Goal: Task Accomplishment & Management: Manage account settings

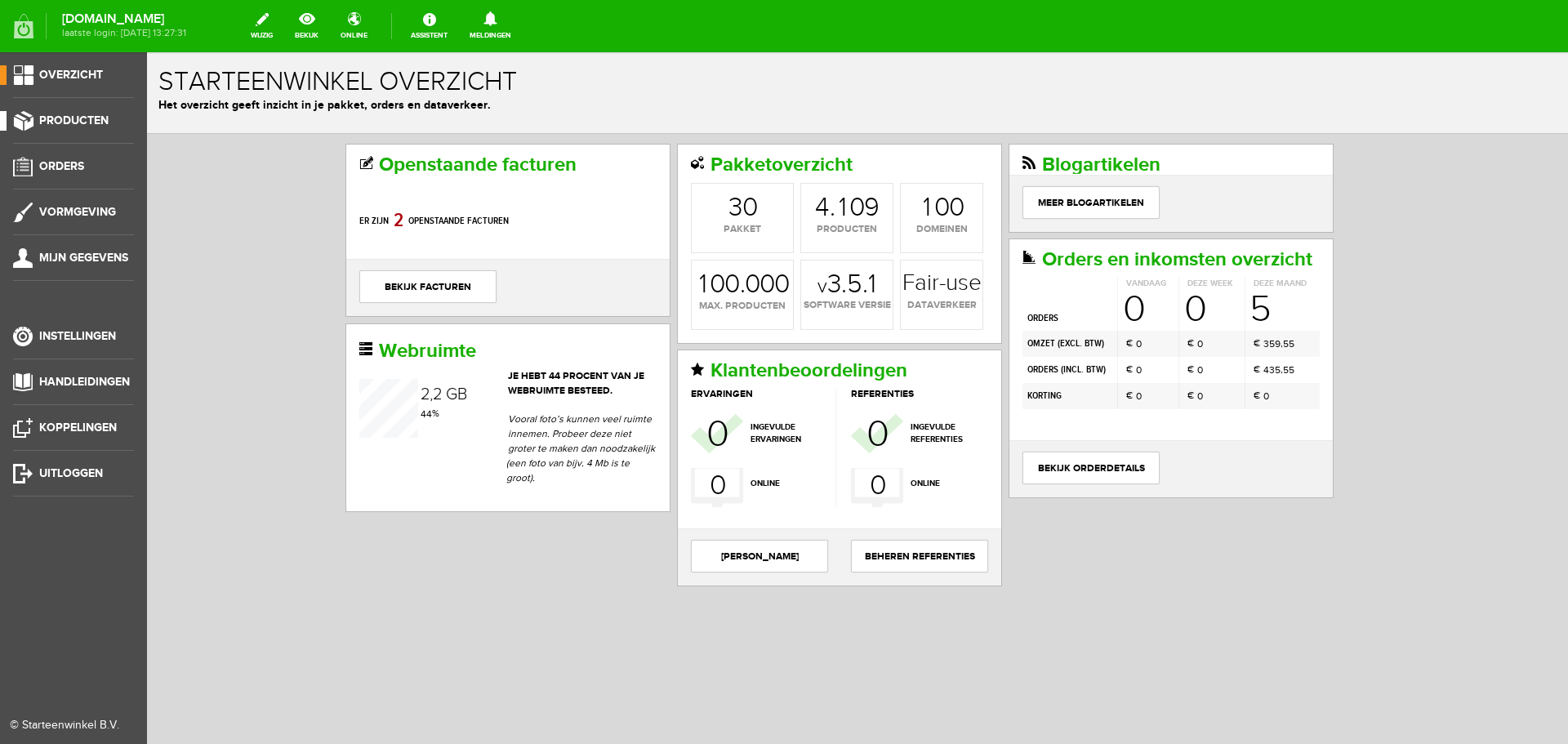
click at [73, 116] on span "Producten" at bounding box center [74, 120] width 69 height 14
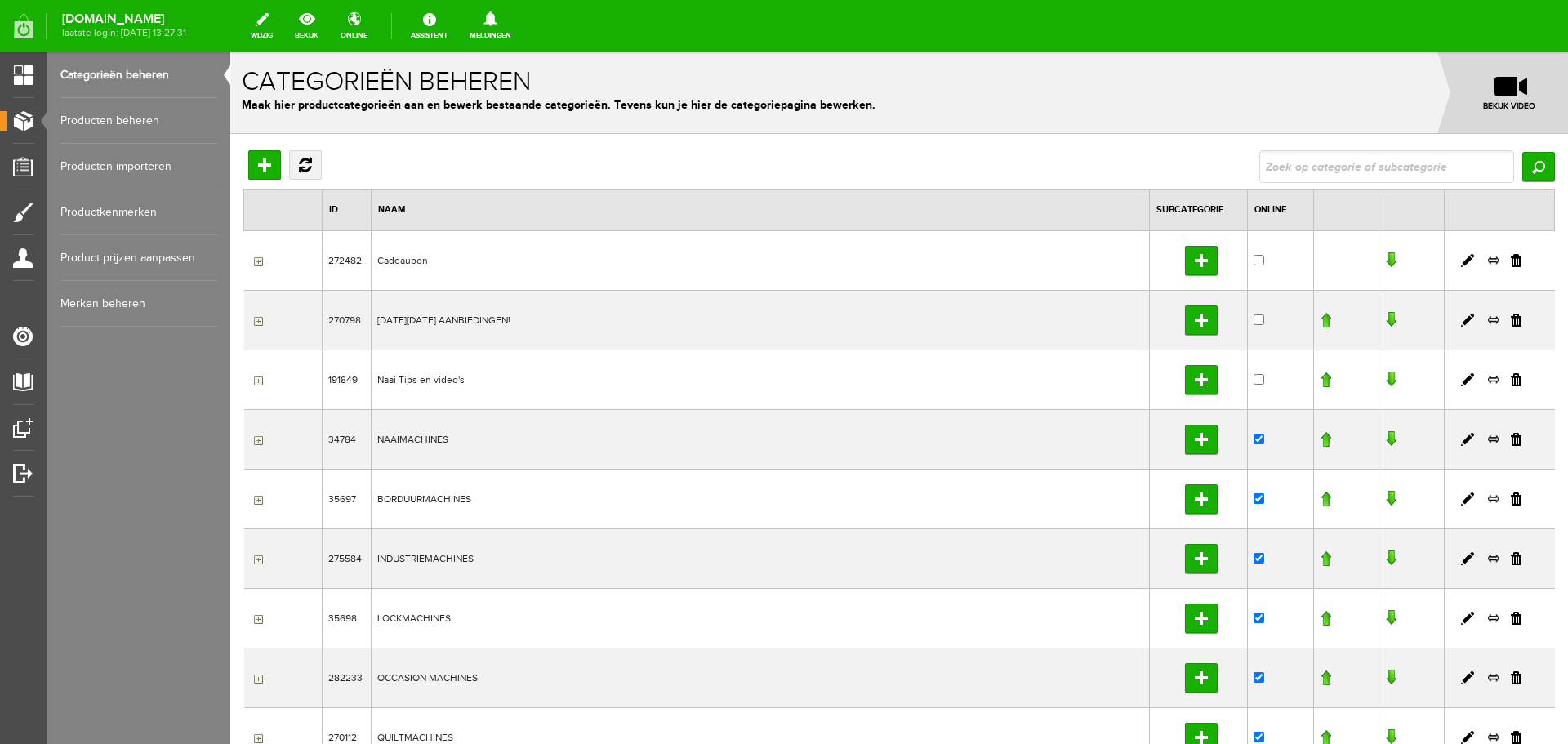
click at [102, 116] on link "Producten beheren" at bounding box center [139, 120] width 157 height 46
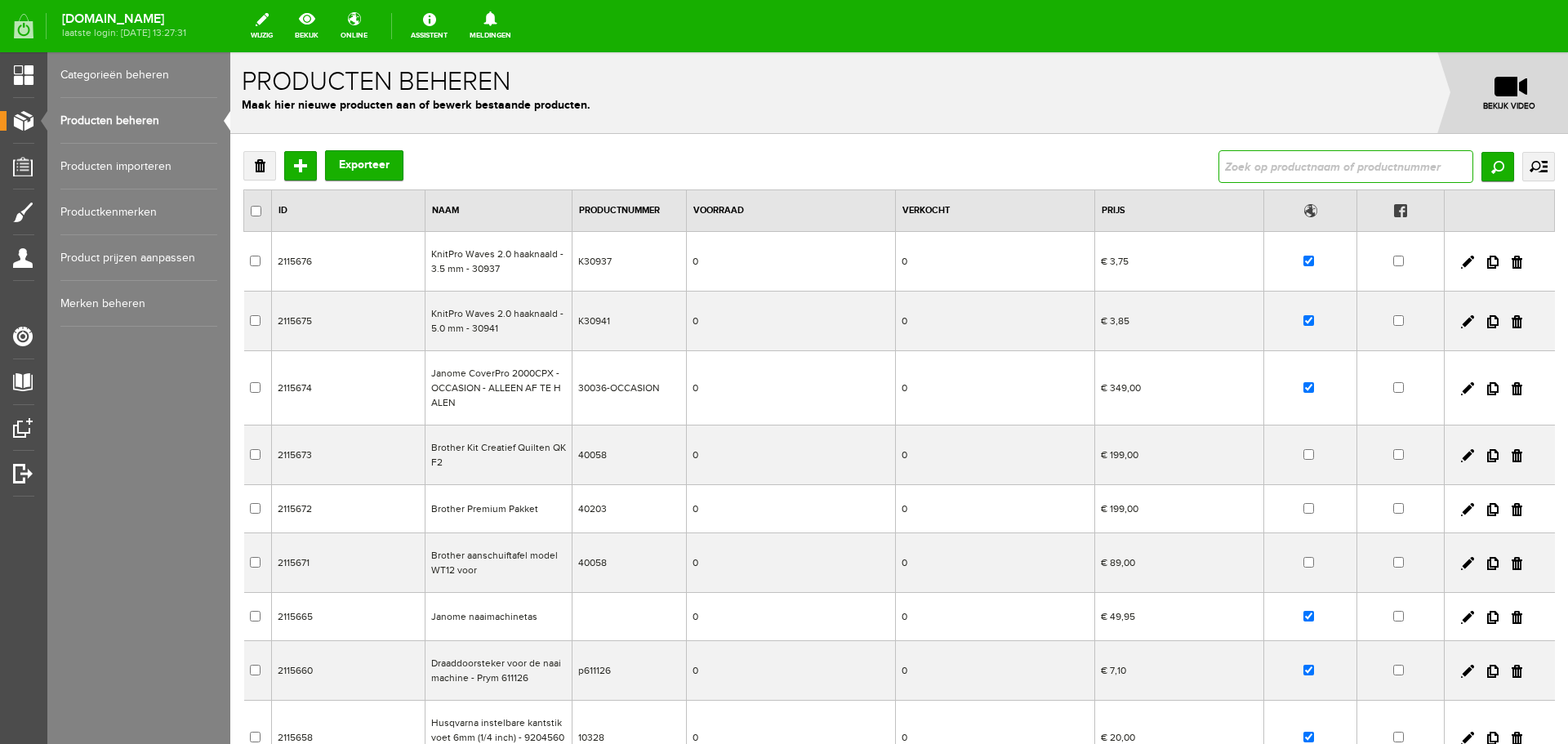
click at [1341, 158] on input "text" at bounding box center [1346, 166] width 255 height 33
type input "lampje"
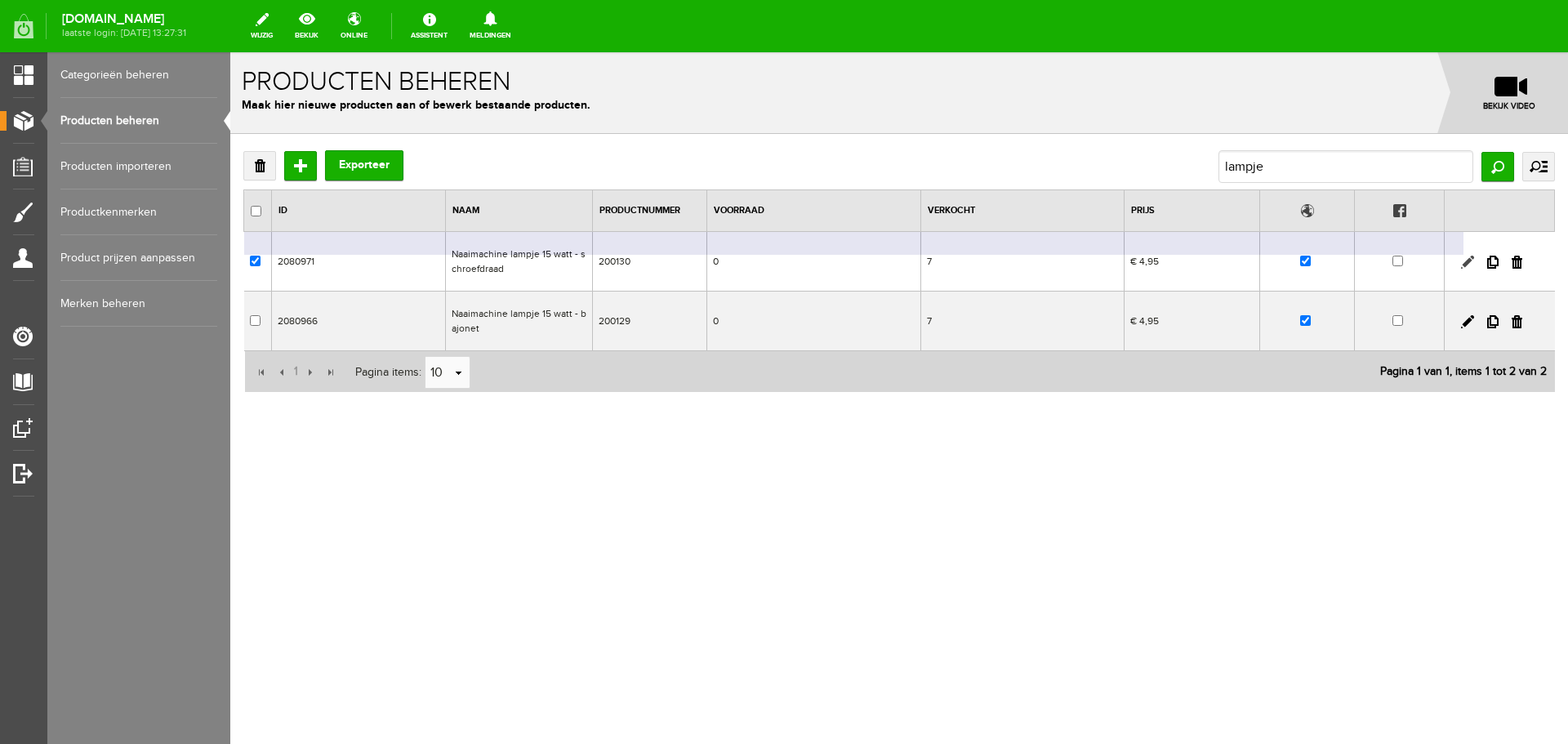
click at [1467, 259] on link at bounding box center [1468, 262] width 13 height 13
checkbox input "true"
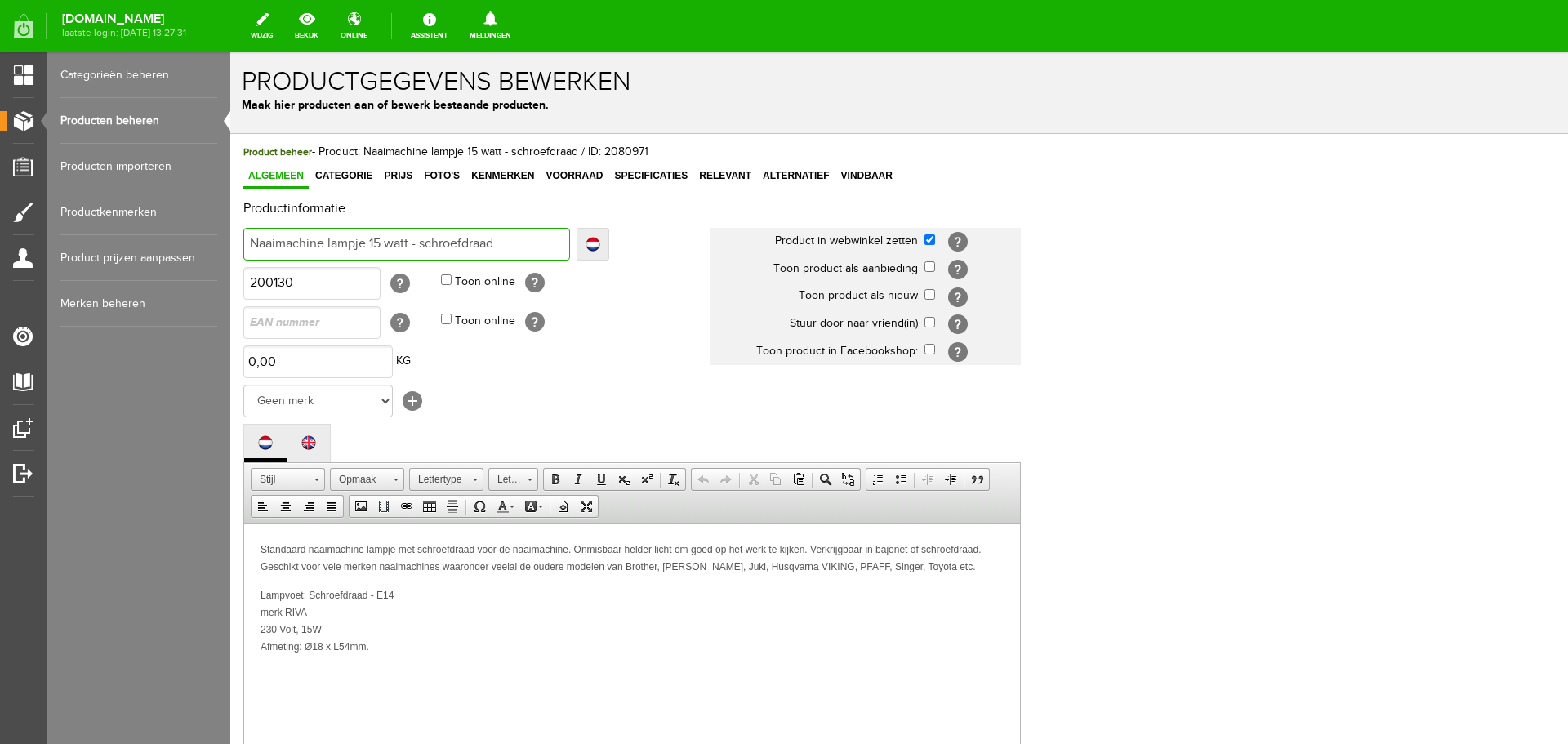
drag, startPoint x: 410, startPoint y: 242, endPoint x: 210, endPoint y: 237, distance: 200.1
click at [230, 237] on html "x Productgegevens bewerken Maak hier producten aan of bewerk bestaande producte…" at bounding box center [899, 398] width 1337 height 691
click at [395, 171] on span "Prijs" at bounding box center [398, 176] width 38 height 12
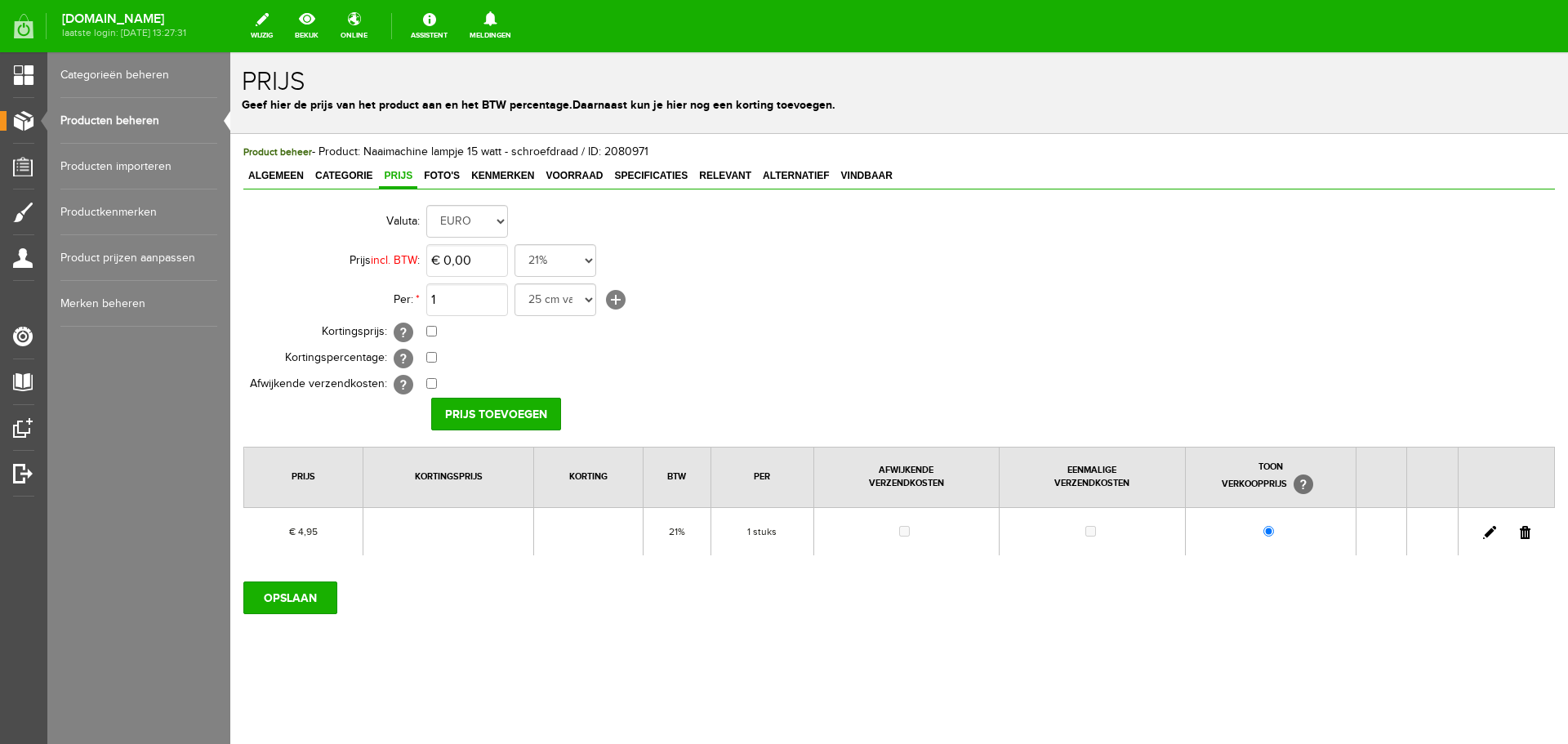
click at [1488, 529] on link at bounding box center [1489, 533] width 13 height 13
click at [480, 265] on input "4,95" at bounding box center [467, 260] width 82 height 33
type input "€ 5,95"
click at [489, 410] on input "[PERSON_NAME]" at bounding box center [491, 414] width 119 height 33
click at [307, 597] on input "OPSLAAN" at bounding box center [290, 598] width 94 height 33
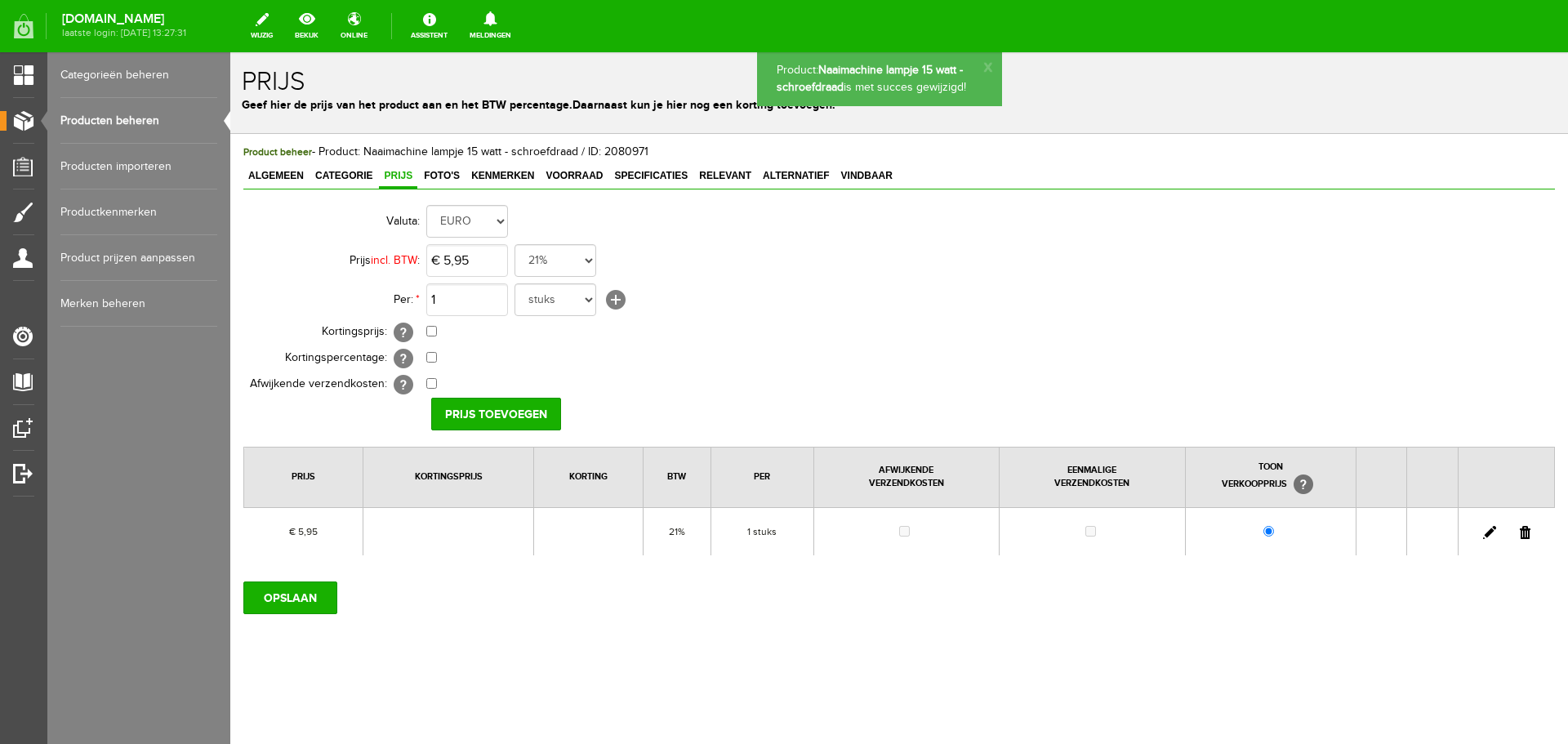
click at [84, 119] on link "Producten beheren" at bounding box center [139, 120] width 157 height 46
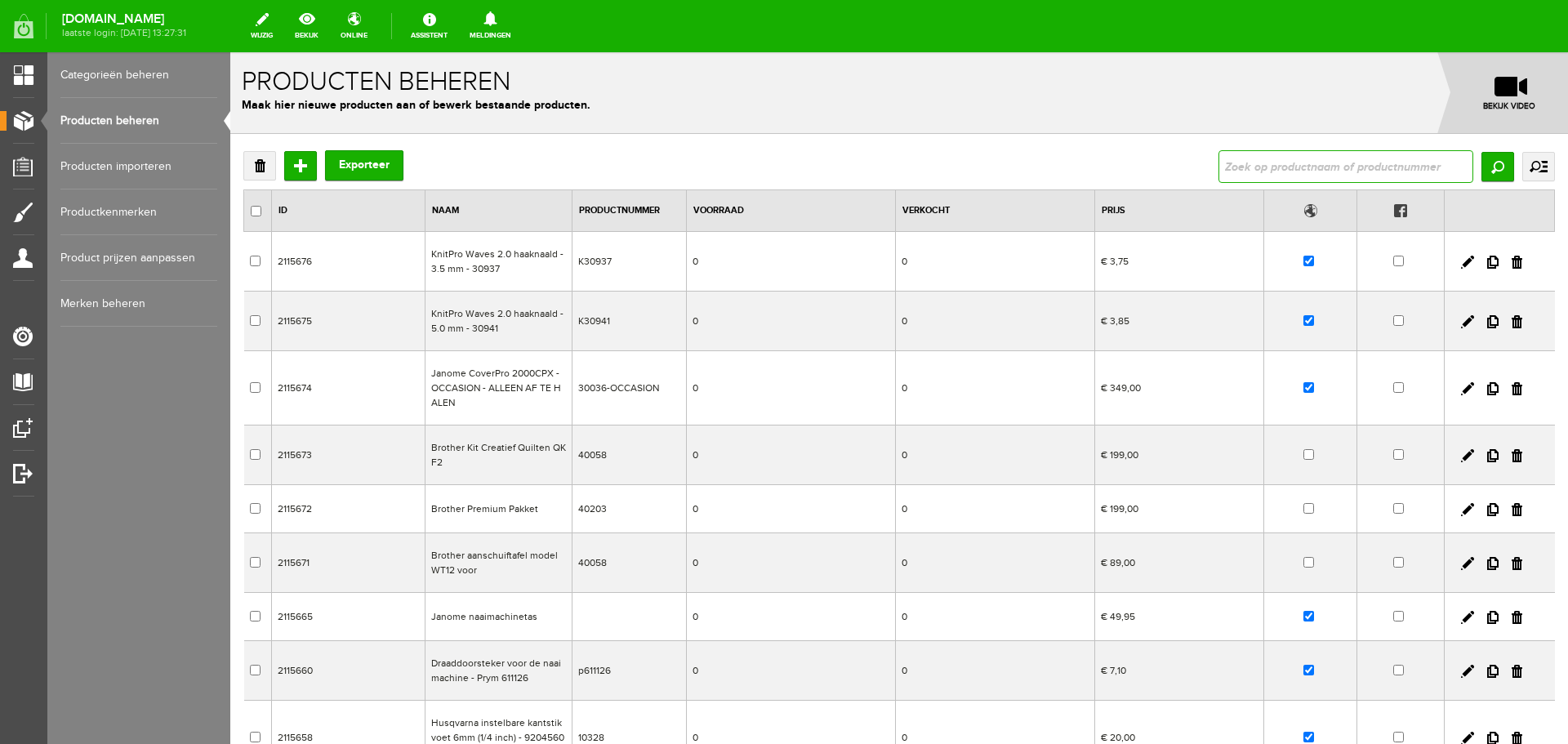
click at [1255, 166] on input "text" at bounding box center [1346, 166] width 255 height 33
type input "lampje"
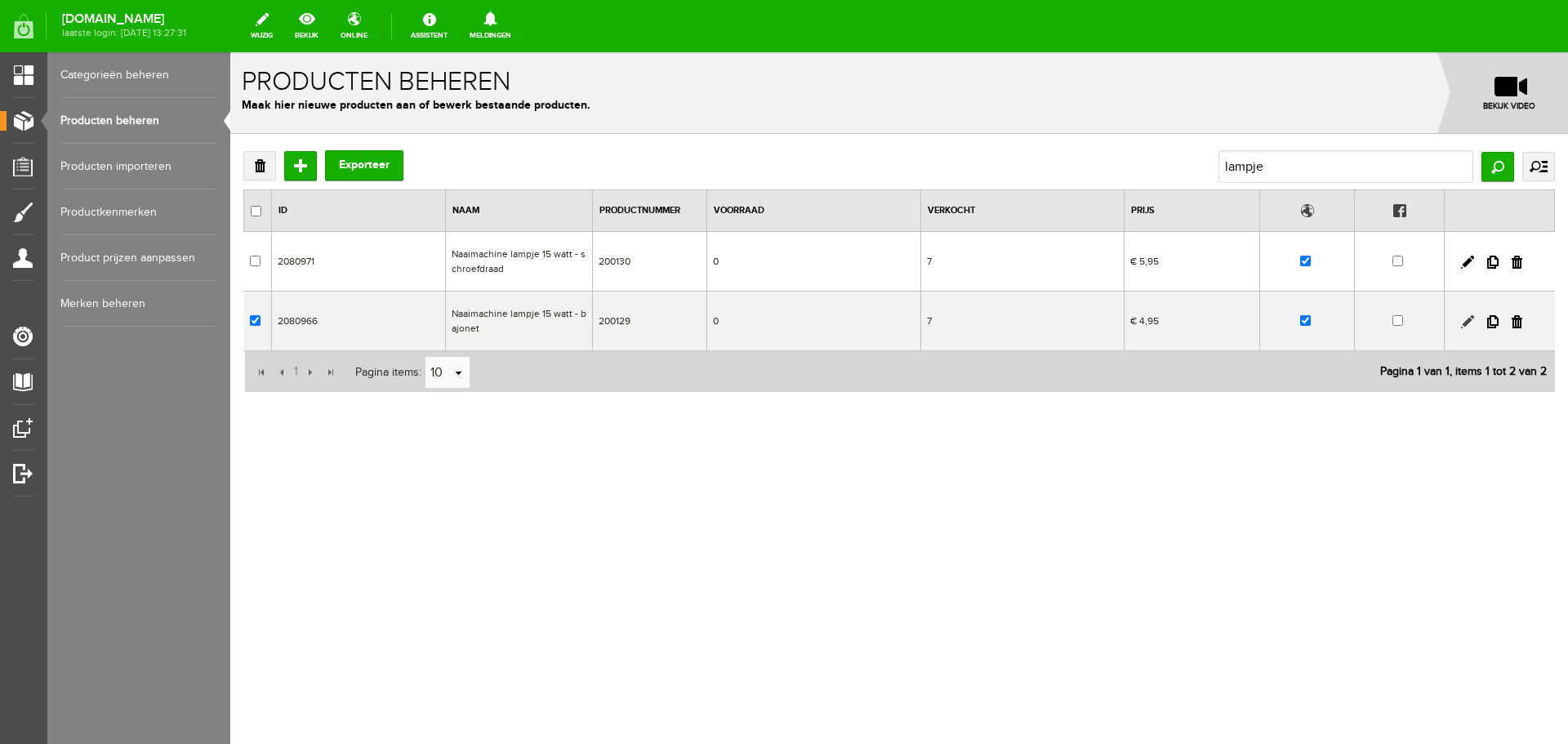
click at [1466, 319] on link at bounding box center [1468, 322] width 13 height 13
checkbox input "true"
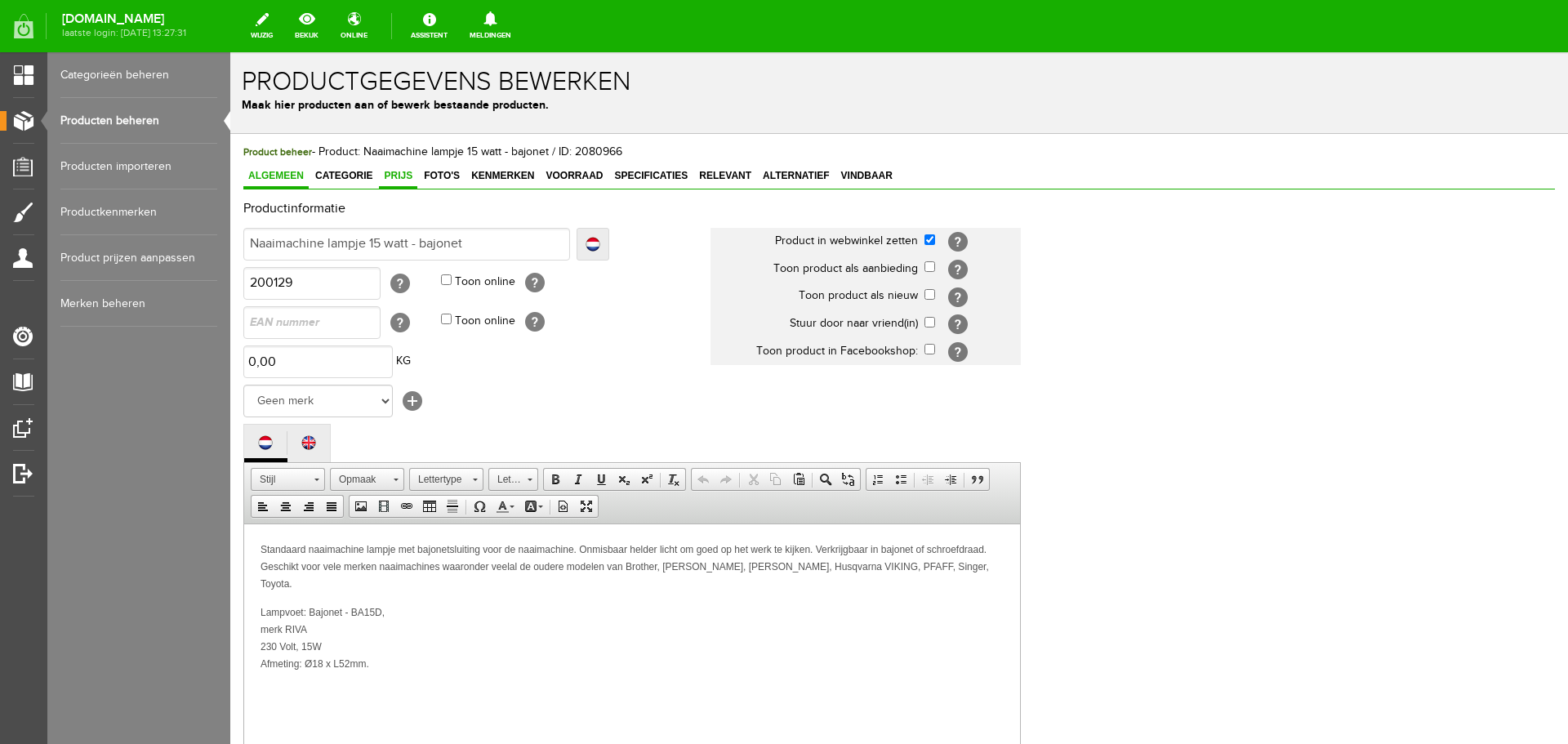
click at [399, 172] on span "Prijs" at bounding box center [398, 176] width 38 height 12
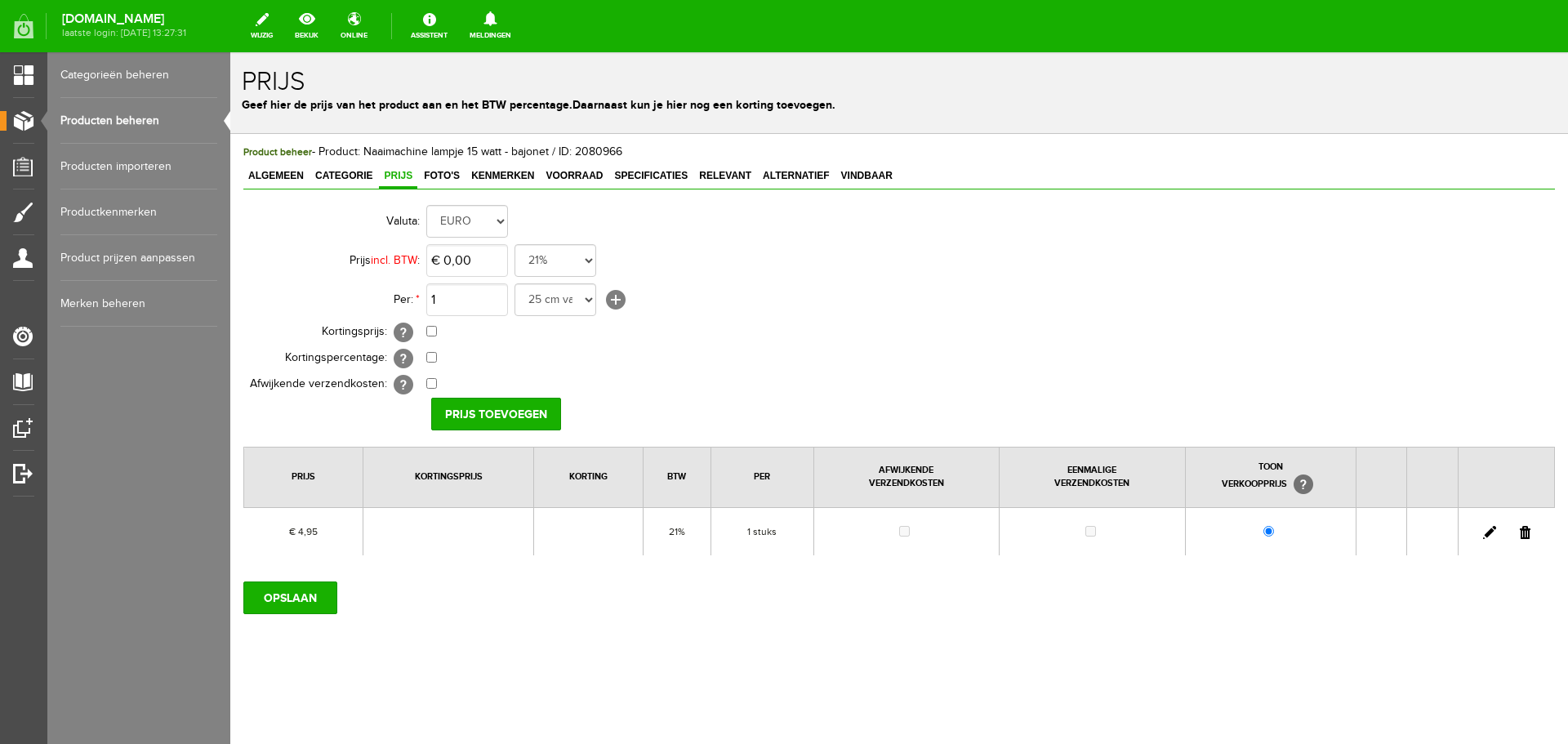
click at [1490, 533] on link at bounding box center [1489, 533] width 13 height 13
click at [484, 267] on input "4,95" at bounding box center [467, 260] width 82 height 33
type input "€ 5,95"
click at [476, 415] on input "[PERSON_NAME]" at bounding box center [491, 414] width 119 height 33
click at [278, 599] on input "OPSLAAN" at bounding box center [290, 598] width 94 height 33
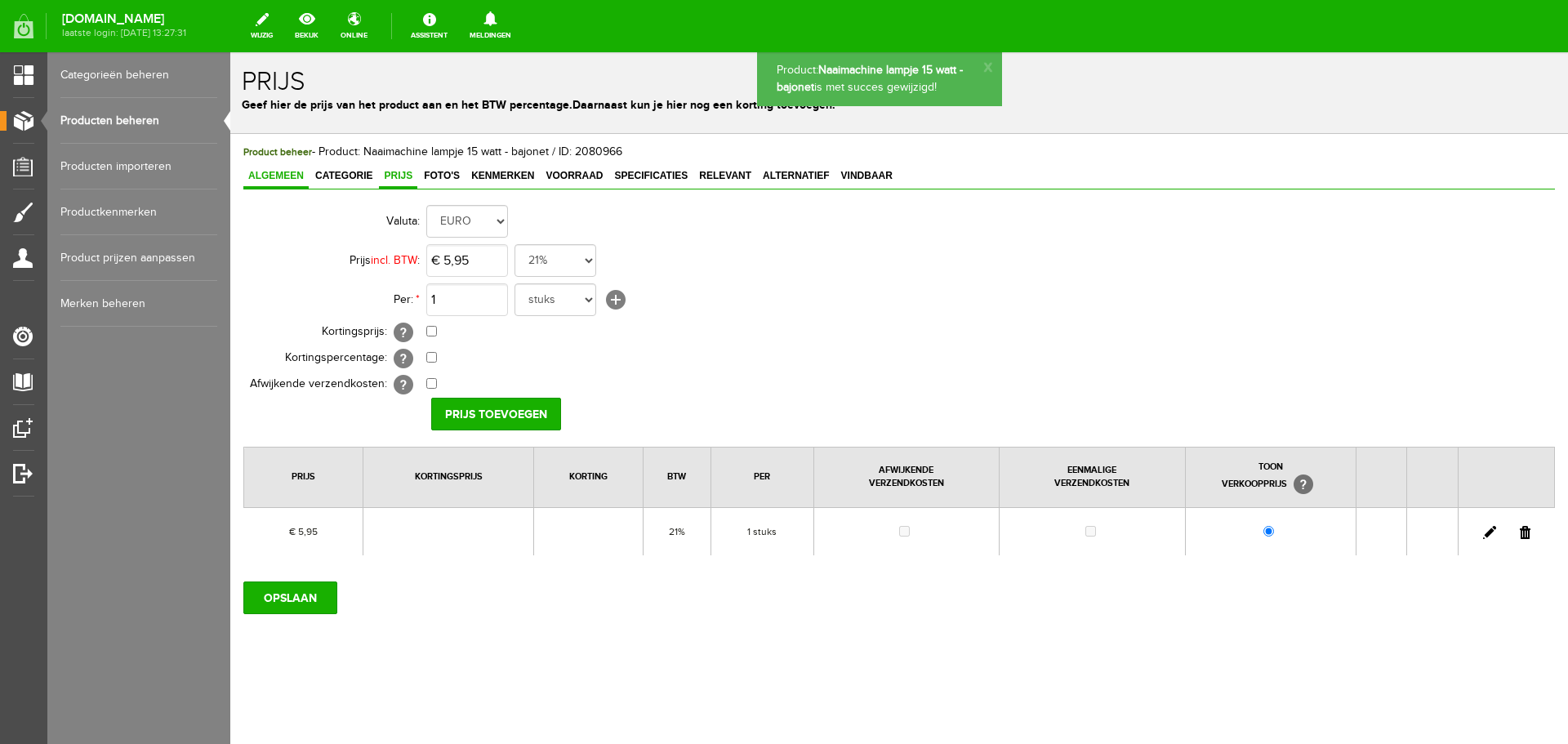
click at [271, 176] on span "Algemeen" at bounding box center [276, 176] width 65 height 12
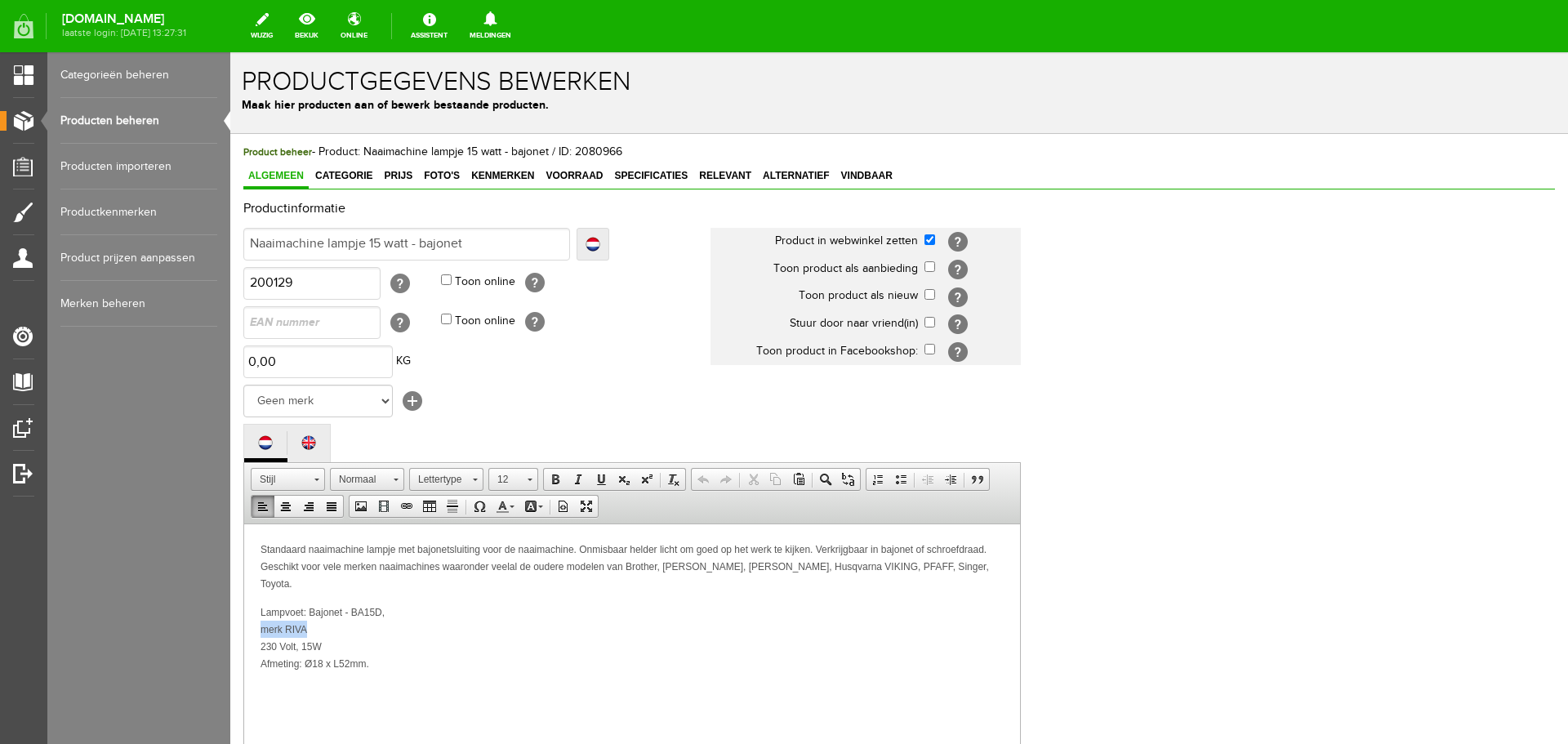
drag, startPoint x: 312, startPoint y: 612, endPoint x: 469, endPoint y: 1134, distance: 545.1
click at [244, 611] on html "Standaard naaimachine lampje met bajonetsluiting voor de naaimachine. Onmisbaar…" at bounding box center [632, 634] width 776 height 222
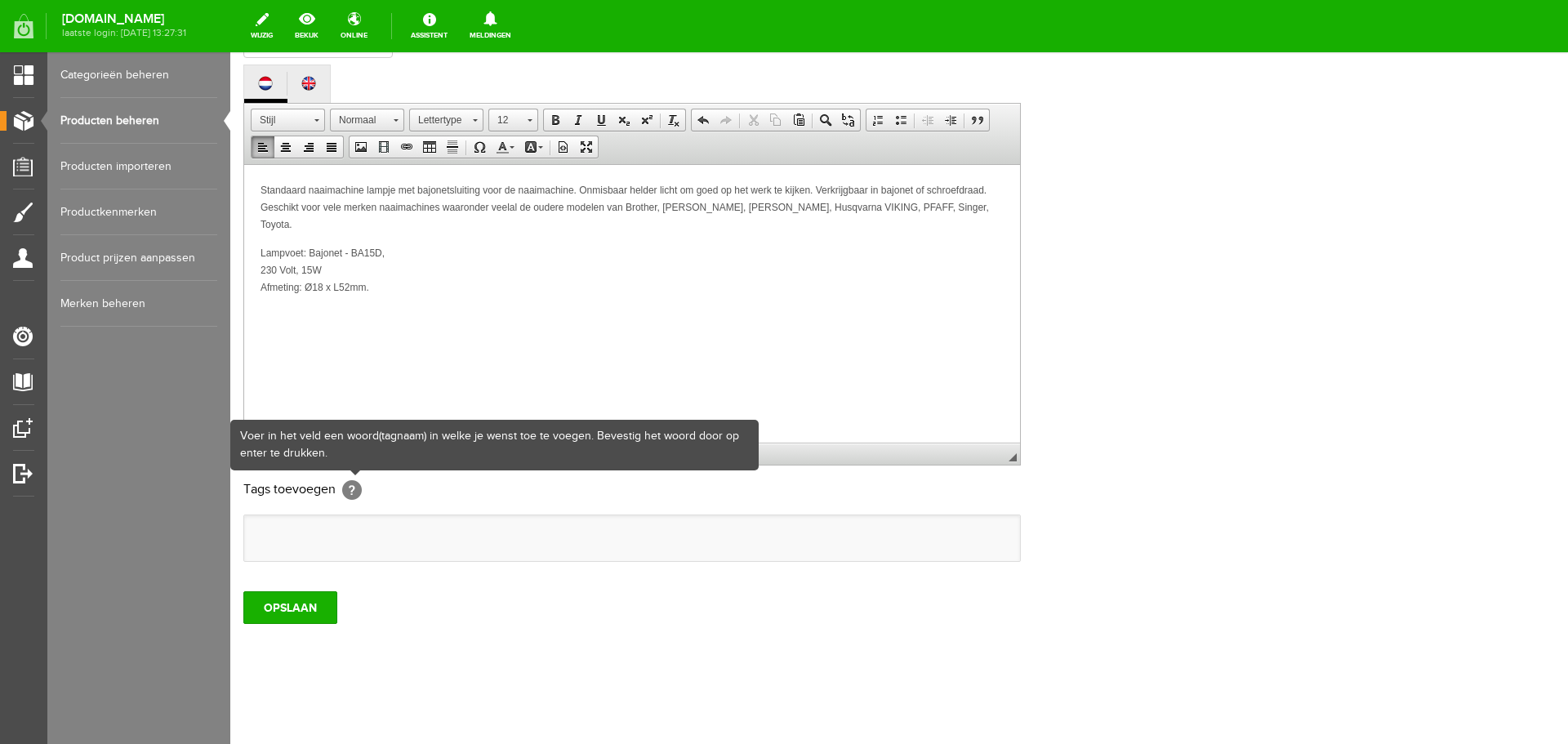
scroll to position [360, 0]
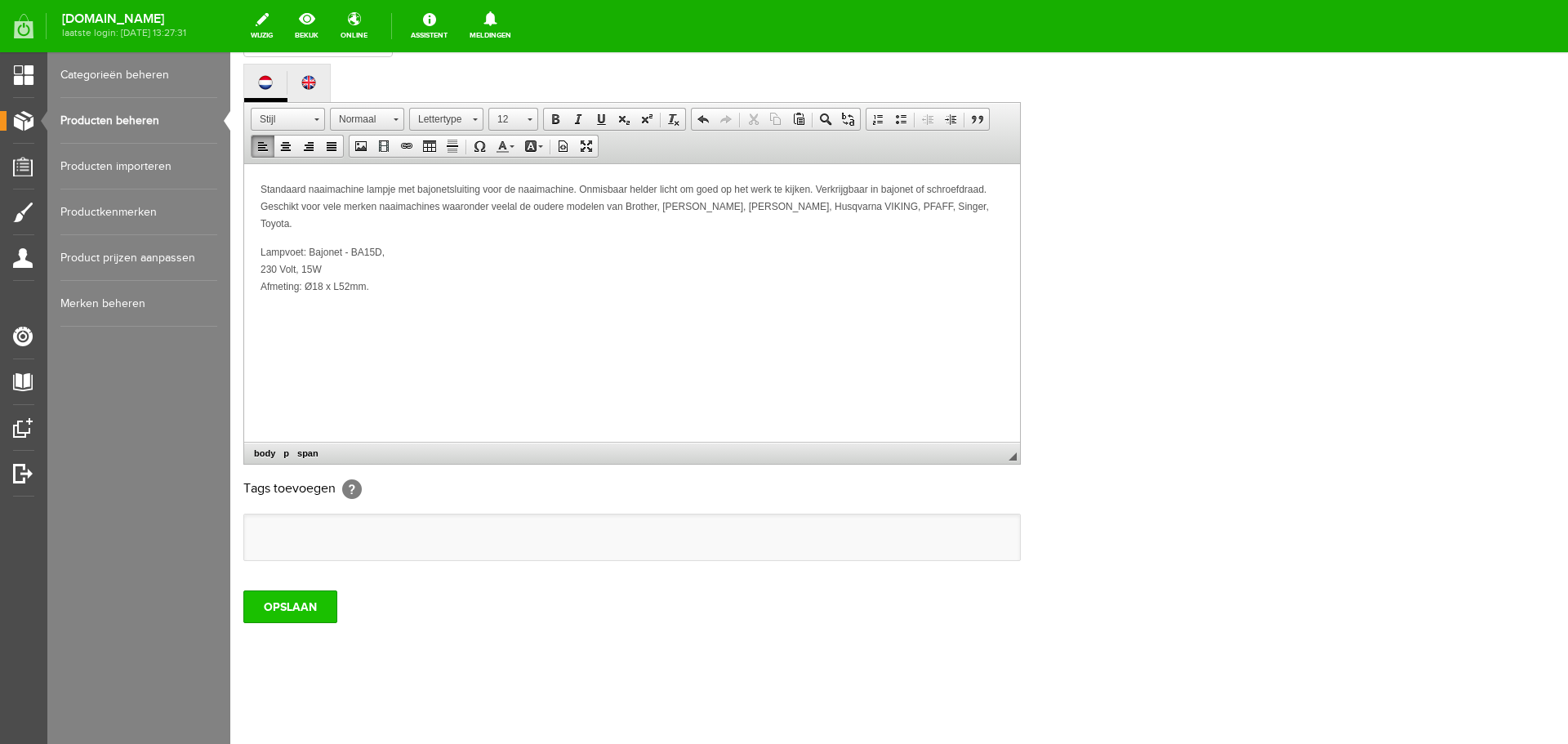
click at [311, 611] on input "OPSLAAN" at bounding box center [290, 606] width 94 height 33
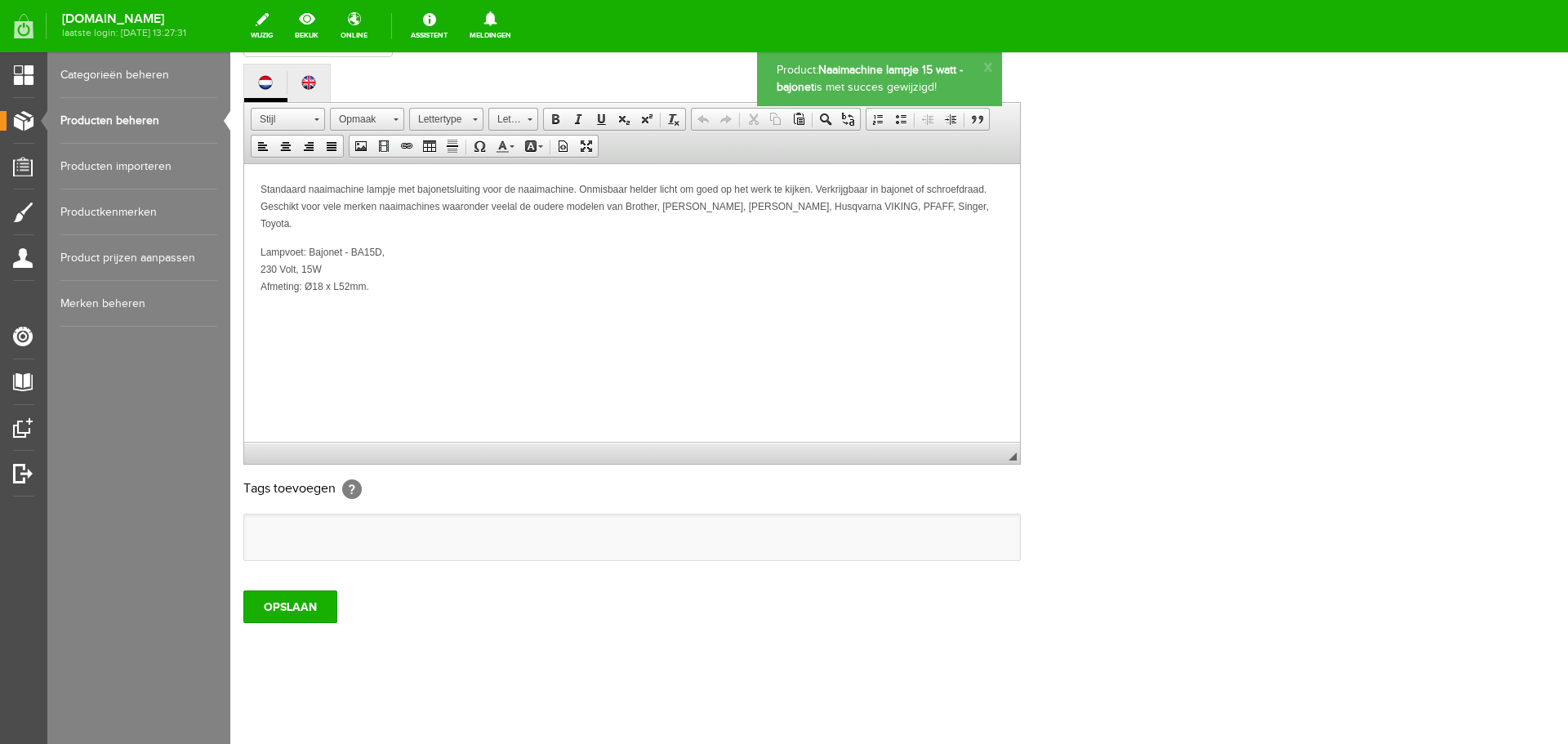
scroll to position [0, 0]
click at [79, 118] on link "Producten beheren" at bounding box center [139, 120] width 157 height 46
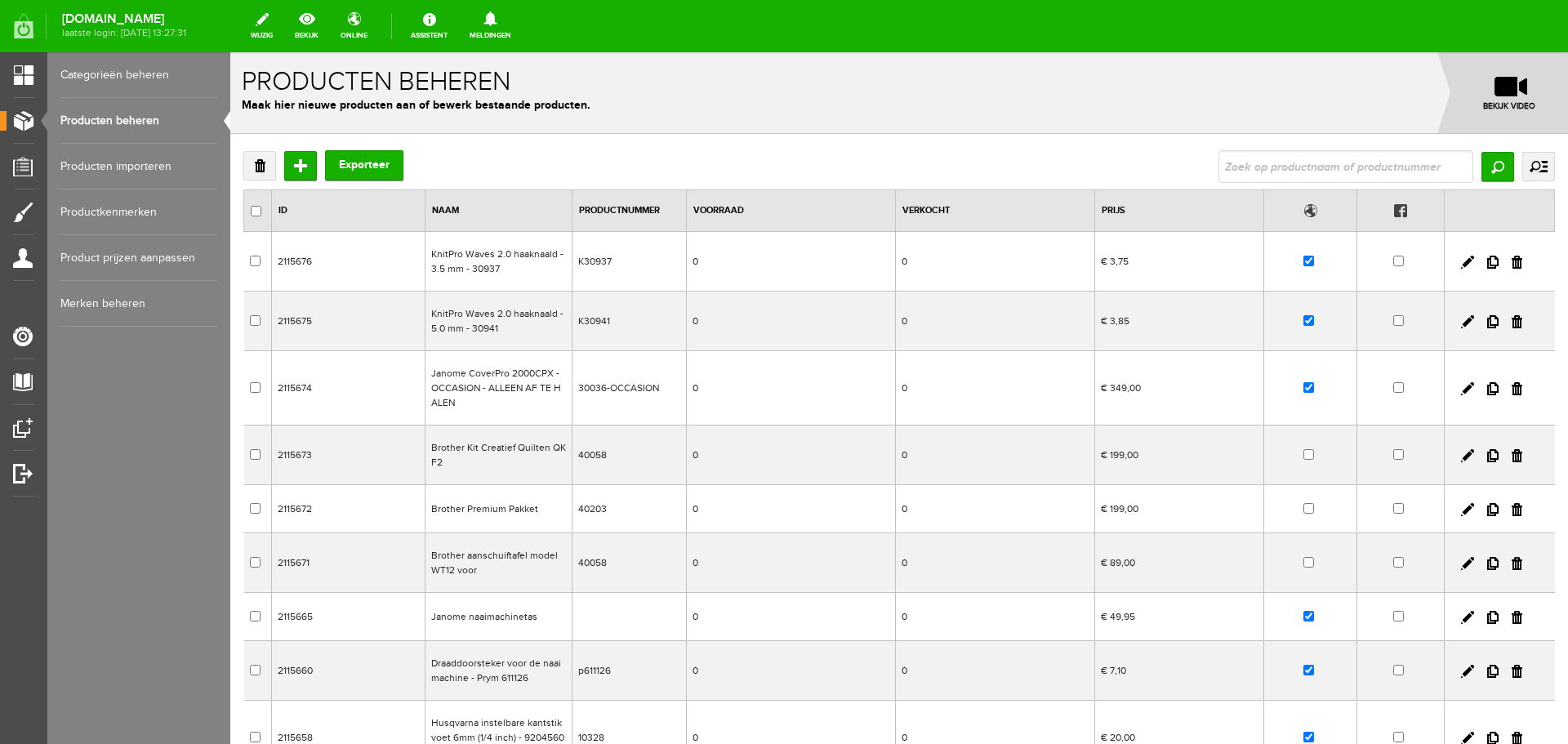
drag, startPoint x: 1230, startPoint y: 255, endPoint x: 1217, endPoint y: 252, distance: 13.3
drag, startPoint x: 1217, startPoint y: 252, endPoint x: 1247, endPoint y: 152, distance: 104.4
click at [1247, 152] on input "text" at bounding box center [1346, 166] width 255 height 33
type input "lampje"
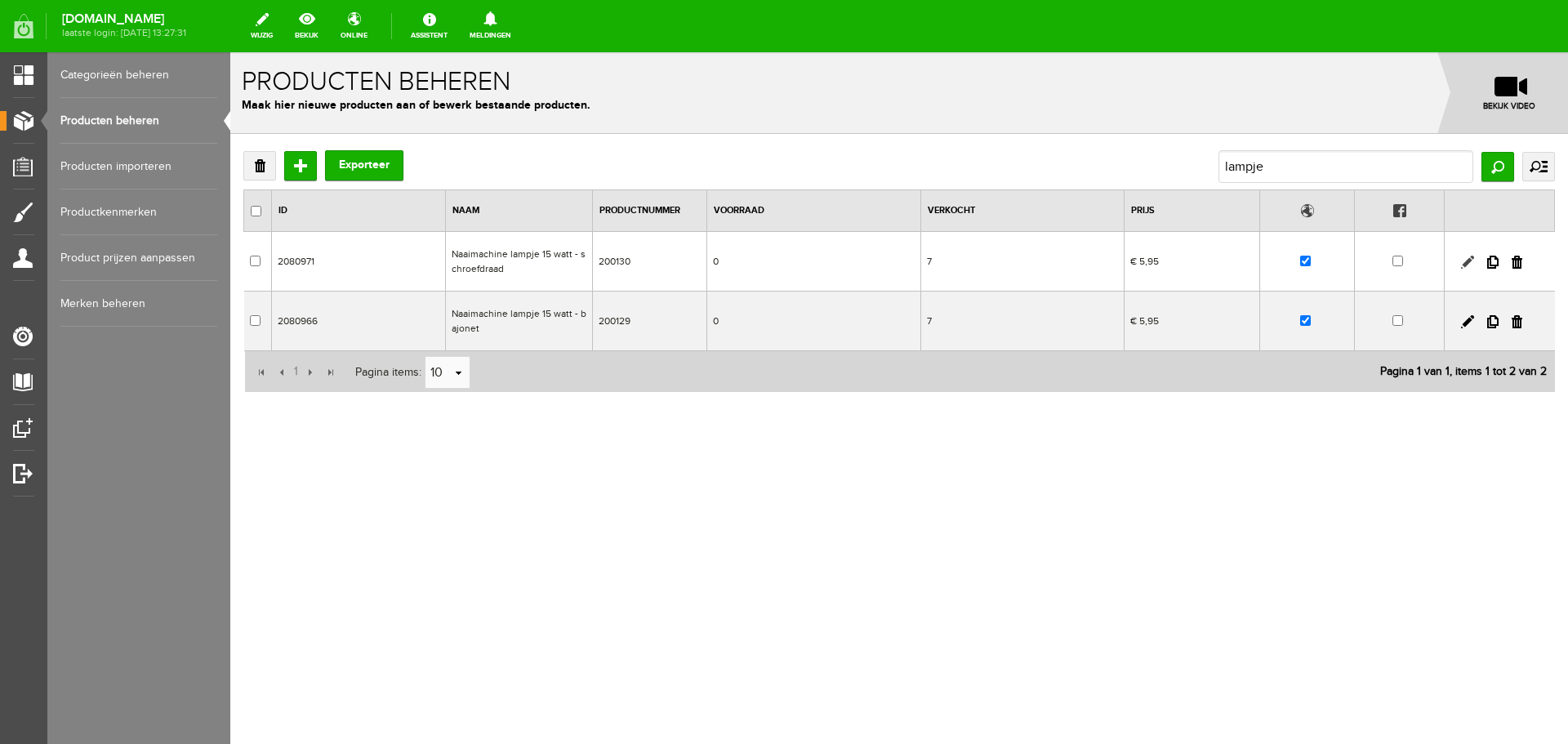
click at [1466, 262] on link at bounding box center [1468, 262] width 13 height 13
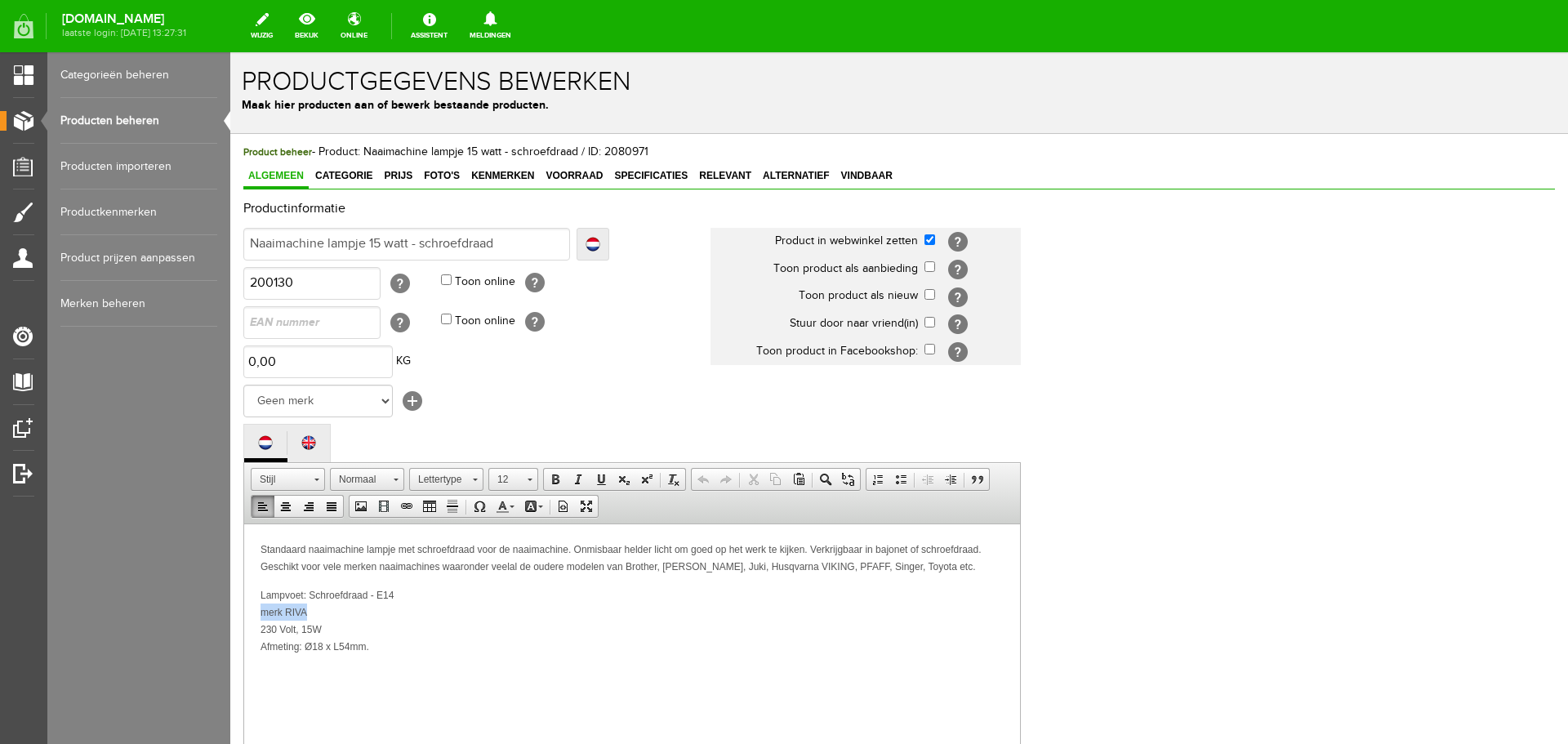
drag, startPoint x: 311, startPoint y: 610, endPoint x: 203, endPoint y: 612, distance: 108.0
click at [244, 612] on html "Standaard naaimachine lampje met schroefdraad voor de naaimachine. Onmisbaar he…" at bounding box center [632, 625] width 776 height 204
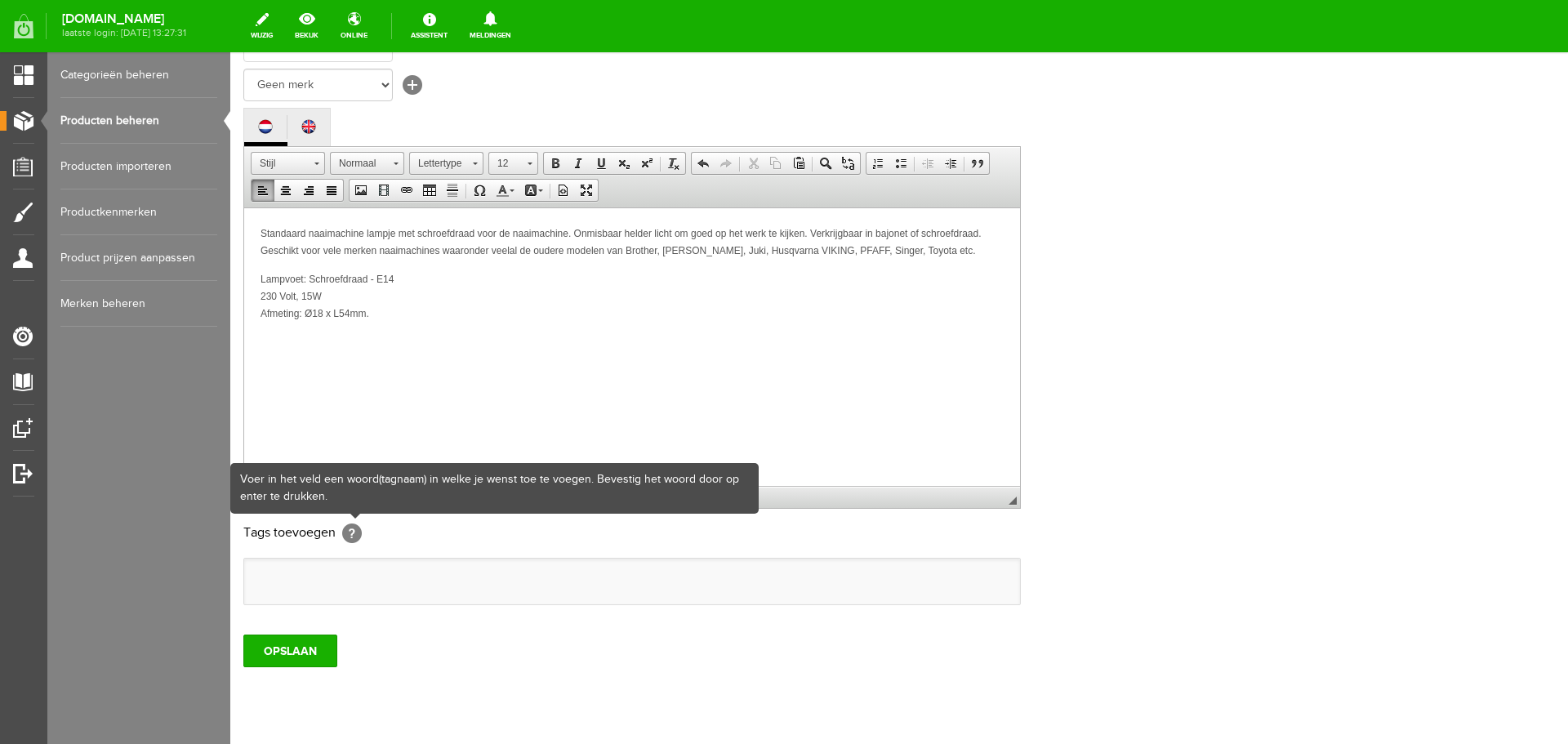
scroll to position [360, 0]
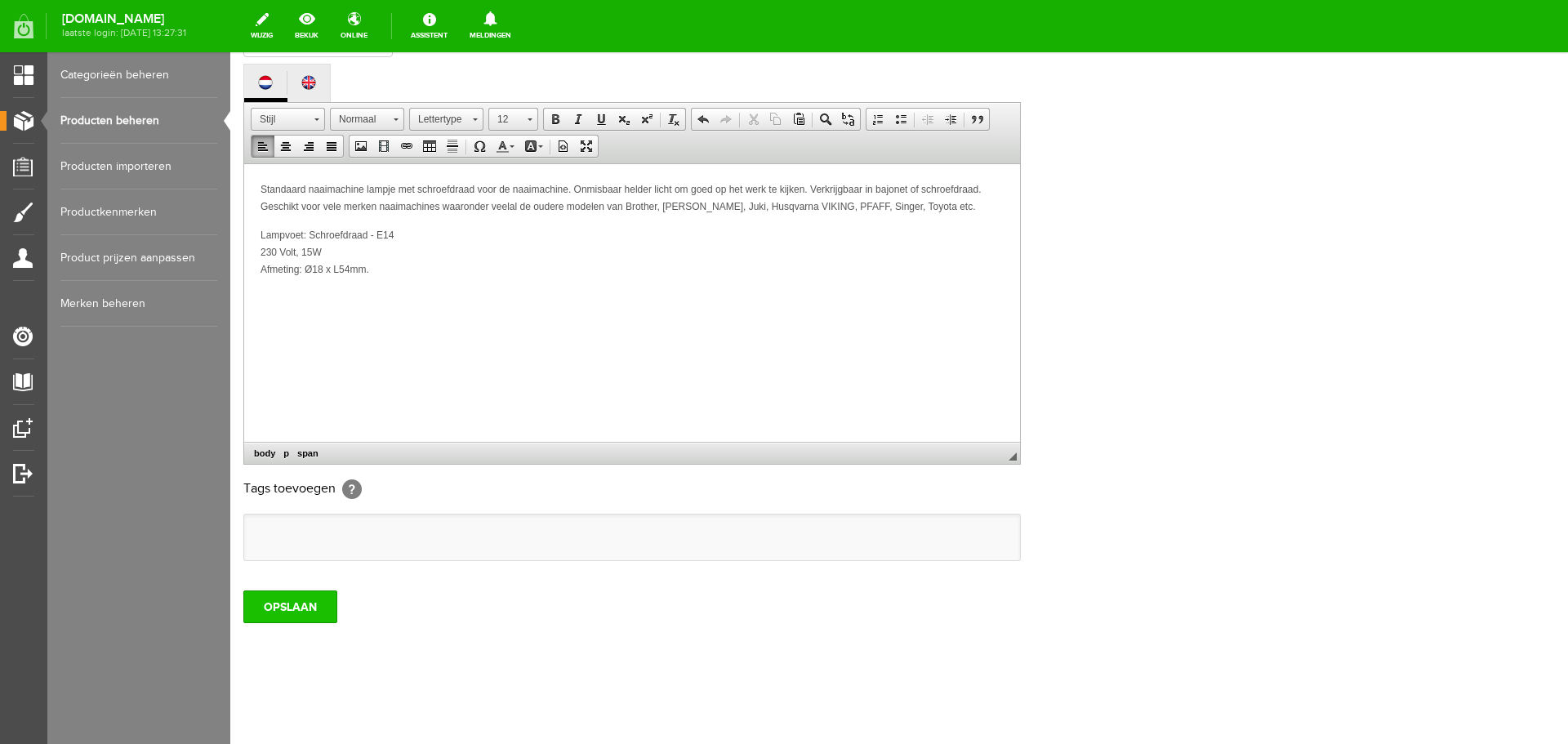
click at [299, 608] on input "OPSLAAN" at bounding box center [290, 606] width 94 height 33
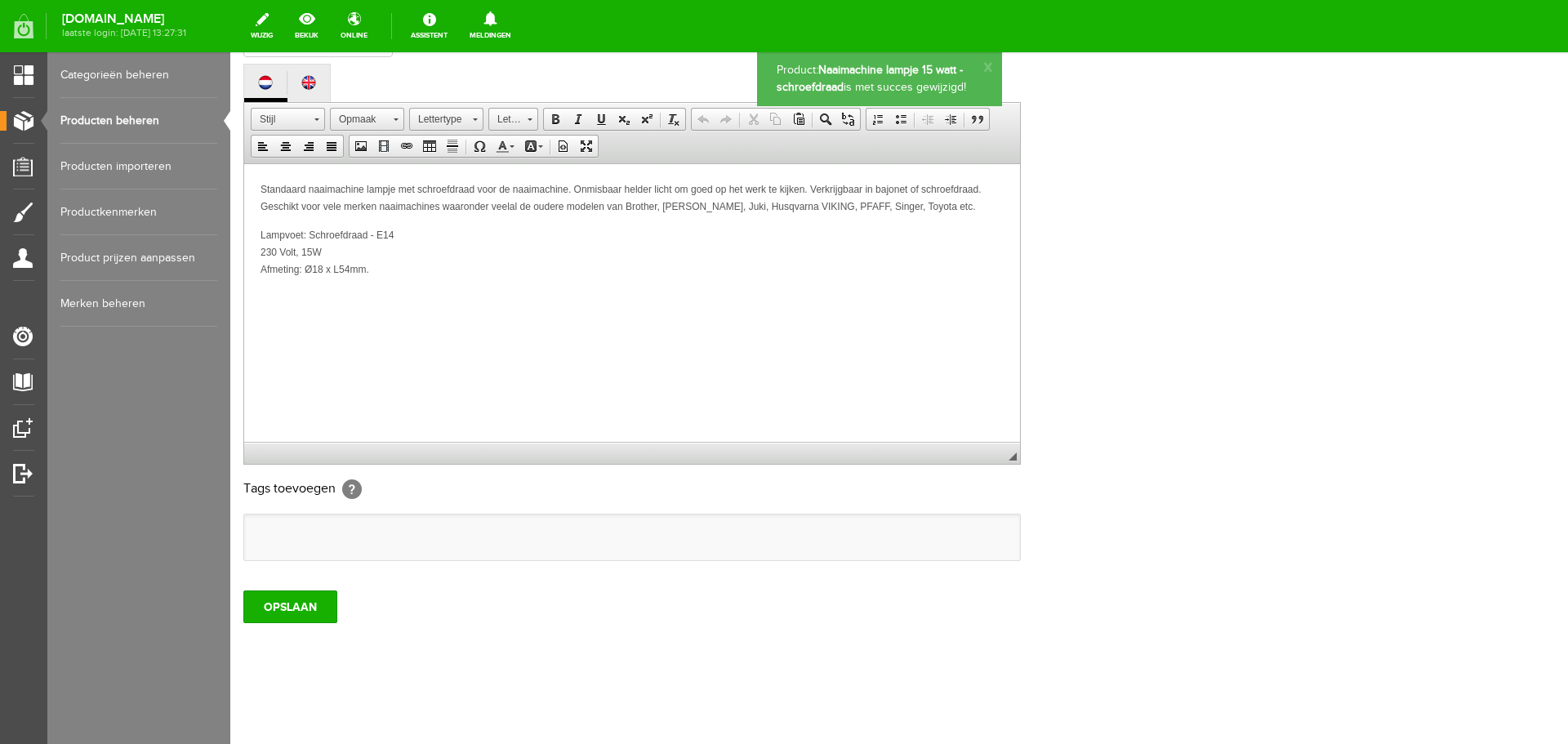
scroll to position [0, 0]
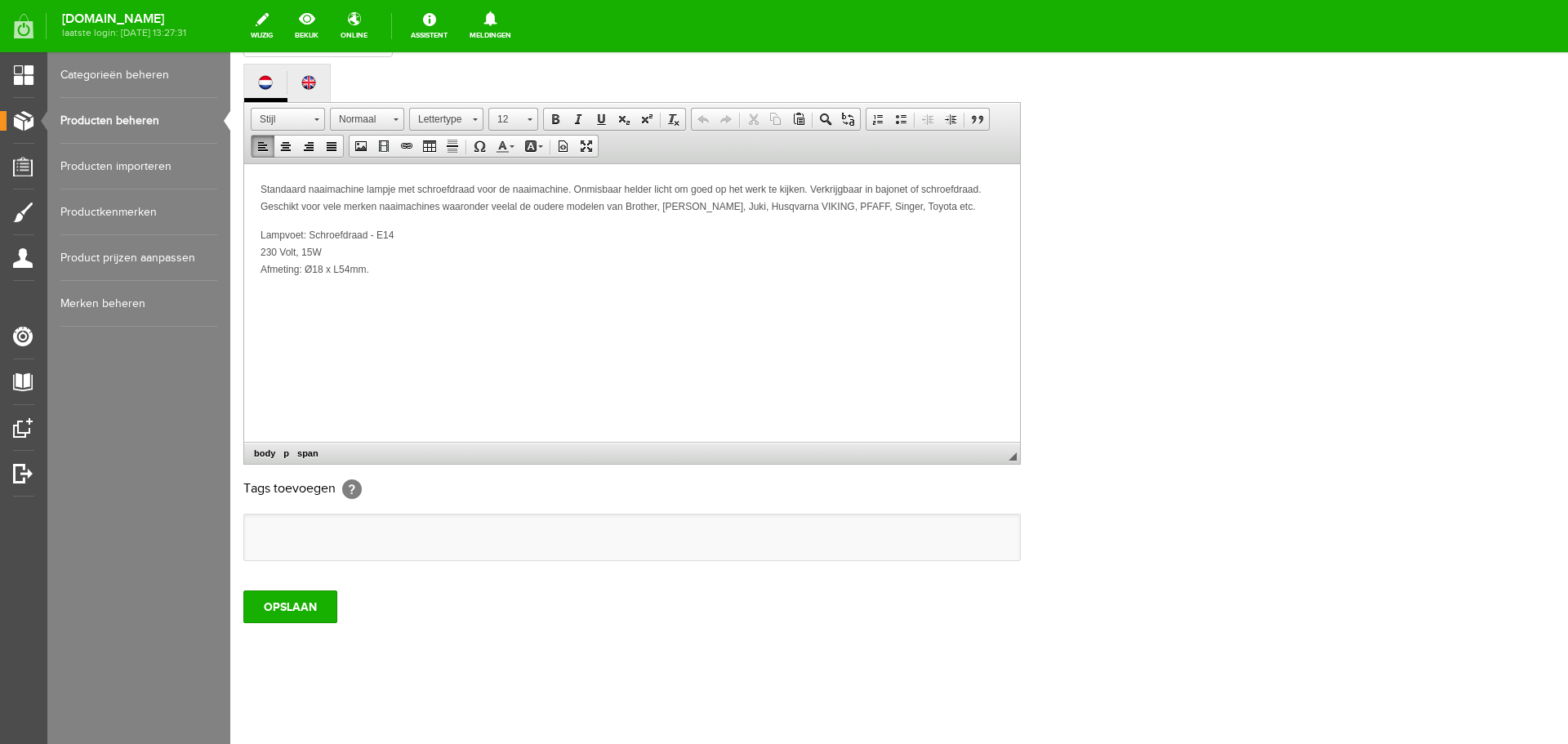
click at [568, 186] on span "Standaard naaimachine lampje met schroefdraad voor de naaimachine. Onmisbaar he…" at bounding box center [621, 197] width 721 height 28
click at [325, 252] on p "Lampvoet: Schroefdraad - E14 230 Volt, 15W Afmeting: Ø18 x L54mm." at bounding box center [632, 252] width 743 height 52
click at [289, 603] on input "OPSLAAN" at bounding box center [290, 606] width 94 height 33
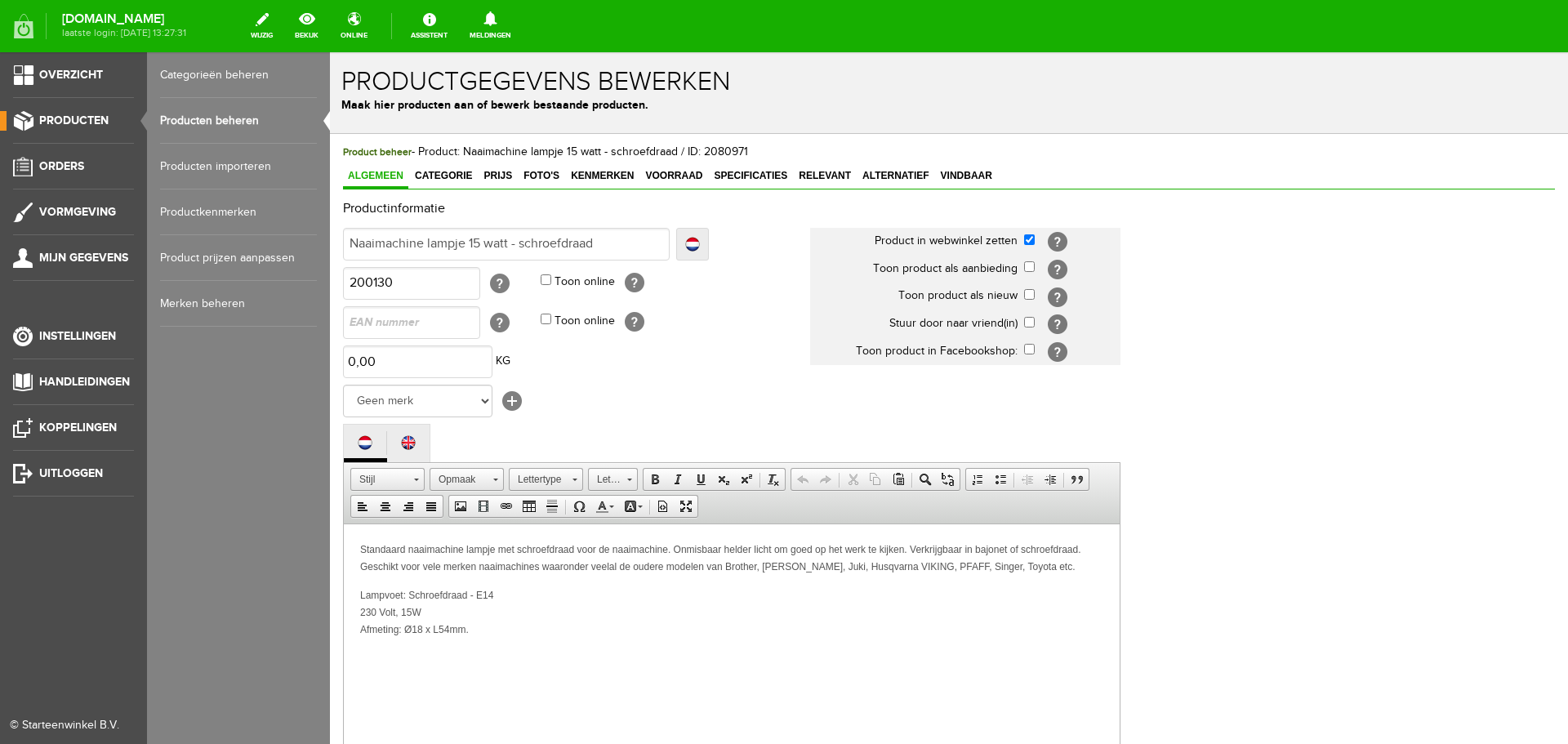
click at [181, 121] on link "Producten beheren" at bounding box center [238, 120] width 157 height 46
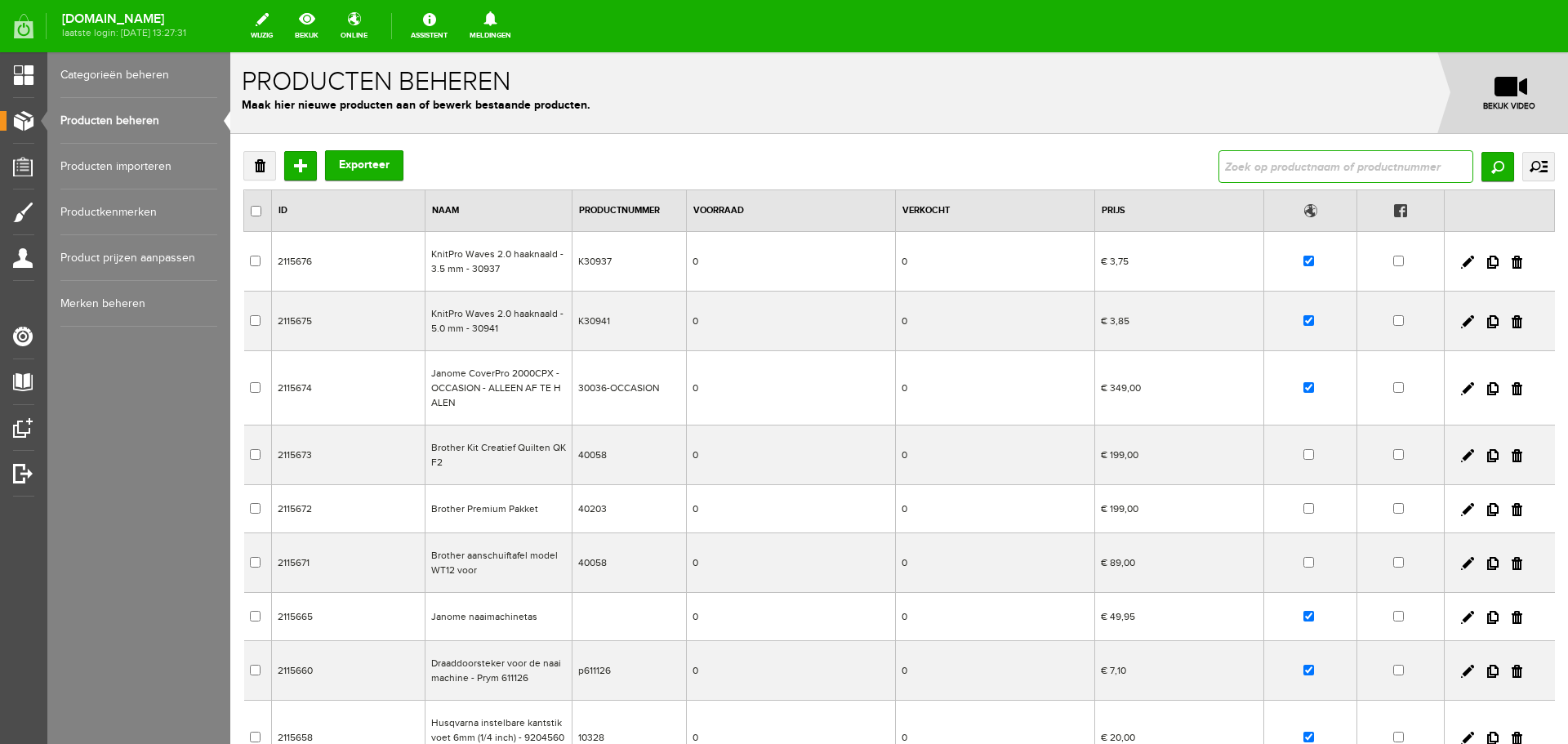
click at [1229, 166] on input "text" at bounding box center [1346, 166] width 255 height 33
type input "cover"
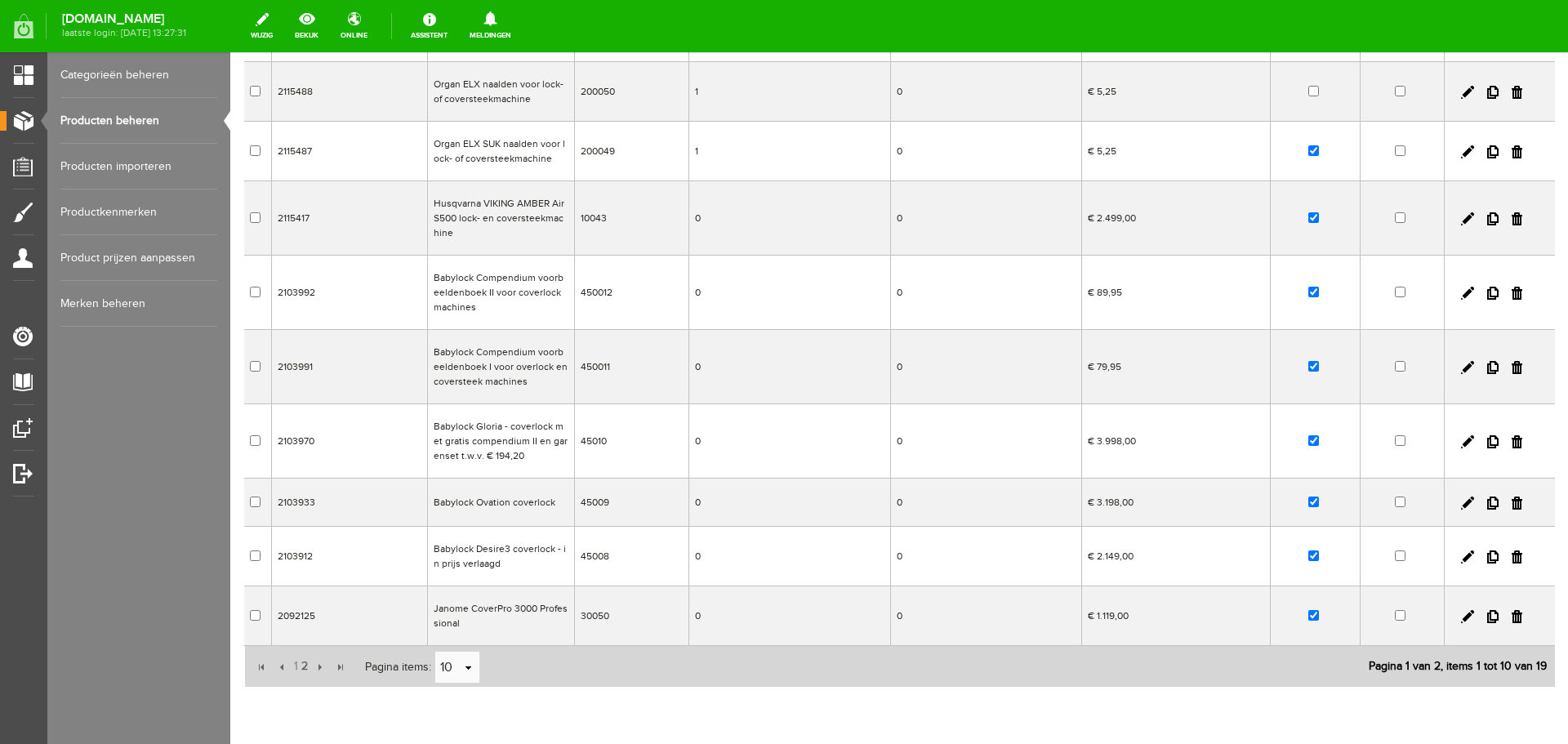
scroll to position [310, 0]
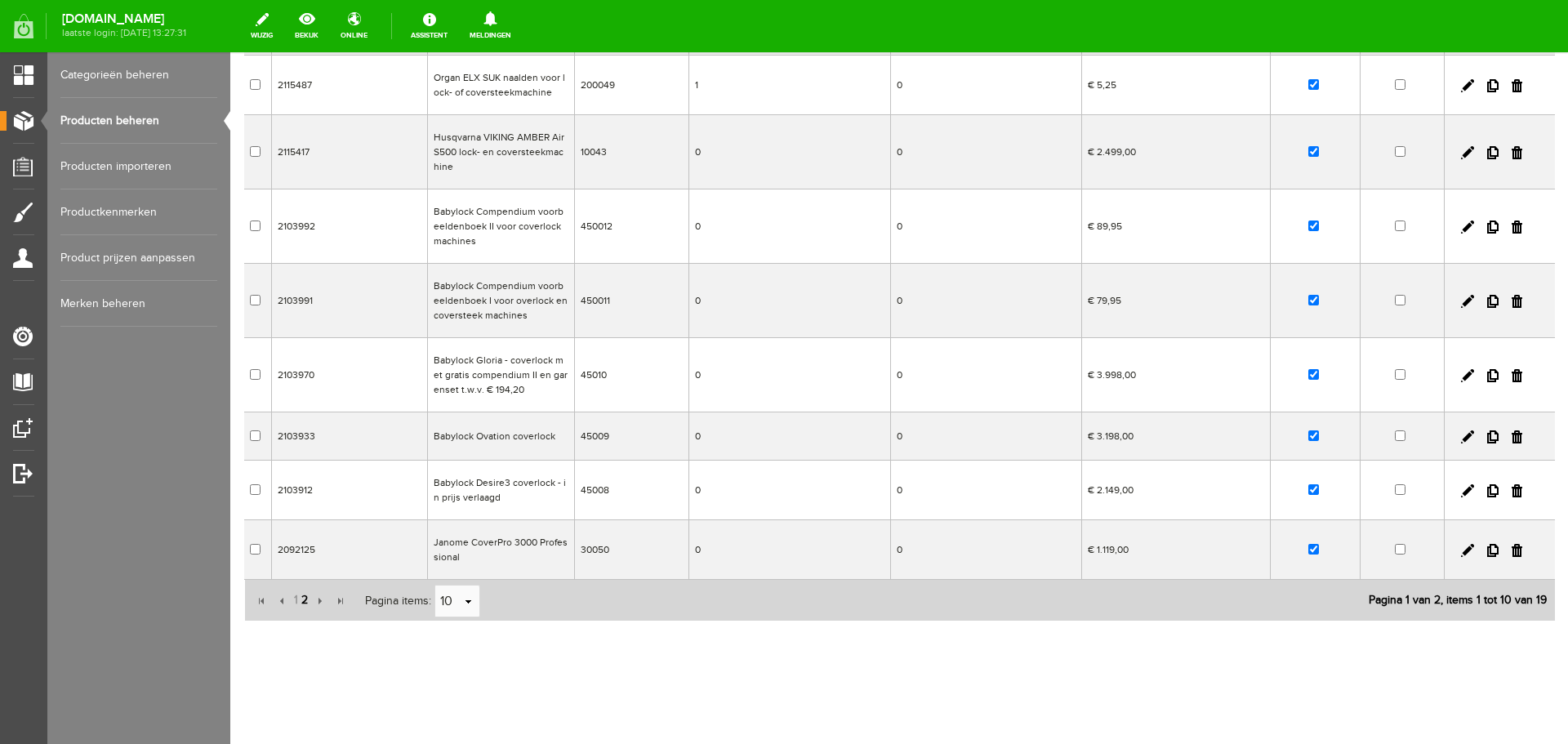
click at [303, 602] on span "2" at bounding box center [305, 599] width 10 height 33
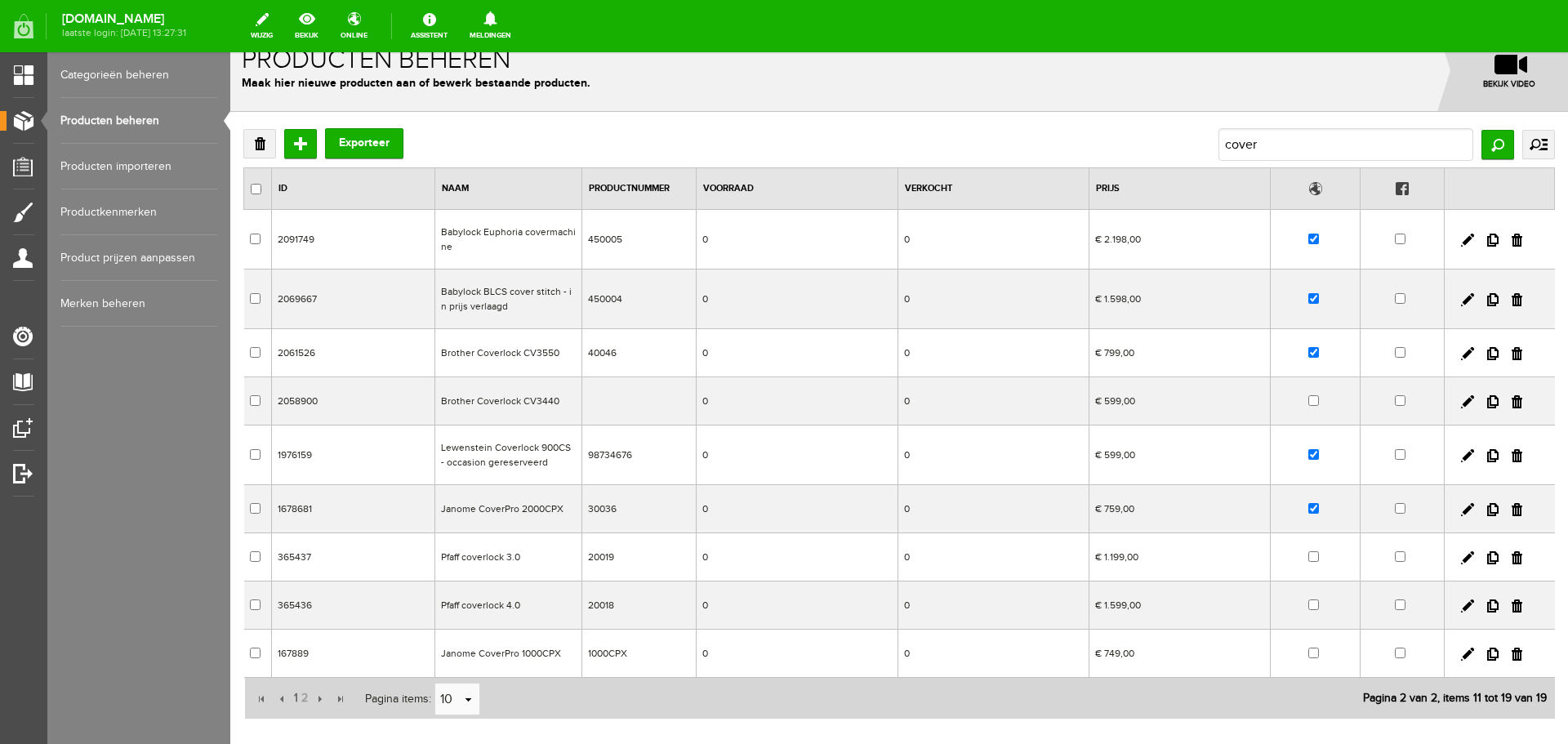
scroll to position [0, 0]
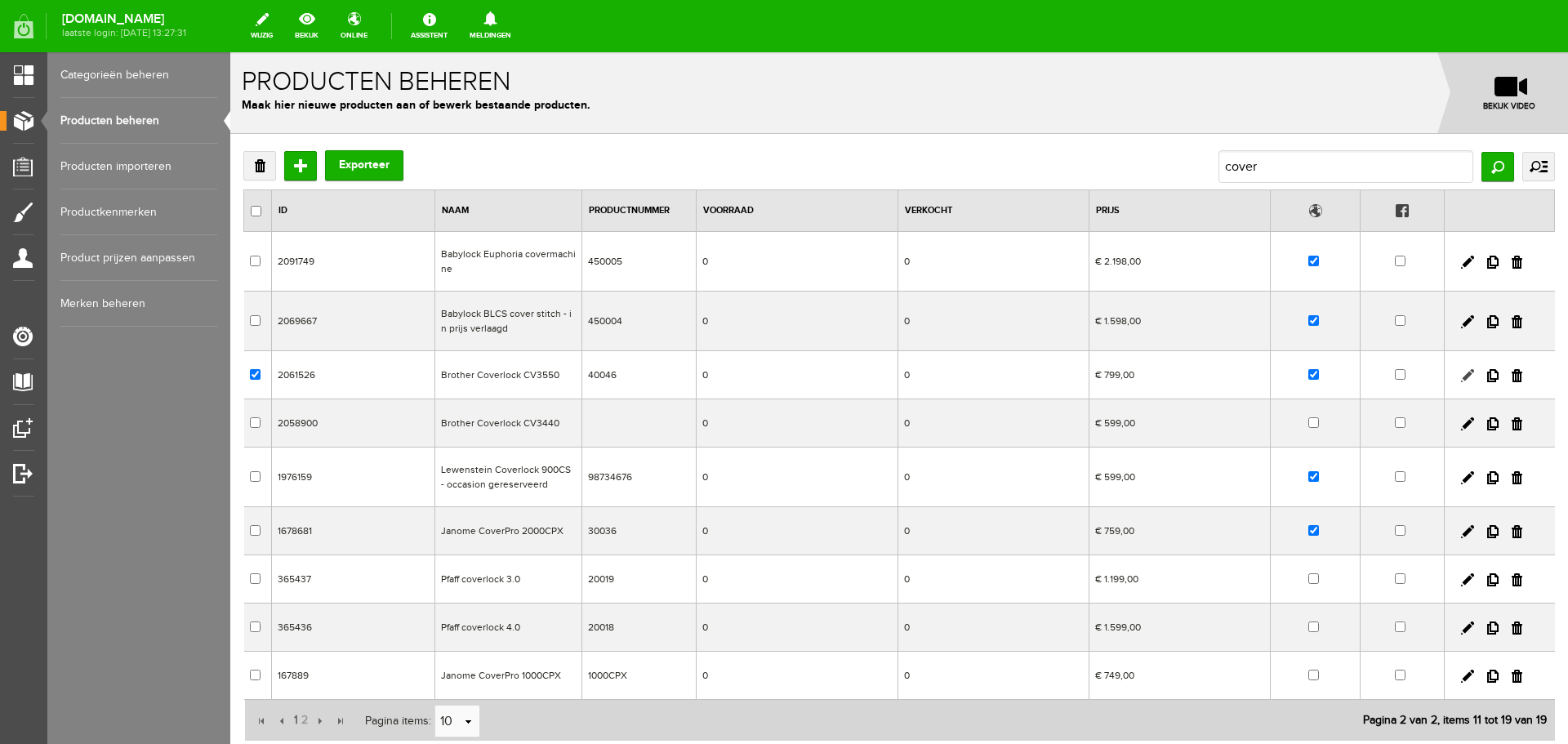
click at [1461, 374] on link at bounding box center [1468, 376] width 13 height 13
checkbox input "true"
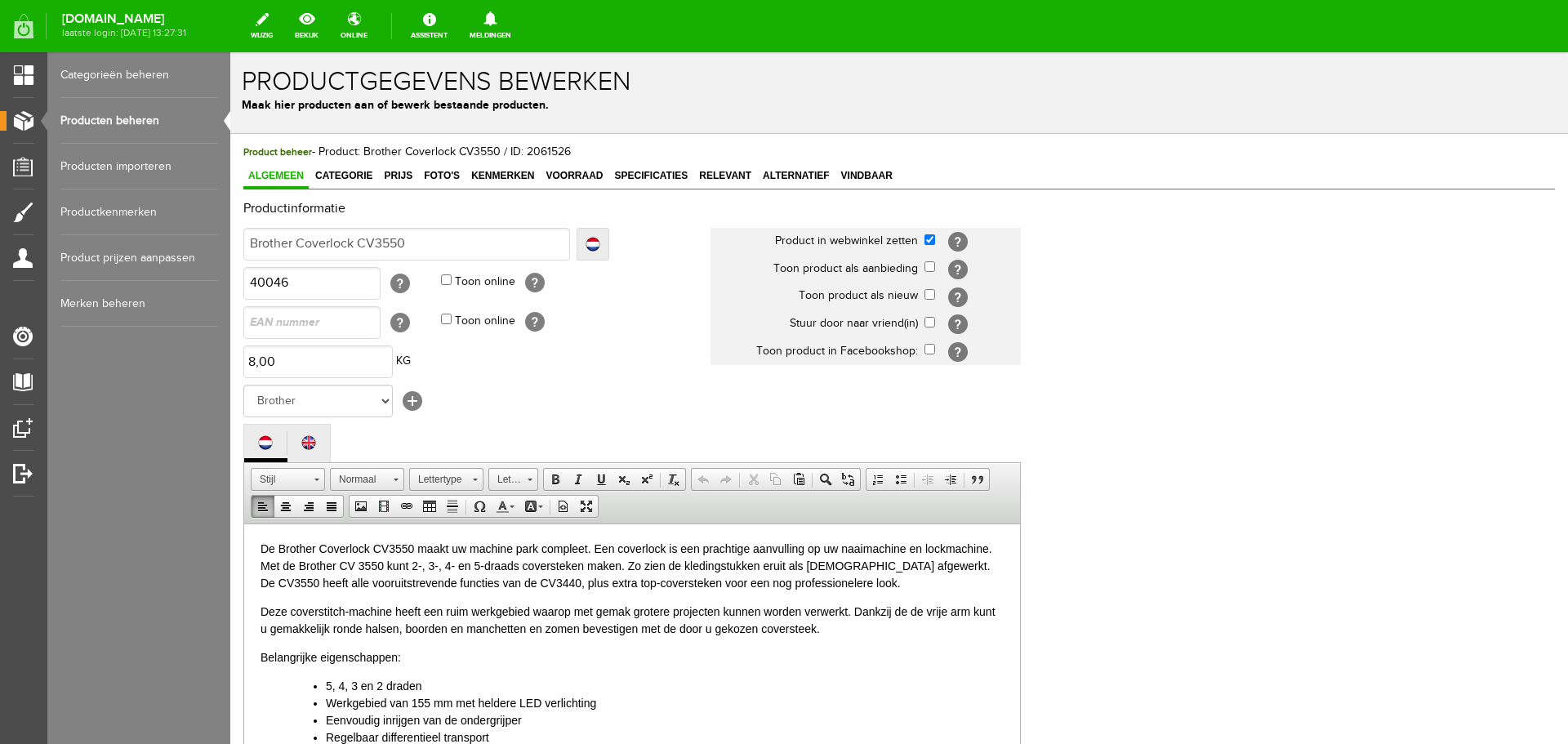
click at [349, 548] on p "De Brother Coverlock CV3550 maakt uw machine park compleet. Een coverlock is ee…" at bounding box center [632, 566] width 743 height 52
click at [652, 546] on p "De Brother Coverstitch CV3550 maakt uw machine park compleet. Een coverlock is …" at bounding box center [632, 566] width 743 height 52
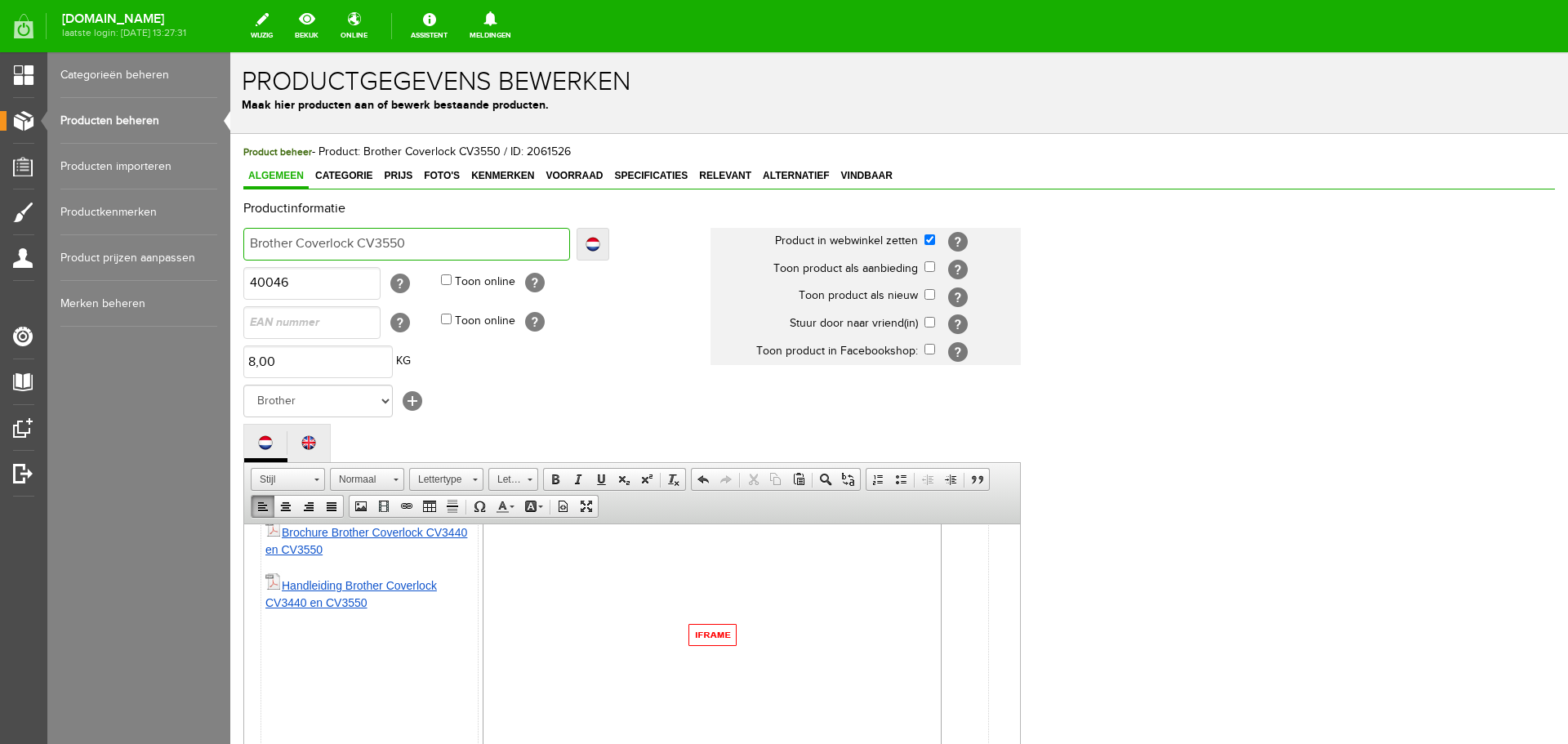
click at [330, 242] on input "Brother Coverlock CV3550" at bounding box center [406, 244] width 327 height 33
type input "Brother Coverslock CV3550"
type input "Brother Coverstlock CV3550"
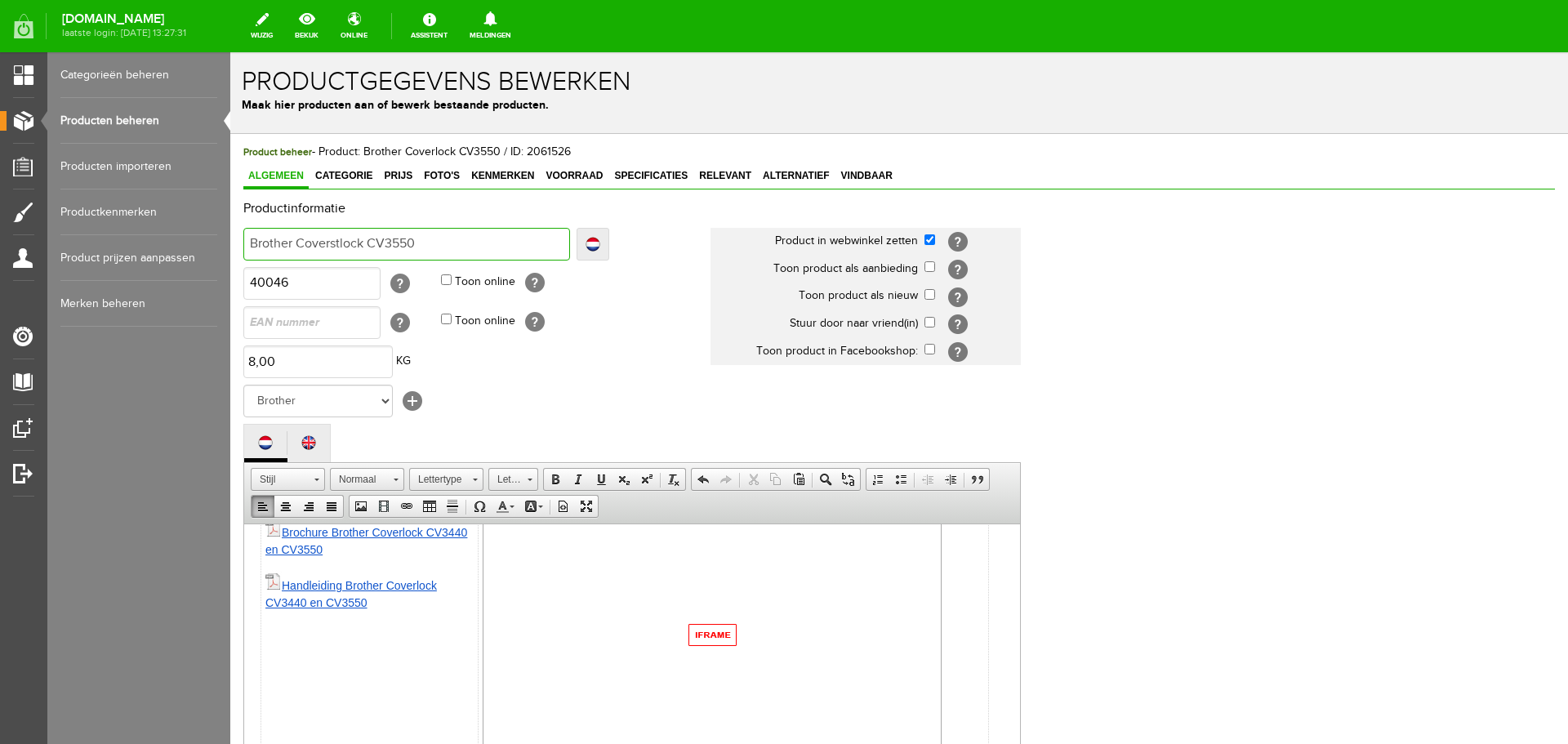
type input "Brother Coverstilock CV3550"
type input "Brother Coverstitlock CV3550"
type input "Brother Coverstitclock CV3550"
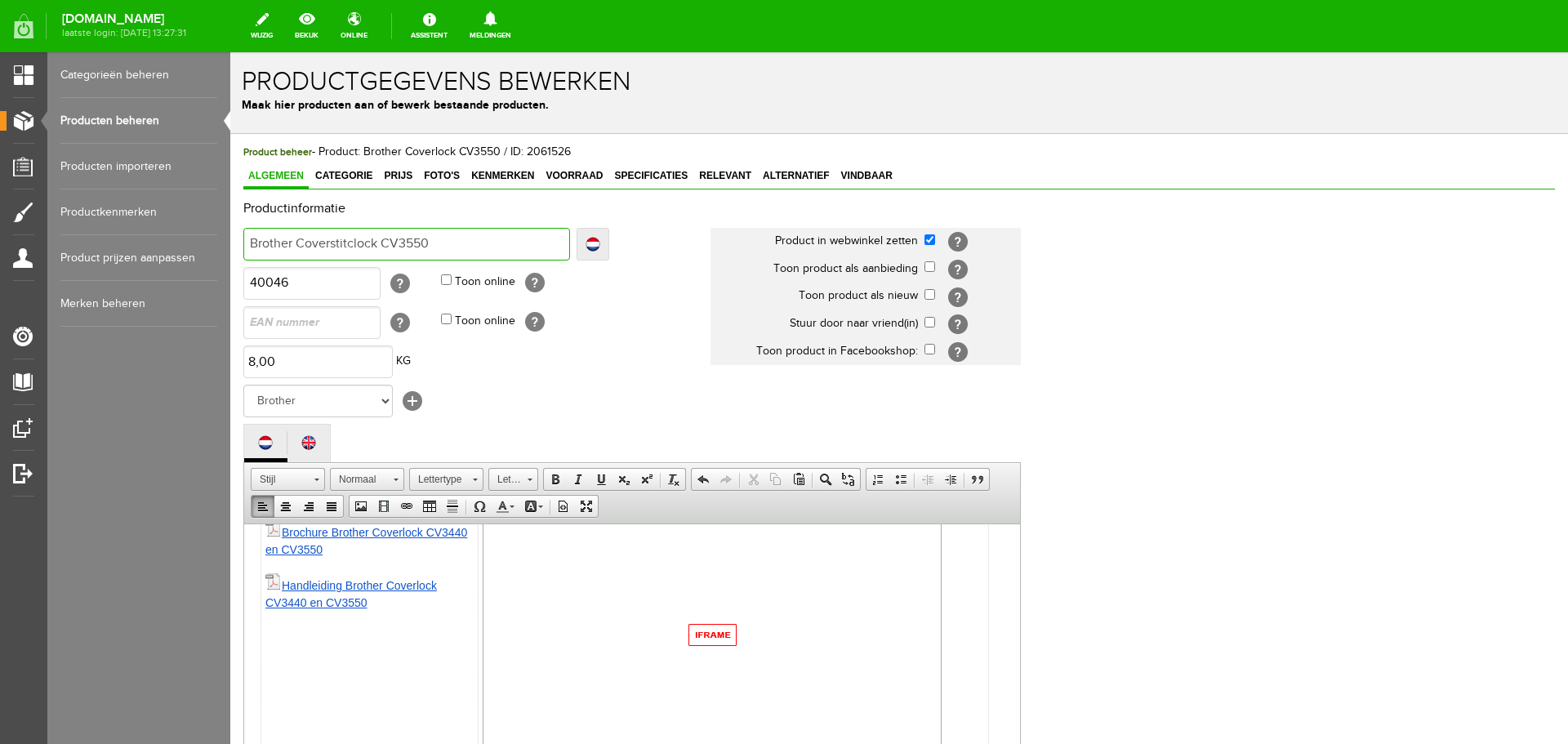
type input "Brother Coverstitclock CV3550"
type input "Brother Coverstitchlock CV3550"
type input "Brother Coverstitchock CV3550"
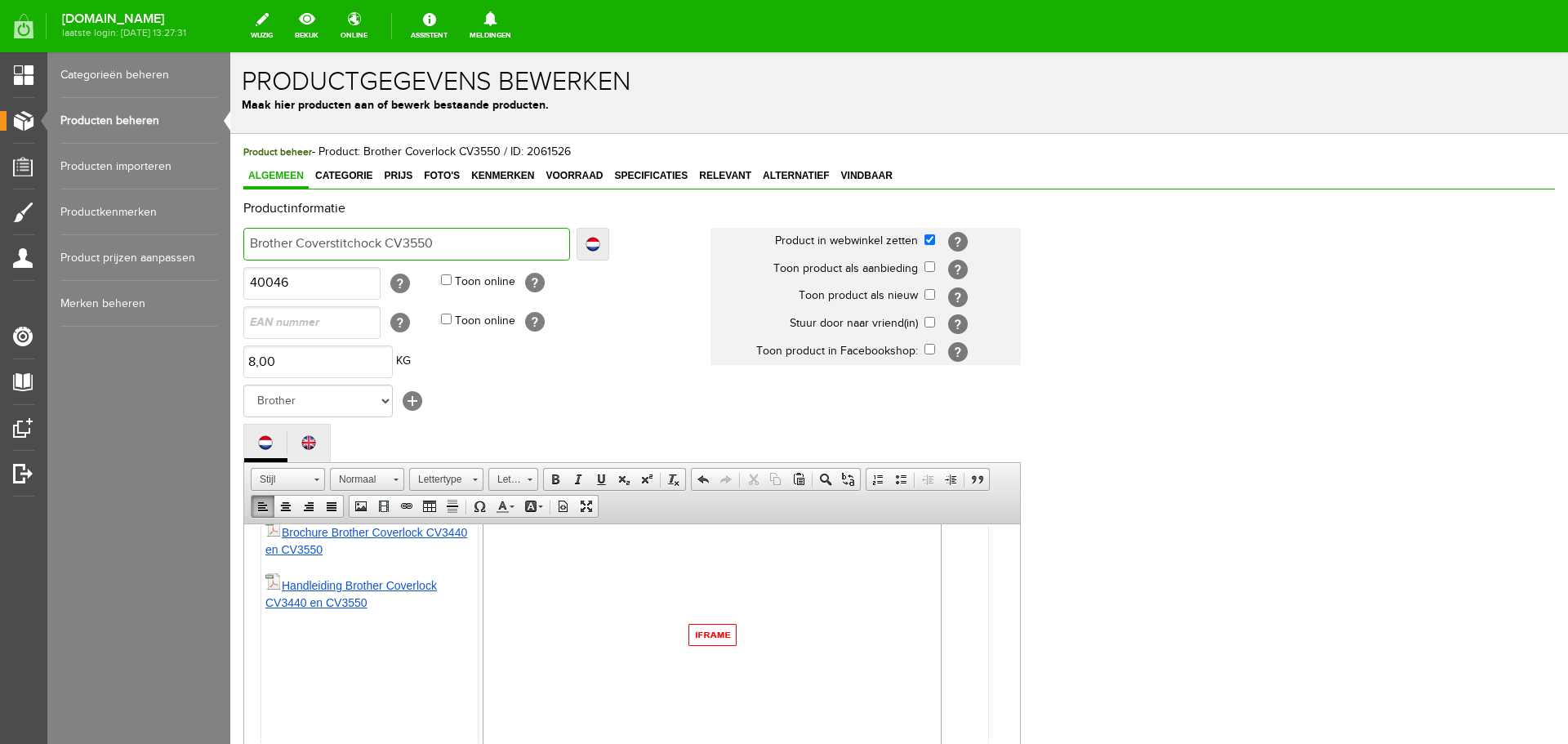
type input "Brother Coverstitcock CV3550"
type input "Brother Coverstitock CV3550"
type input "Brother Coverstiock CV3550"
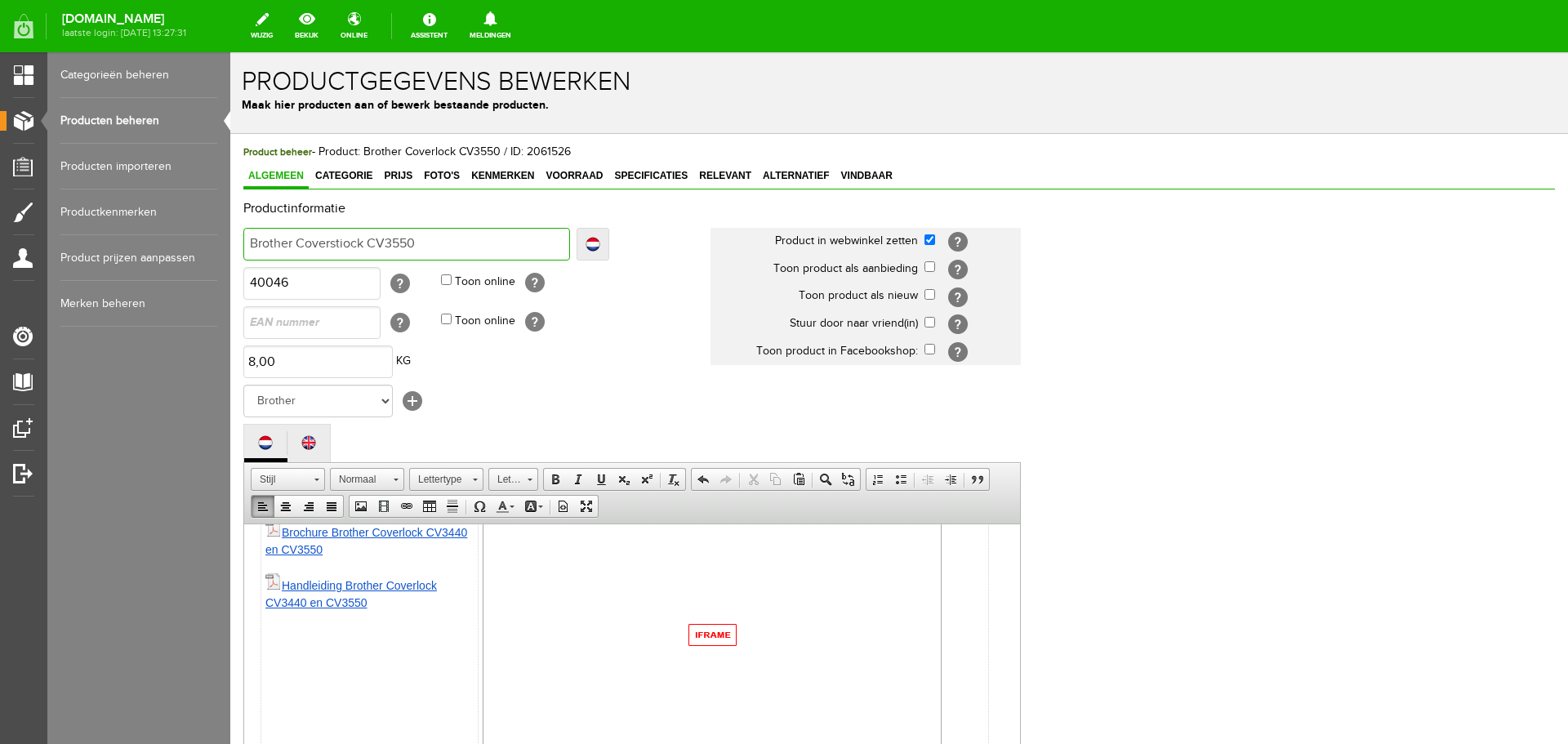
type input "Brother Coverstiock CV3550"
type input "Brother Coverstock CV3550"
type input "Brother Coversock CV3550"
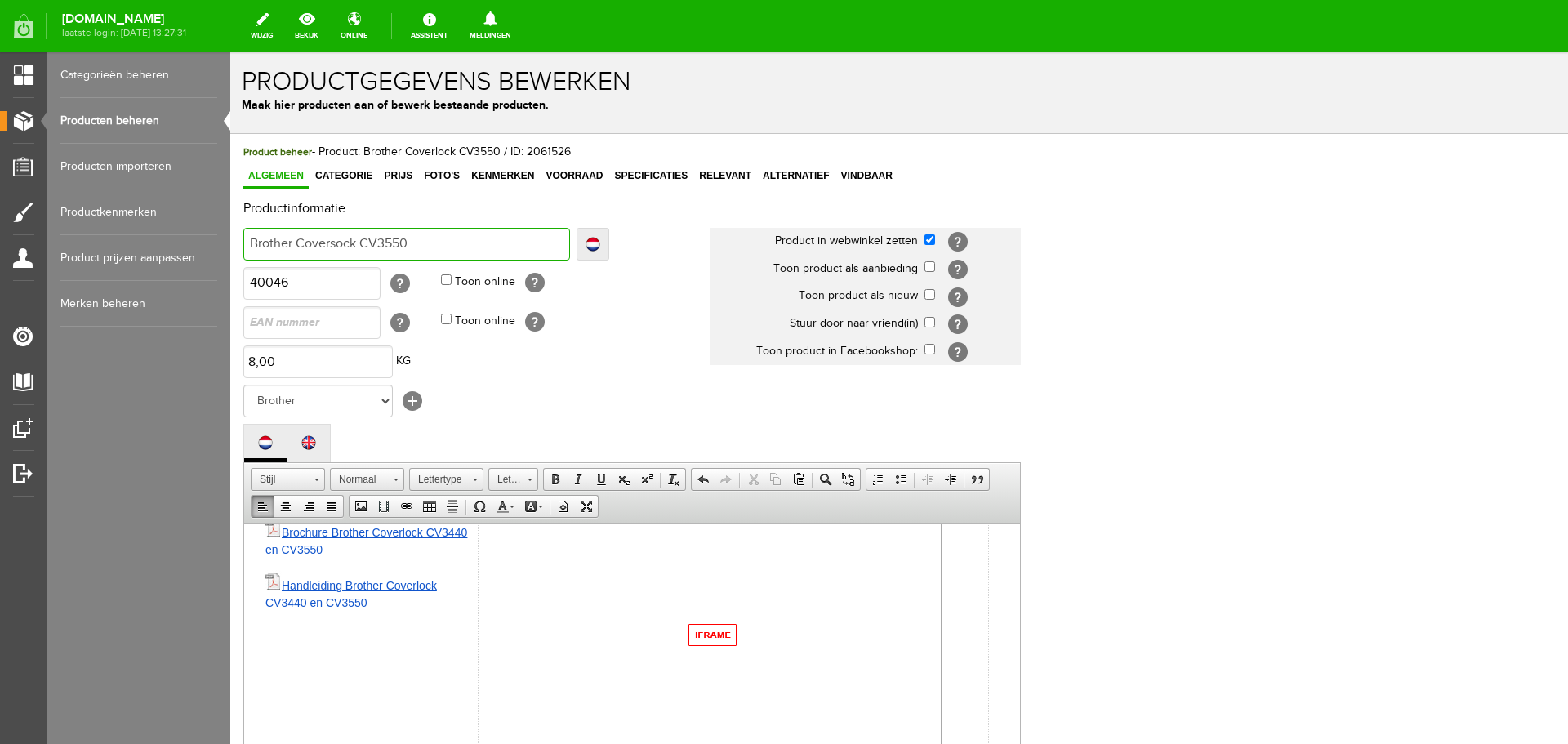
type input "Brother Coverock CV3550"
type input "Brother Coverlock CV3550"
type input "Brother Coverlsock CV3550"
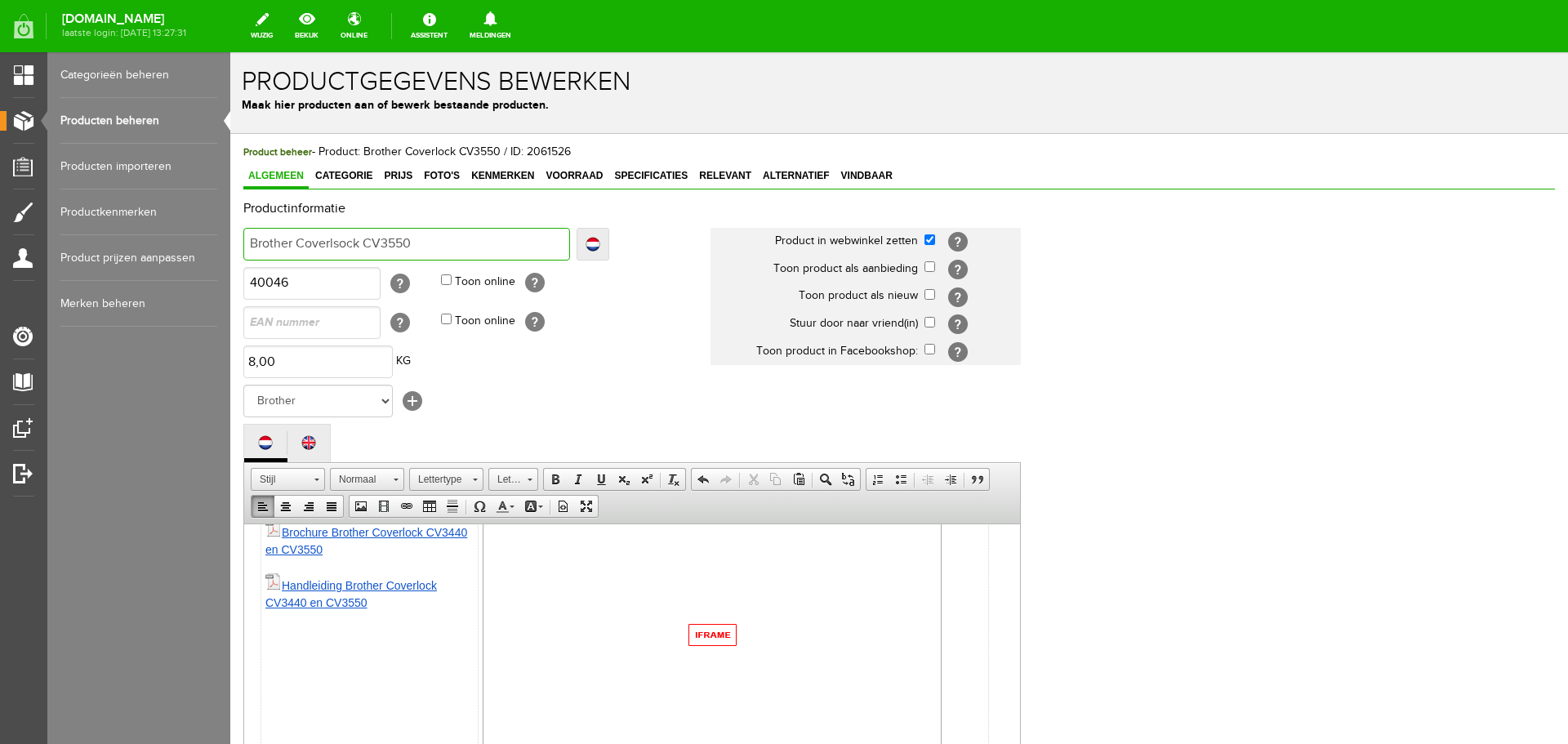
type input "Brother Coverlsock CV3550"
type input "Brother Coverlstock CV3550"
type input "Brother Coverlstiock CV3550"
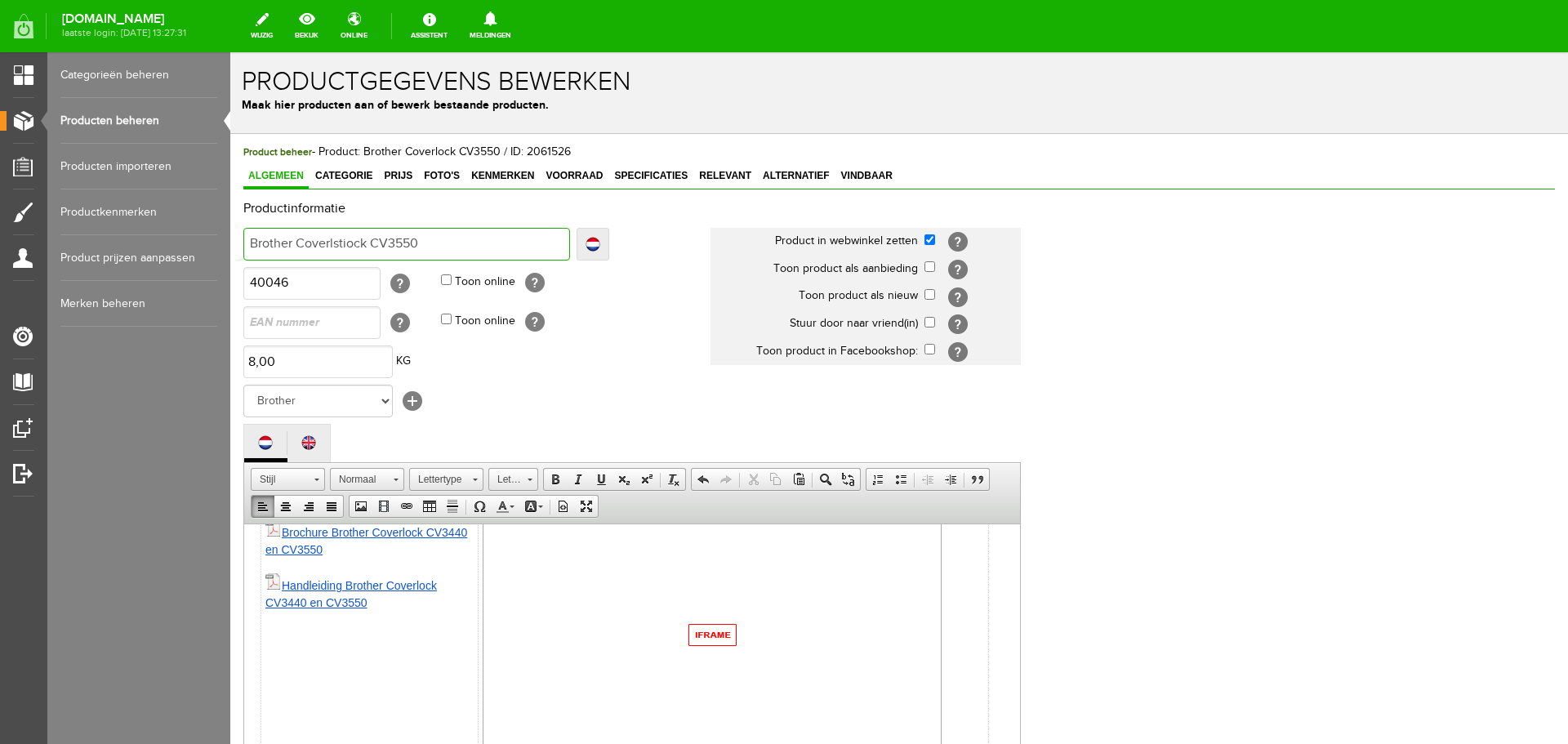
type input "Brother Coverlstitock CV3550"
type input "Brother Coverlstitchock CV3550"
type input "Brother Coverlstitchck CV3550"
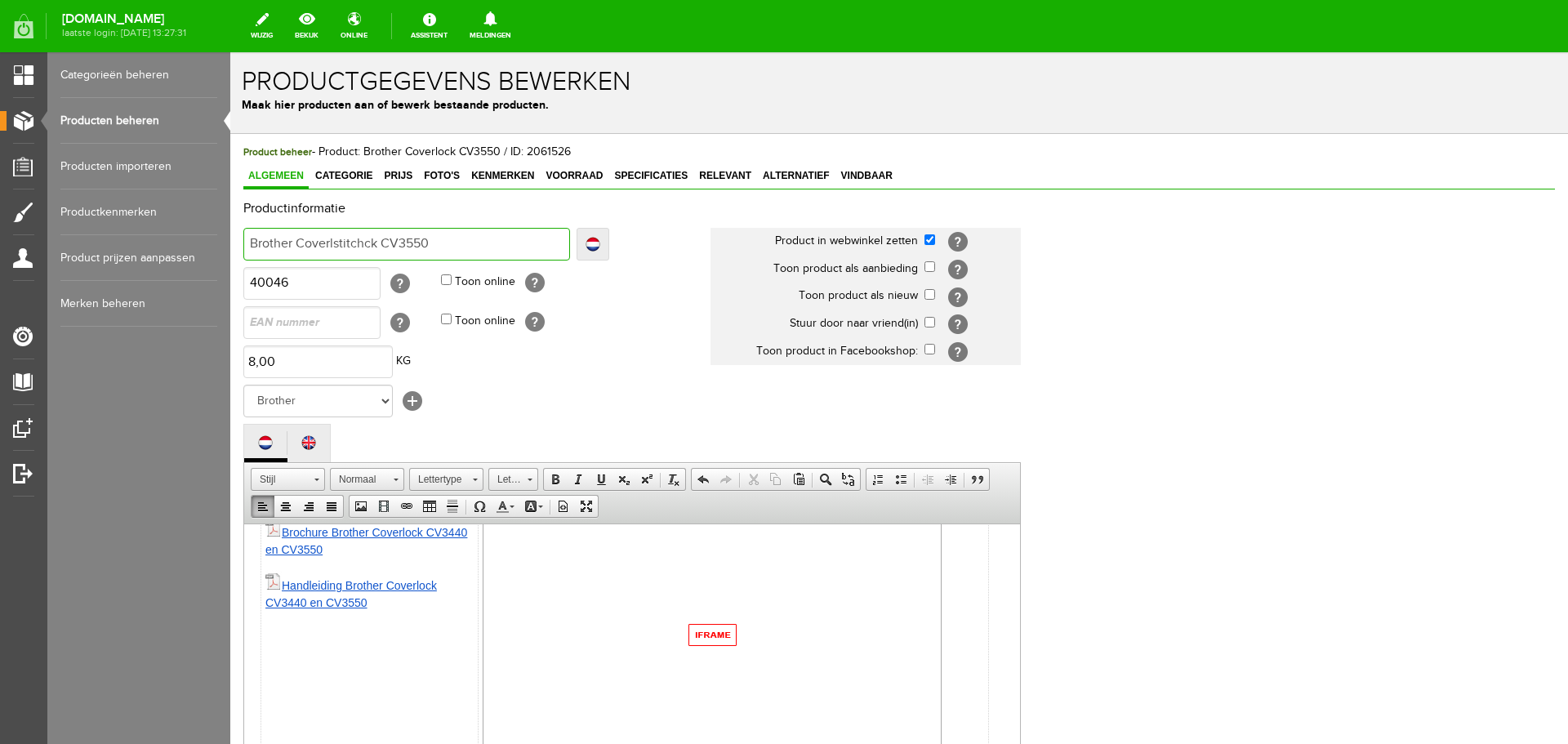
type input "Brother Coverlstitchck CV3550"
type input "Brother Coverlstitchk CV3550"
type input "Brother Coverlstitch CV3550"
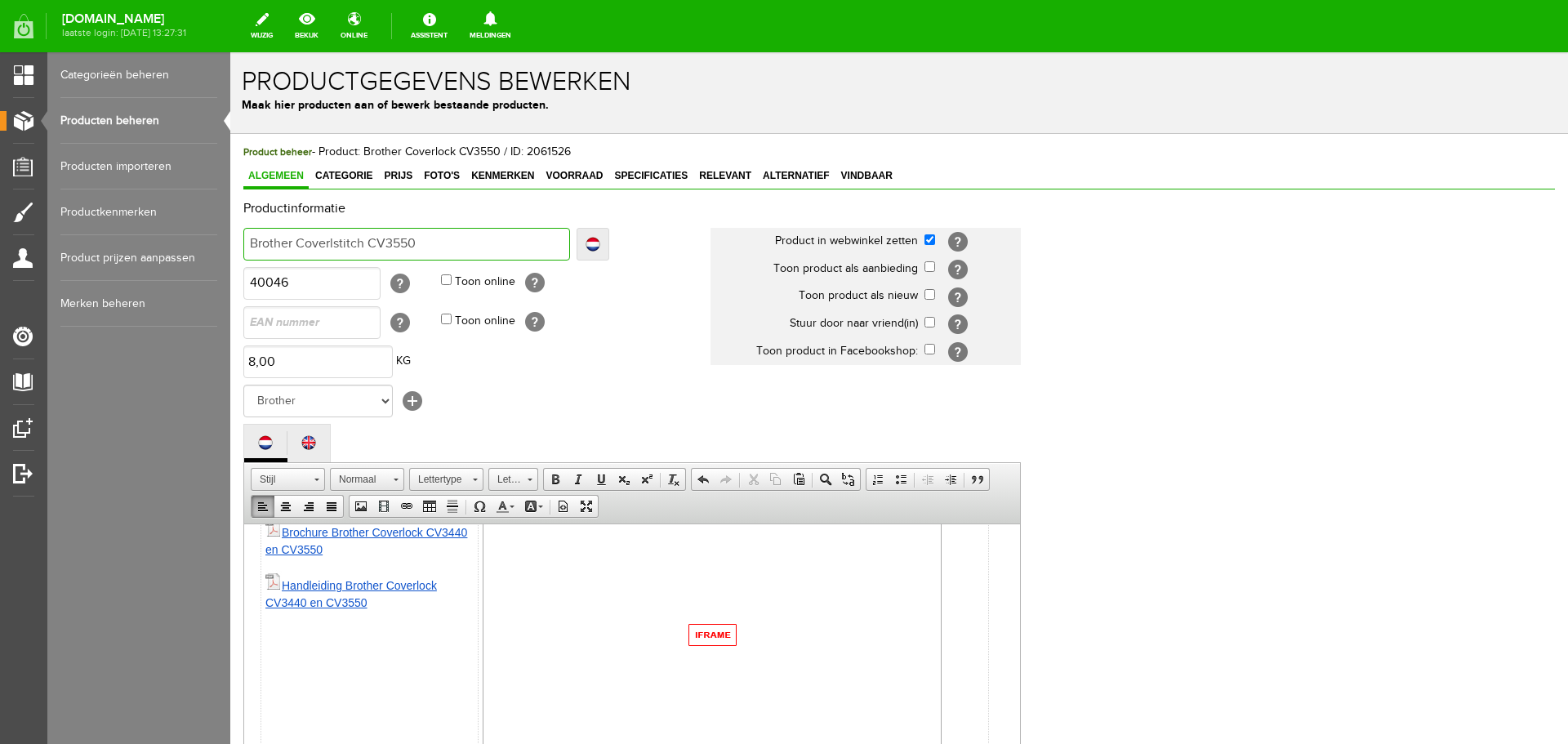
click at [333, 242] on input "Brother Coverlstitch CV3550" at bounding box center [406, 244] width 327 height 33
type input "Brother Coverstitch CV3550"
click at [870, 173] on span "Vindbaar" at bounding box center [866, 176] width 61 height 12
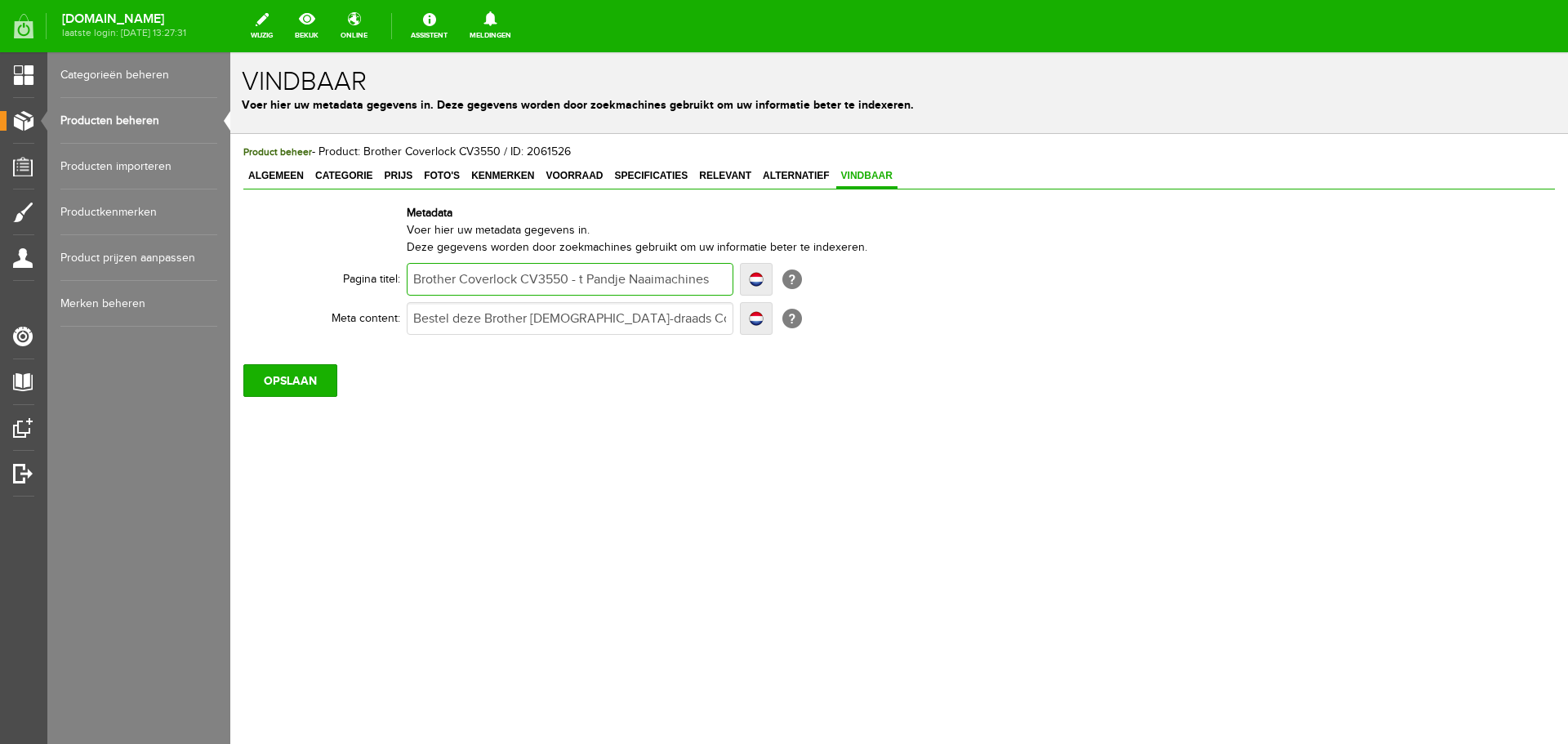
click at [497, 279] on input "Brother Coverlock CV3550 - t Pandje Naaimachines" at bounding box center [569, 279] width 327 height 33
click at [497, 278] on input "Brother Coverlock CV3550 - t Pandje Naaimachines" at bounding box center [569, 279] width 327 height 33
type input "Brother CCV3550 - t Pandje Naaimachines"
type input "Brother CoCV3550 - t Pandje Naaimachines"
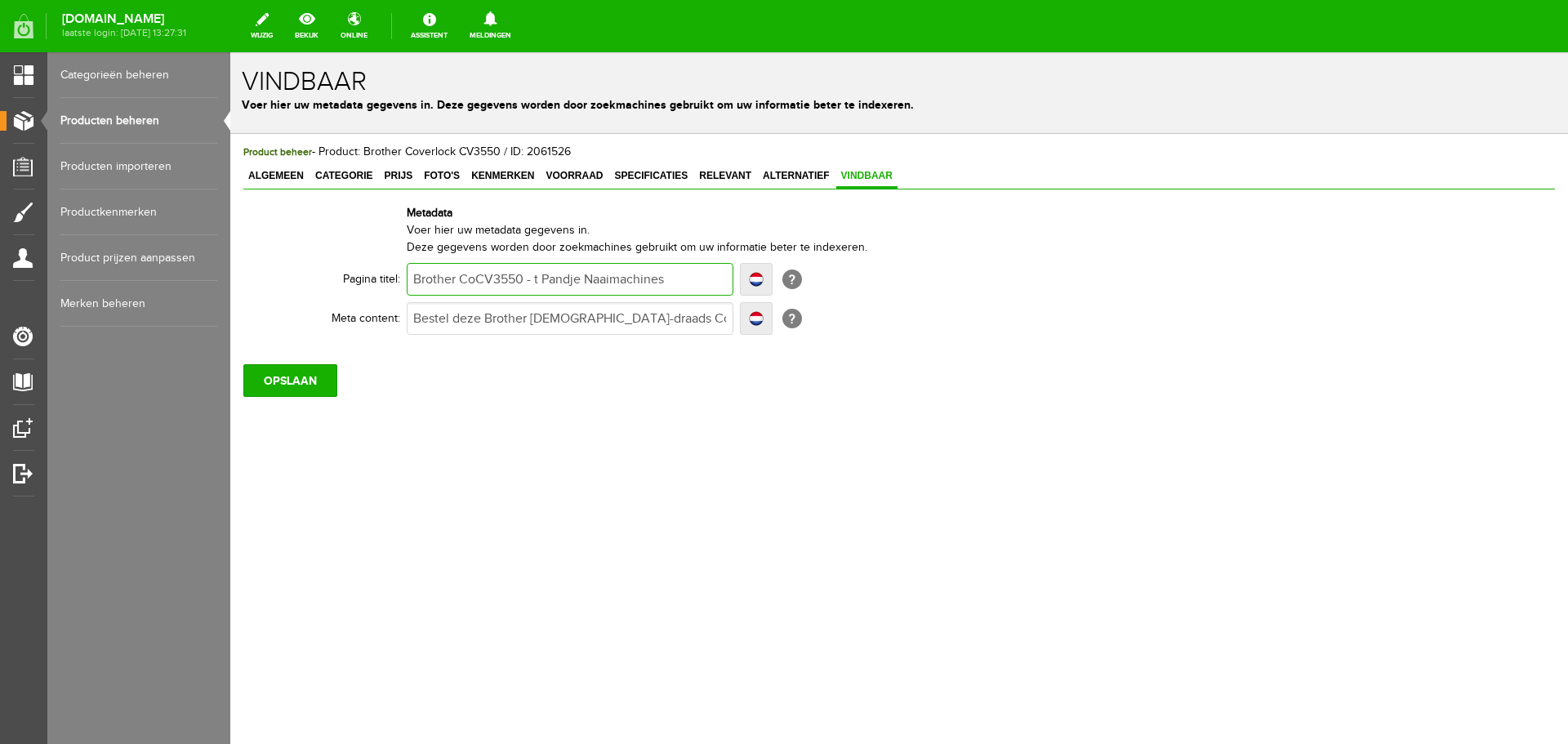
type input "Brother CoCV3550 - t Pandje Naaimachines"
type input "Brother CoerCV3550 - t Pandje Naaimachines"
type input "Brother CoeCV3550 - t Pandje Naaimachines"
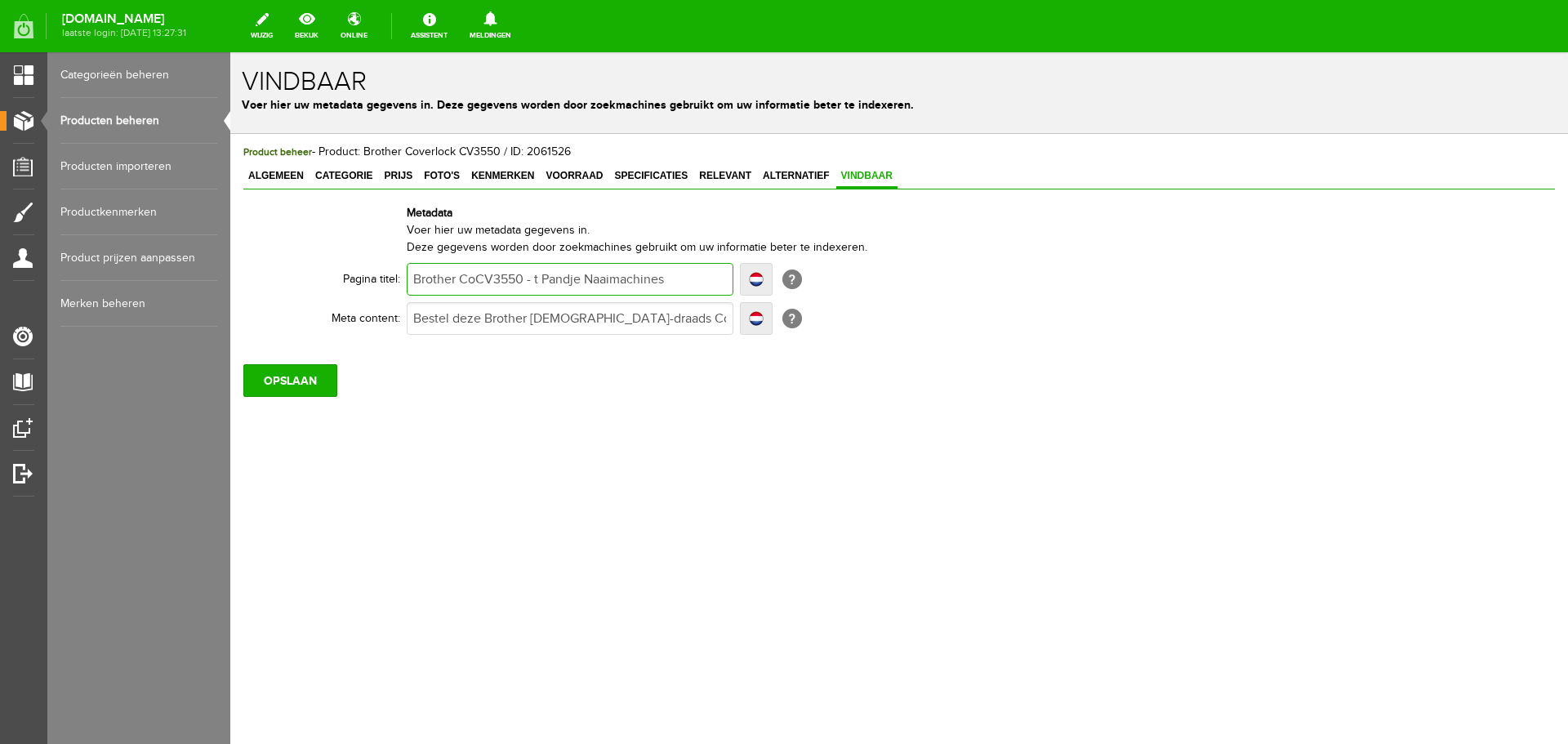
type input "Brother CovCV3550 - t Pandje Naaimachines"
type input "Brother CoverCV3550 - t Pandje Naaimachines"
type input "Brother CoversCV3550 - t Pandje Naaimachines"
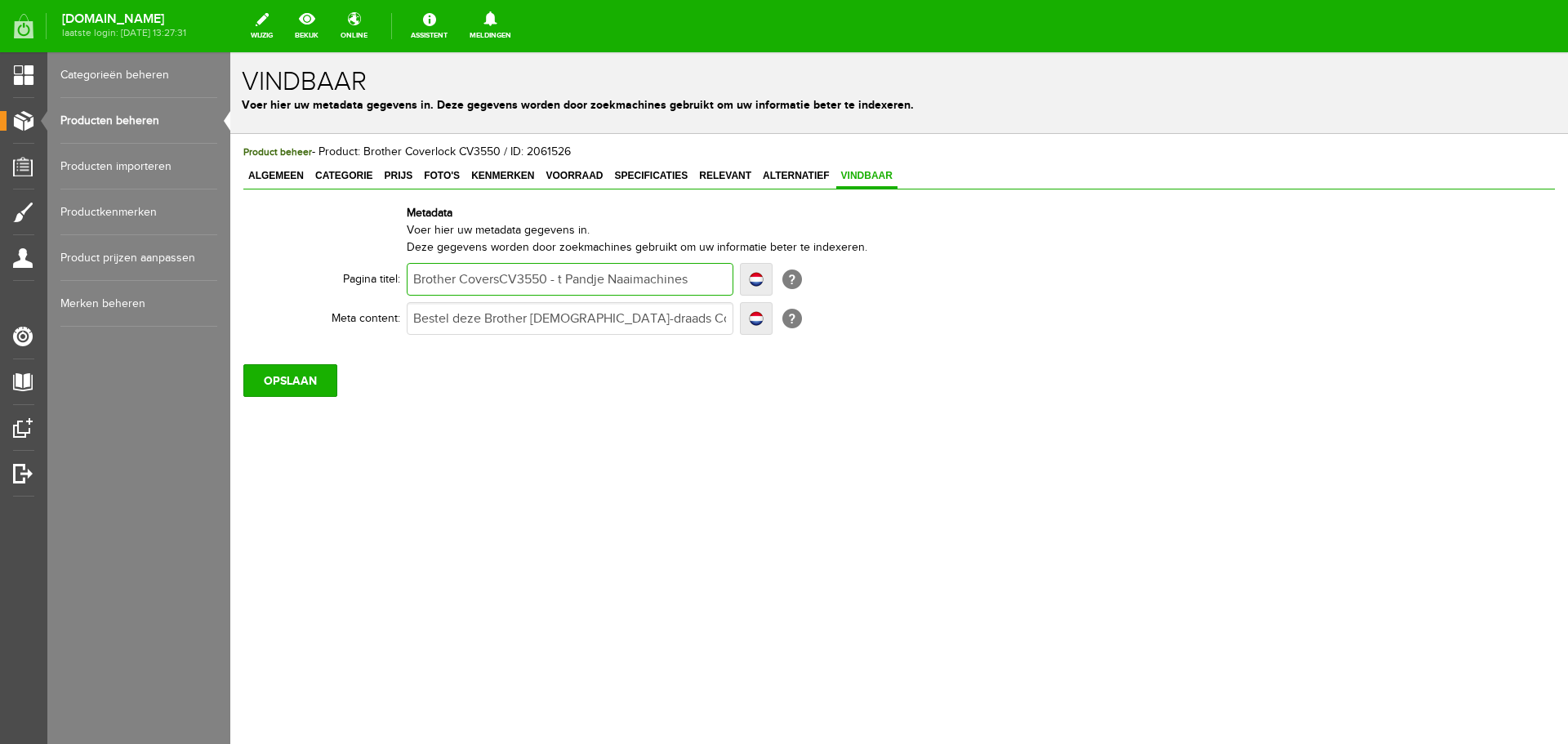
type input "Brother CoversCV3550 - t Pandje Naaimachines"
type input "Brother CoverstCV3550 - t Pandje Naaimachines"
type input "Brother CoverstiCV3550 - t Pandje Naaimachines"
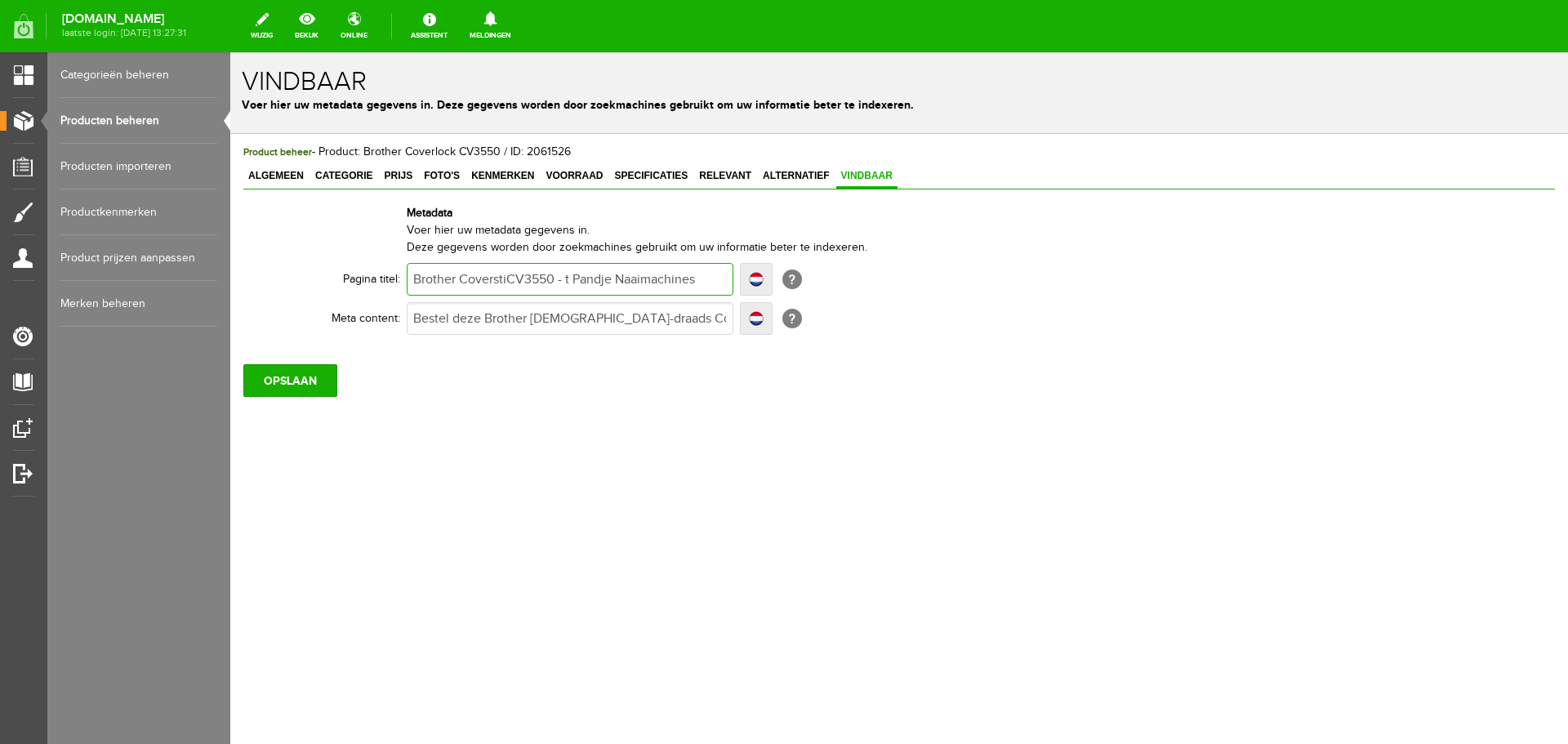
type input "Brother CoverstitCV3550 - t Pandje Naaimachines"
type input "Brother CoverstitcCV3550 - t Pandje Naaimachines"
type input "Brother CoverstitchCV3550 - t Pandje Naaimachines"
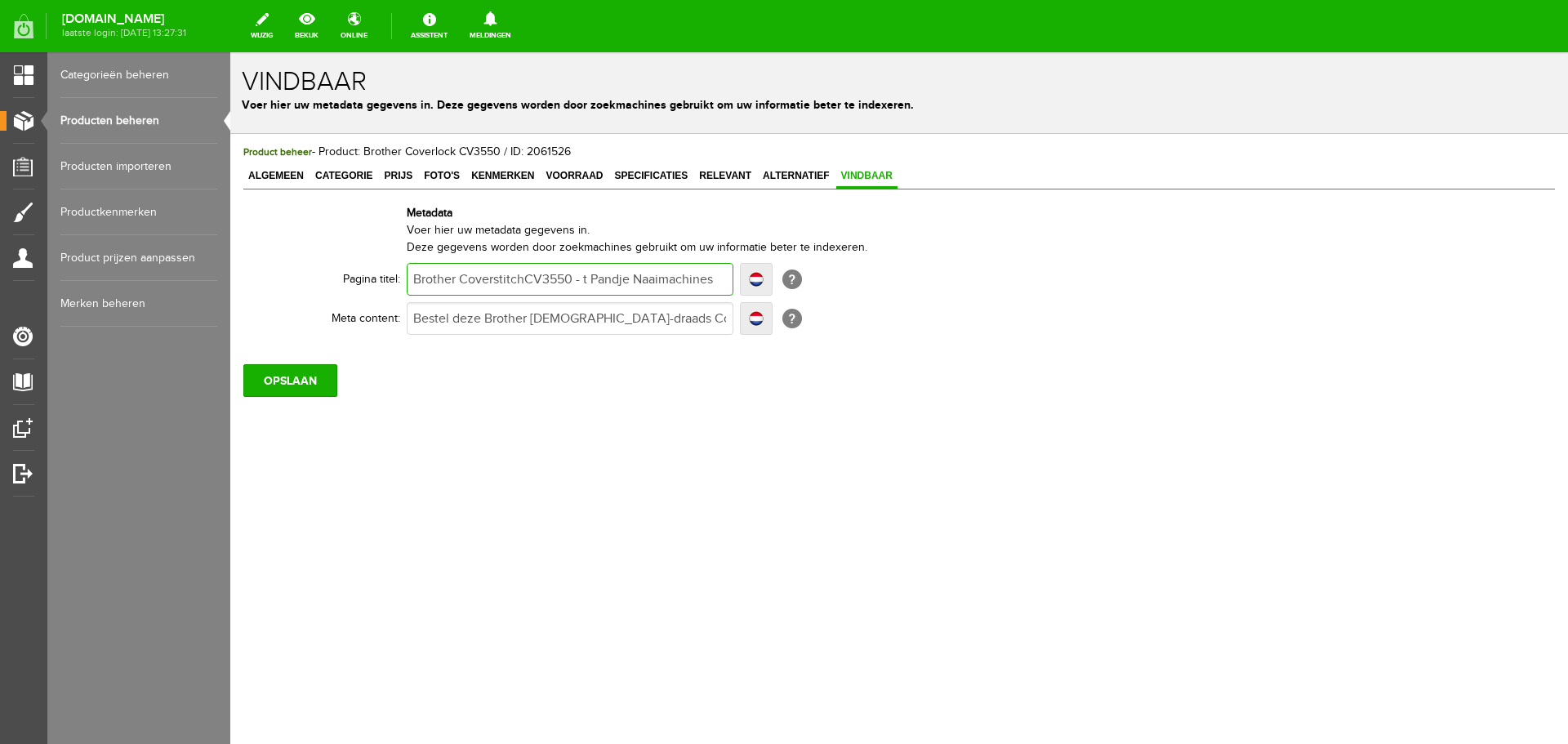
type input "Brother CoverstitchCV3550 - t Pandje Naaimachines"
type input "Brother Coverstitch CV3550 - t Pandje Naaimachines"
click at [622, 319] on input "Bestel deze Brother [DEMOGRAPHIC_DATA]-draads Coverlock CV3550 voor het maken v…" at bounding box center [569, 318] width 327 height 33
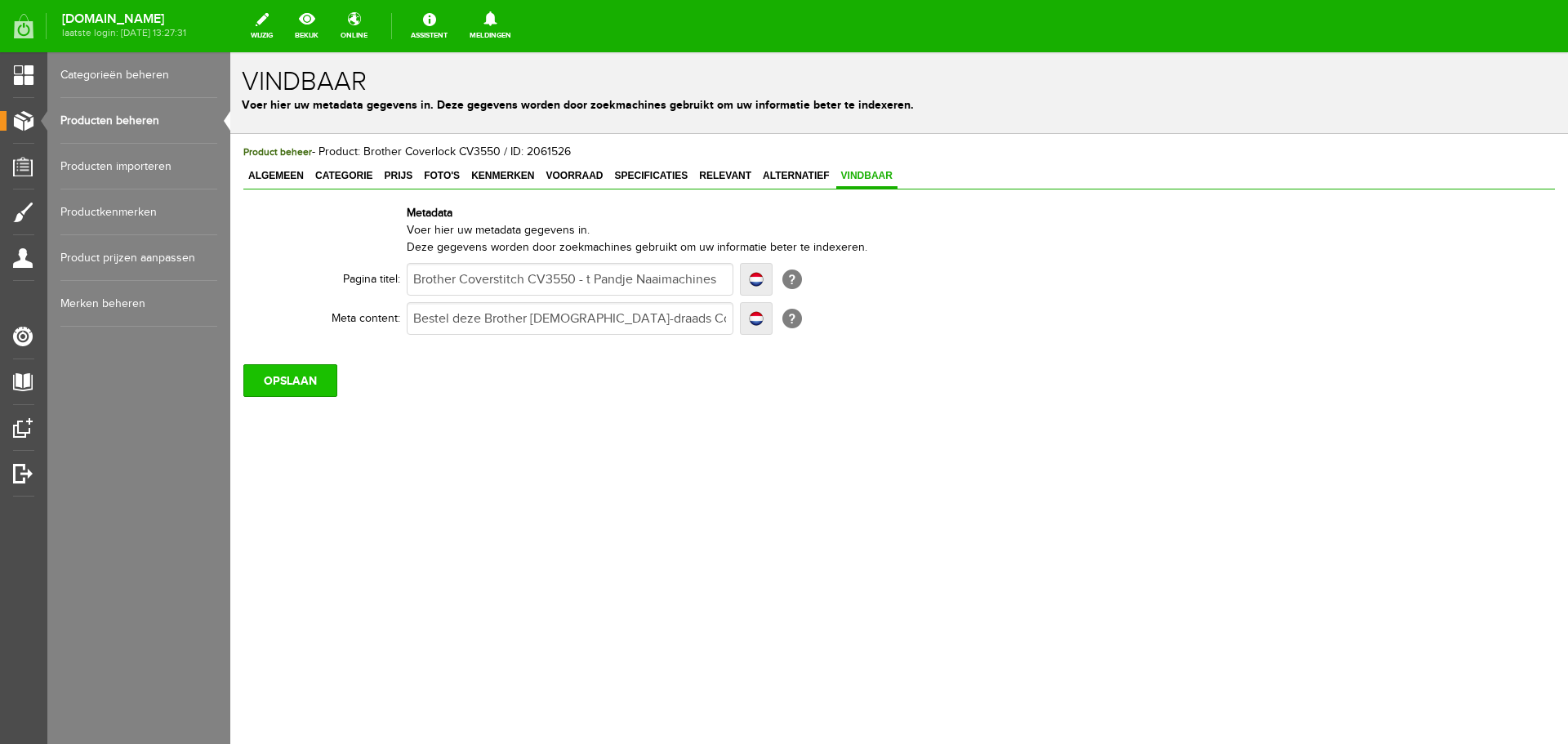
click at [277, 386] on input "OPSLAAN" at bounding box center [290, 380] width 94 height 33
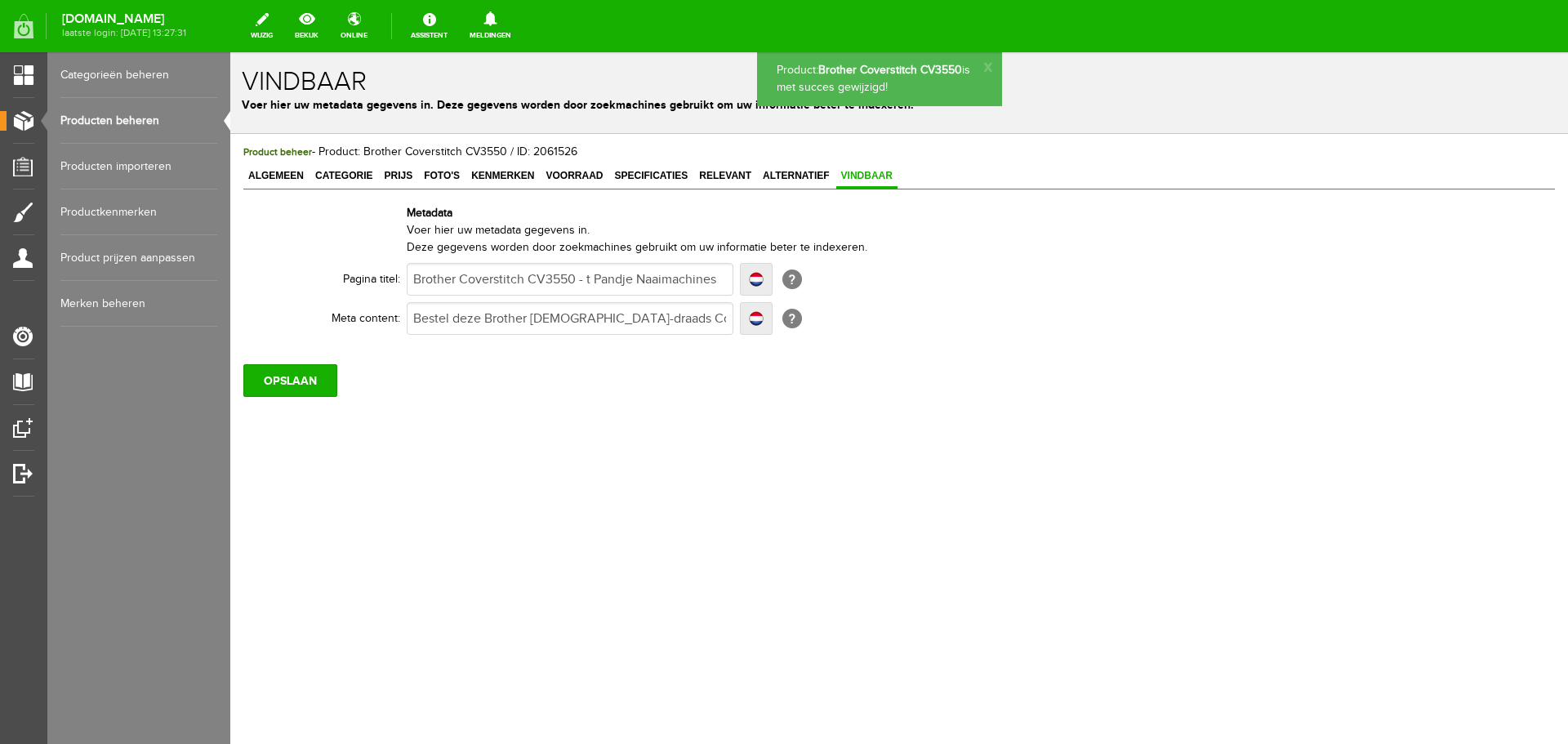
click at [109, 117] on link "Producten beheren" at bounding box center [139, 120] width 157 height 46
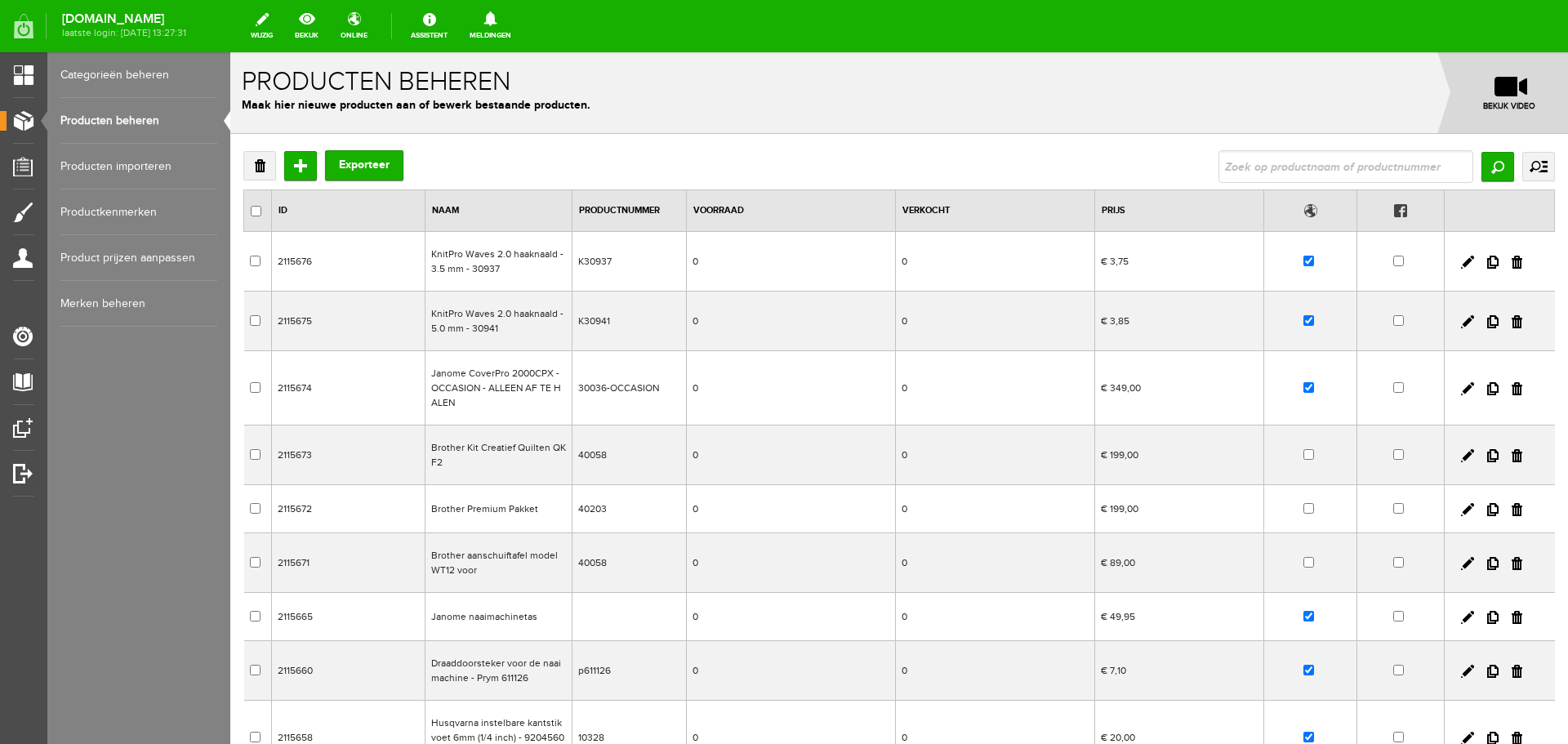
click at [126, 69] on link "Categorieën beheren" at bounding box center [139, 75] width 157 height 46
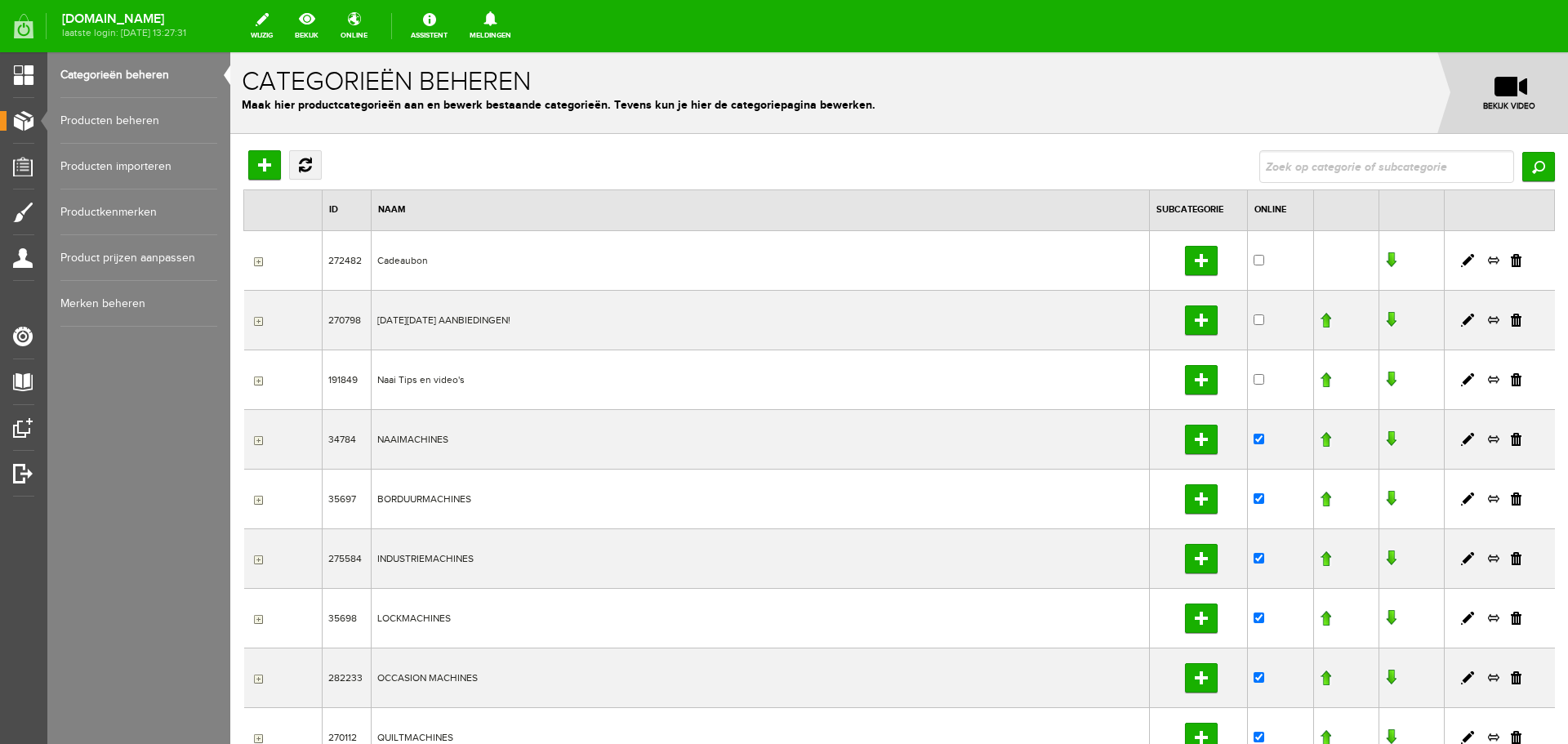
click at [106, 120] on link "Producten beheren" at bounding box center [139, 120] width 157 height 46
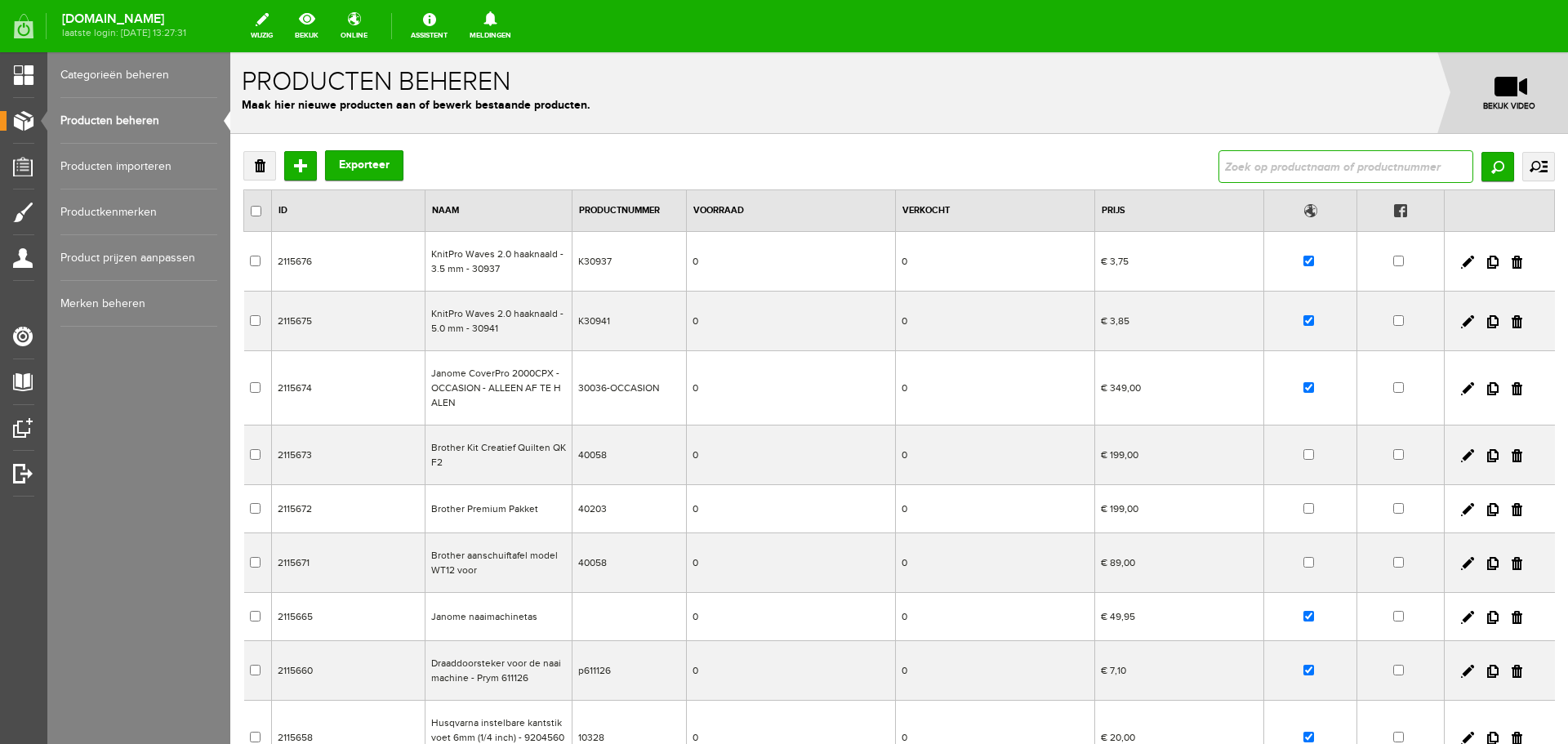
click at [1316, 170] on input "text" at bounding box center [1346, 166] width 255 height 33
type input "stitch"
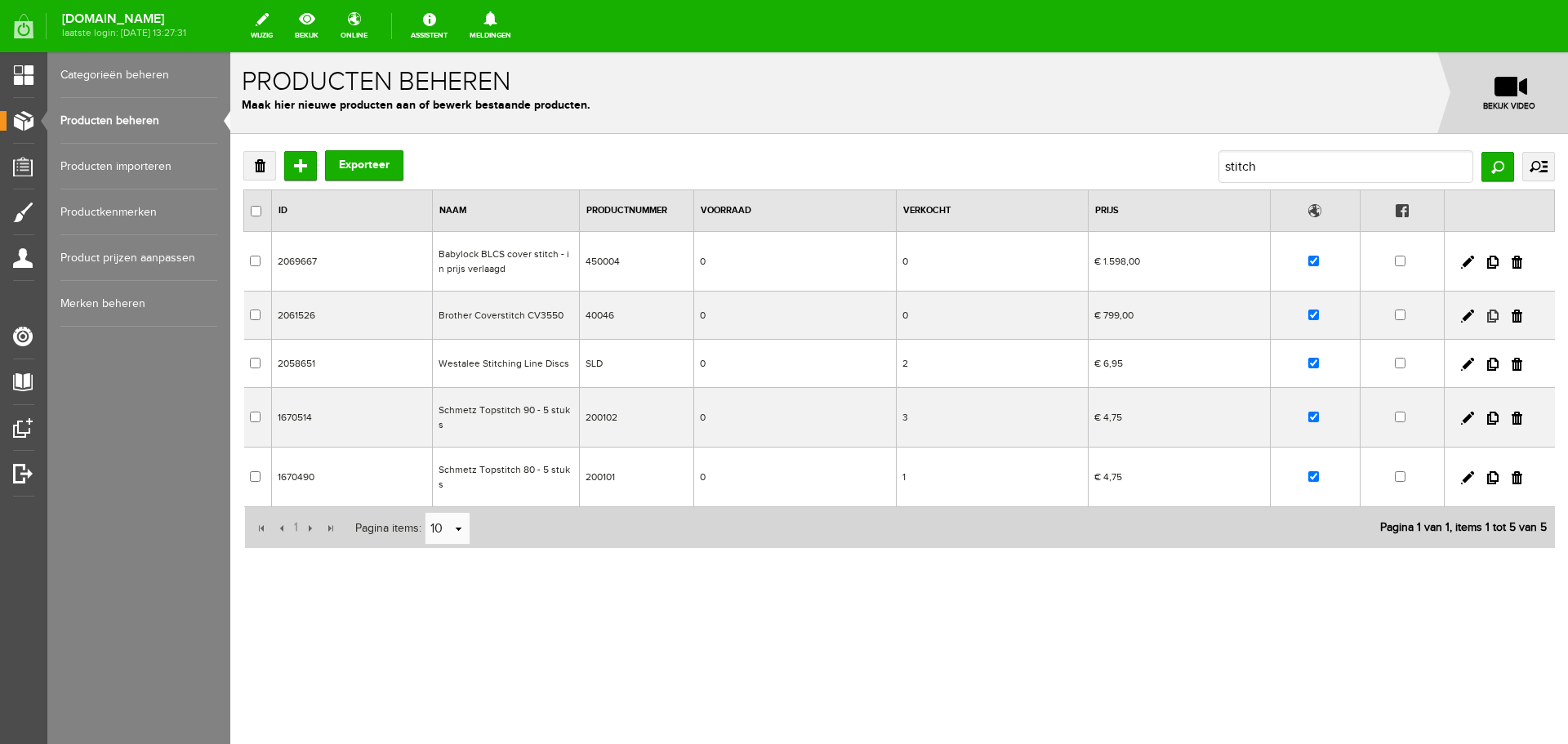
click at [1492, 313] on link at bounding box center [1493, 316] width 12 height 13
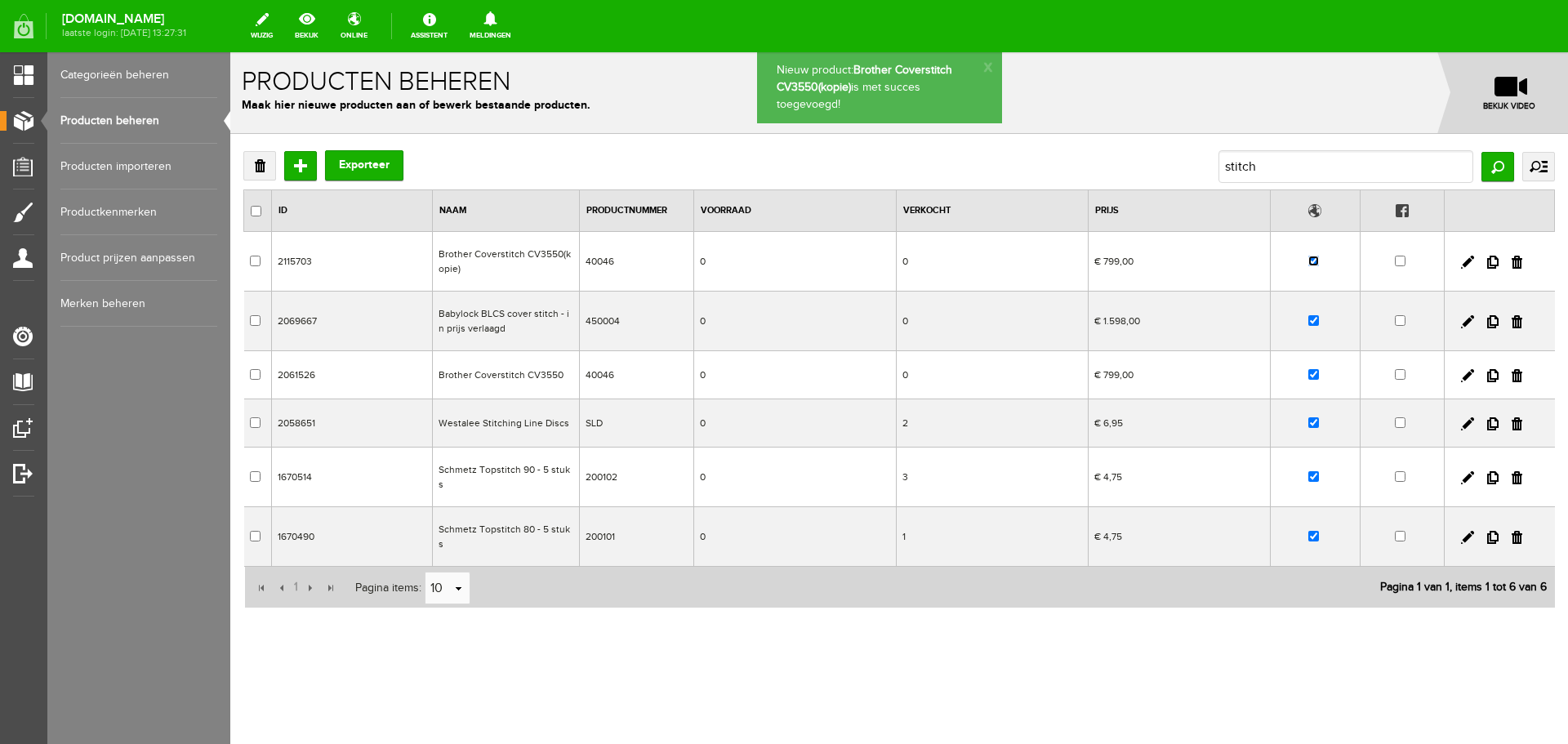
click at [1318, 261] on input "checkbox" at bounding box center [1313, 261] width 11 height 11
checkbox input "false"
click at [1465, 258] on link at bounding box center [1468, 262] width 13 height 13
checkbox input "true"
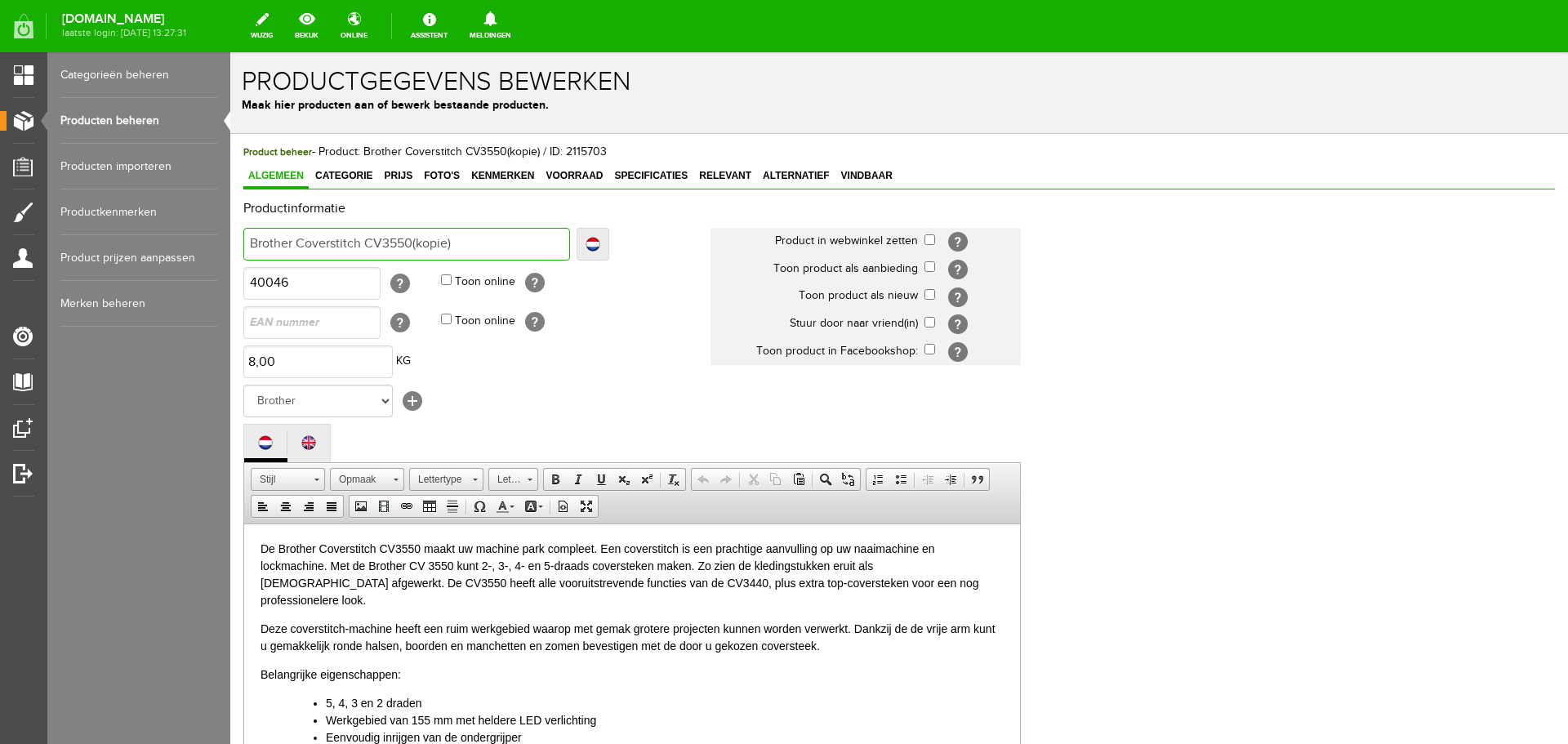
drag, startPoint x: 472, startPoint y: 240, endPoint x: 186, endPoint y: 237, distance: 286.0
click at [230, 237] on html "x Productgegevens bewerken Maak hier producten aan of bewerk bestaande producte…" at bounding box center [899, 398] width 1337 height 691
type input "S"
type input "Si"
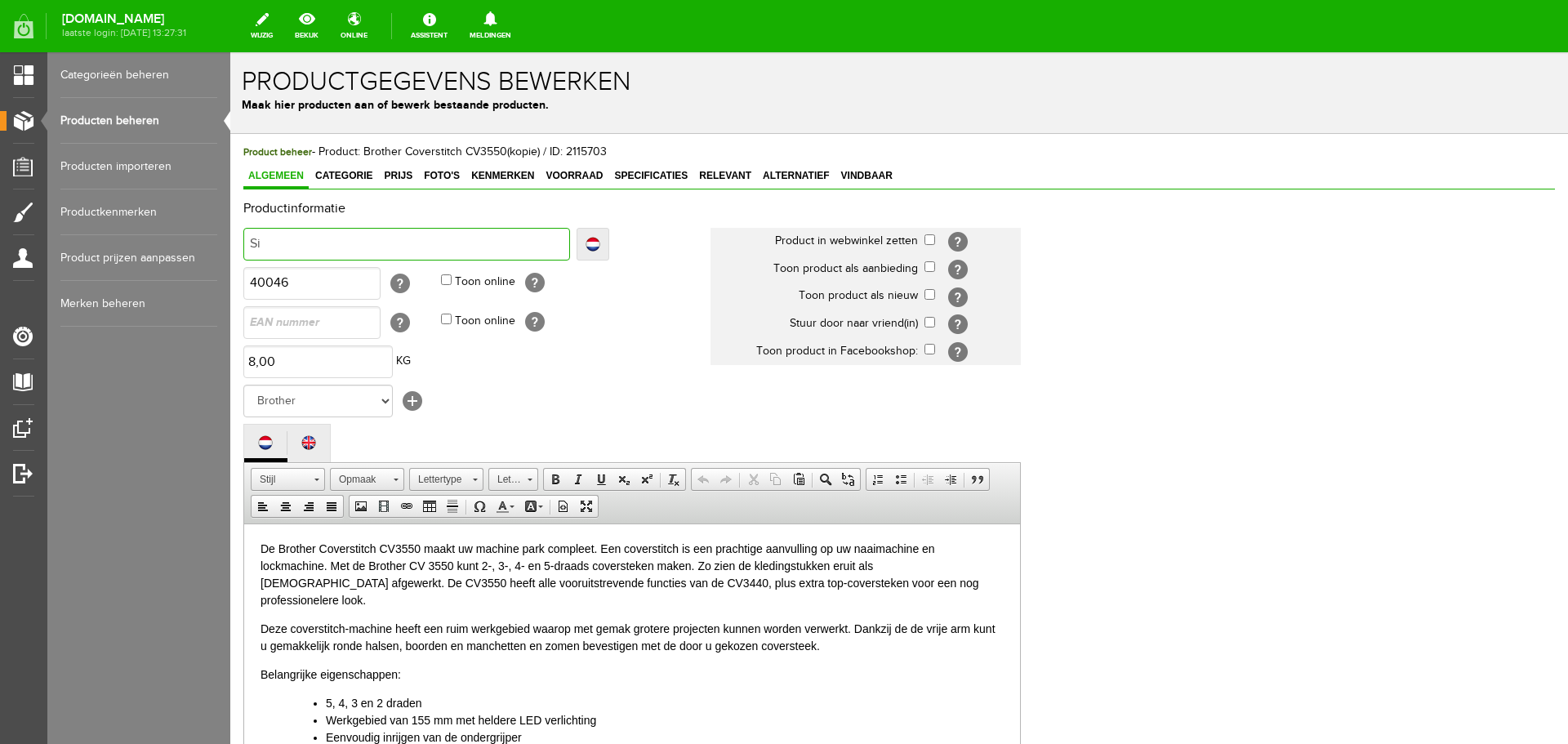
type input "Si"
type input "Sing"
type input "Singer"
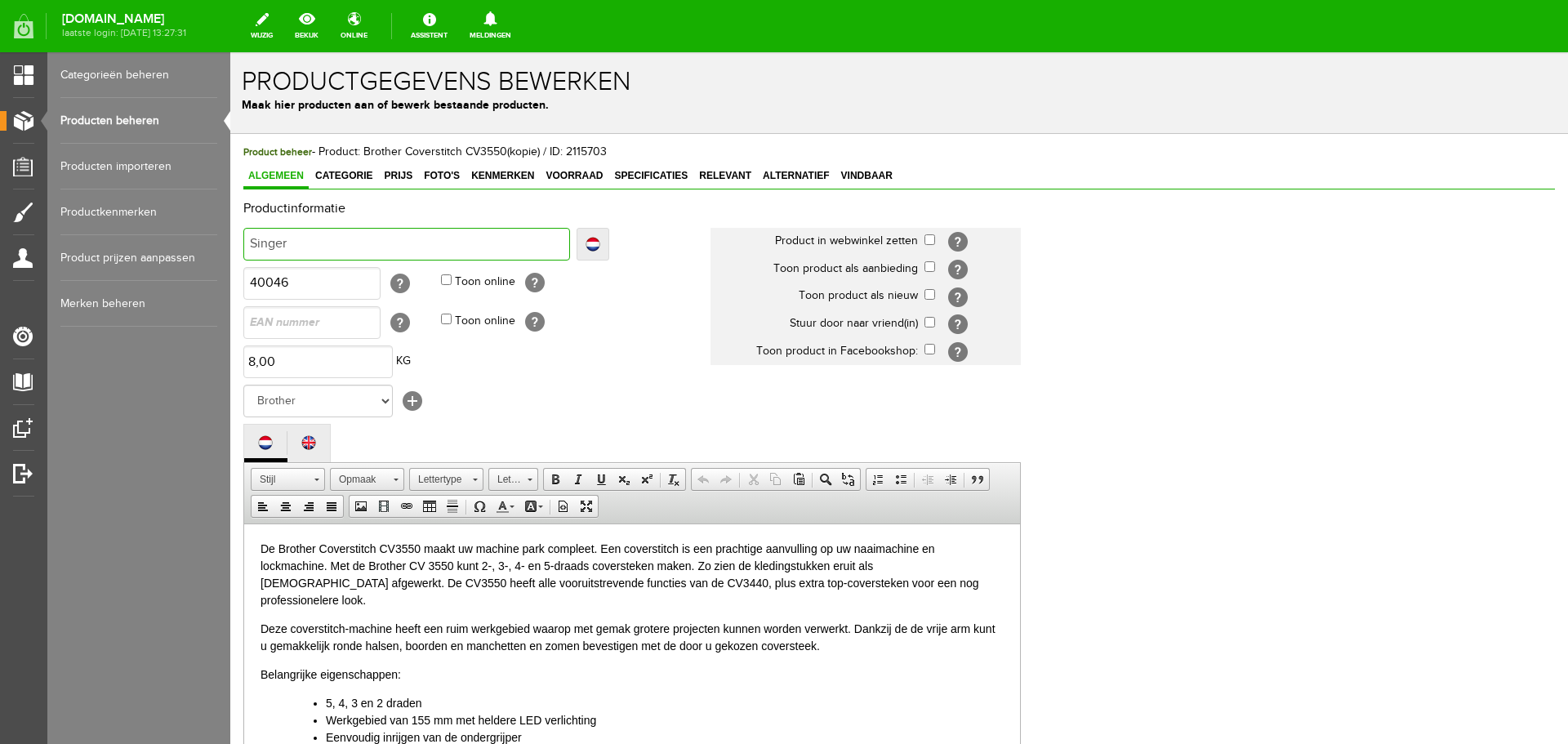
type input "Singer"
type input "Singer C"
type input "Singer Co"
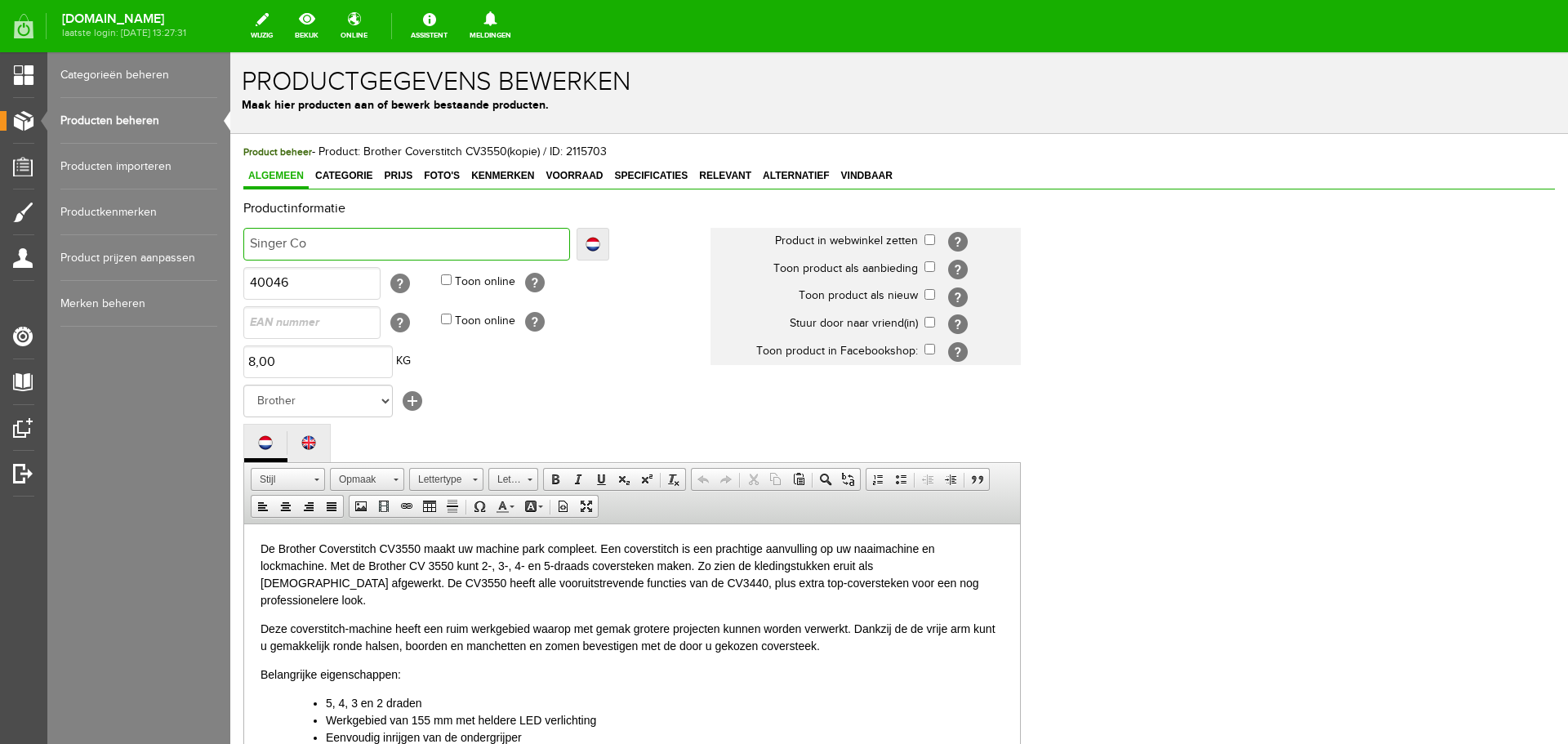
type input "Singer Co"
type input "Singer Cov"
type input "Singer Cover"
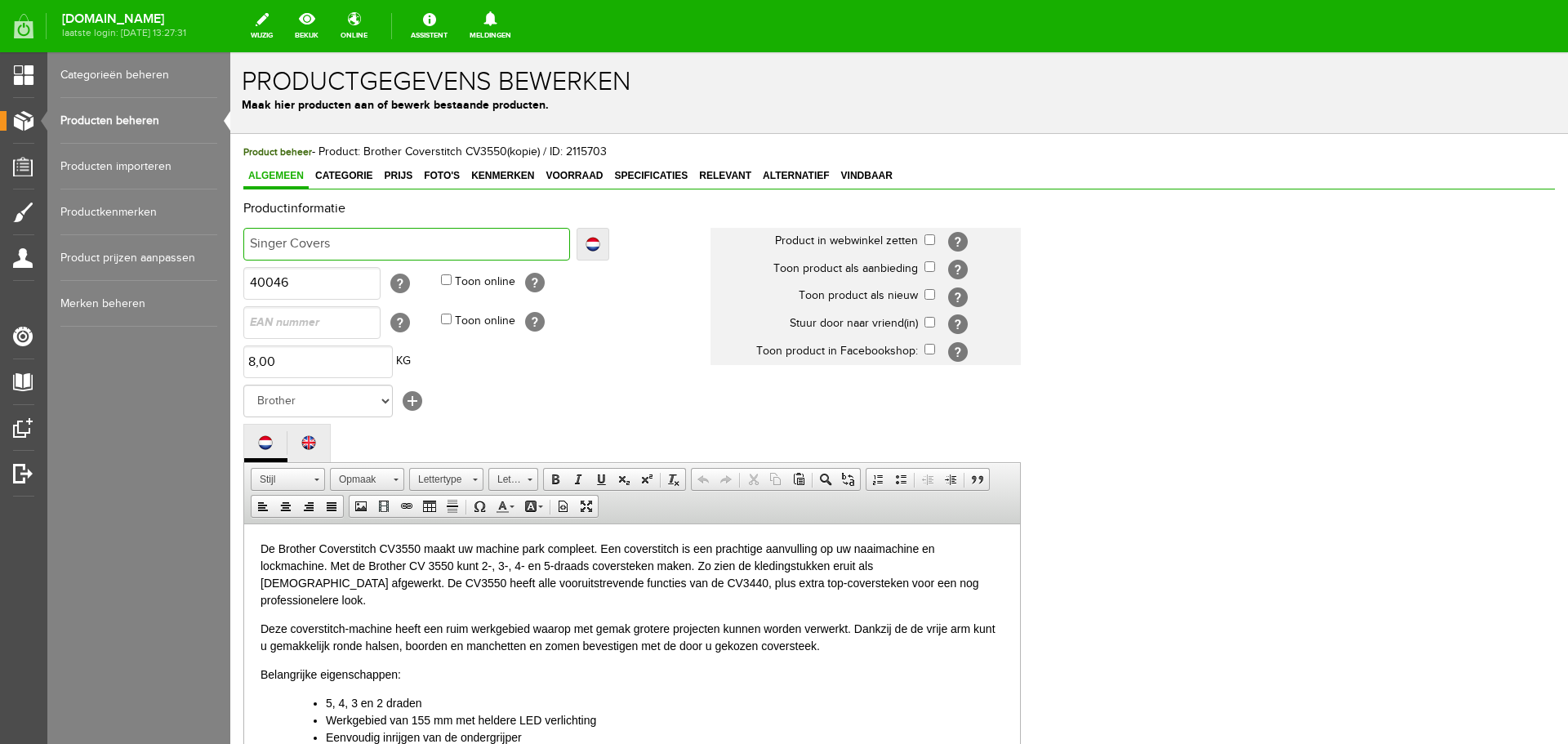
type input "Singer Coverst"
type input "Singer Coversti"
type input "Singer Coverstit"
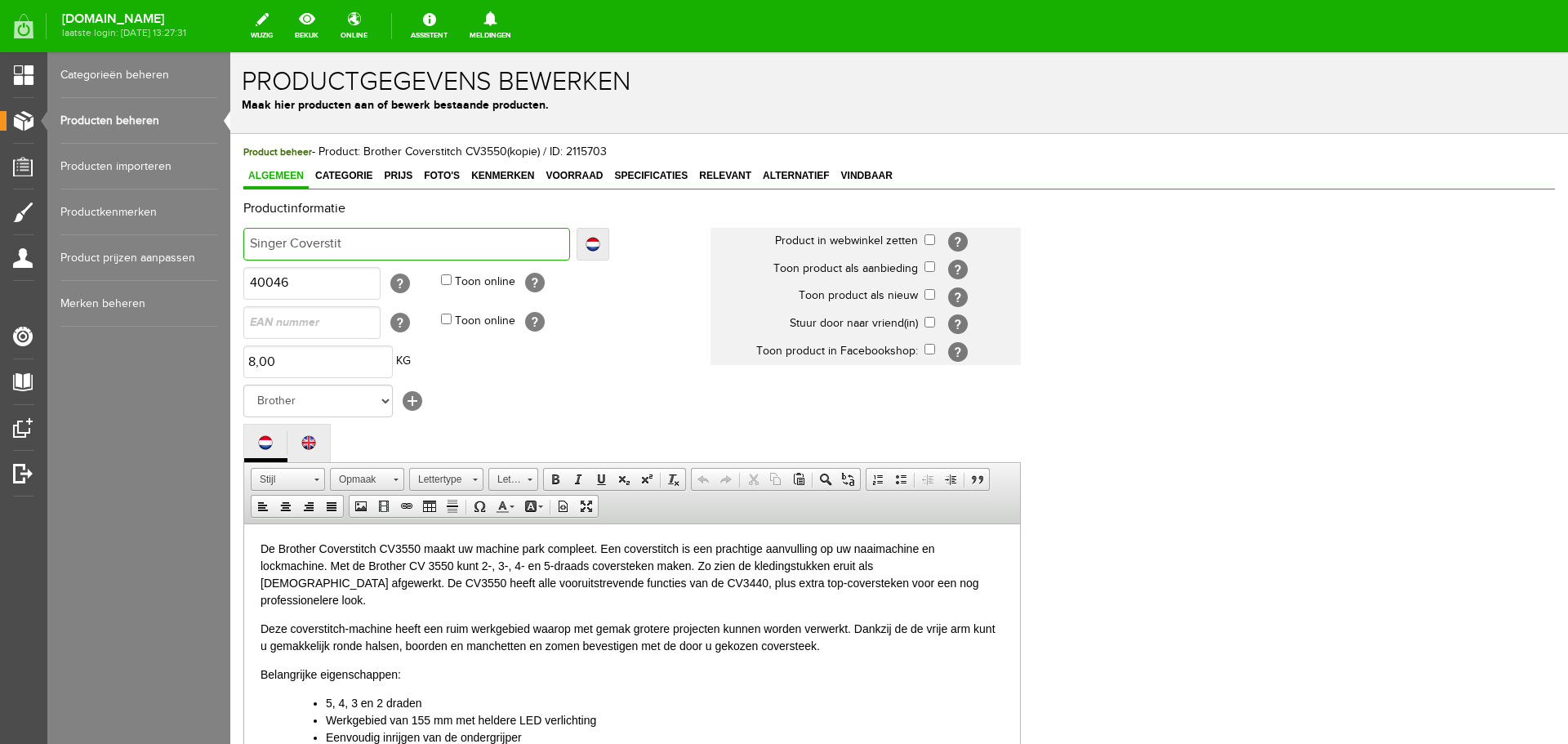
type input "Singer Coverstit"
type input "Singer Coverstitch"
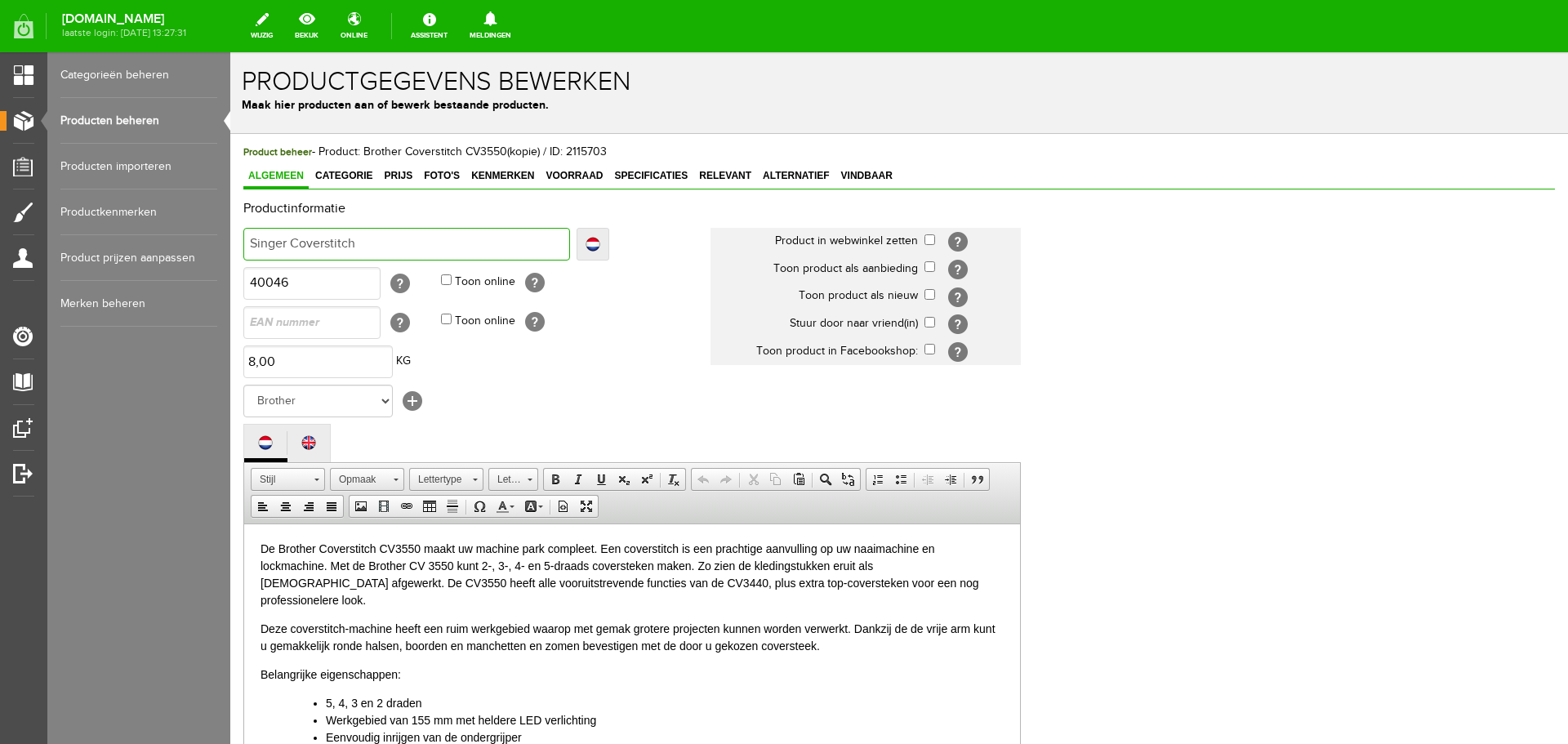
type input "Singer Coverstitch 1"
type input "Singer Coverstitch 14"
type input "Singer Coverstitch 14T"
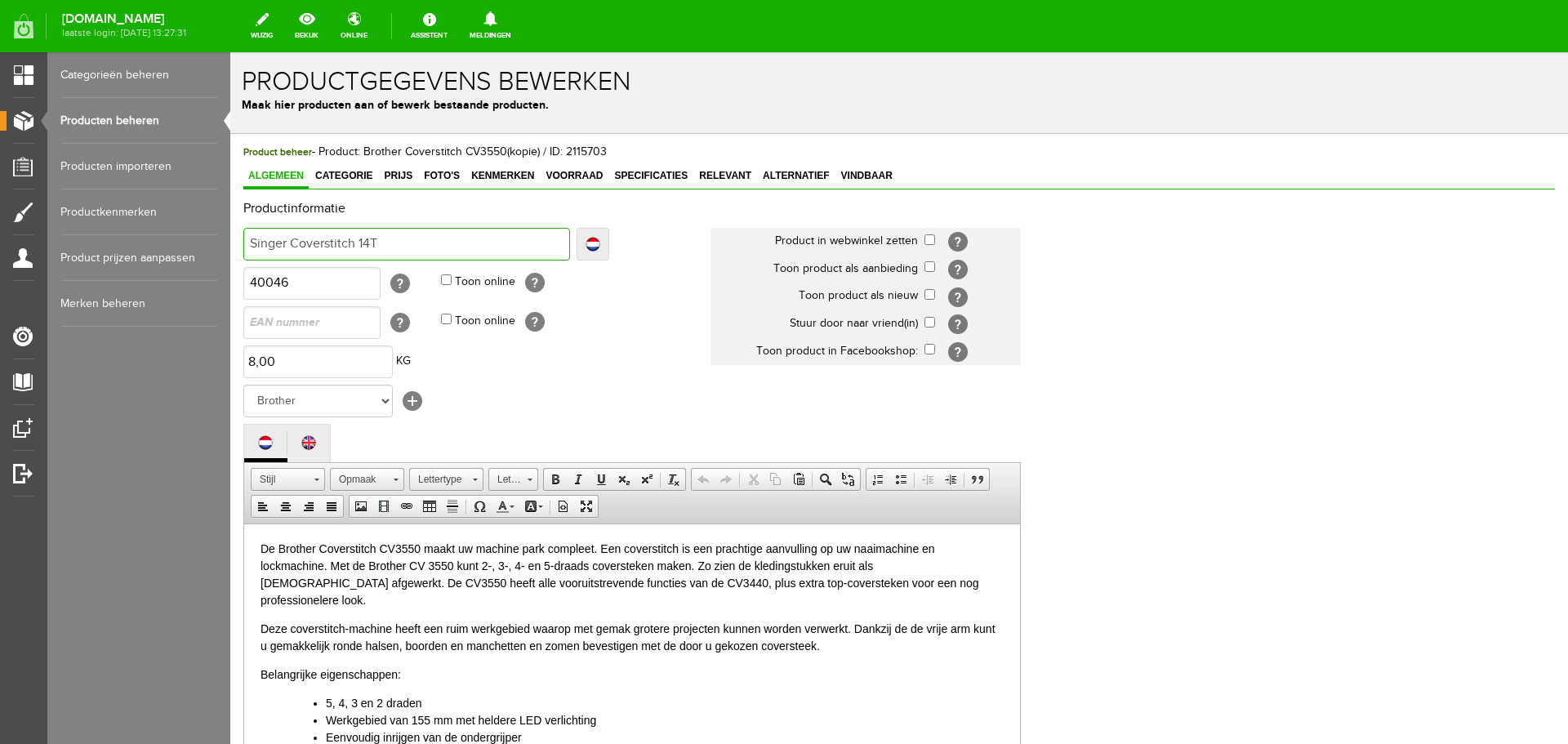
type input "Singer Coverstitch 14T"
type input "Singer Coverstitch 14T9"
type input "Singer Coverstitch 14T97"
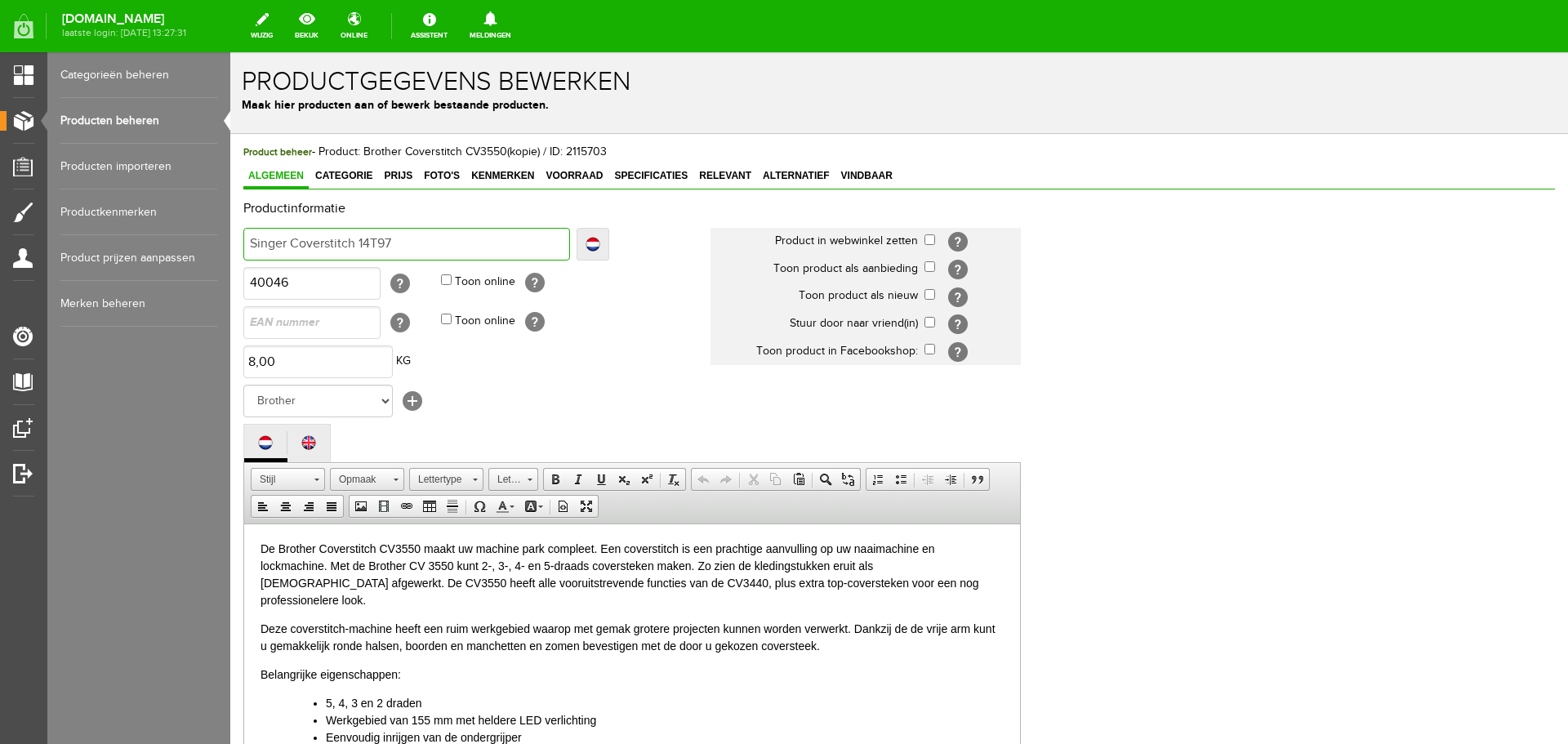
type input "Singer Coverstitch 14T970"
type input "Singer Coverstitch 14T970C"
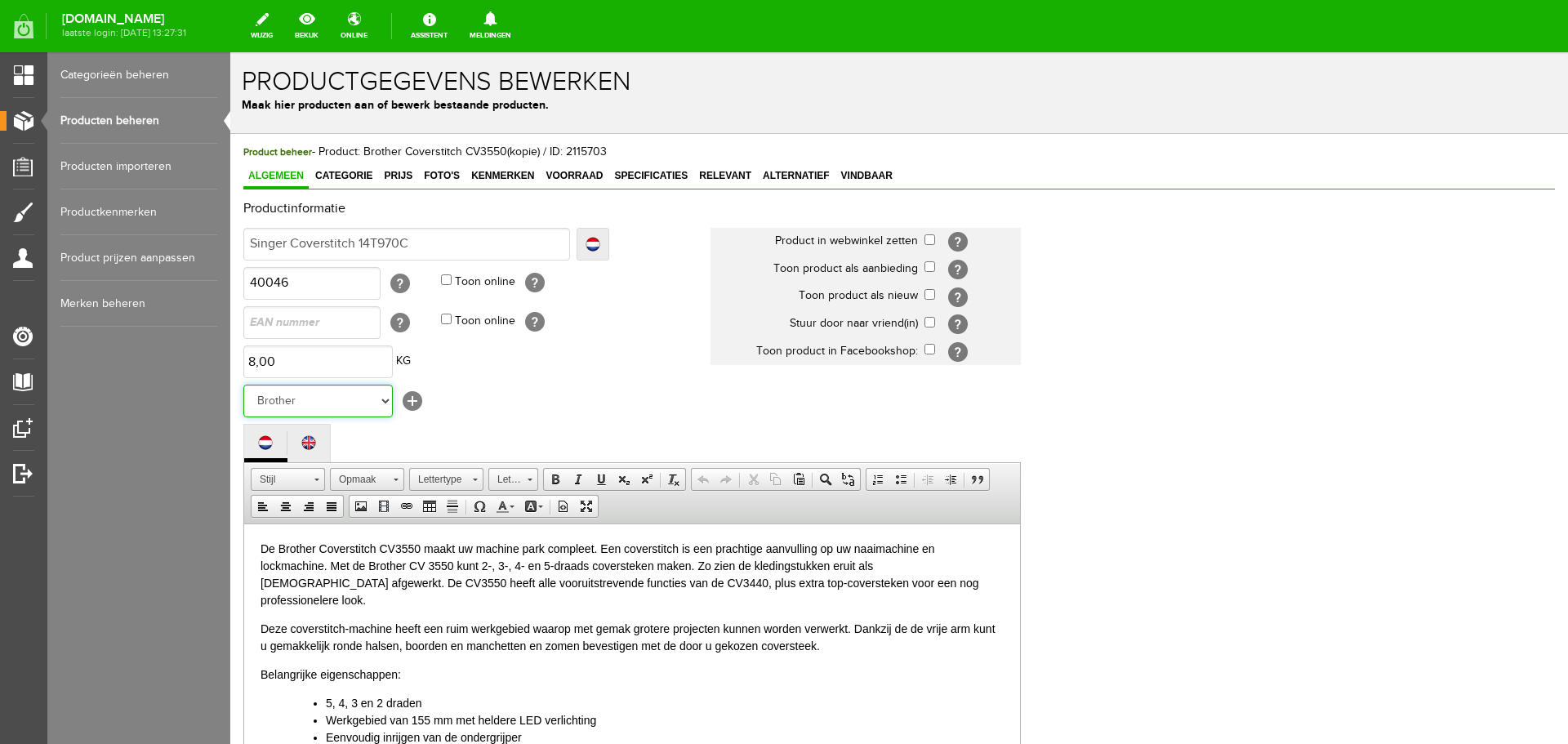
click at [383, 399] on select "Geen merk Organ [PERSON_NAME] Own Fixit Odif MUUD Bohin Beijer Hoechstmass Sew …" at bounding box center [318, 400] width 150 height 33
select select "14164"
click at [243, 385] on select "Geen merk Organ [PERSON_NAME] Own Fixit Odif MUUD Bohin Beijer Hoechstmass Sew …" at bounding box center [318, 400] width 150 height 33
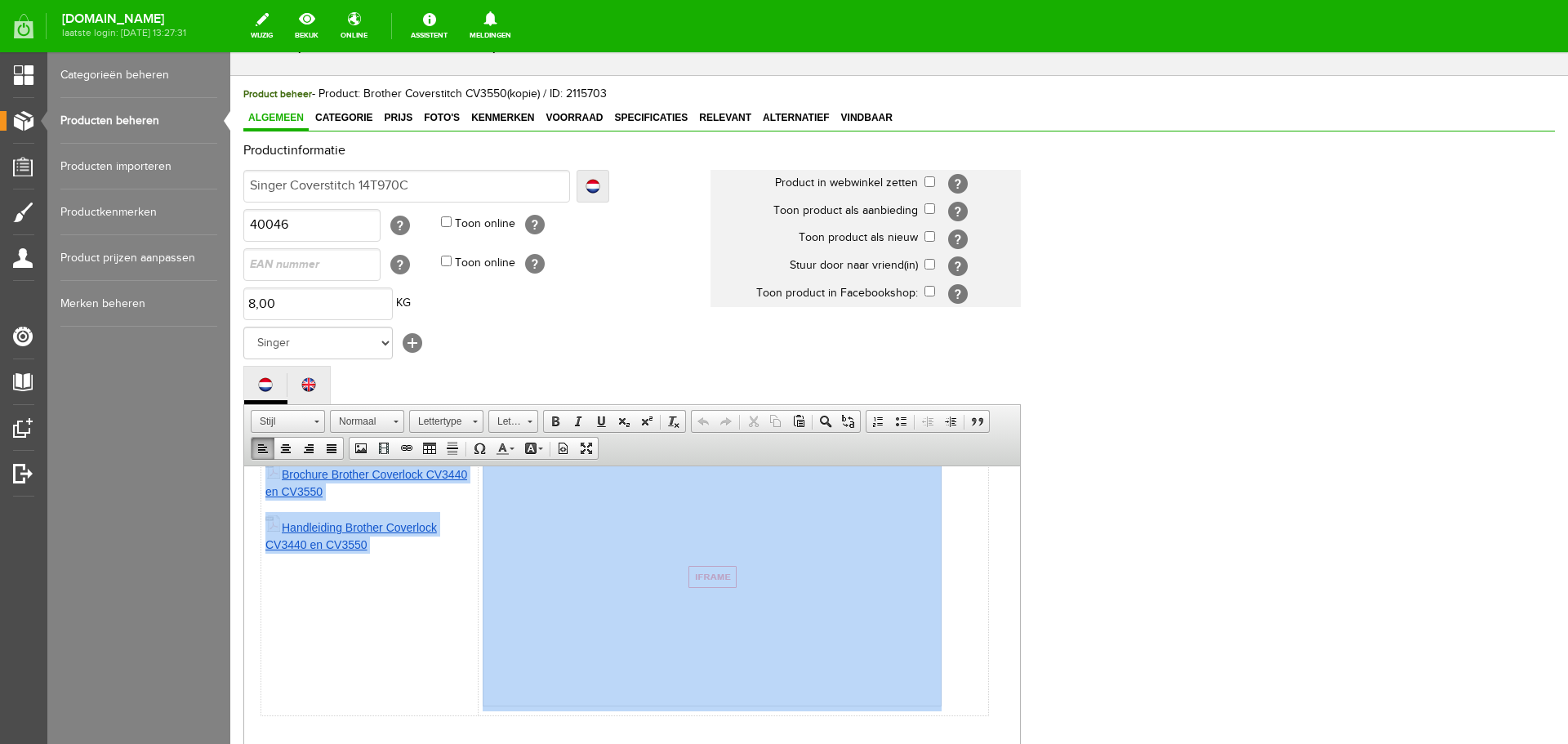
scroll to position [360, 0]
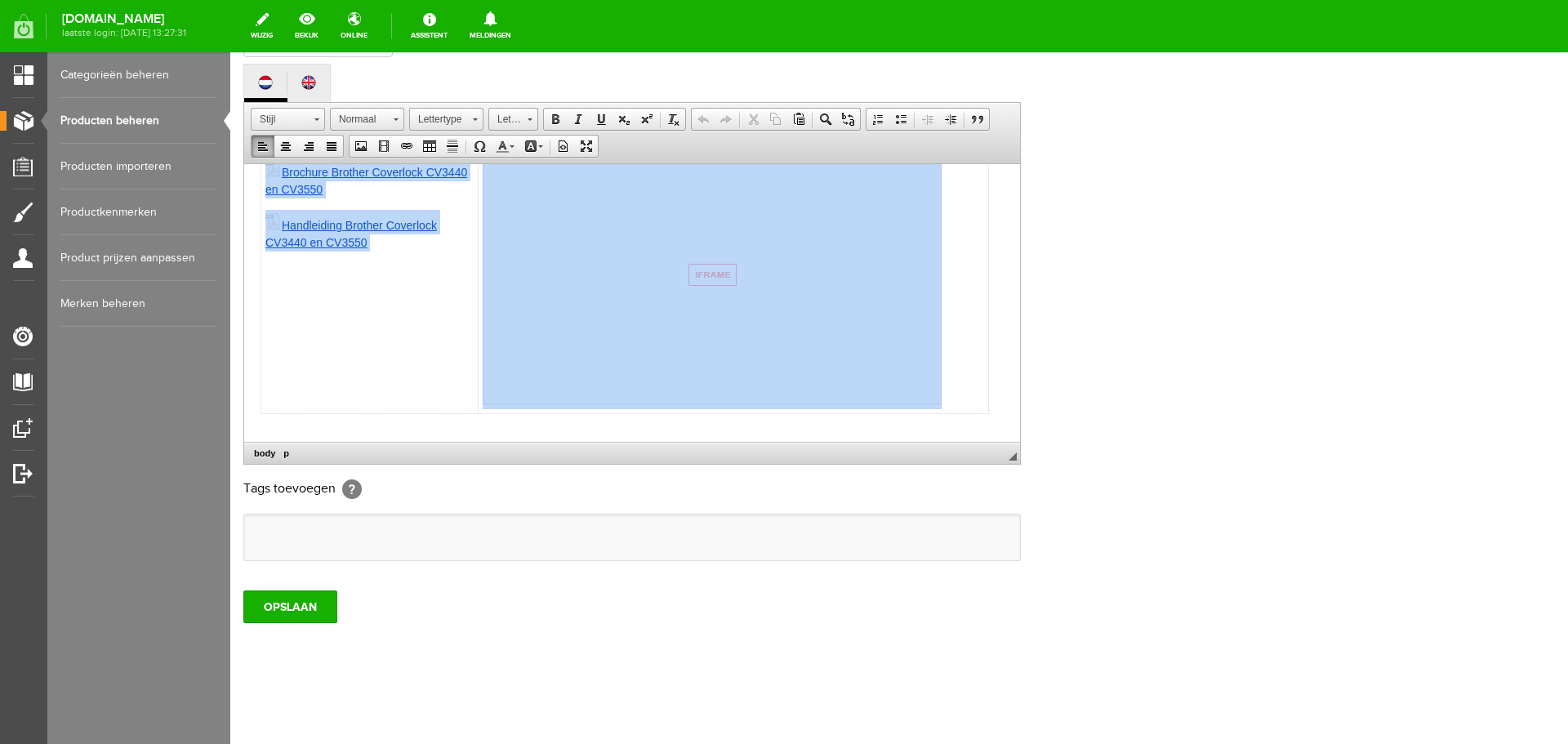
drag, startPoint x: 255, startPoint y: 181, endPoint x: 481, endPoint y: 301, distance: 255.9
click at [481, 301] on html "De Brother Coverstitch CV3550 maakt uw machine park compleet. Een coverstitch i…" at bounding box center [632, 32] width 776 height 853
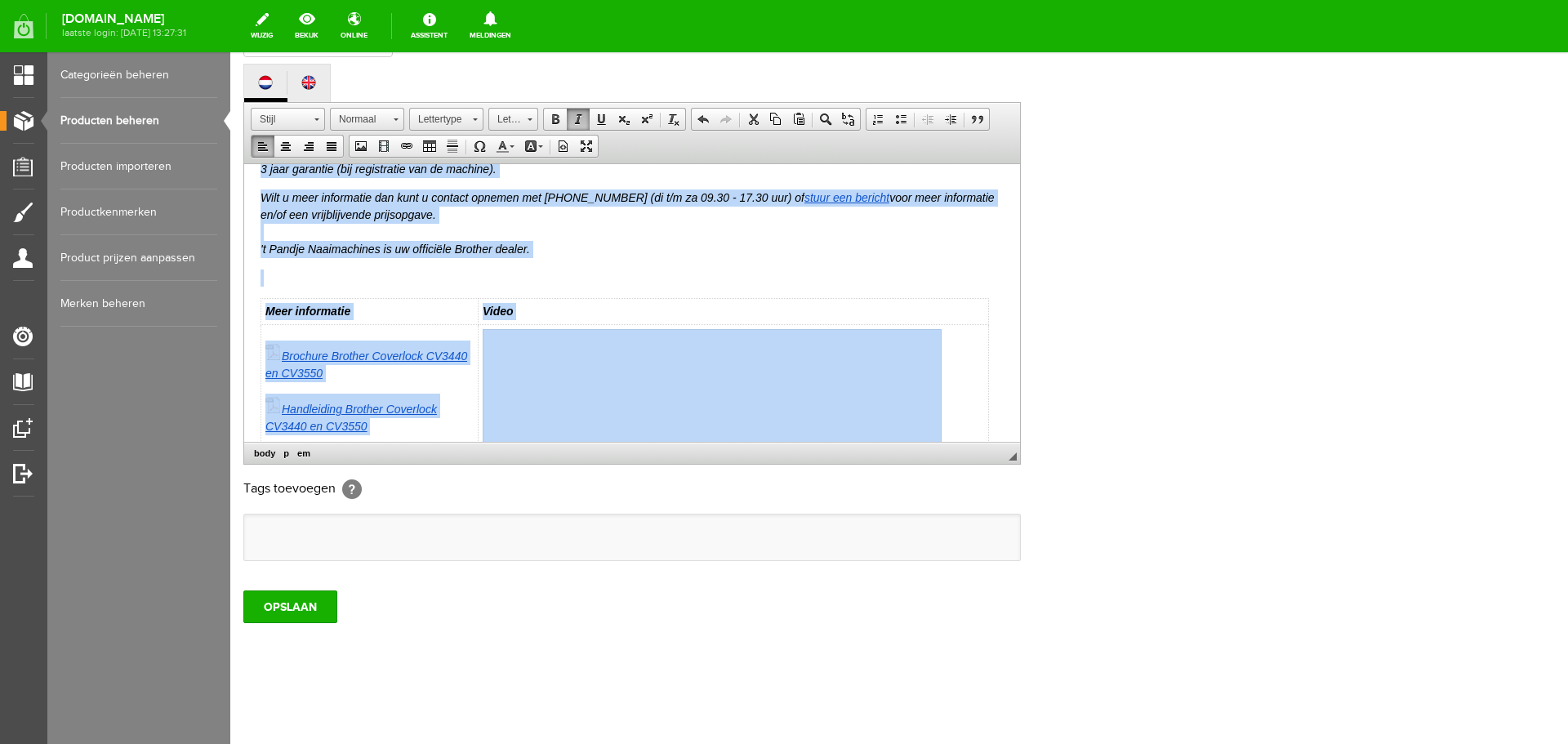
scroll to position [0, 0]
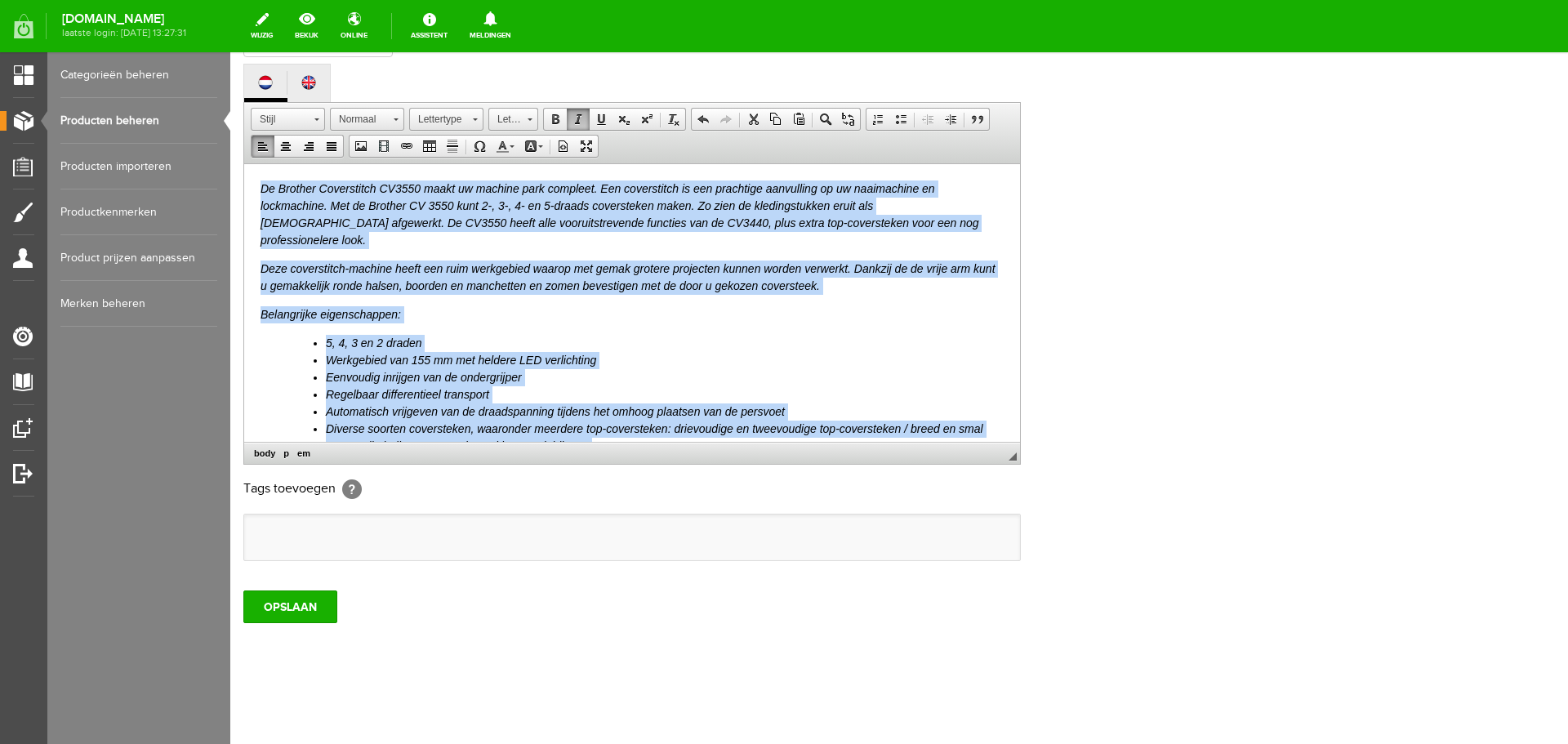
click at [303, 180] on p "De Brother Coverstitch CV3550 maakt uw machine park compleet. Een coverstitch i…" at bounding box center [632, 214] width 743 height 69
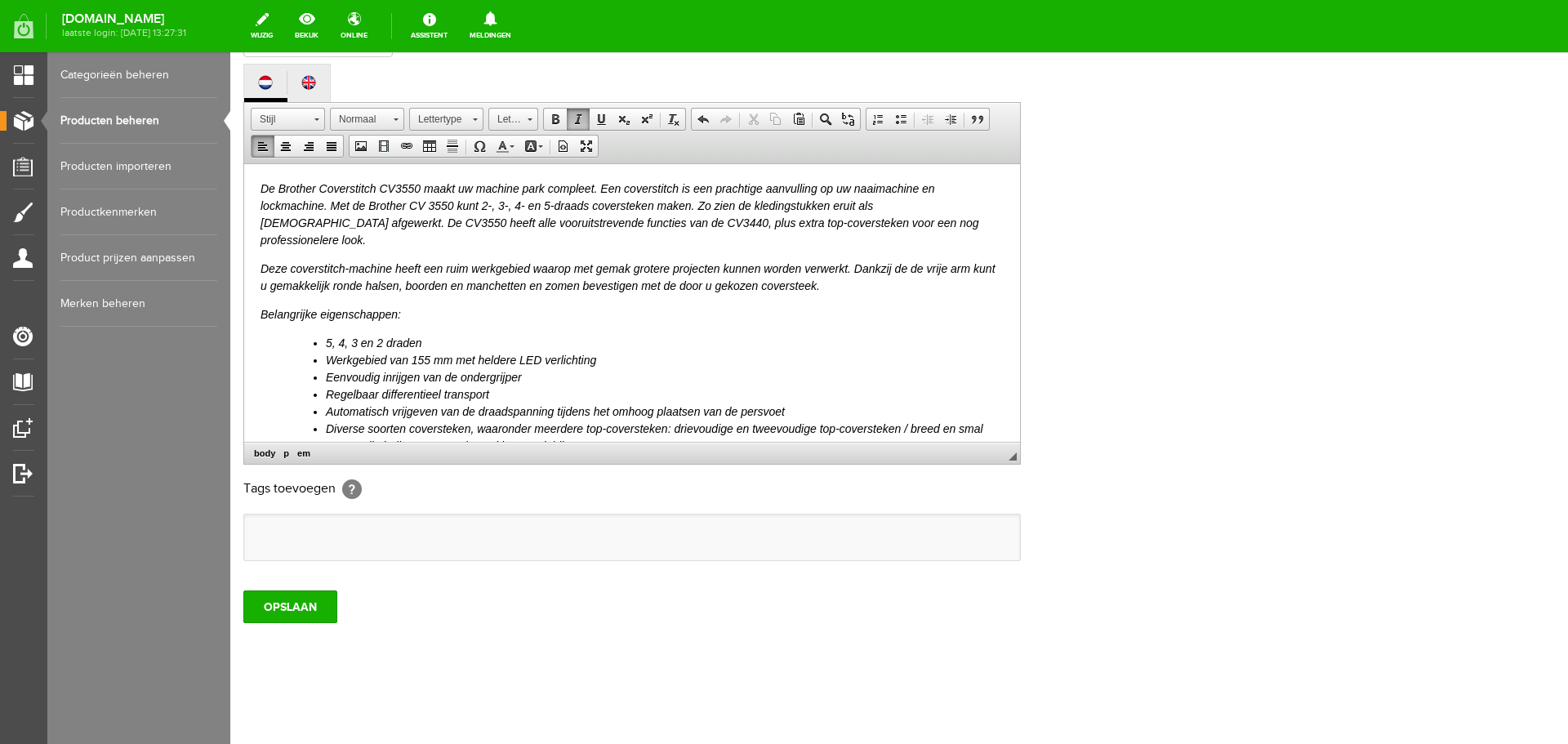
drag, startPoint x: 258, startPoint y: 176, endPoint x: 279, endPoint y: 183, distance: 22.1
click at [259, 176] on html "De Brother Coverstitch CV3550 maakt uw machine park compleet. Een coverstitch i…" at bounding box center [632, 589] width 776 height 853
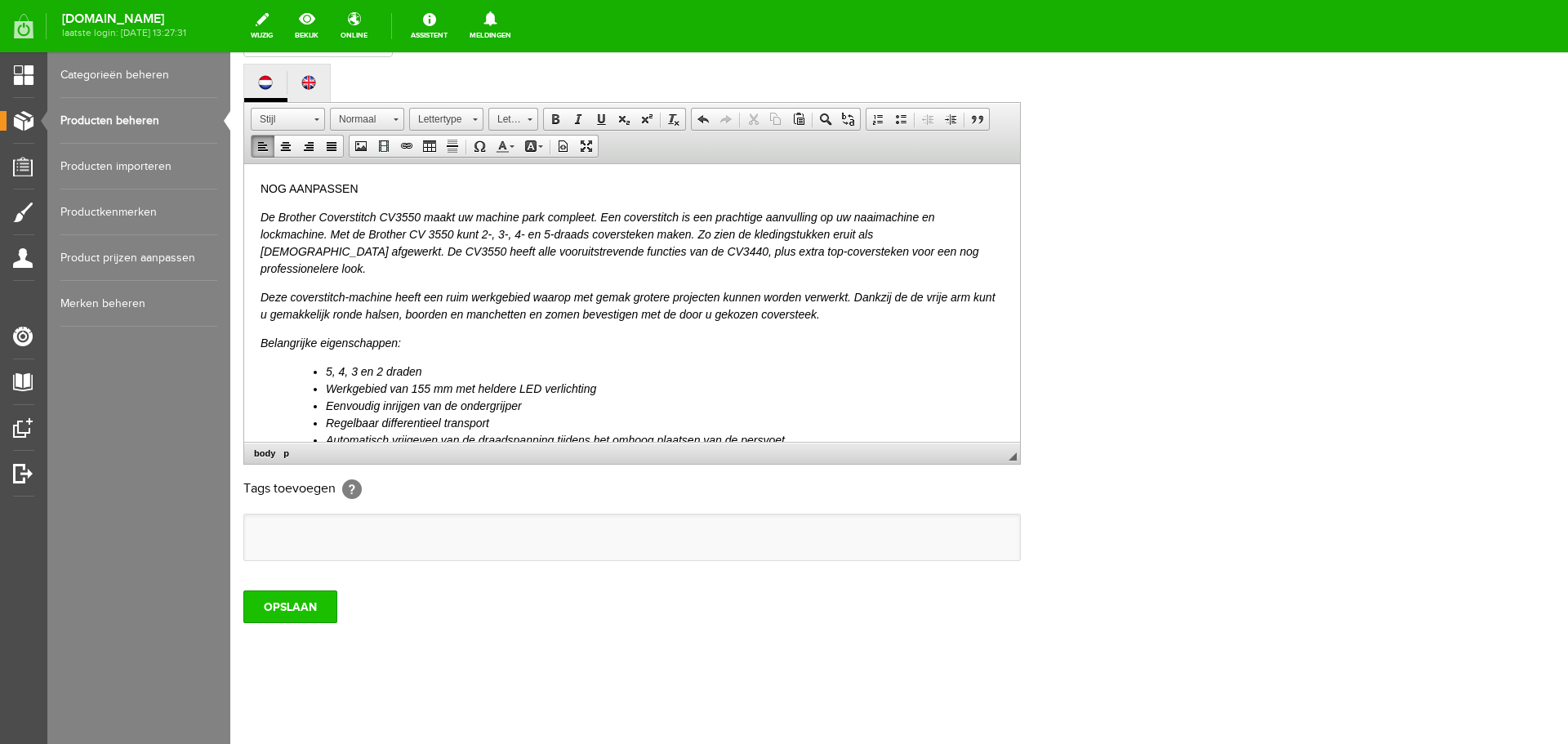
click at [297, 603] on input "OPSLAAN" at bounding box center [290, 606] width 94 height 33
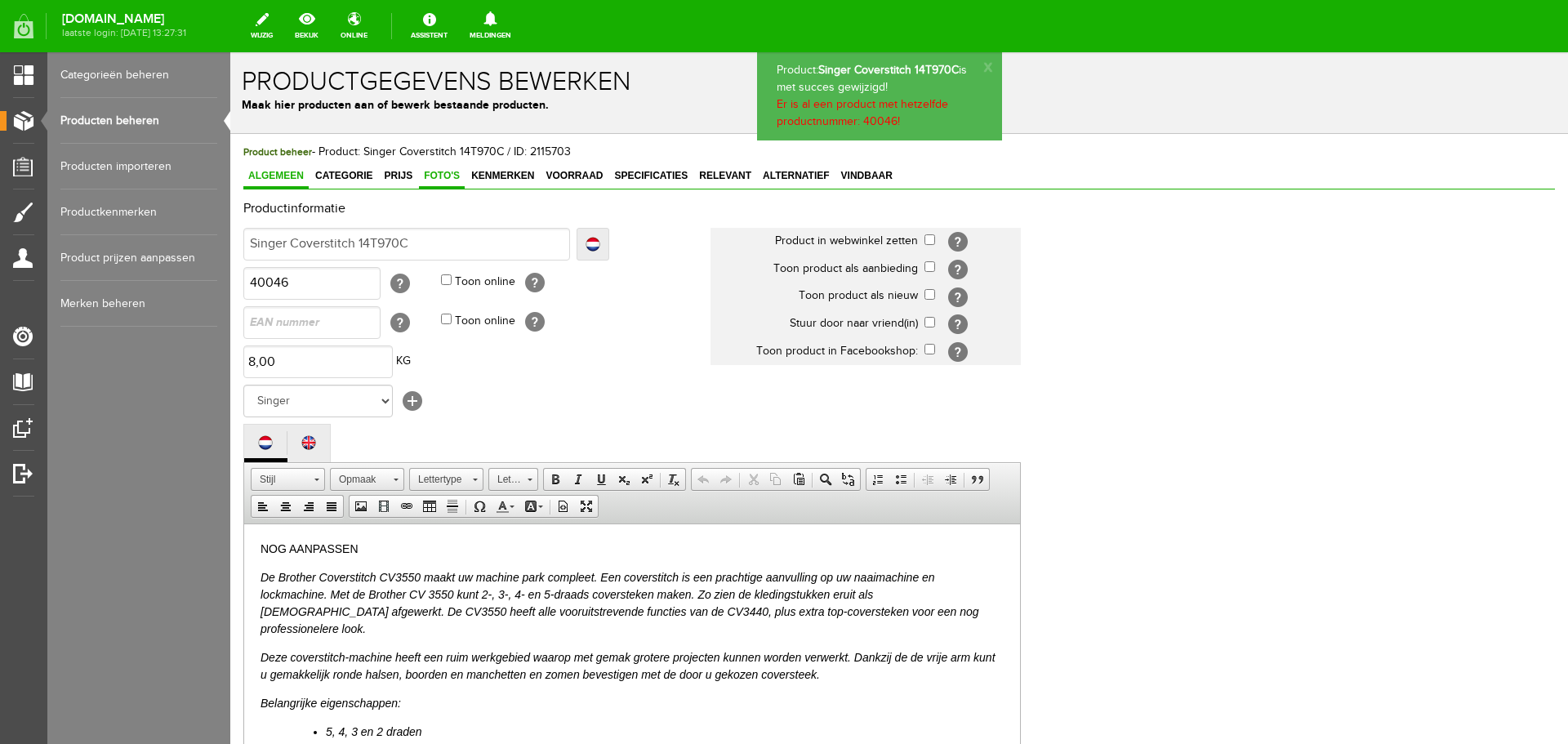
click at [448, 175] on span "Foto's" at bounding box center [441, 176] width 46 height 12
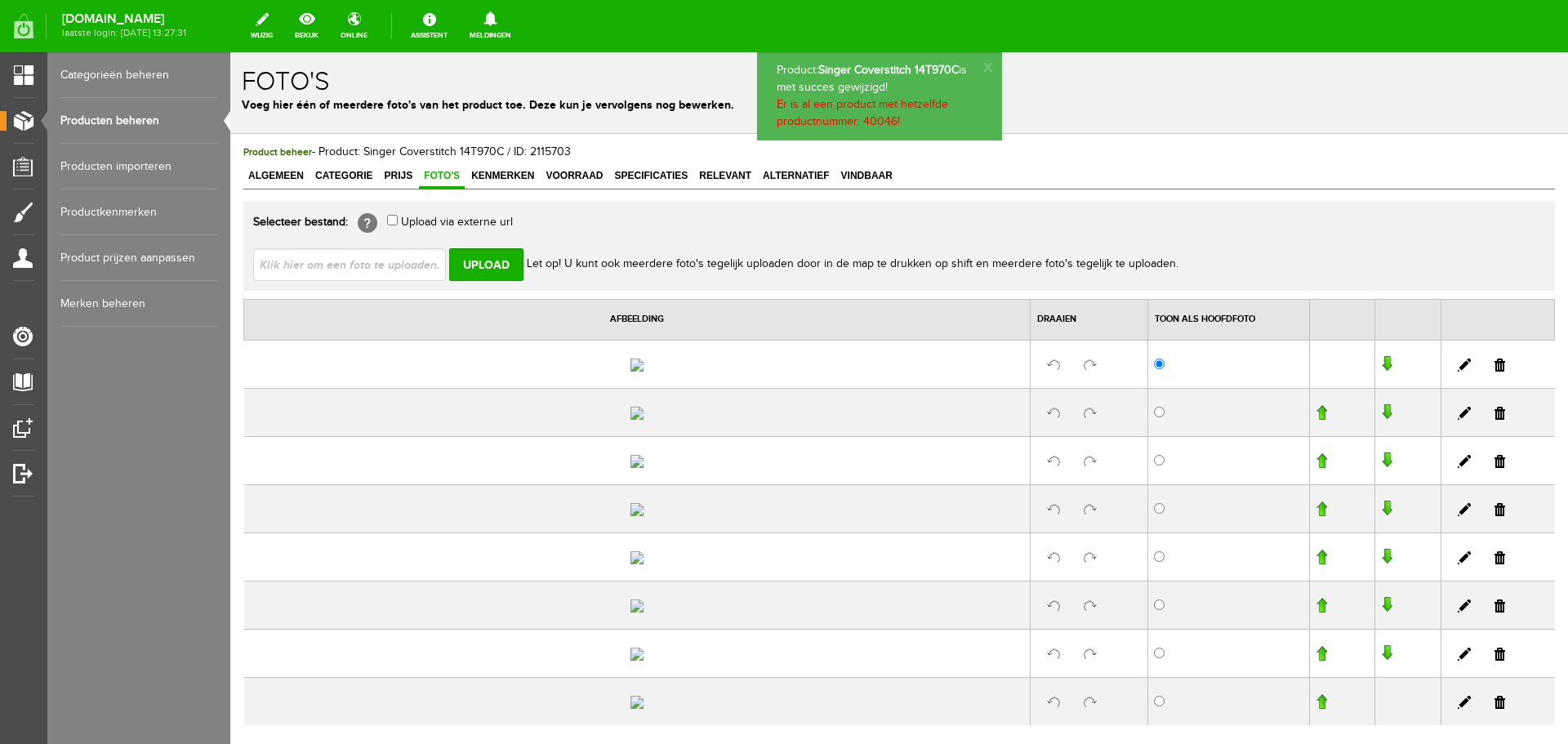
click at [1494, 371] on link at bounding box center [1499, 365] width 11 height 13
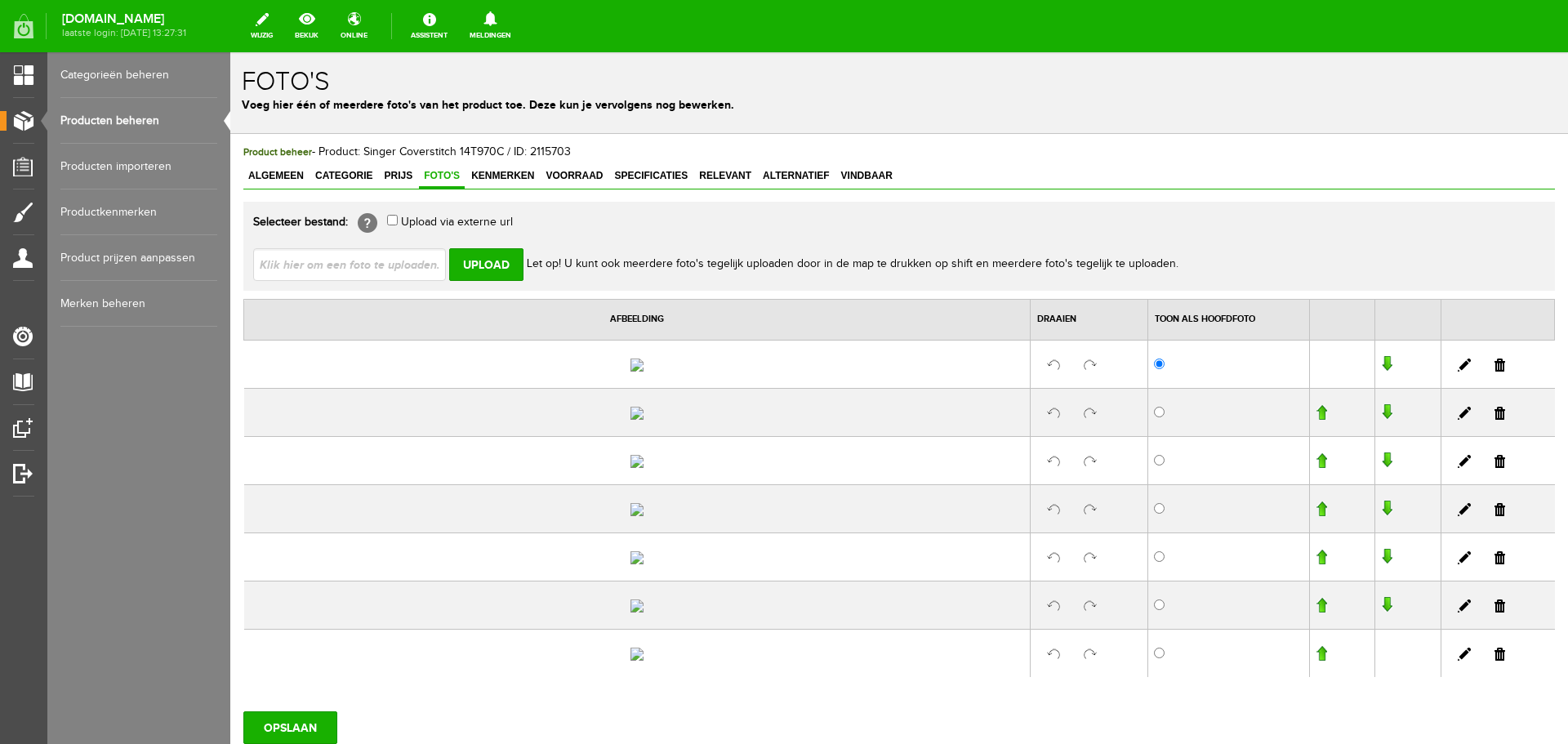
click at [1494, 371] on link at bounding box center [1499, 365] width 11 height 13
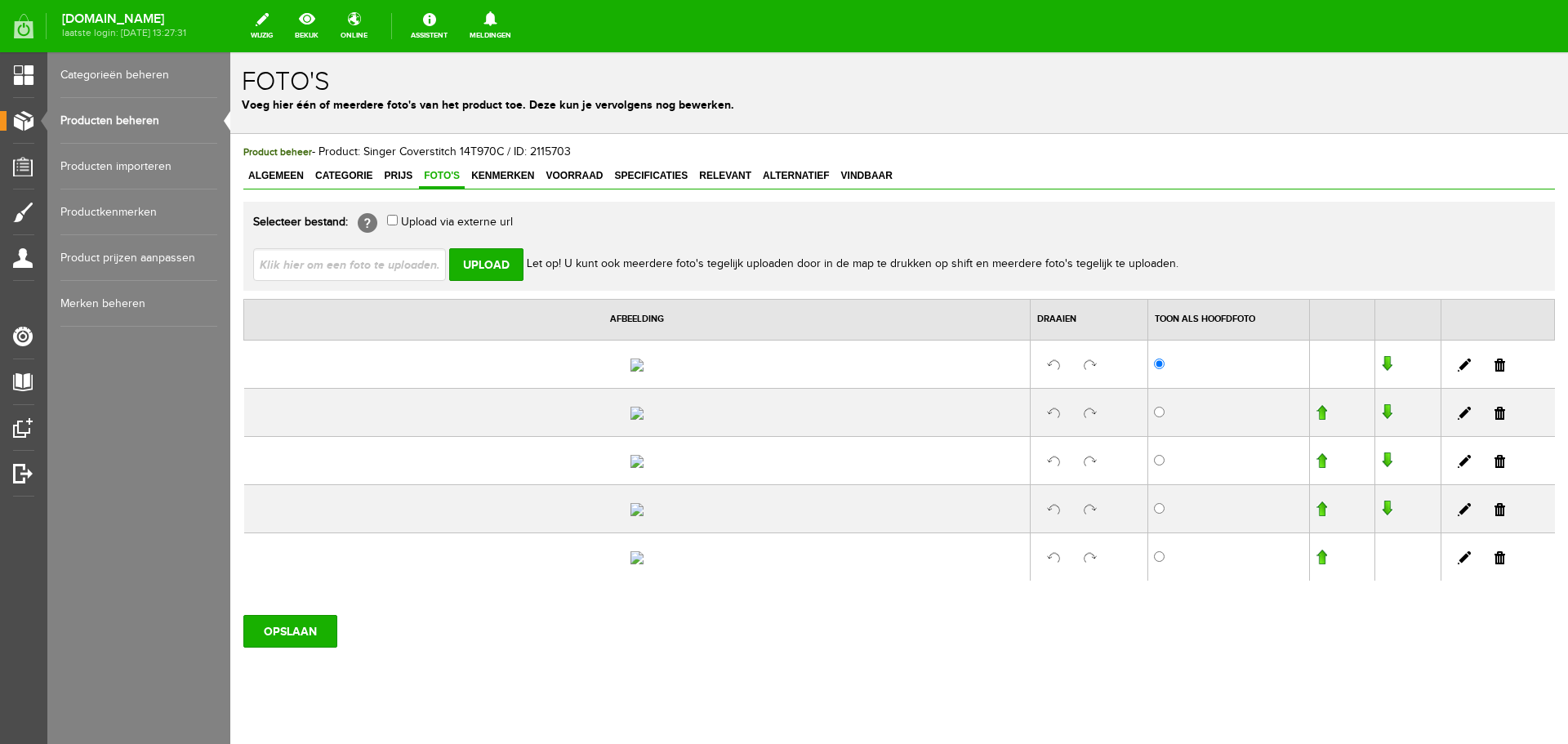
click at [1494, 371] on link at bounding box center [1499, 365] width 11 height 13
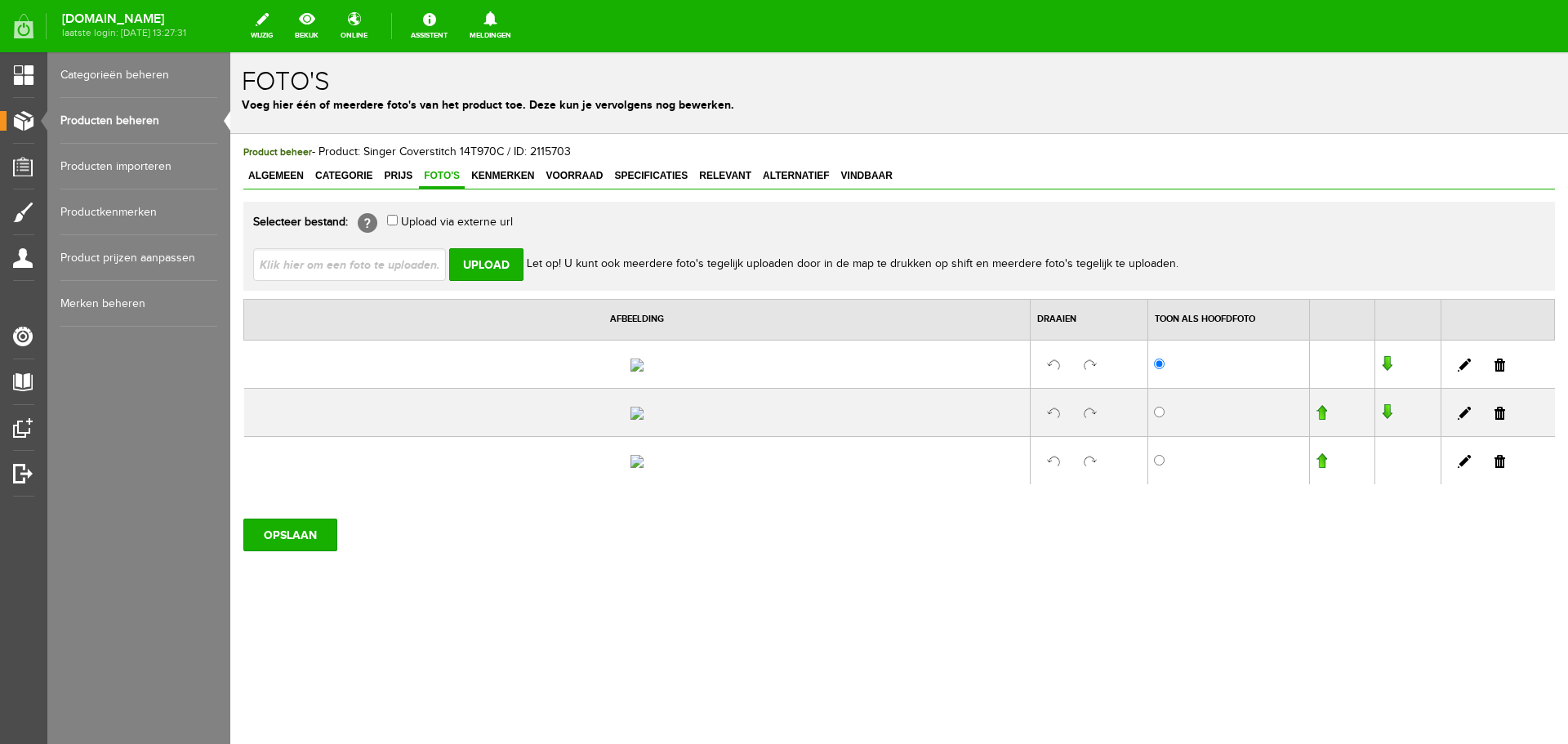
click at [1494, 371] on link at bounding box center [1499, 365] width 11 height 13
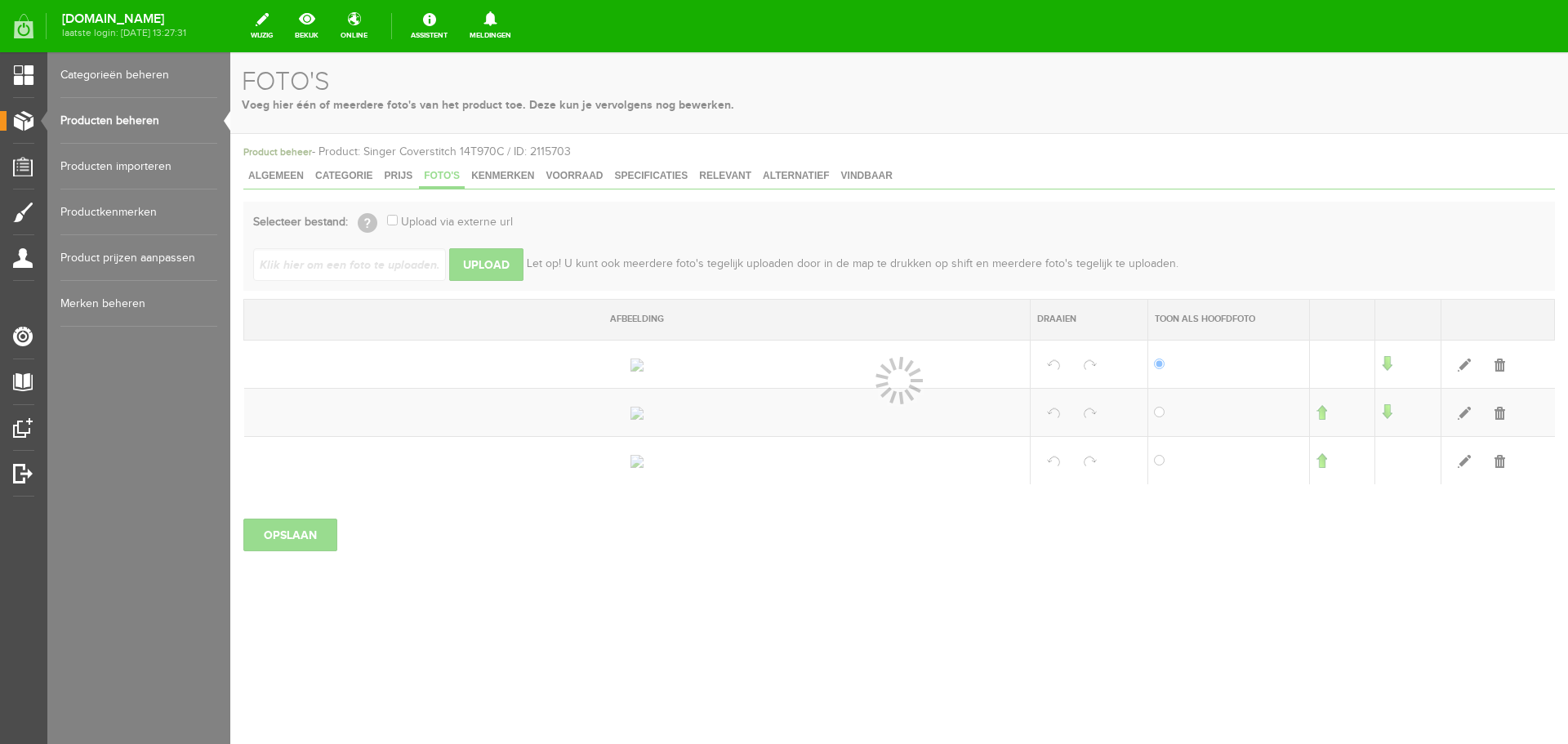
click at [1489, 412] on div at bounding box center [899, 398] width 1337 height 691
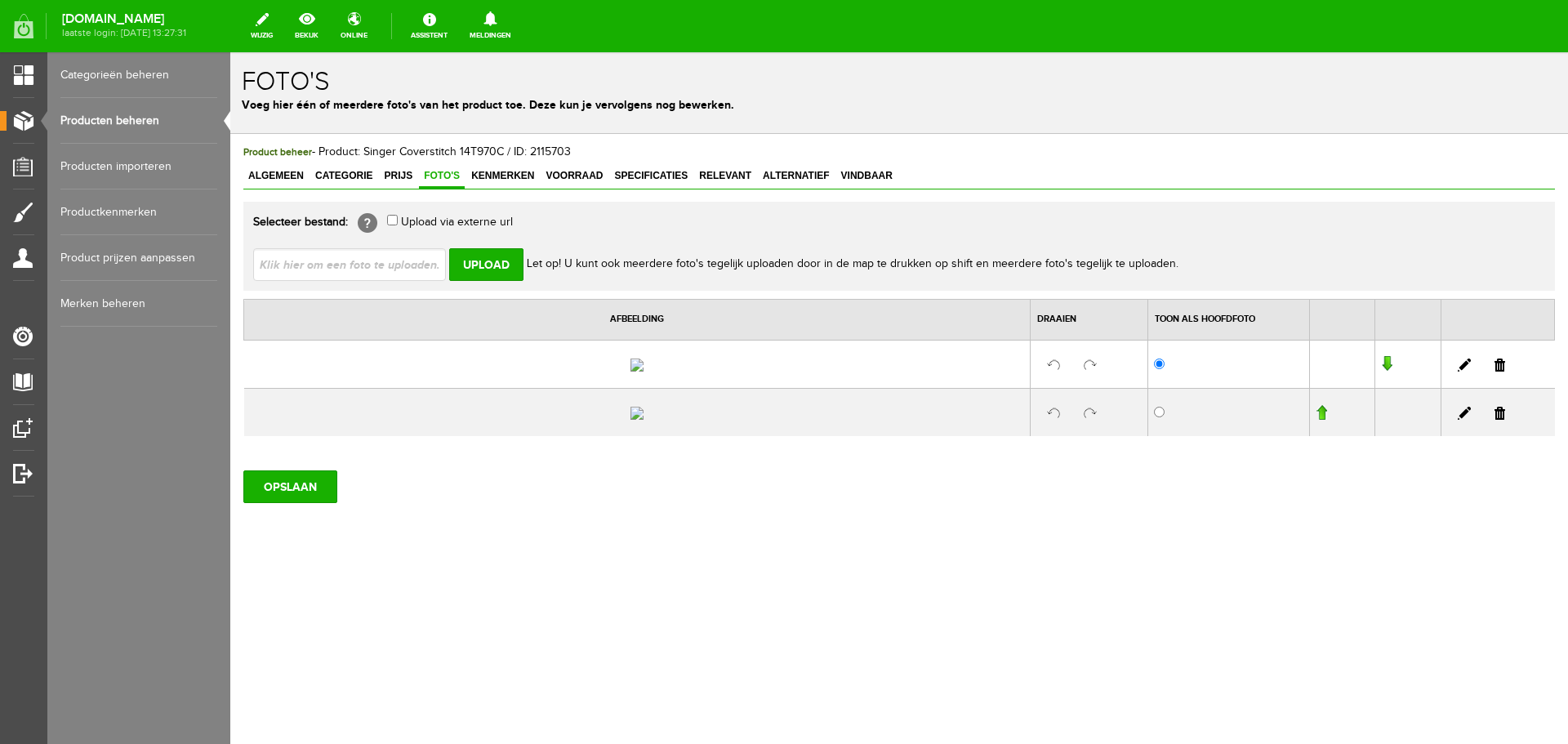
click at [1494, 371] on link at bounding box center [1499, 365] width 11 height 13
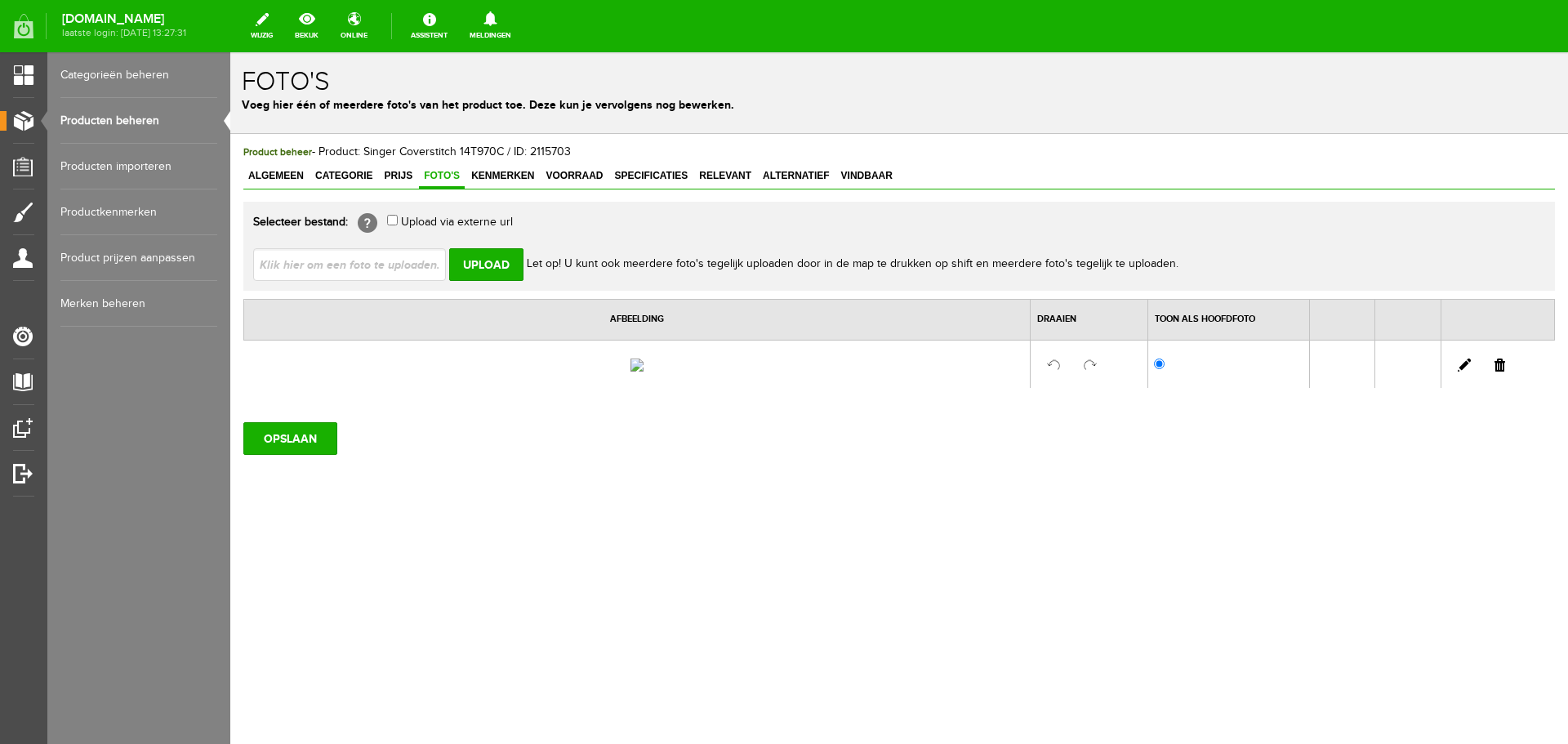
click at [1489, 388] on td at bounding box center [1497, 364] width 114 height 48
click at [1501, 371] on link at bounding box center [1499, 365] width 11 height 13
click at [584, 174] on span "Voorraad" at bounding box center [574, 176] width 67 height 12
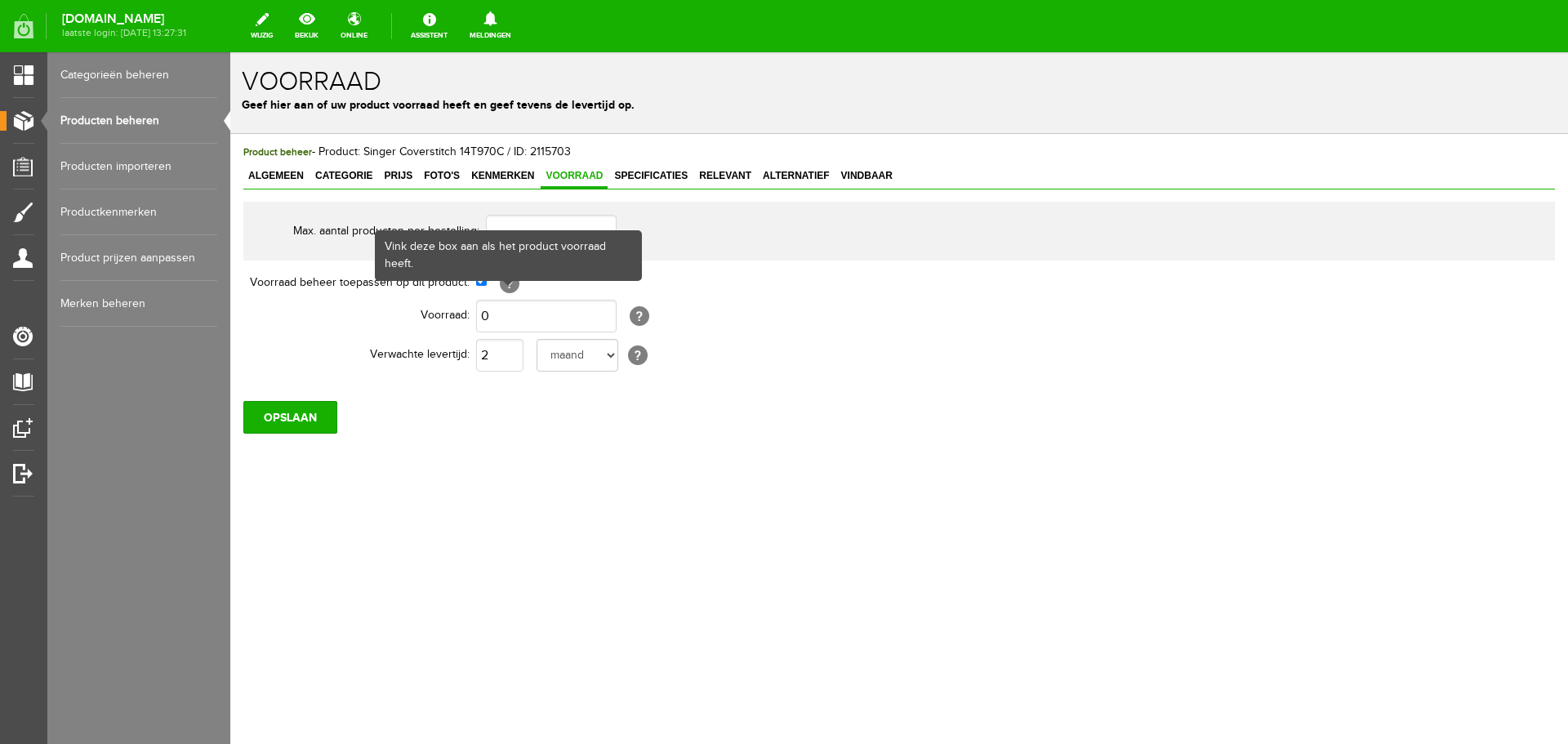
click at [482, 278] on div "Vink deze box aan als het product voorraad heeft." at bounding box center [508, 255] width 264 height 48
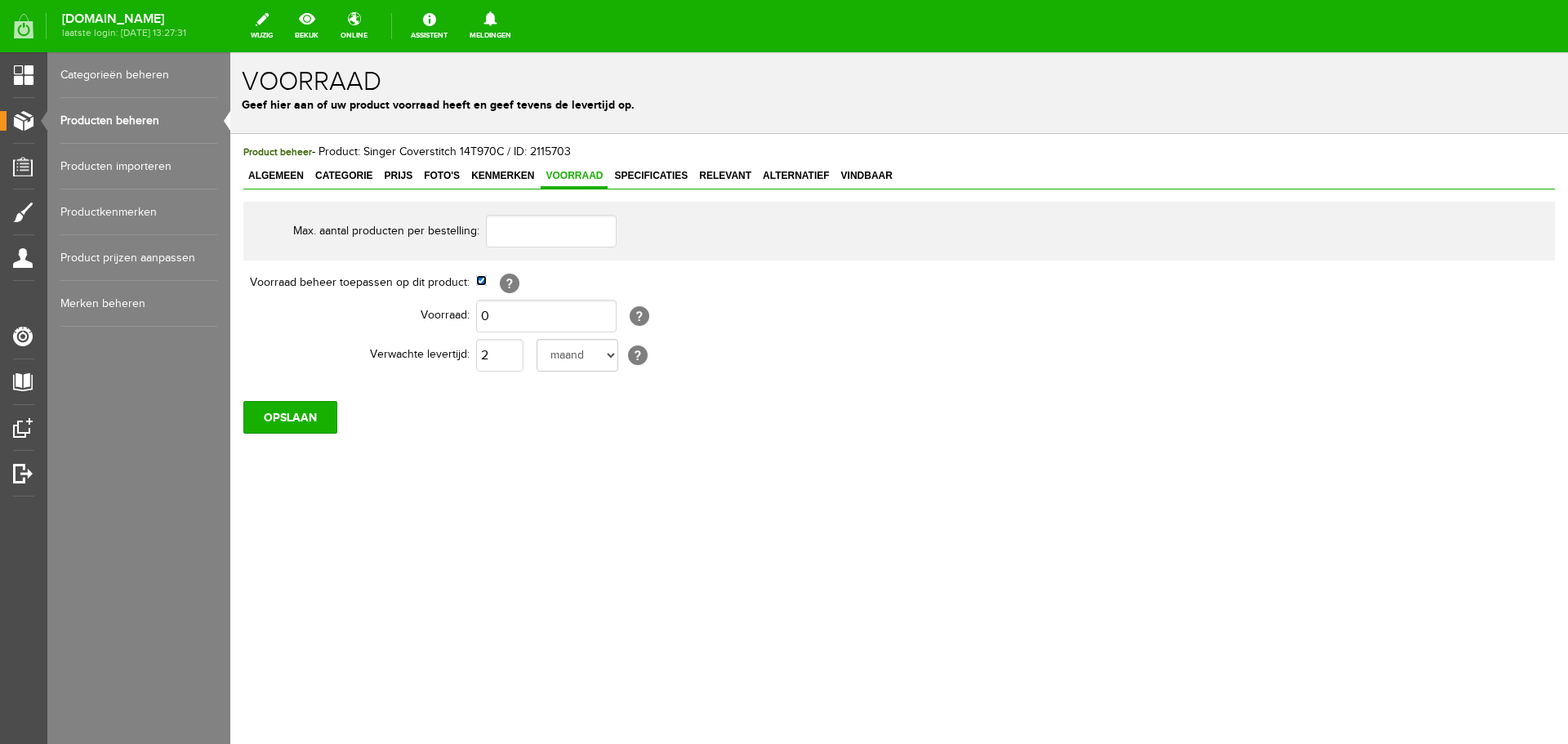
click at [481, 280] on input "checkbox" at bounding box center [481, 280] width 11 height 11
checkbox input "false"
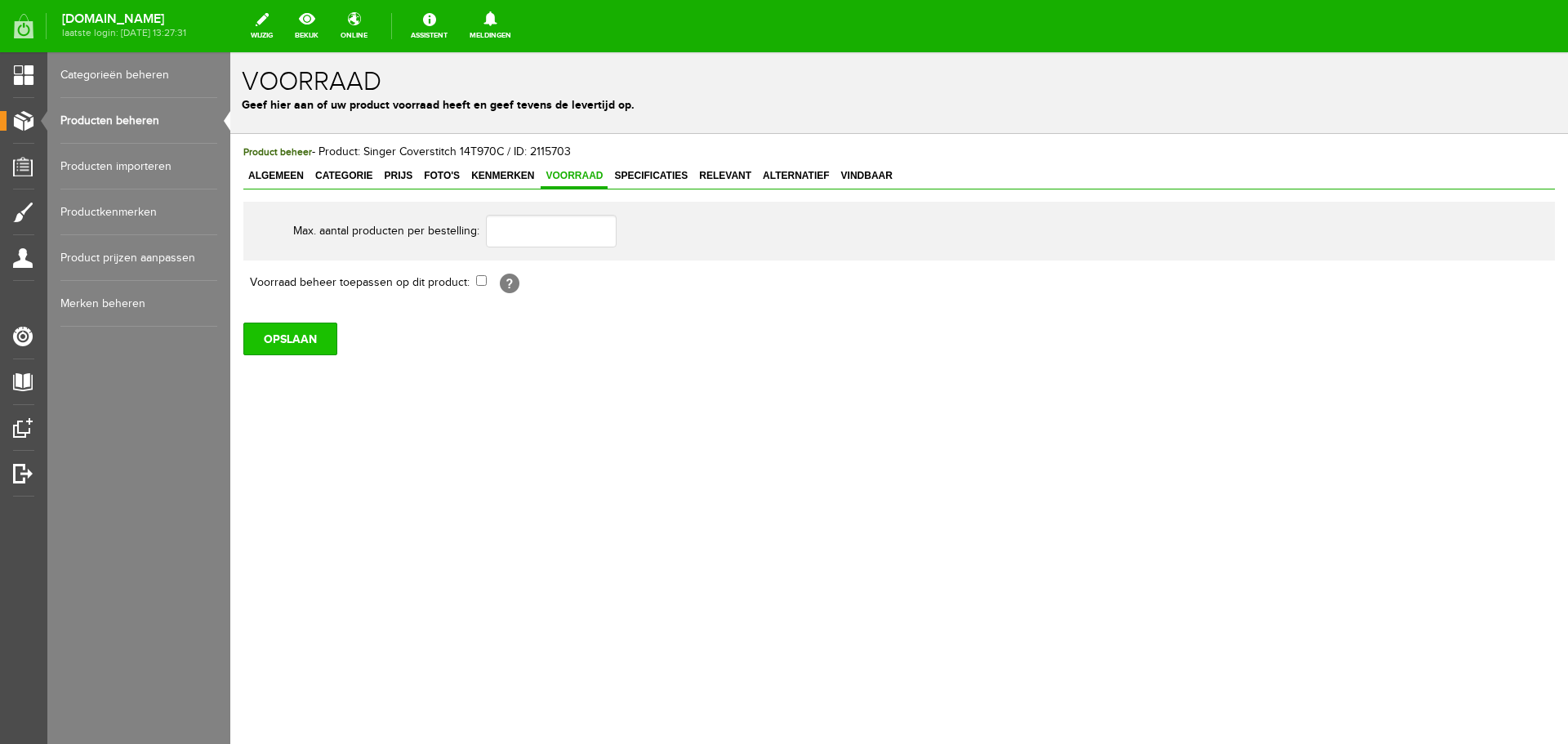
click at [260, 341] on input "OPSLAAN" at bounding box center [290, 339] width 94 height 33
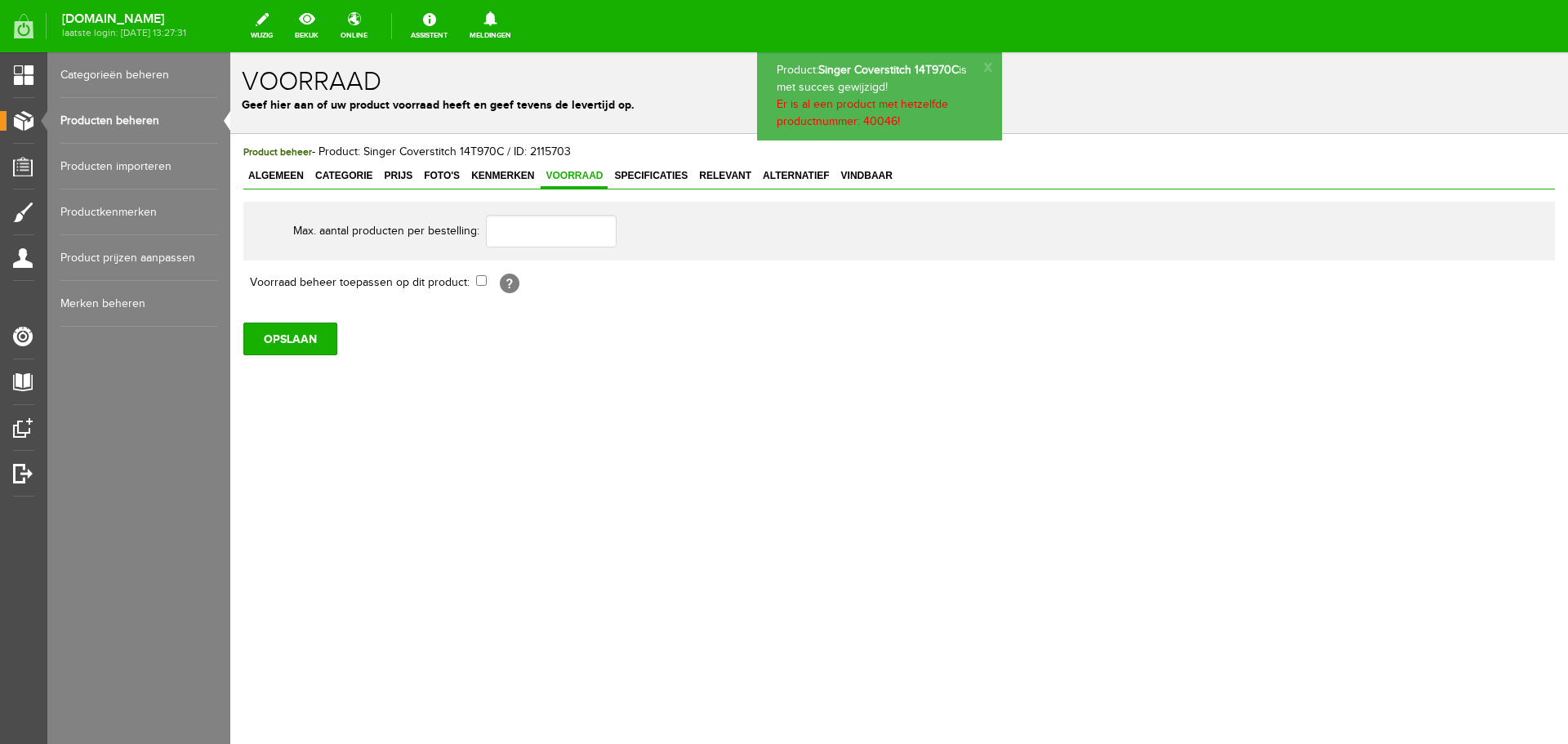
click at [655, 178] on span "Specificaties" at bounding box center [651, 176] width 84 height 12
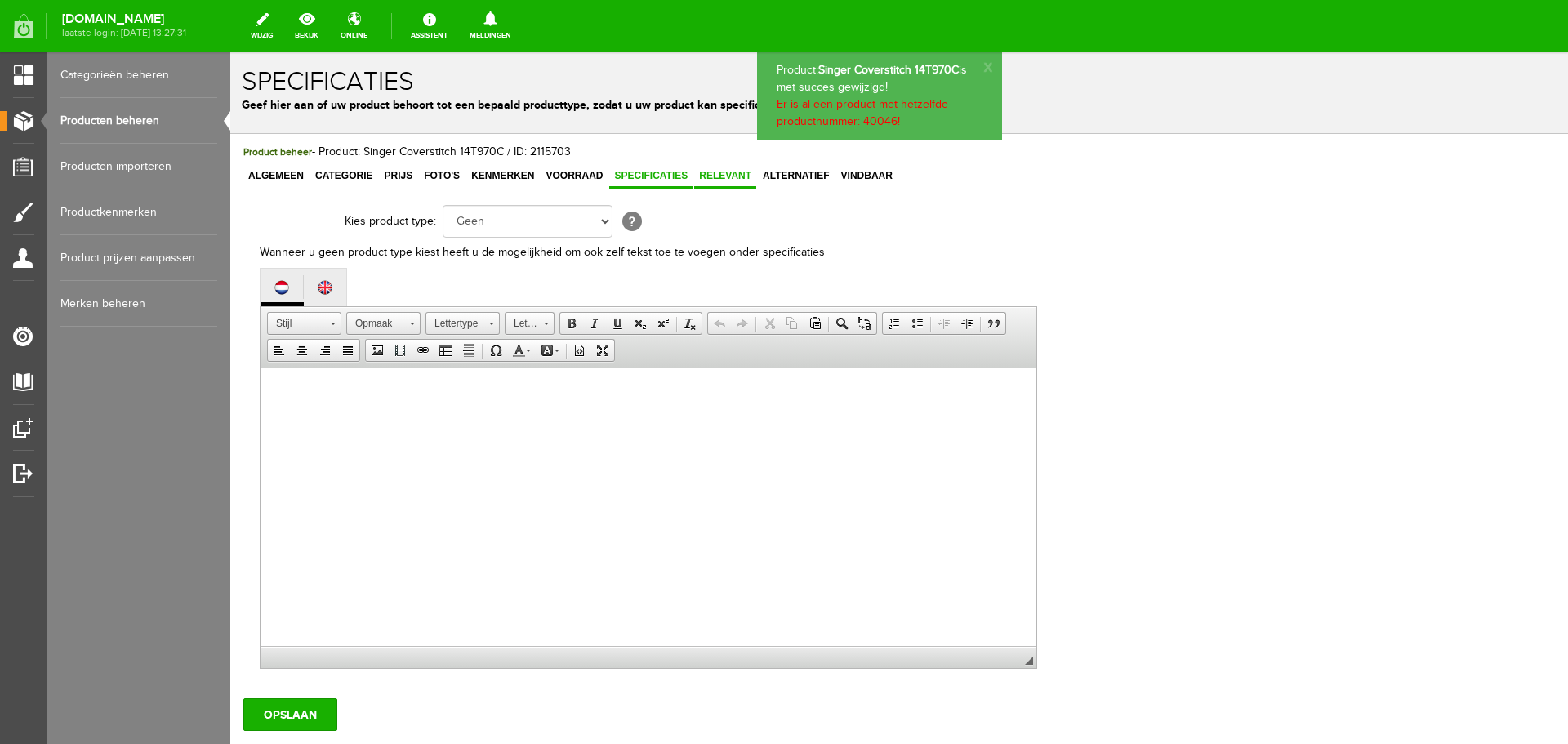
click at [729, 180] on span "Relevant" at bounding box center [725, 176] width 62 height 12
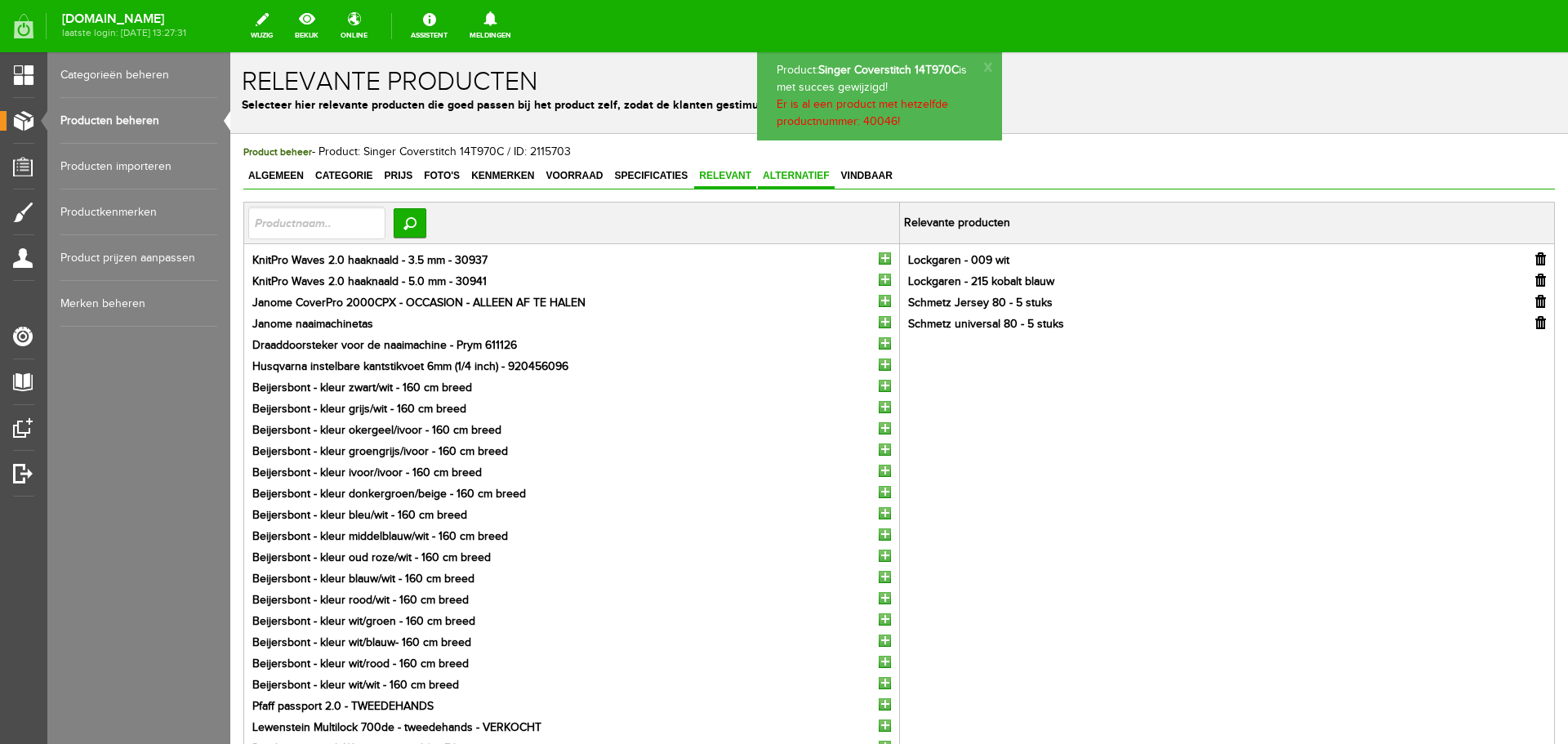
click at [794, 179] on span "Alternatief" at bounding box center [797, 176] width 77 height 12
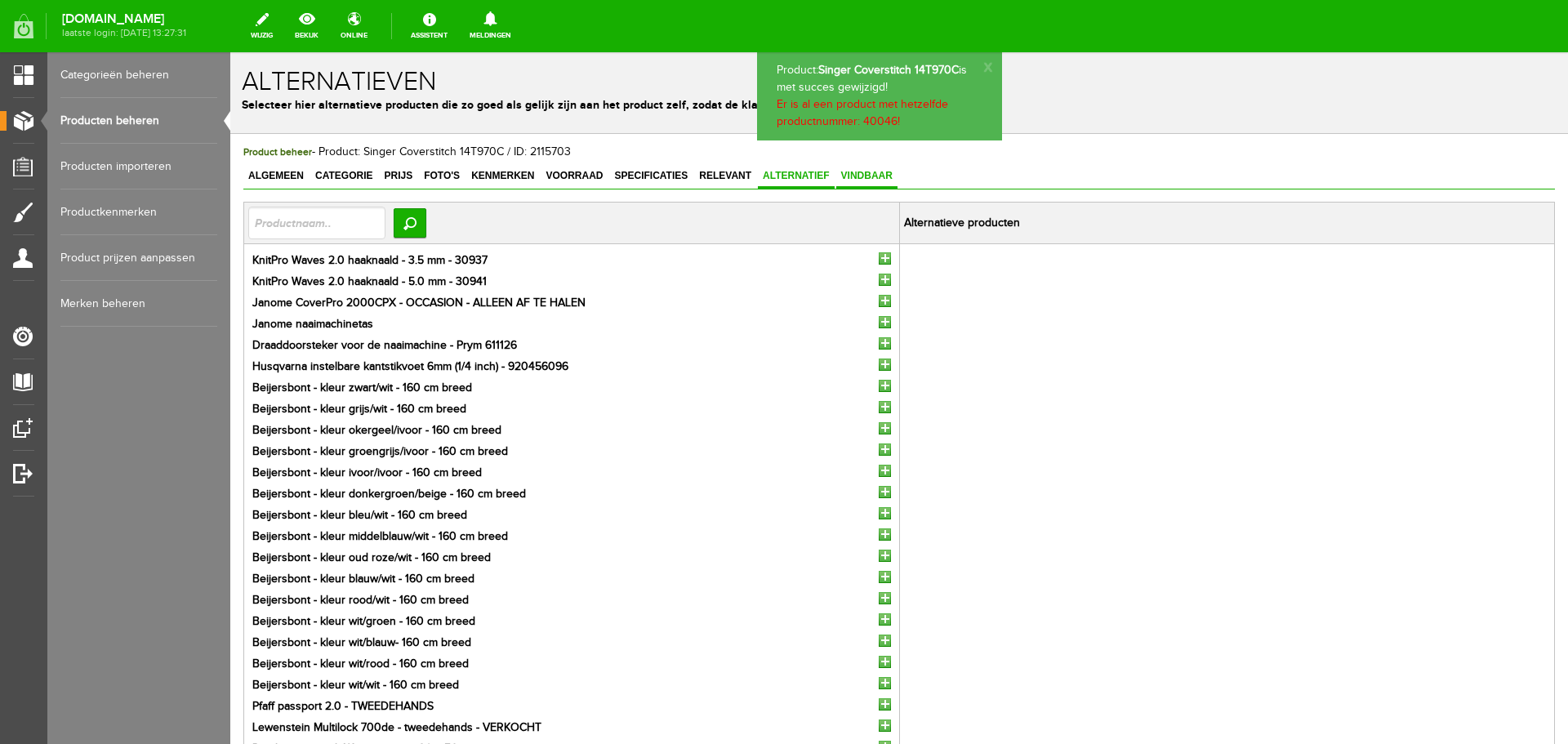
click at [859, 175] on span "Vindbaar" at bounding box center [866, 176] width 61 height 12
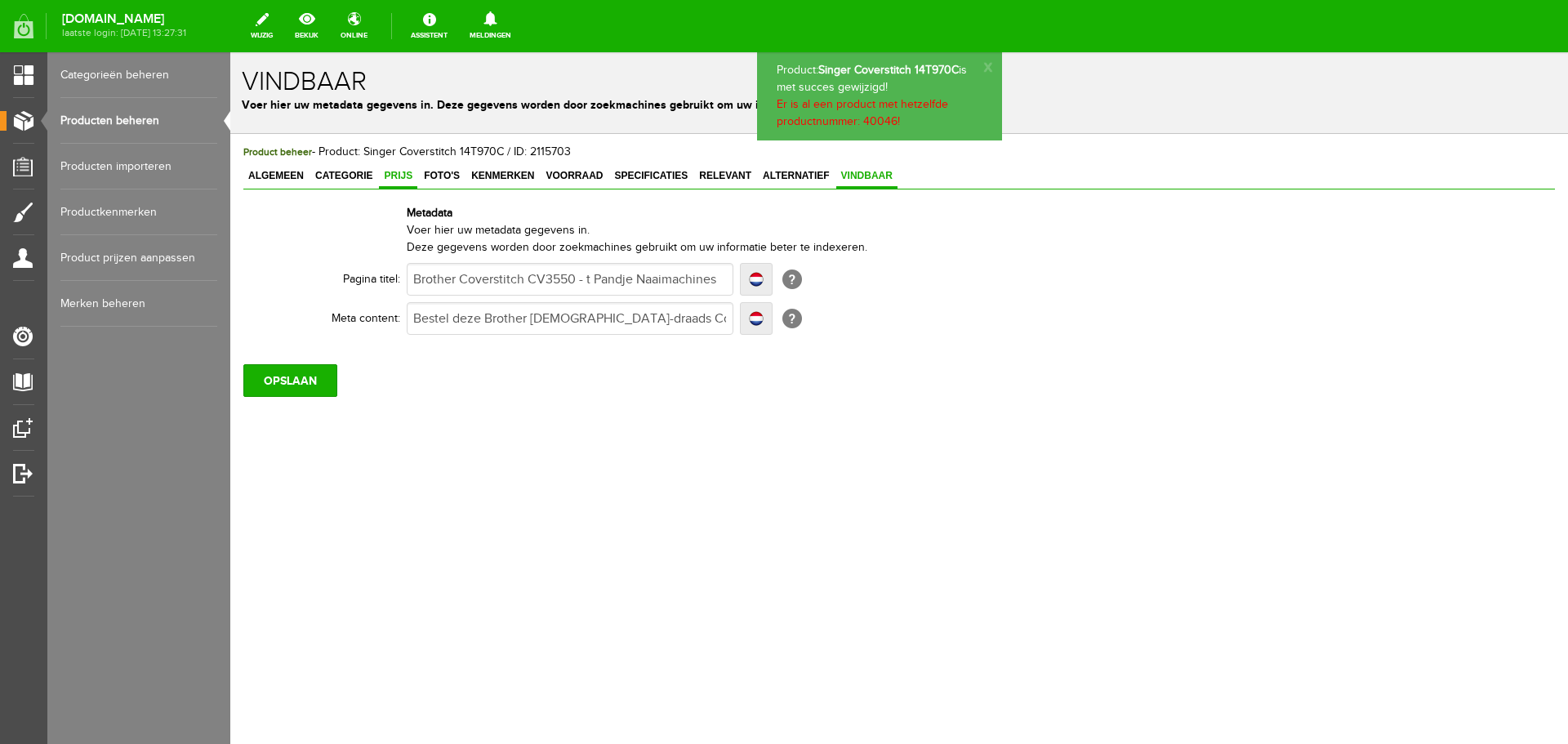
click at [396, 173] on span "Prijs" at bounding box center [398, 176] width 38 height 12
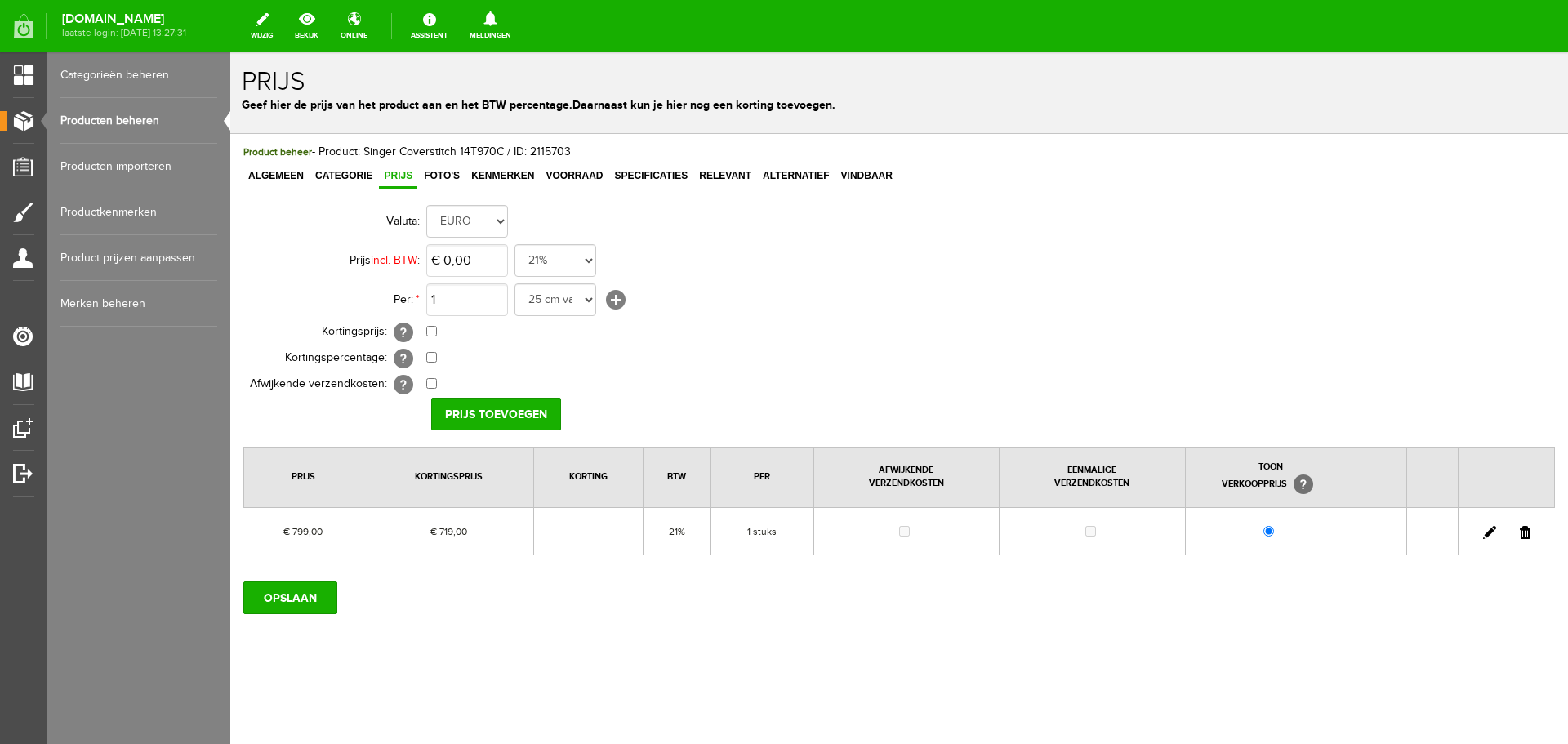
click at [1489, 534] on link at bounding box center [1489, 533] width 13 height 13
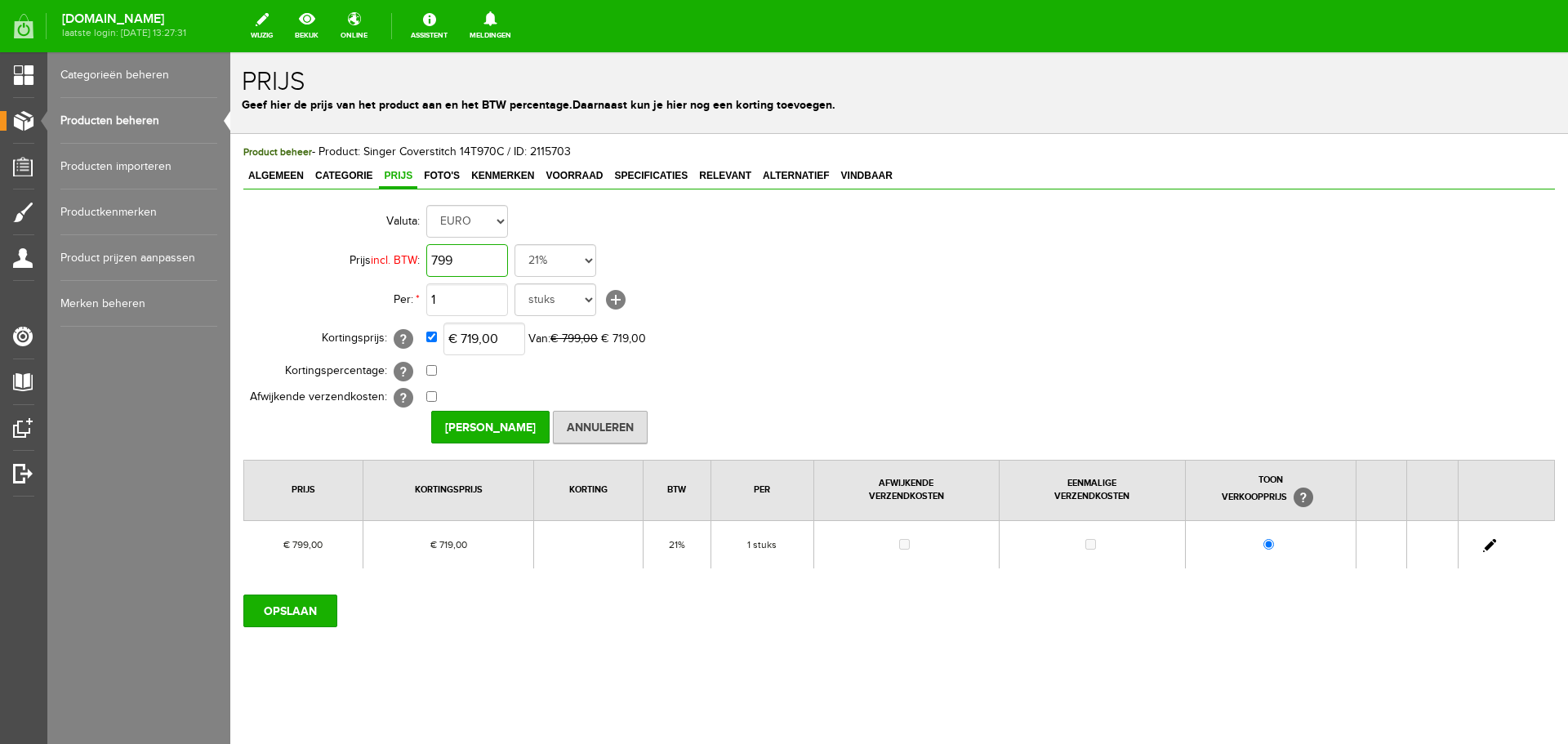
click at [480, 262] on input "799" at bounding box center [467, 260] width 82 height 33
type input "€ 749,00"
click at [491, 418] on input "[PERSON_NAME]" at bounding box center [491, 426] width 119 height 33
click at [305, 599] on input "OPSLAAN" at bounding box center [290, 610] width 94 height 33
click at [432, 334] on input "checkbox" at bounding box center [431, 337] width 11 height 11
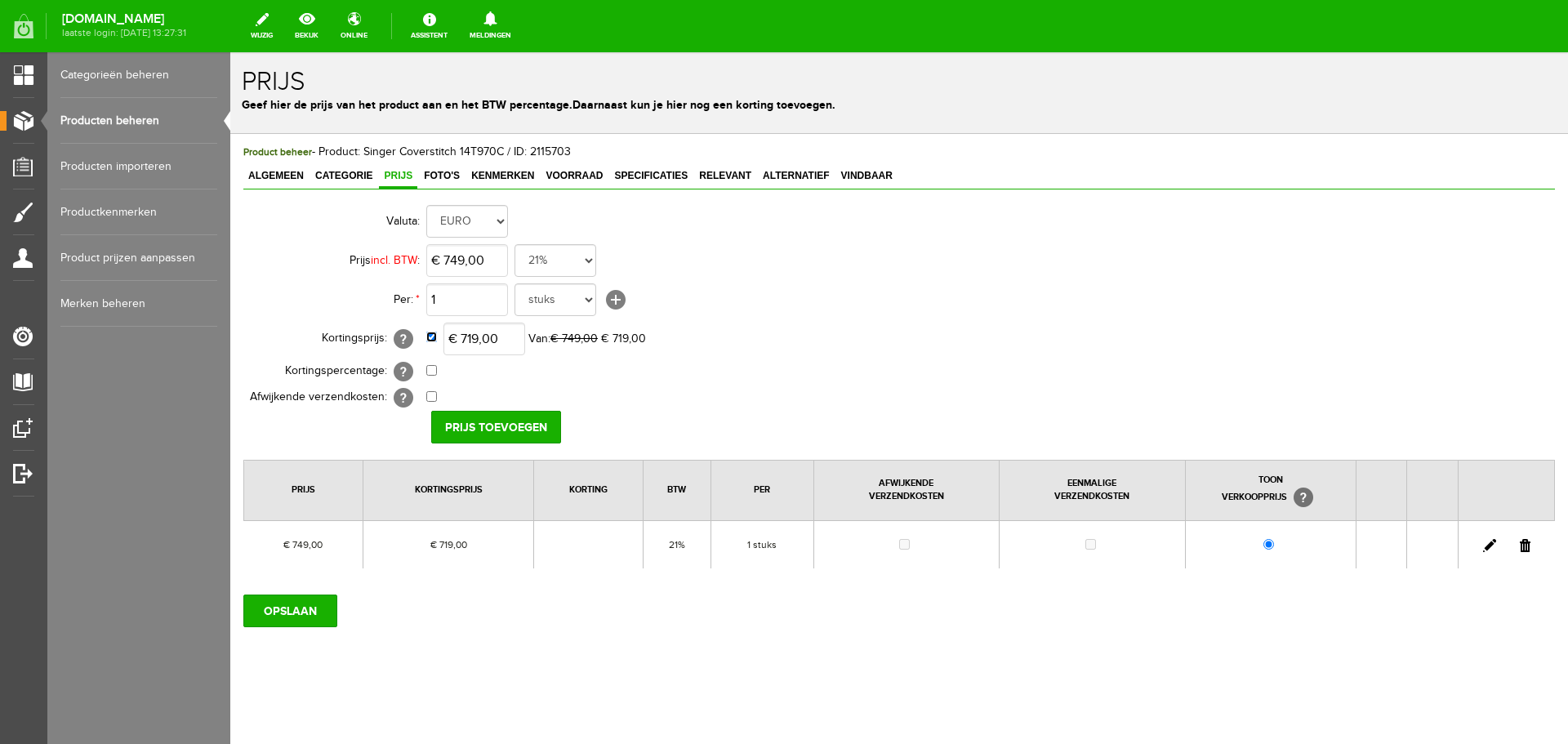
checkbox input "false"
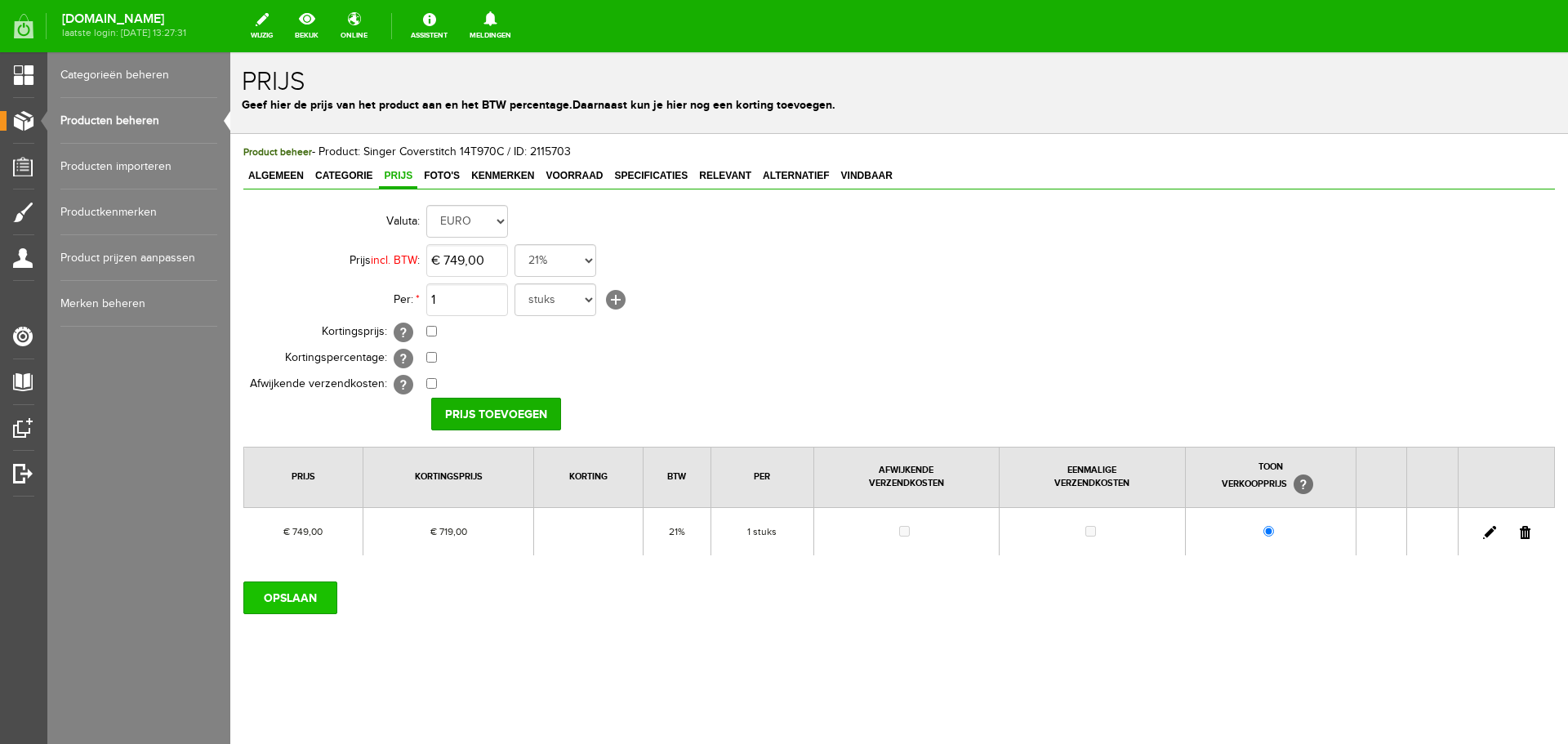
click at [300, 592] on input "OPSLAAN" at bounding box center [290, 598] width 94 height 33
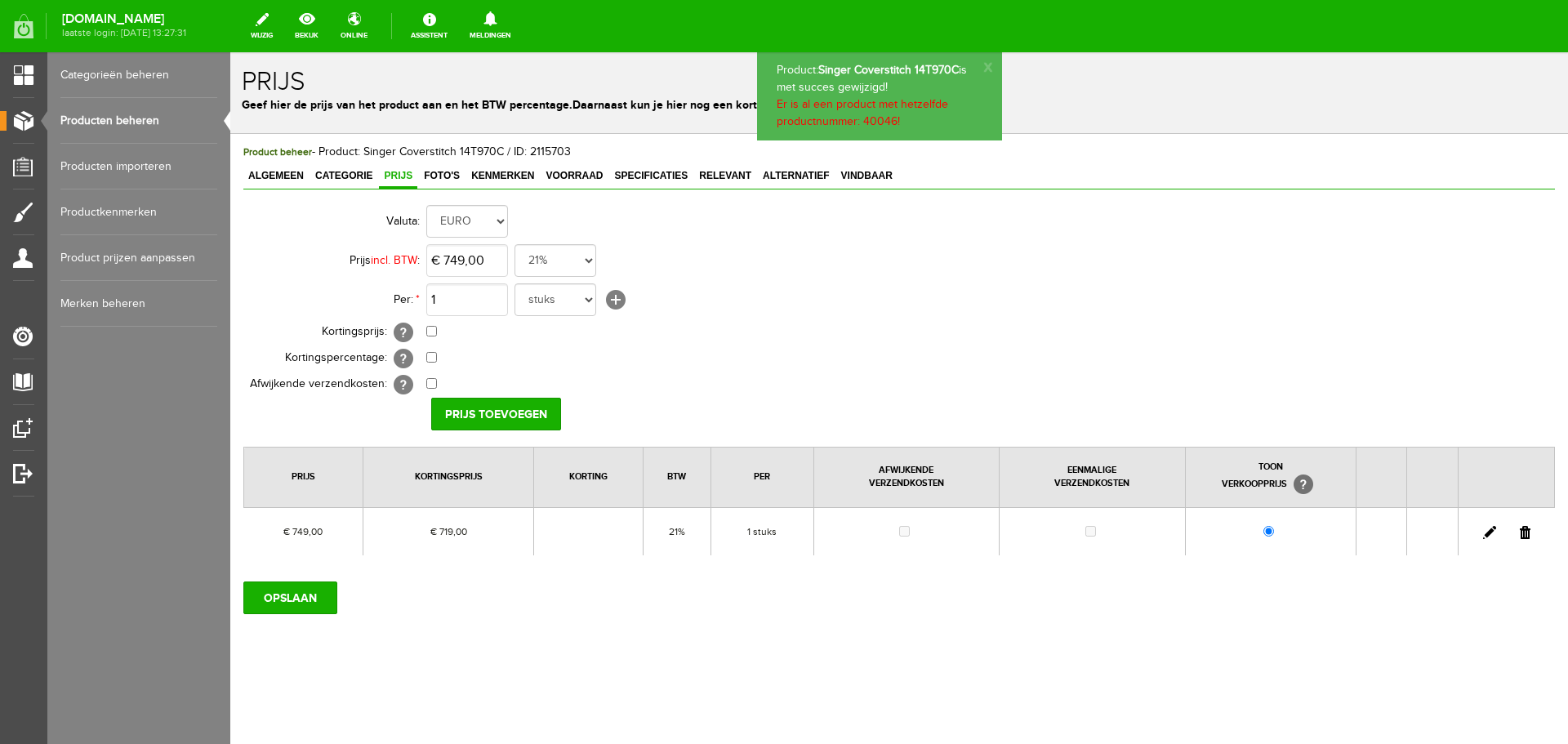
click at [1489, 531] on link at bounding box center [1489, 533] width 13 height 13
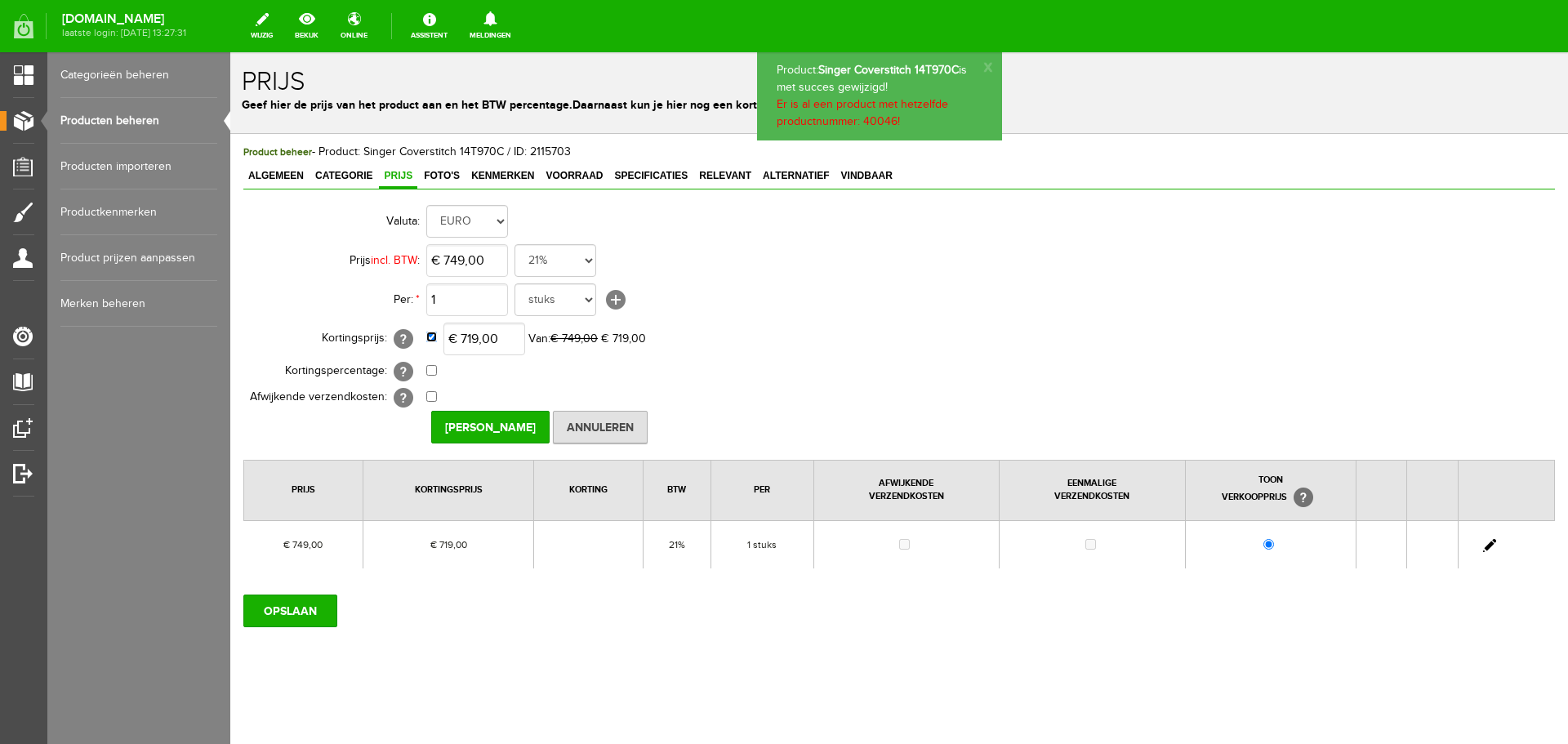
click at [433, 336] on input "checkbox" at bounding box center [431, 337] width 11 height 11
checkbox input "false"
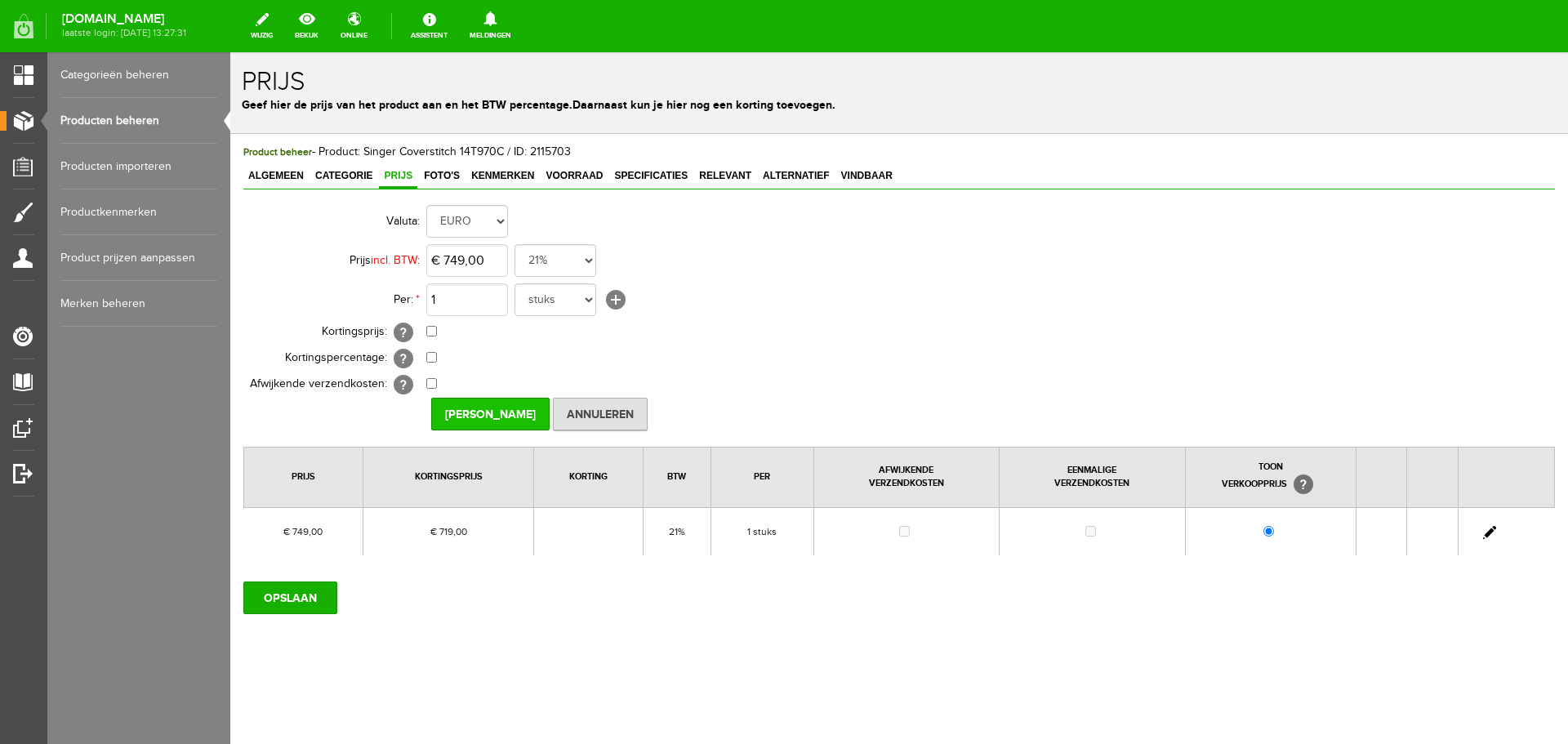
click at [466, 415] on input "[PERSON_NAME]" at bounding box center [491, 414] width 119 height 33
click at [298, 594] on input "OPSLAAN" at bounding box center [290, 598] width 94 height 33
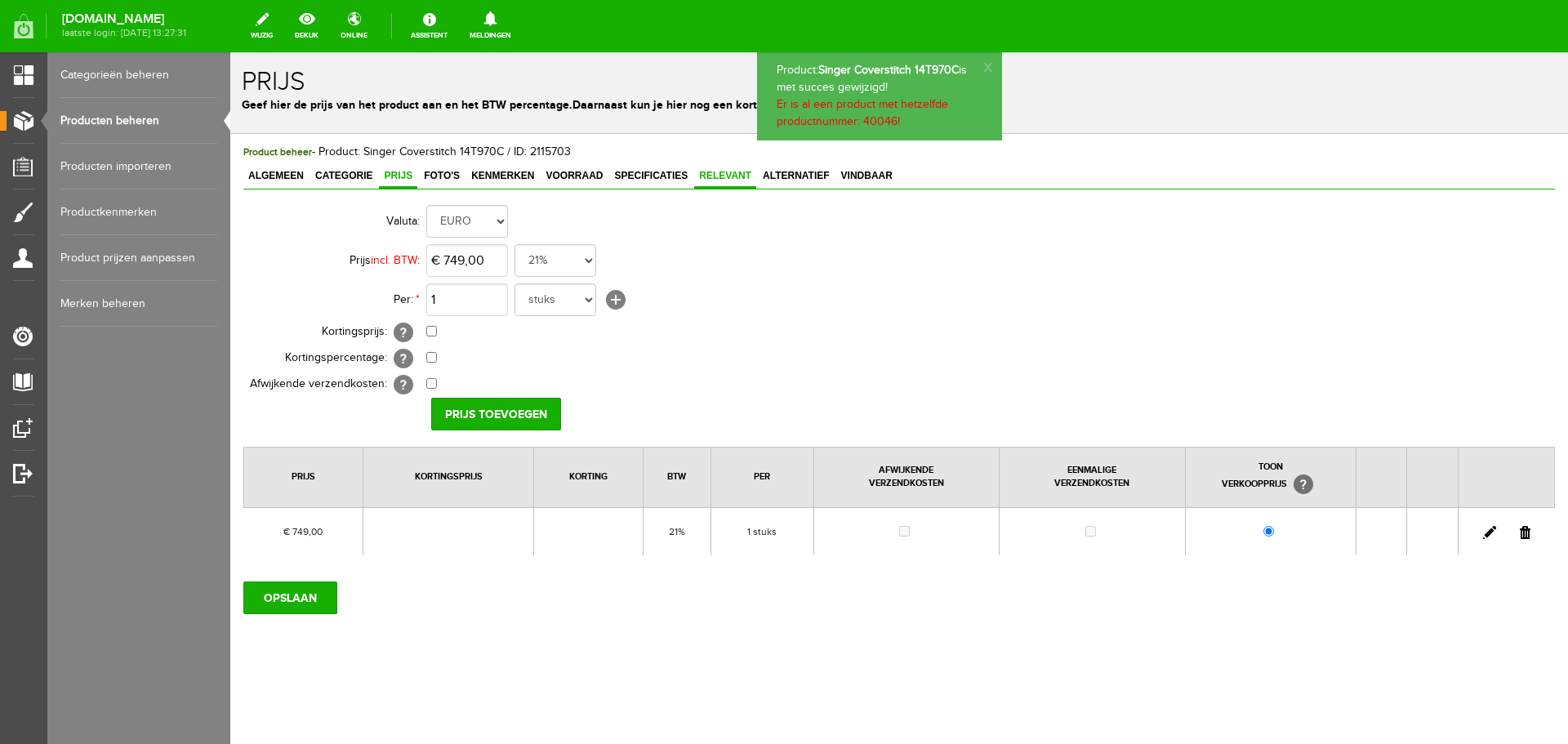
click at [720, 175] on span "Relevant" at bounding box center [725, 176] width 62 height 12
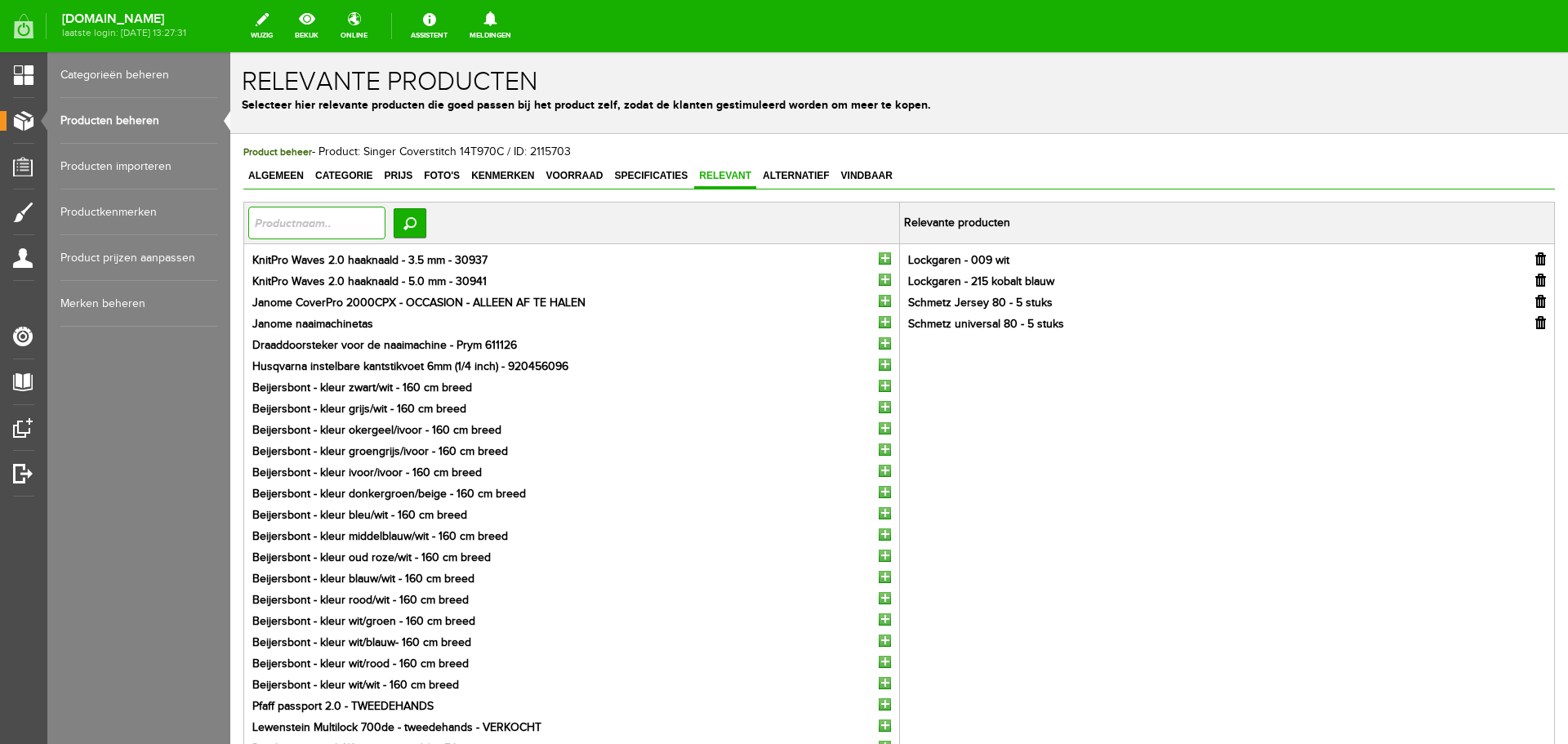
click at [269, 217] on input "text" at bounding box center [317, 222] width 137 height 33
type input "ELX"
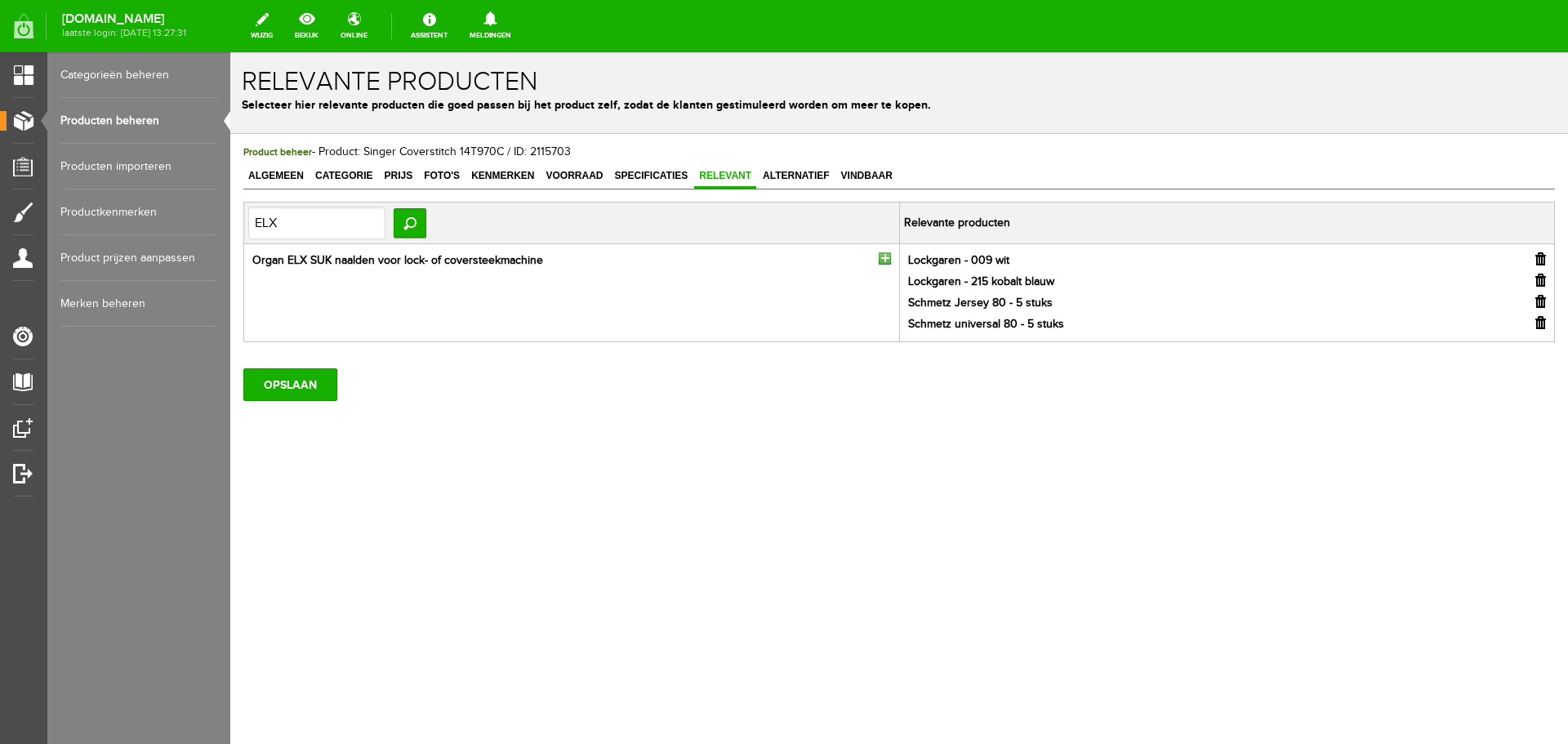
click at [884, 260] on input "button" at bounding box center [884, 258] width 13 height 13
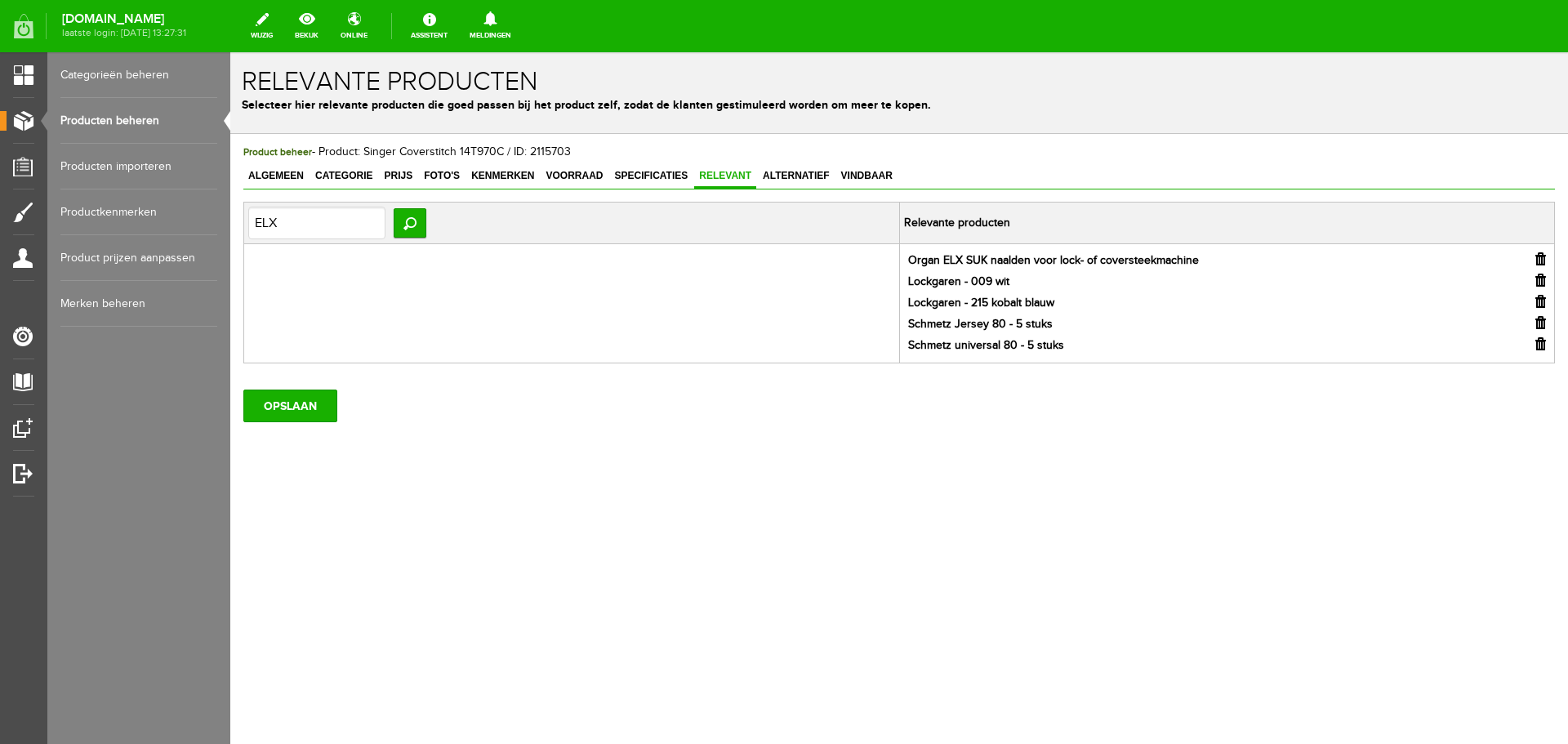
click at [1545, 346] on input "button" at bounding box center [1540, 344] width 11 height 13
click at [1540, 325] on input "button" at bounding box center [1540, 323] width 11 height 13
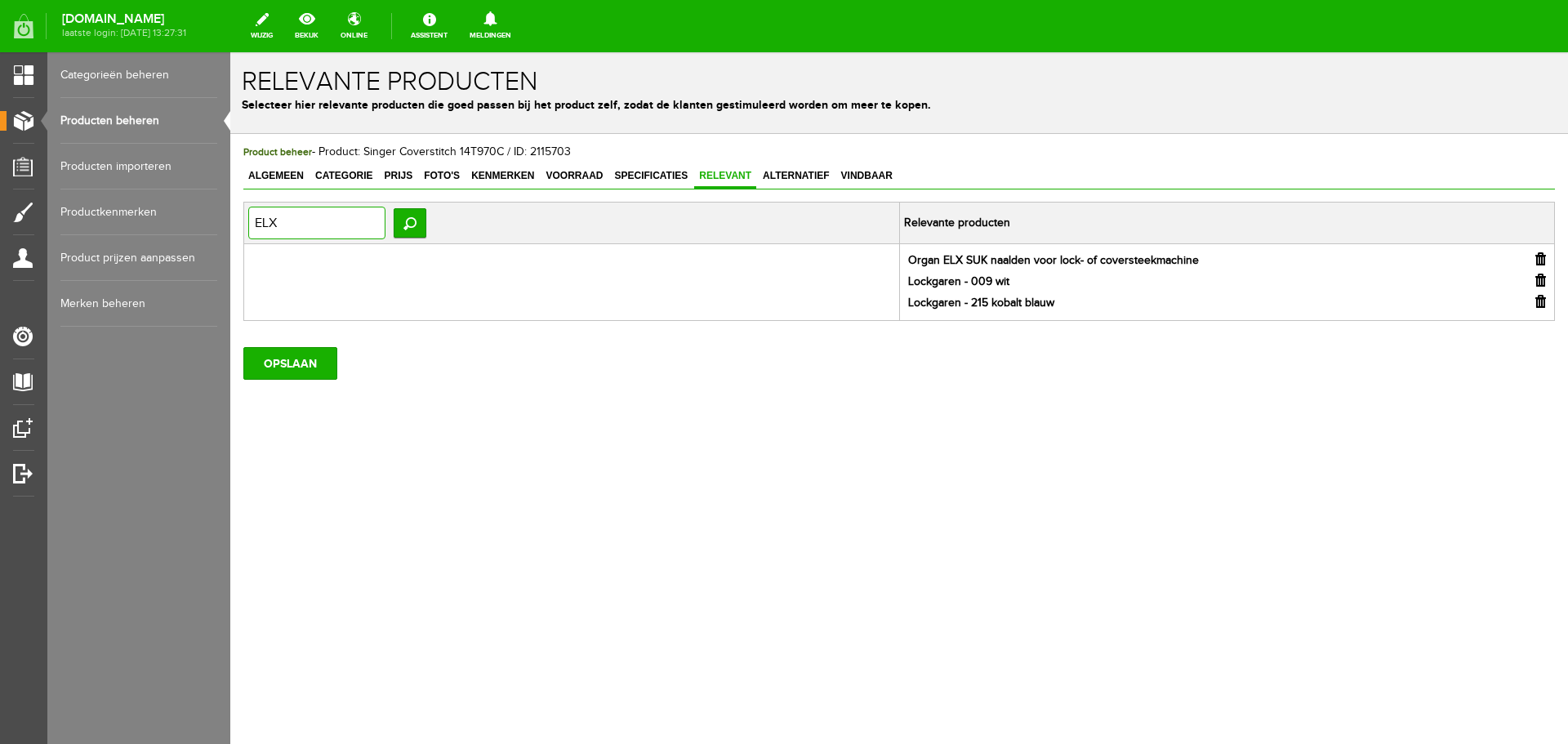
drag, startPoint x: 291, startPoint y: 222, endPoint x: 460, endPoint y: 269, distance: 175.4
click at [230, 217] on html "Product: Singer Coverstitch 14T970C is met succes gewijzigd! Er is al een produ…" at bounding box center [899, 398] width 1337 height 691
type input "T"
type input "STRIJK"
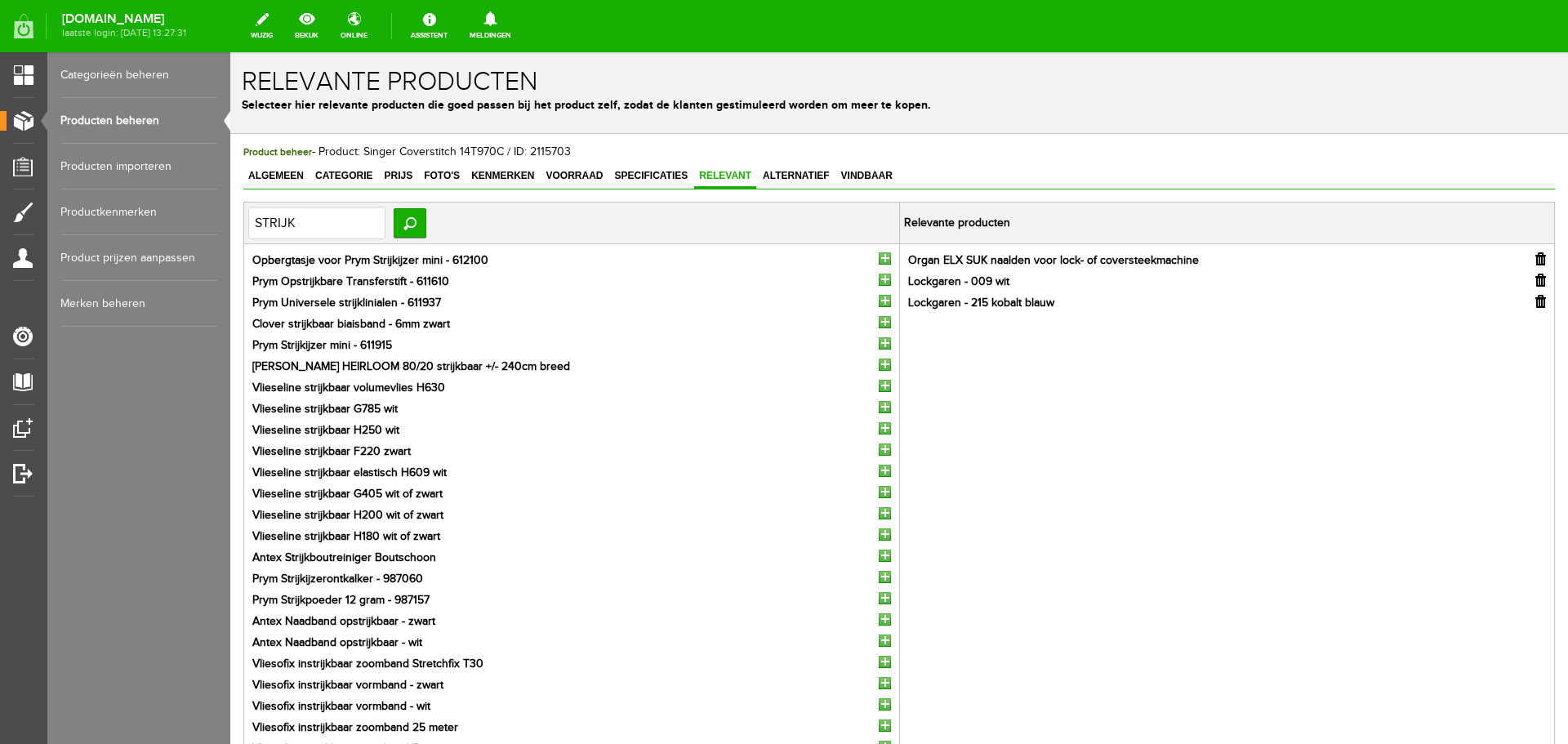
click at [879, 300] on input "button" at bounding box center [884, 301] width 13 height 13
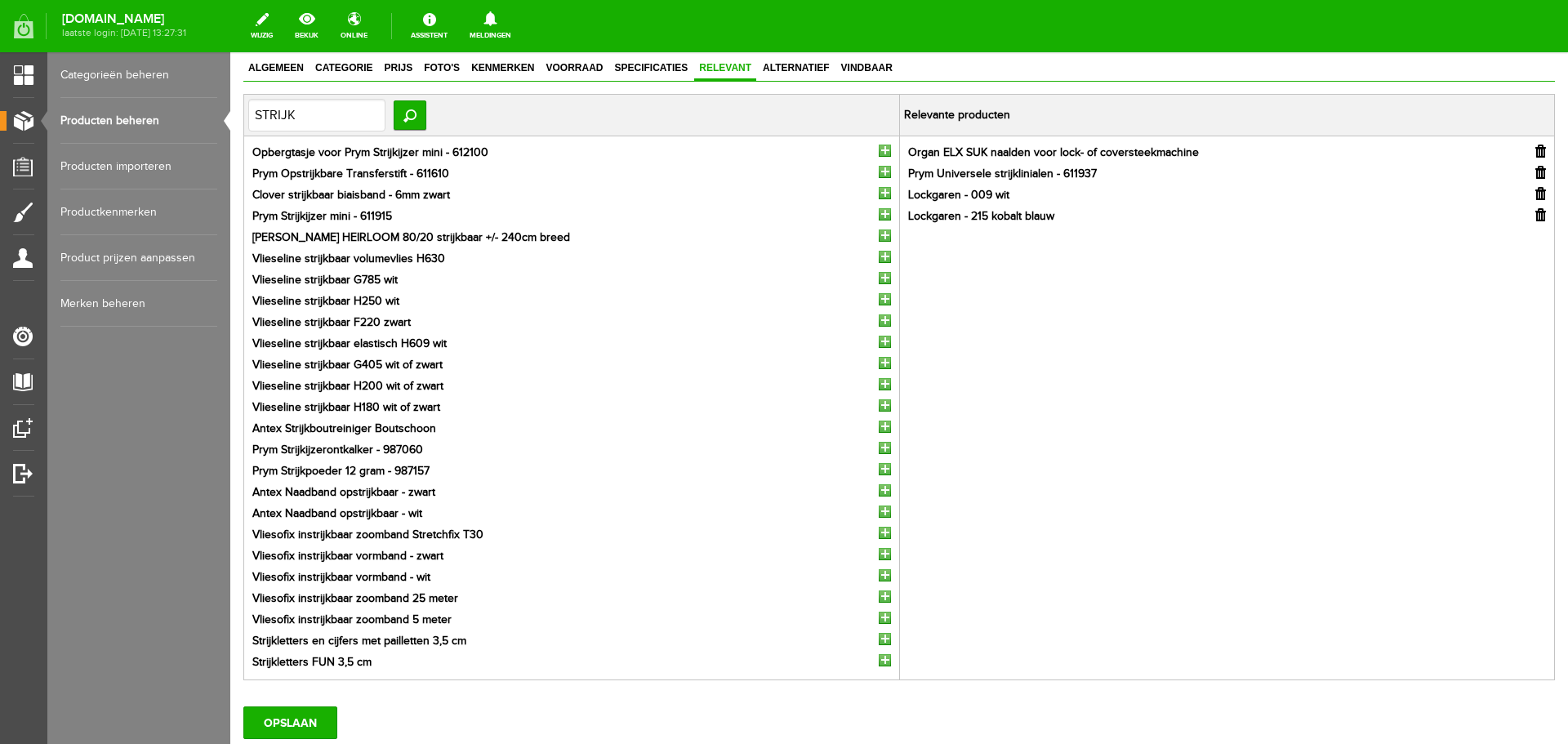
scroll to position [224, 0]
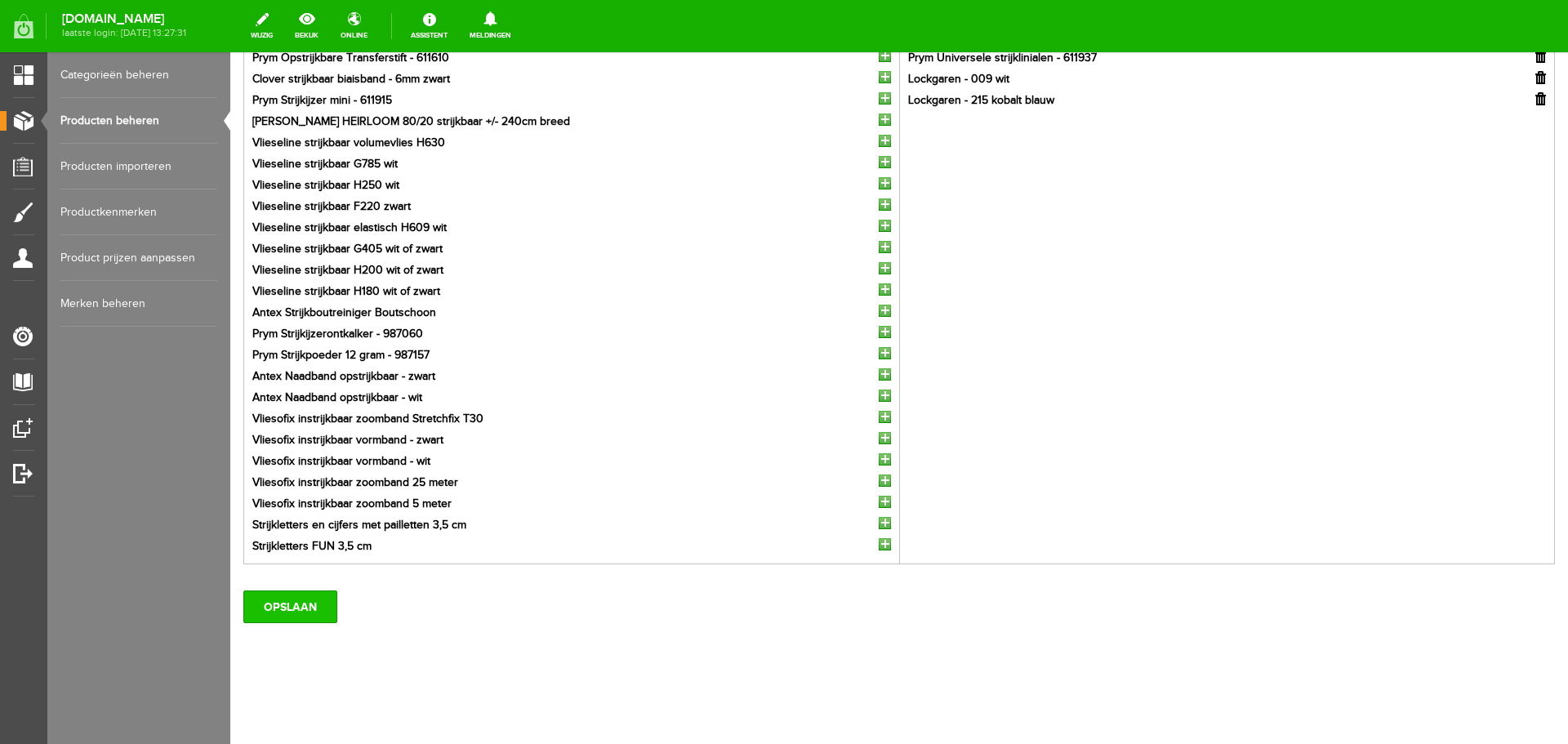
click at [305, 613] on input "OPSLAAN" at bounding box center [290, 606] width 94 height 33
click at [282, 615] on input "OPSLAAN" at bounding box center [290, 606] width 94 height 33
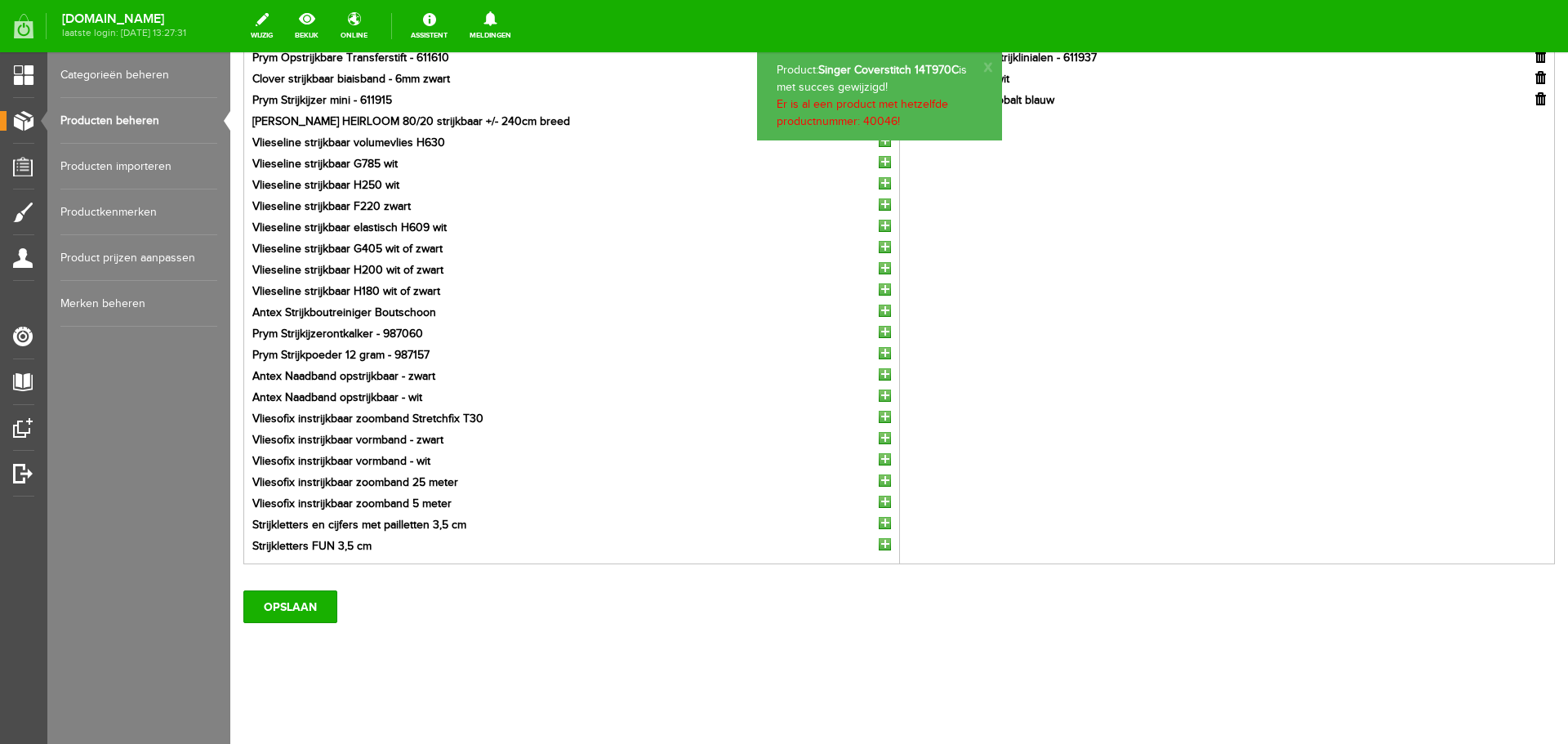
scroll to position [0, 0]
click at [108, 120] on link "Producten beheren" at bounding box center [139, 120] width 157 height 46
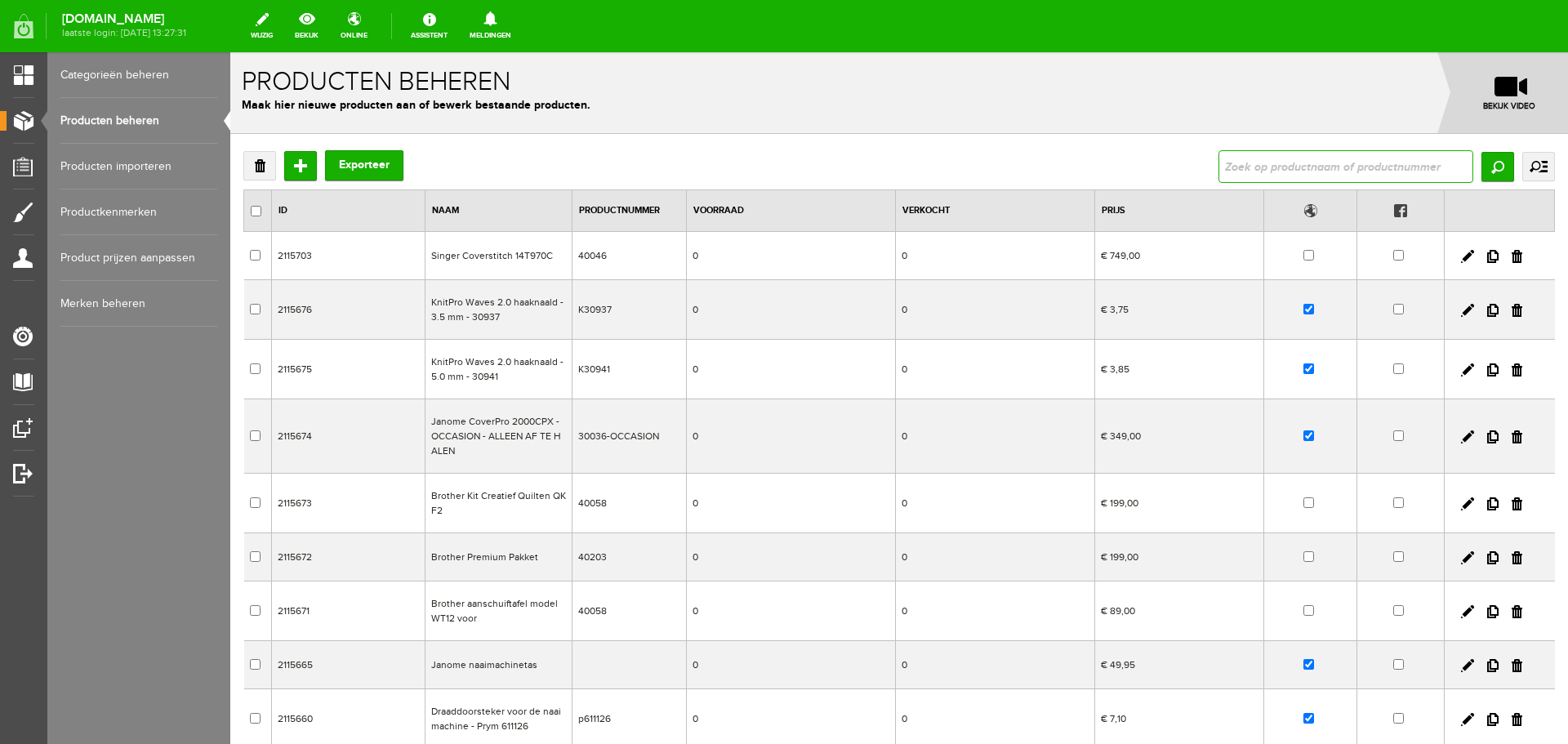
click at [1240, 162] on input "text" at bounding box center [1346, 166] width 255 height 33
type input "SINGER"
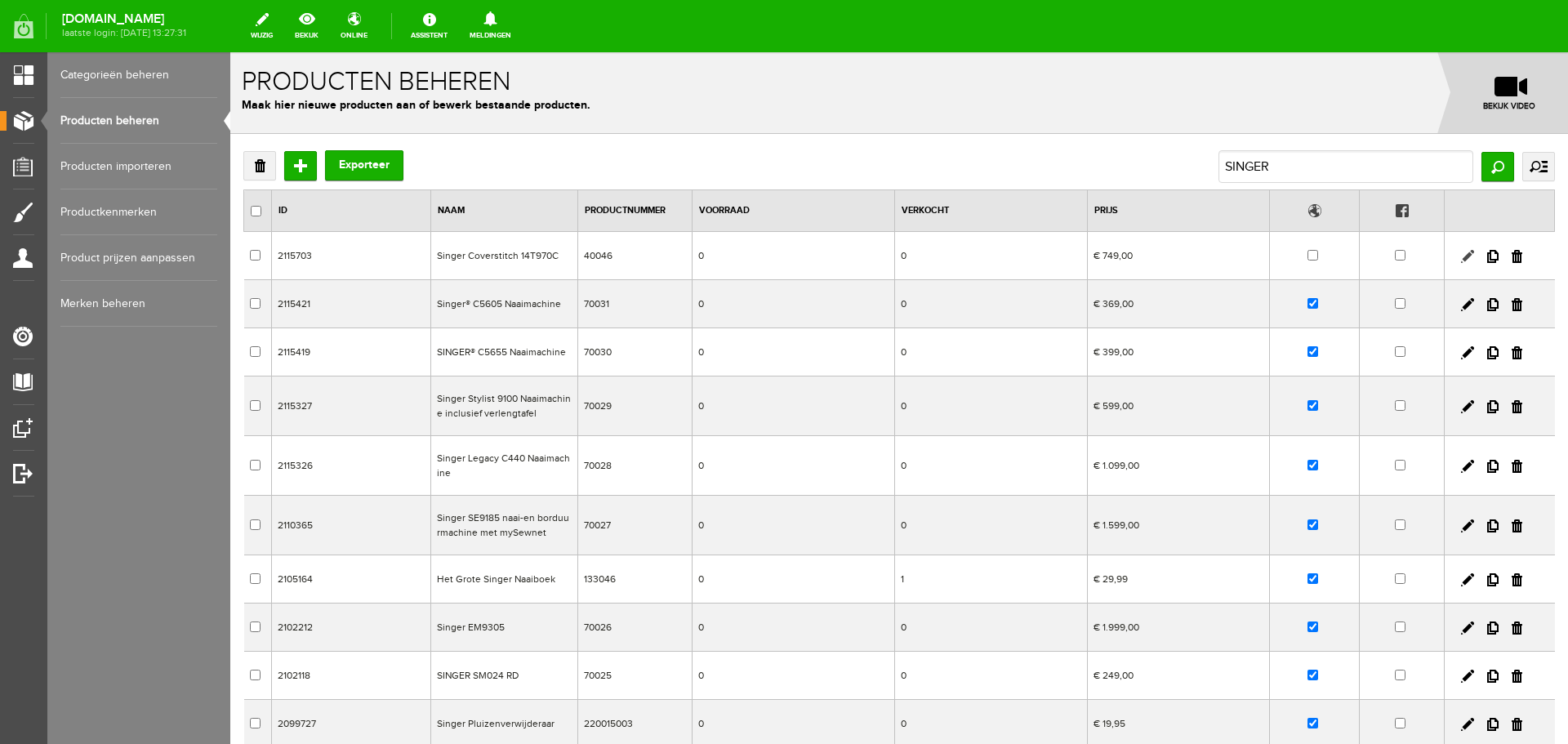
click at [1461, 253] on link at bounding box center [1468, 257] width 13 height 13
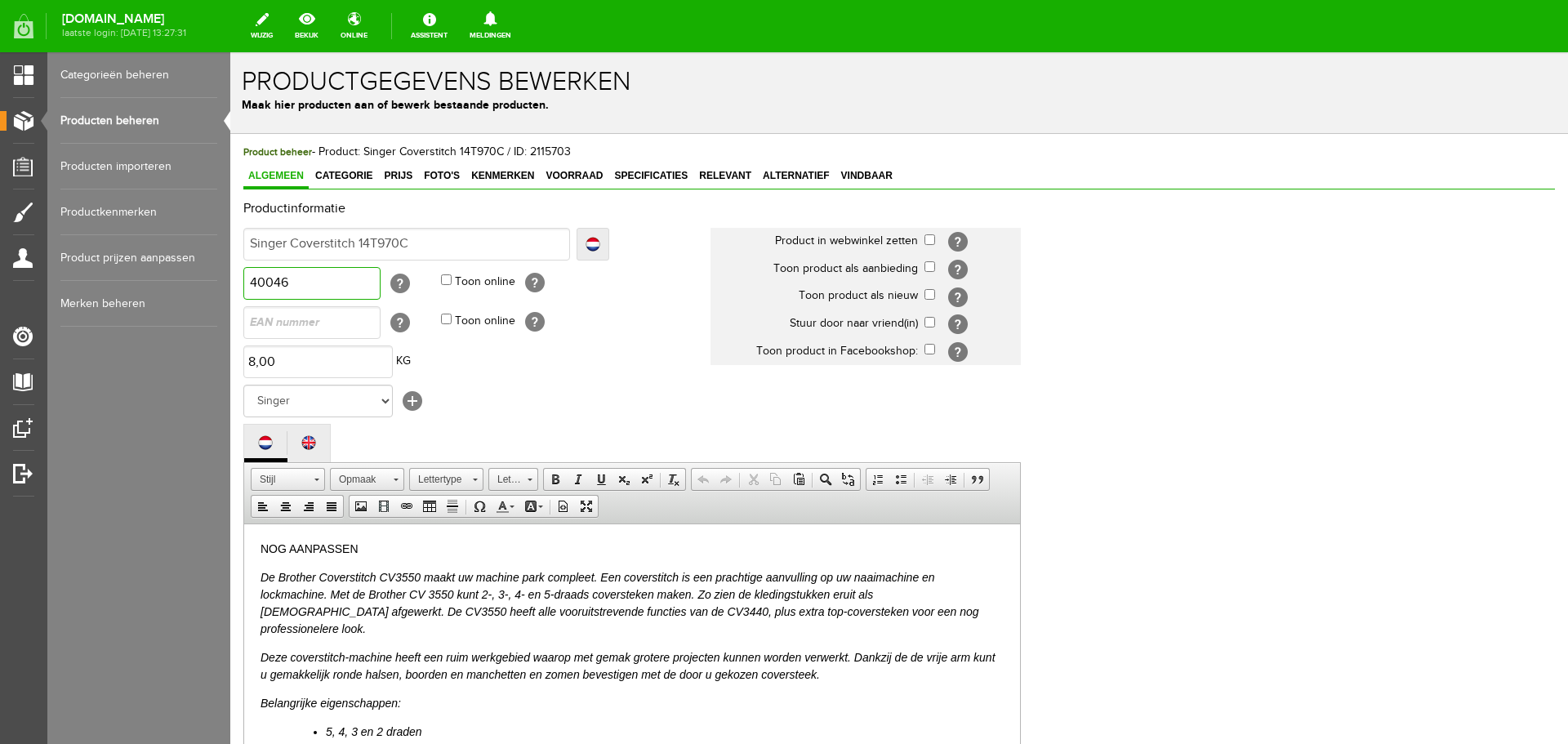
drag, startPoint x: 317, startPoint y: 281, endPoint x: 188, endPoint y: 283, distance: 129.0
click at [230, 283] on html "x Productgegevens bewerken Maak hier producten aan of bewerk bestaande producte…" at bounding box center [899, 398] width 1337 height 691
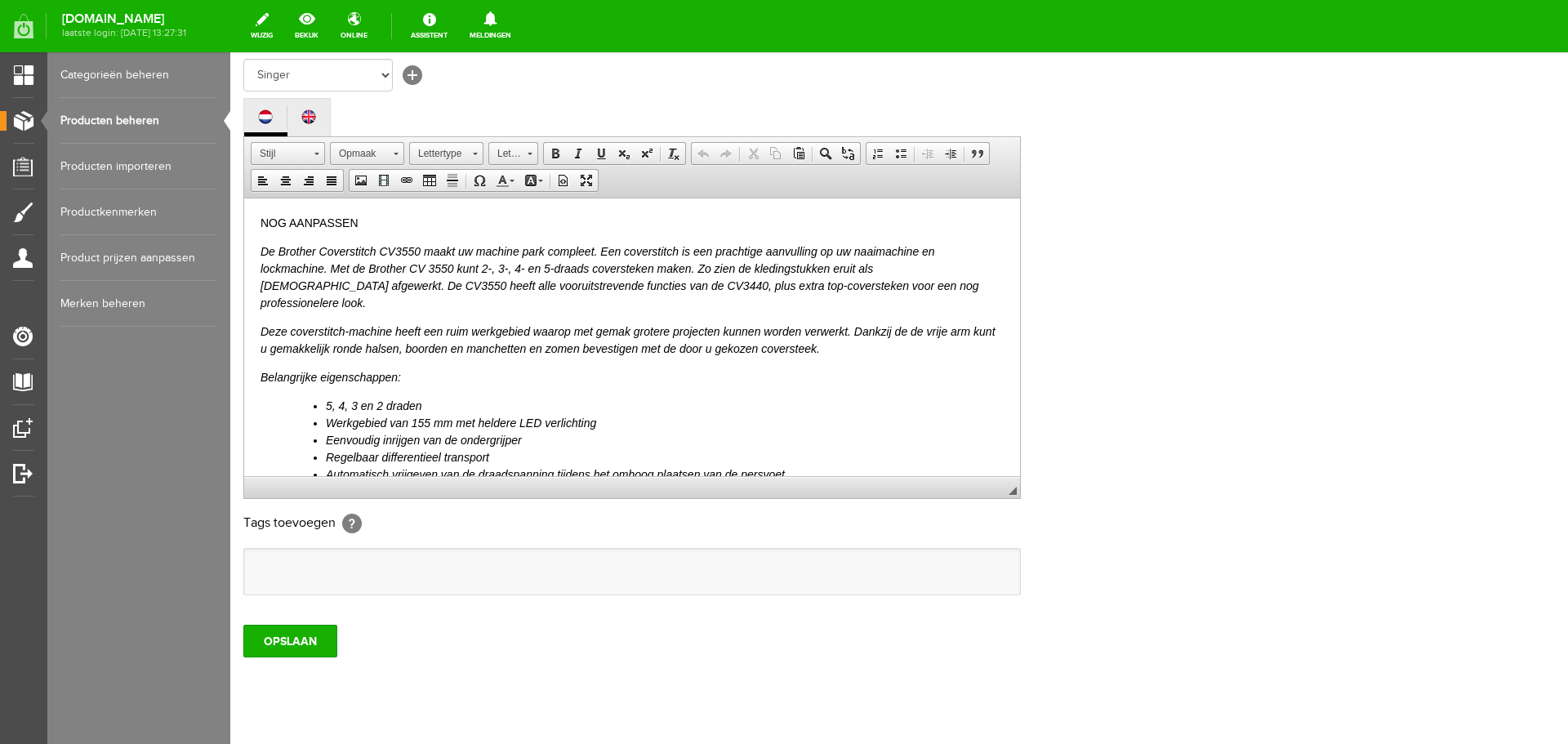
scroll to position [327, 0]
type input "70032"
click at [250, 633] on input "OPSLAAN" at bounding box center [290, 640] width 94 height 33
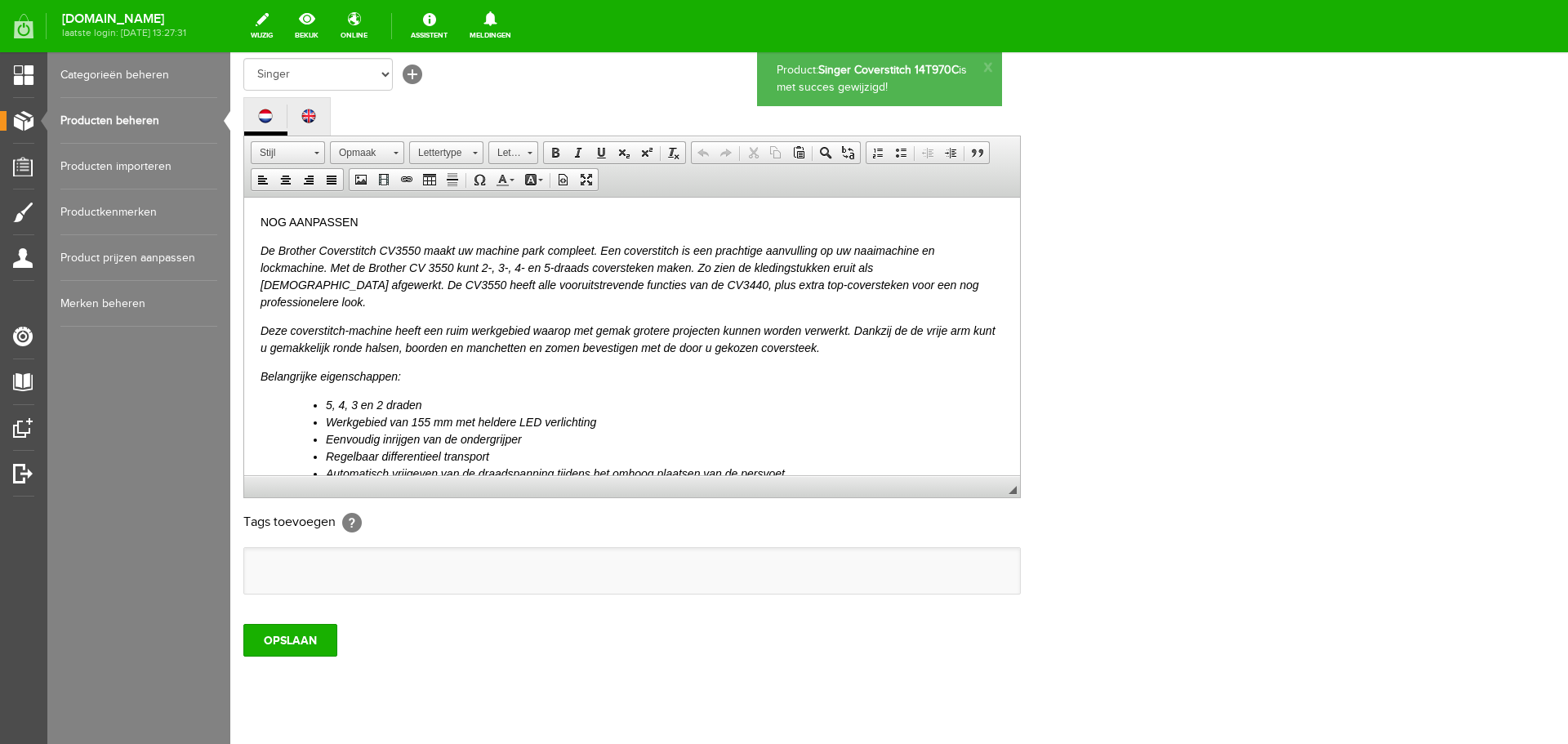
scroll to position [0, 0]
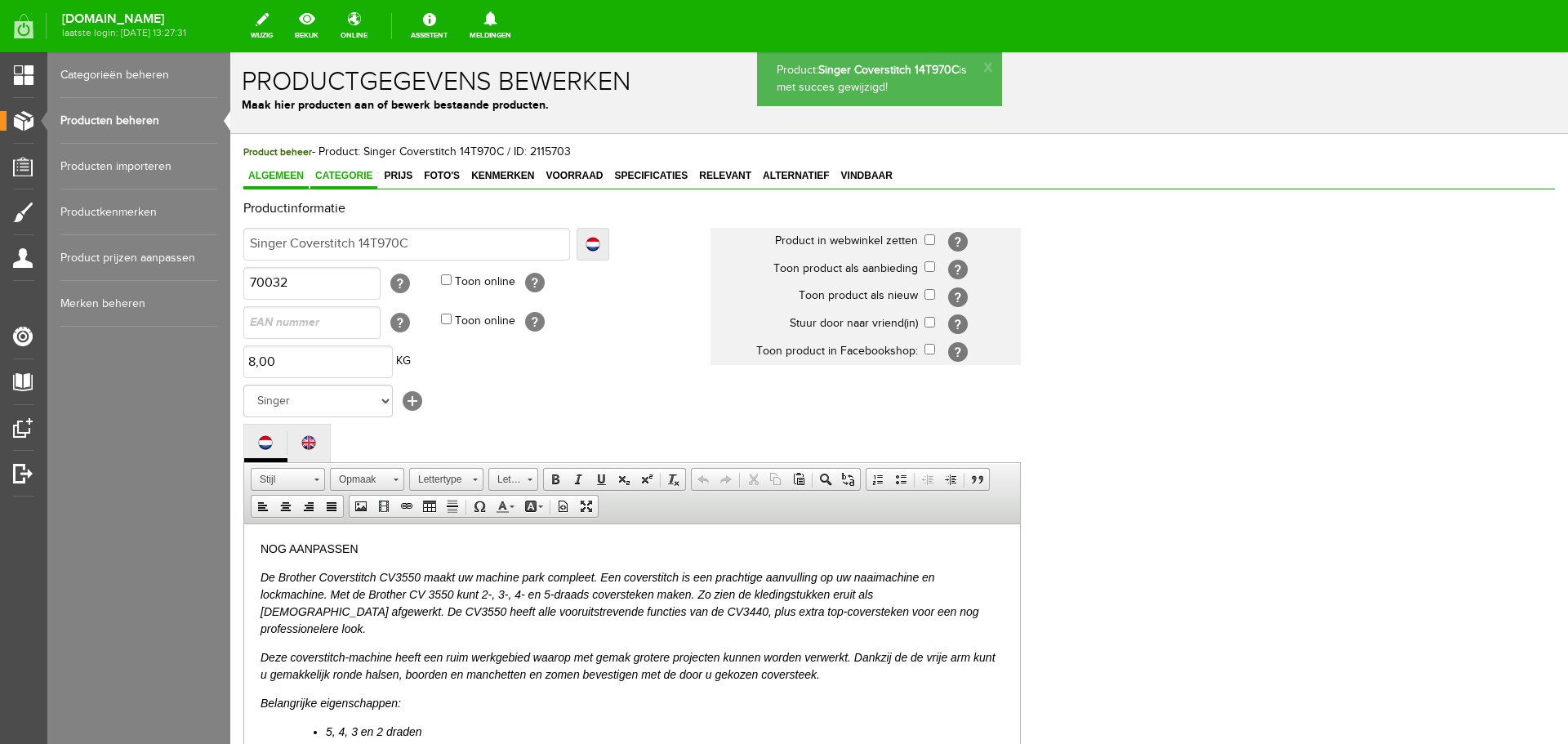
click at [350, 169] on link "Categorie" at bounding box center [344, 176] width 67 height 23
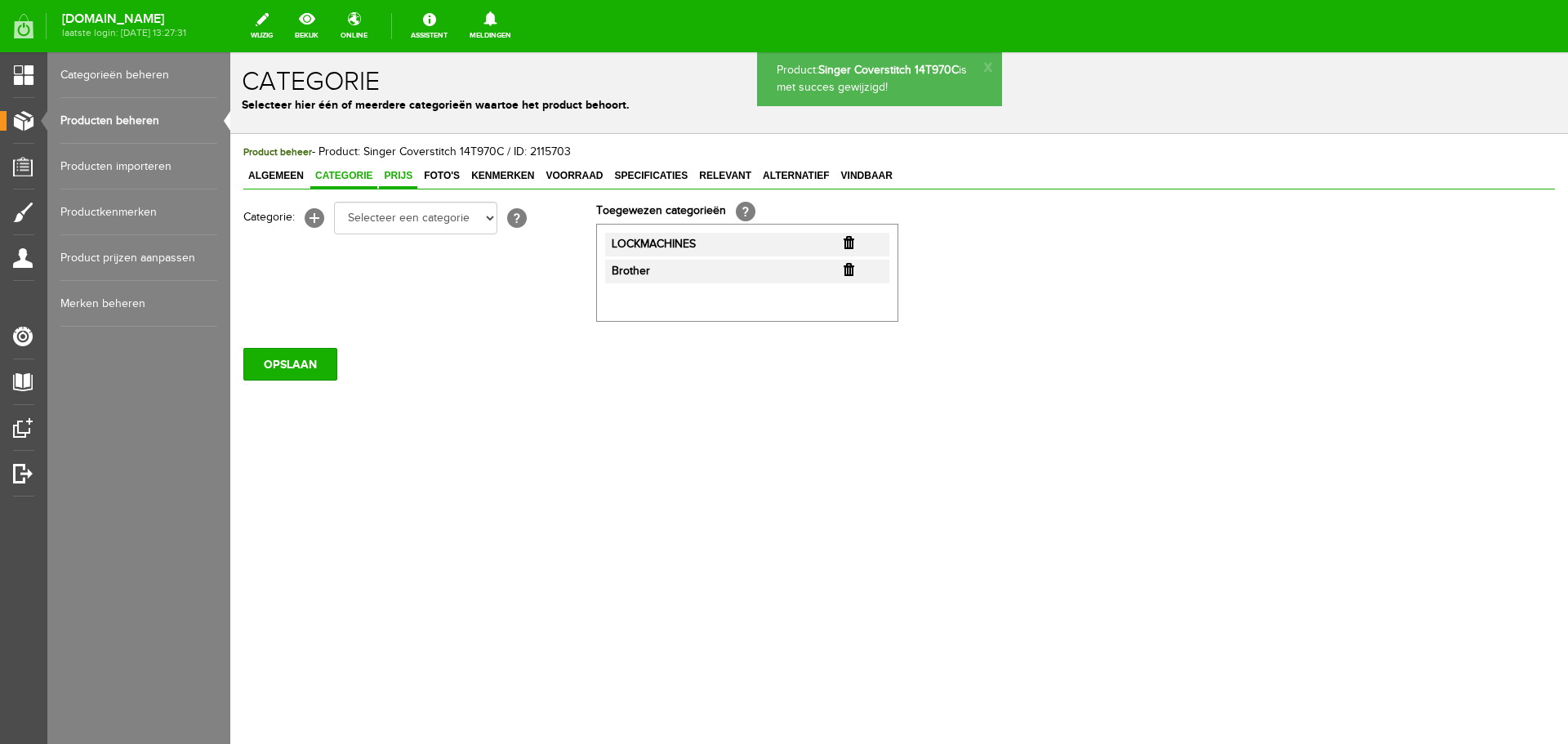
click at [400, 175] on span "Prijs" at bounding box center [398, 176] width 38 height 12
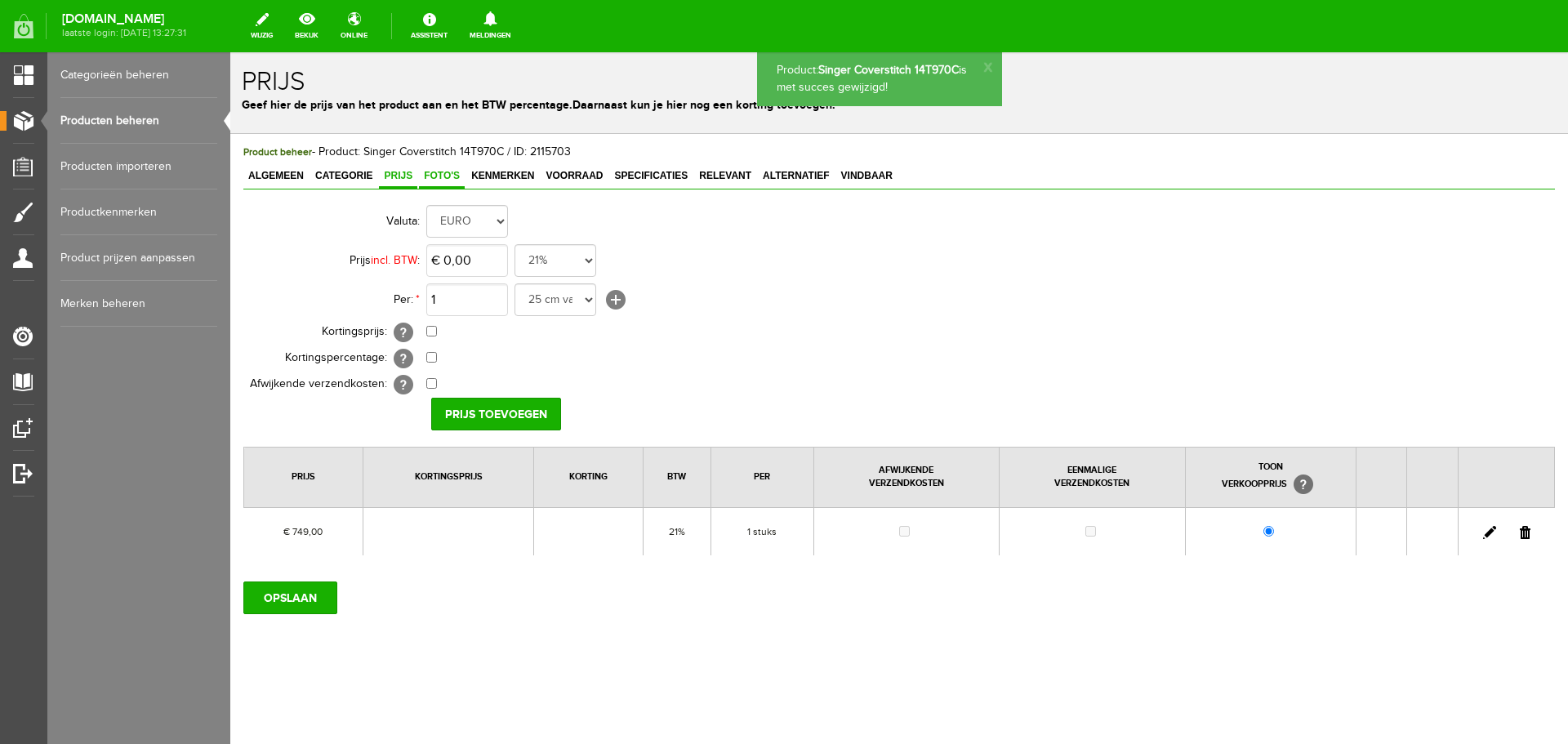
click at [451, 176] on span "Foto's" at bounding box center [441, 176] width 46 height 12
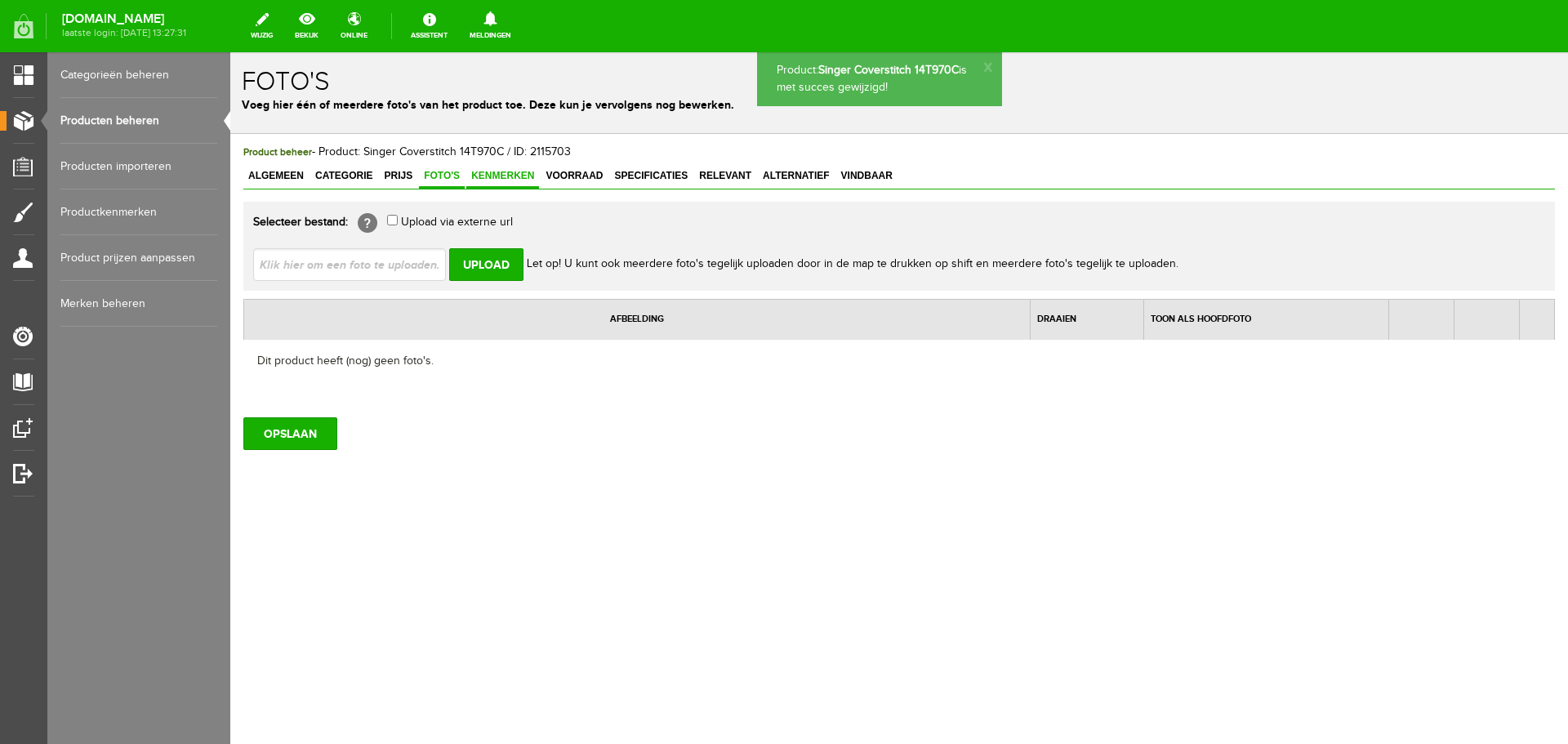
click at [498, 176] on span "Kenmerken" at bounding box center [502, 176] width 73 height 12
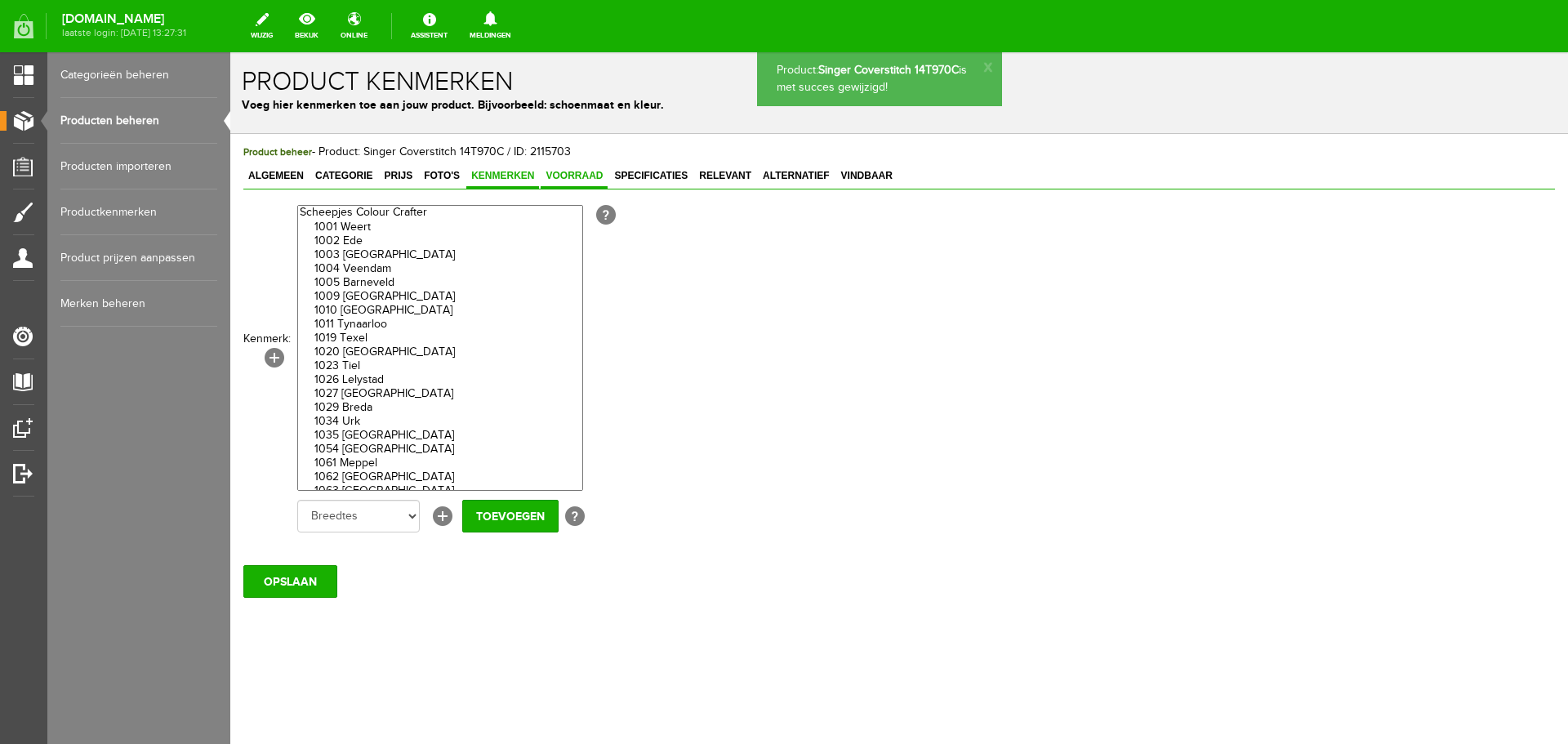
click at [574, 177] on span "Voorraad" at bounding box center [574, 176] width 67 height 12
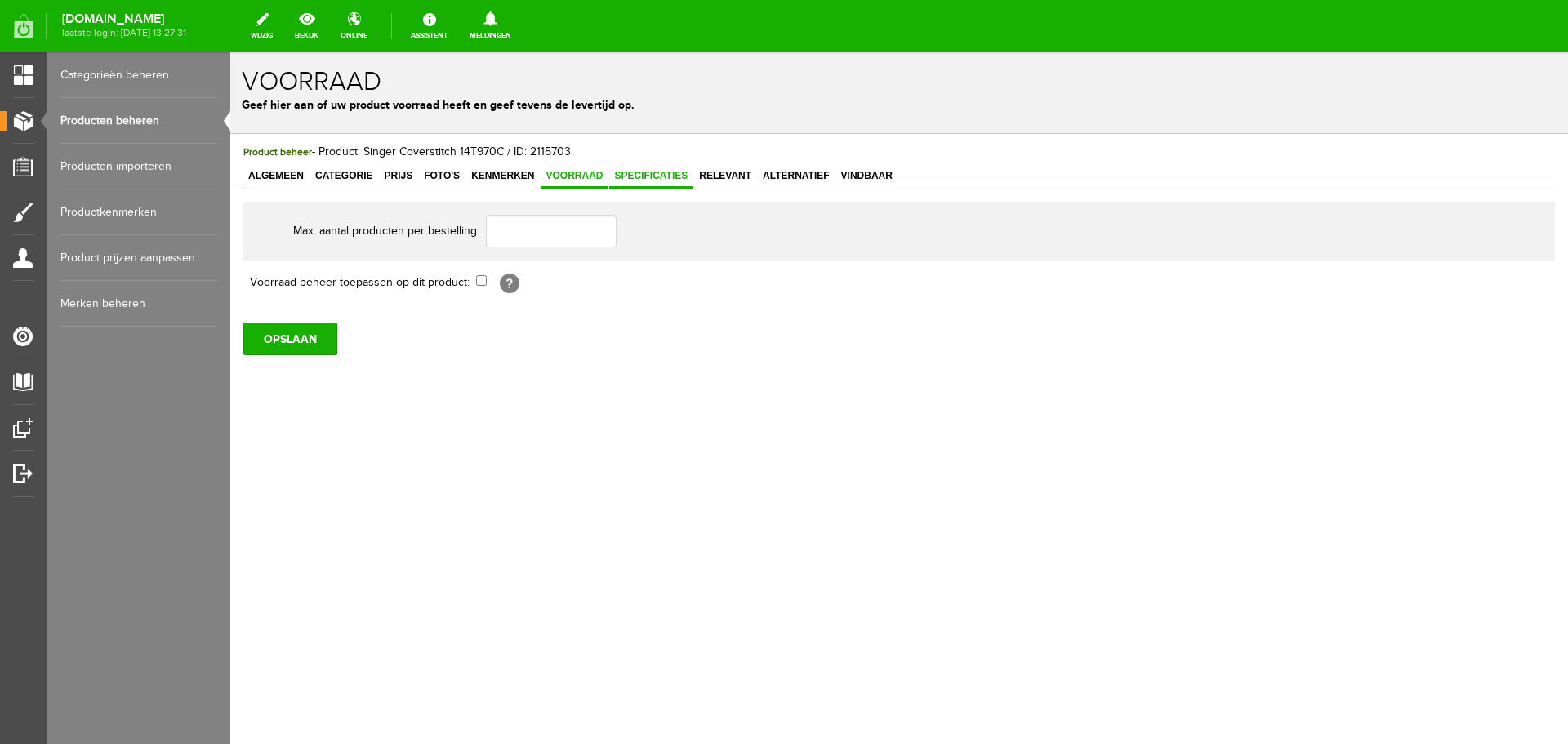
click at [642, 177] on span "Specificaties" at bounding box center [651, 176] width 84 height 12
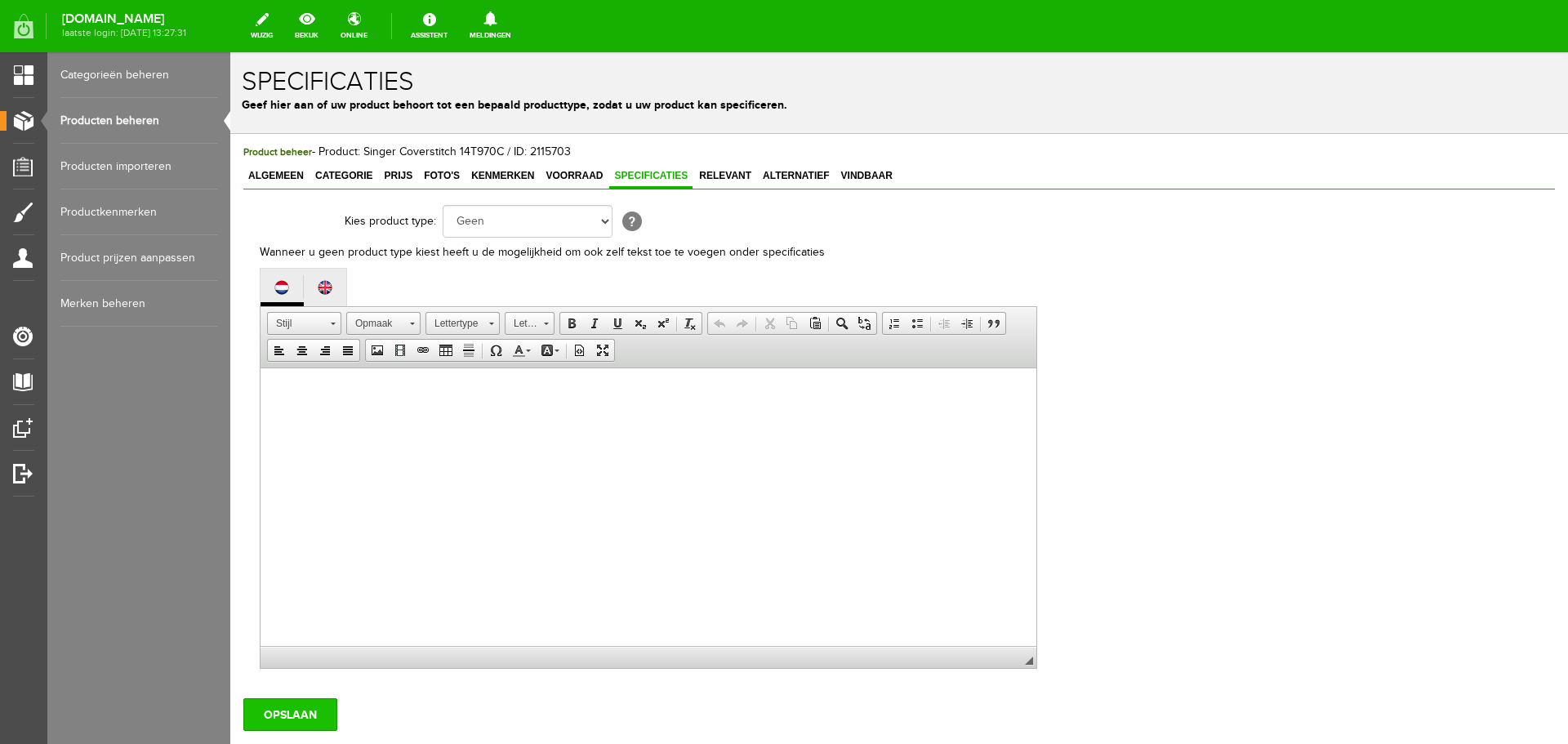
click at [285, 714] on input "OPSLAAN" at bounding box center [290, 714] width 94 height 33
drag, startPoint x: 1204, startPoint y: 227, endPoint x: 1190, endPoint y: 203, distance: 27.8
click at [1204, 227] on div "Kies product type: Geen Auto Bed Boek Computer / Laptop DVD/CD Fiets Films Foto…" at bounding box center [907, 436] width 1295 height 471
click at [92, 117] on link "Producten beheren" at bounding box center [139, 120] width 157 height 46
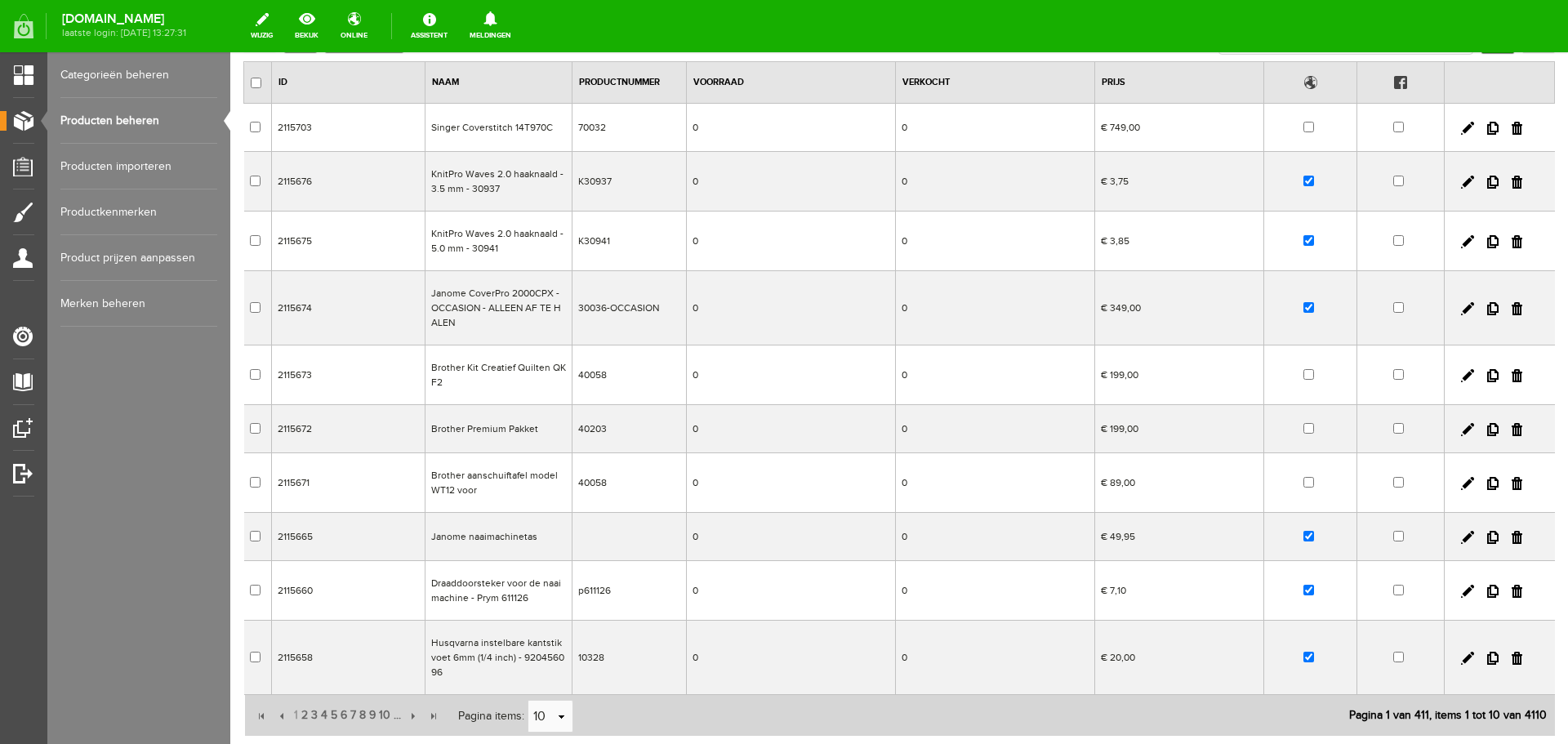
scroll to position [80, 0]
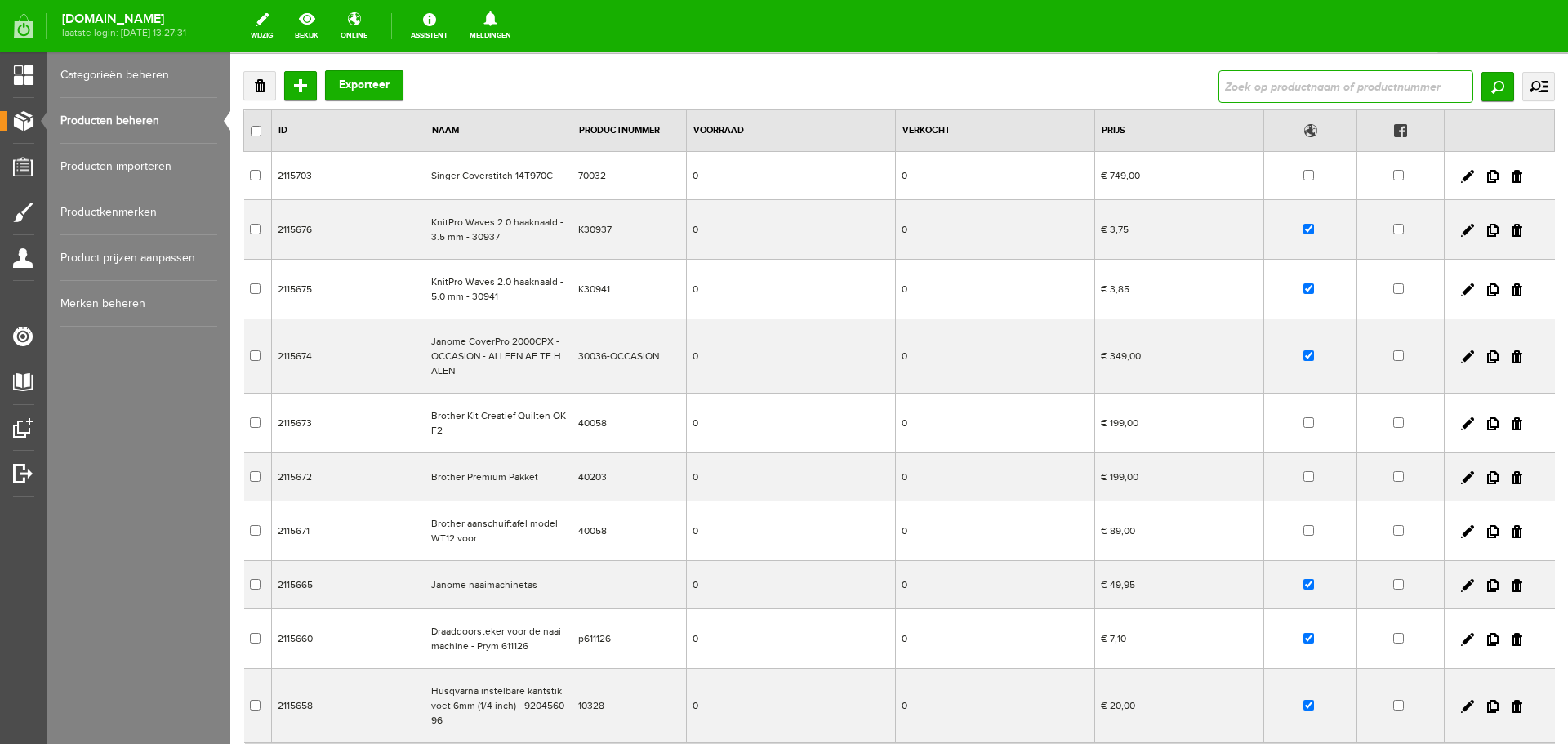
click at [1240, 83] on input "text" at bounding box center [1346, 86] width 255 height 33
type input "brother aanschuiftafel"
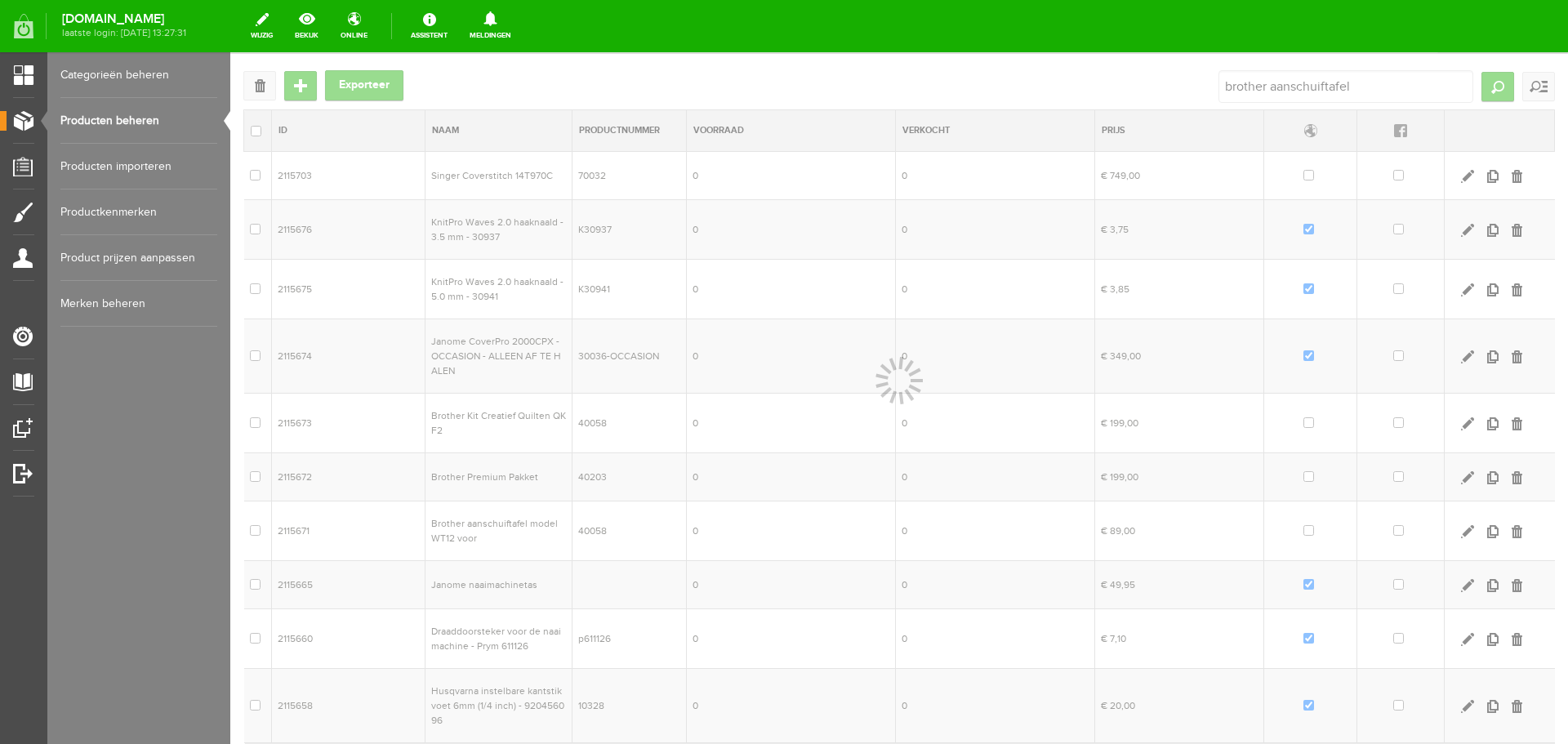
scroll to position [0, 0]
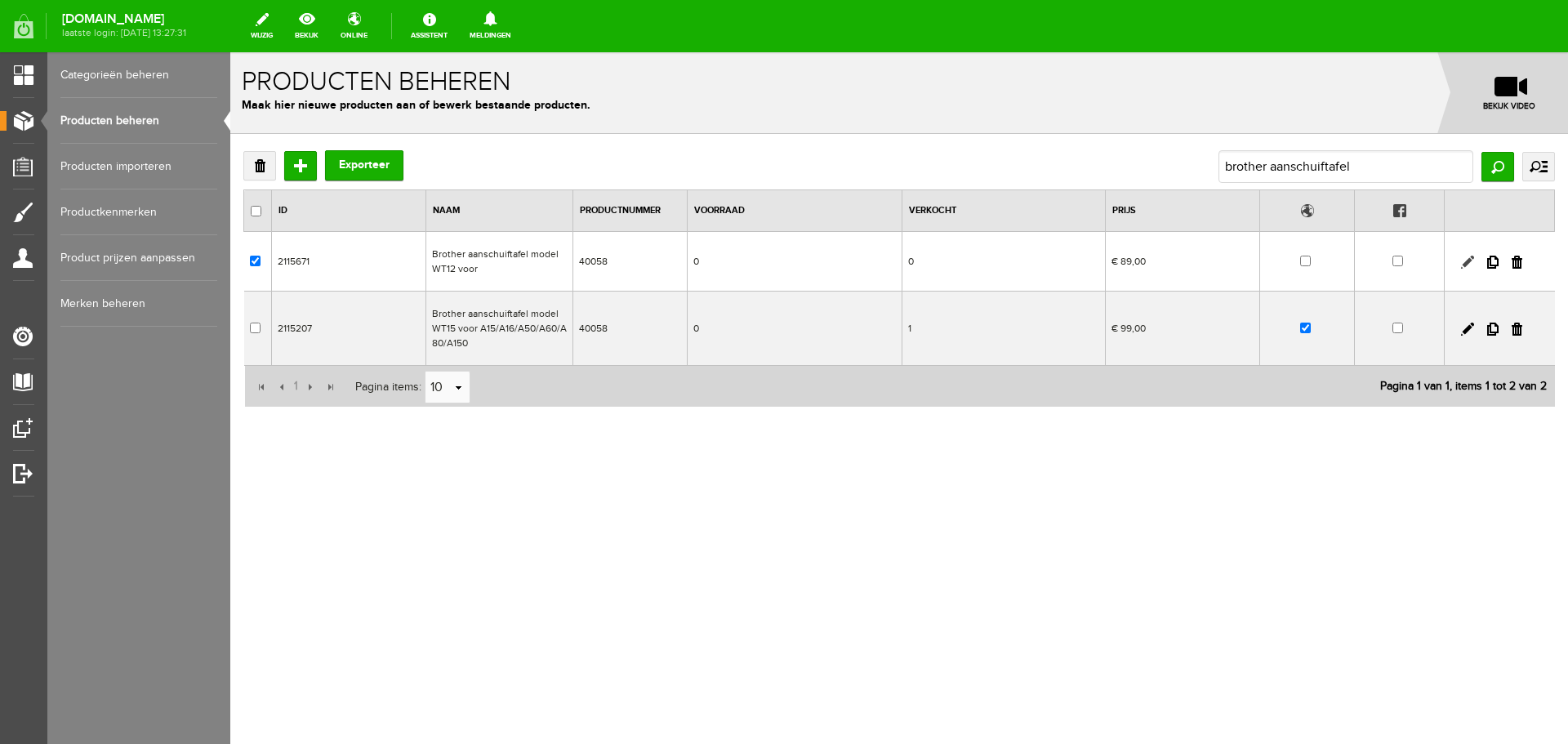
click at [1466, 260] on link at bounding box center [1468, 262] width 13 height 13
checkbox input "true"
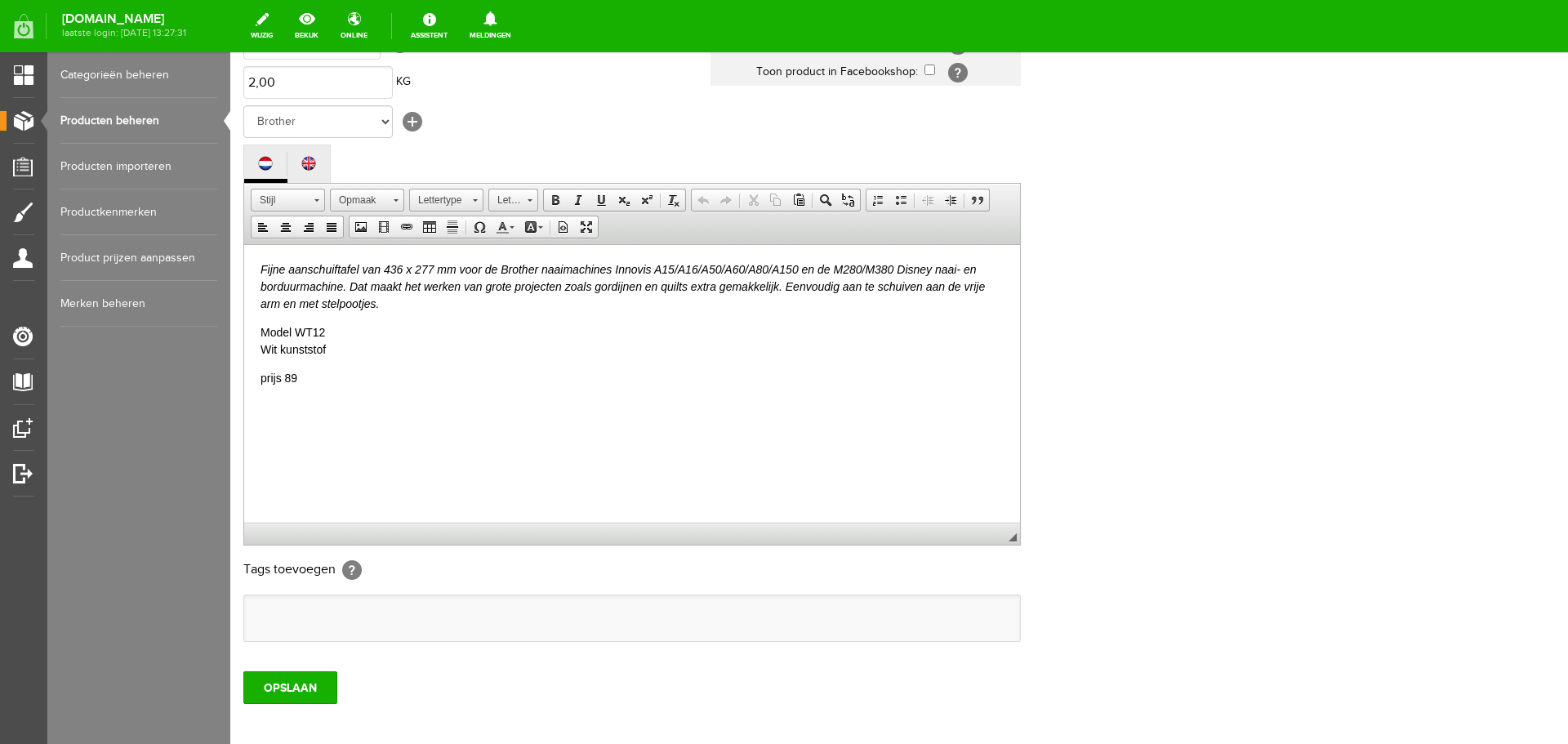
scroll to position [327, 0]
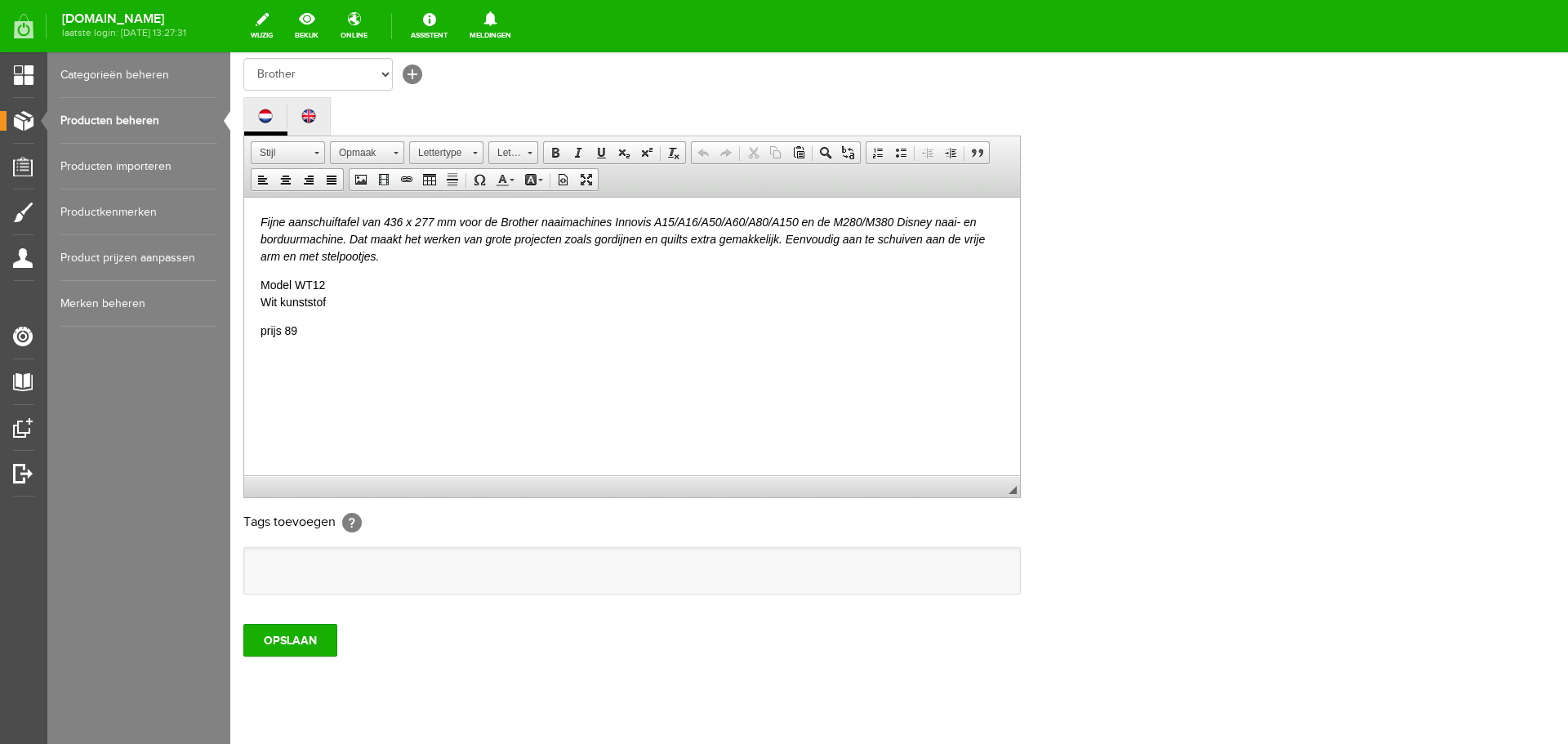
click at [301, 330] on p "prijs 89" at bounding box center [632, 330] width 743 height 18
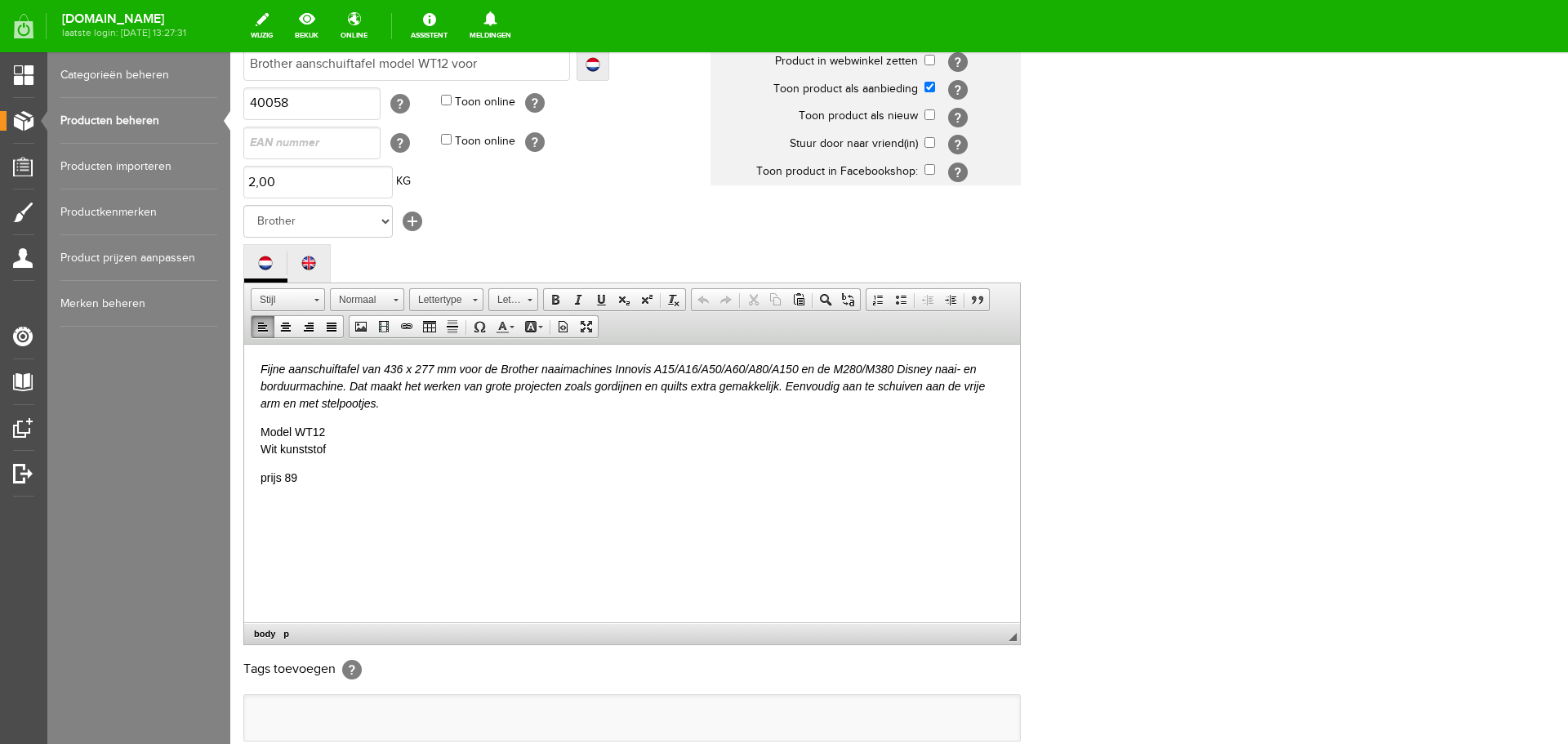
scroll to position [0, 0]
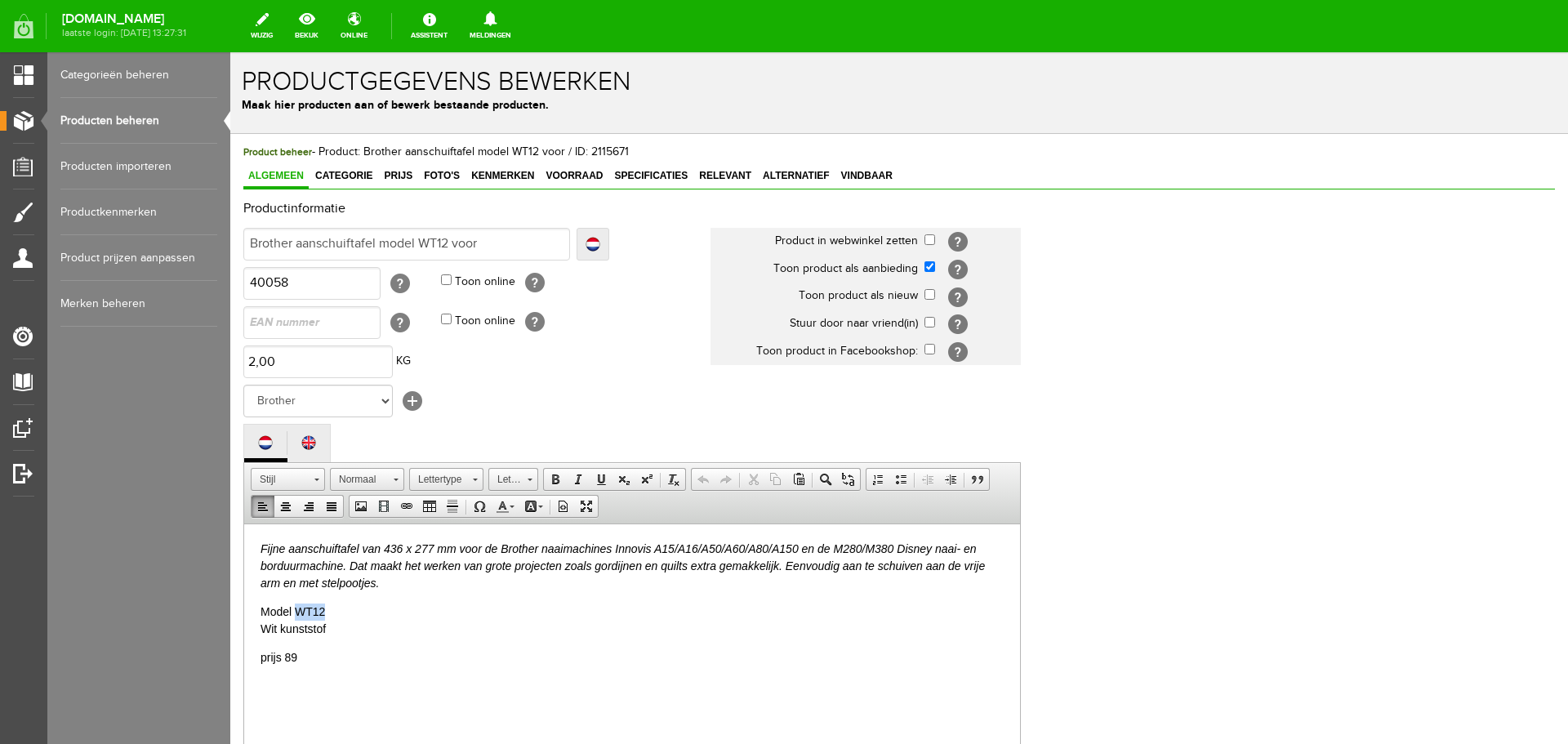
drag, startPoint x: 297, startPoint y: 608, endPoint x: 336, endPoint y: 609, distance: 39.0
click at [336, 609] on p "Model WT12 Wit kunststof" at bounding box center [632, 619] width 743 height 34
copy p "WT12"
click at [273, 682] on html "Fijne aanschuiftafel van 436 x 277 mm voor de Brother naaimachines Innovis A15/…" at bounding box center [632, 603] width 776 height 159
click at [328, 663] on p "prijs 89" at bounding box center [632, 657] width 743 height 18
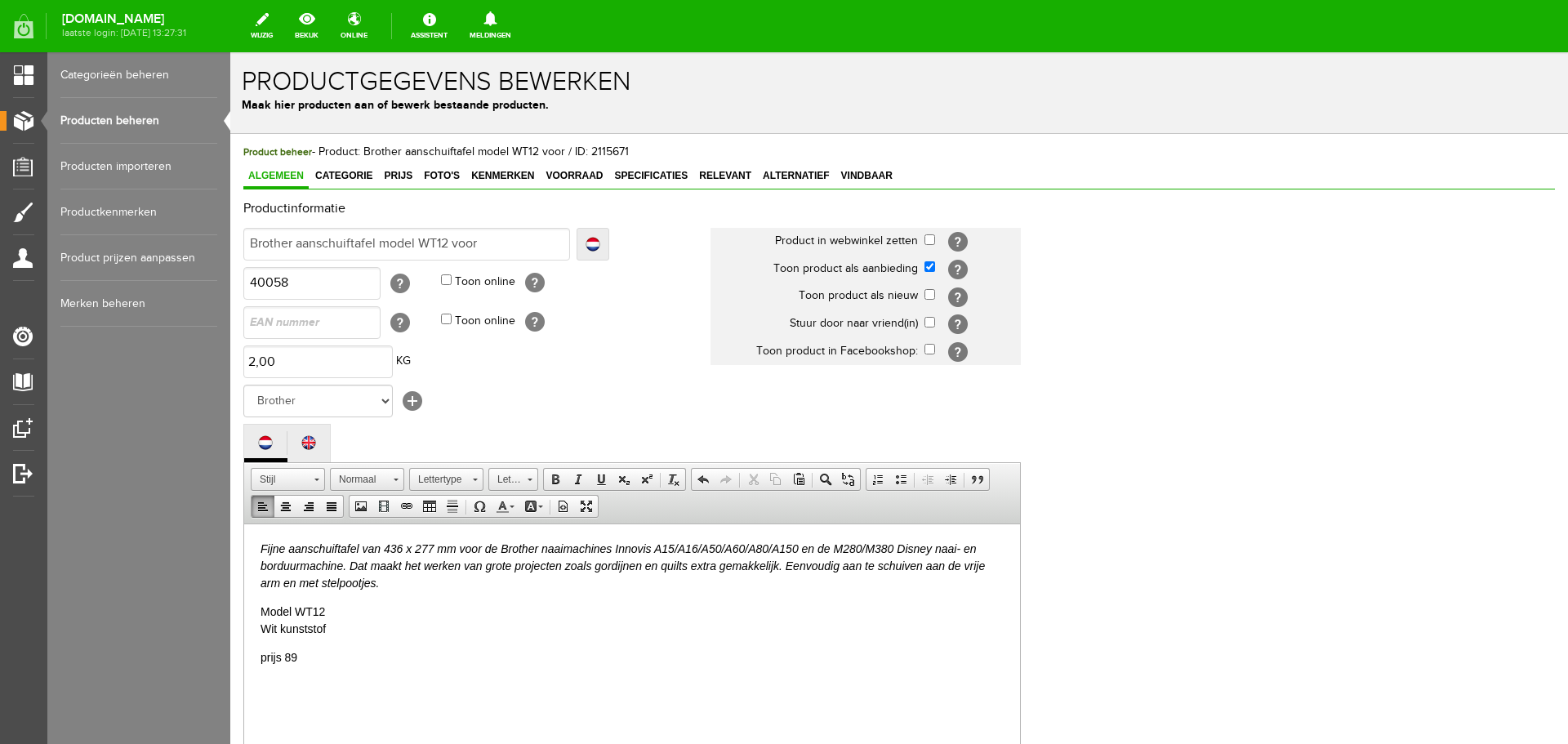
paste body
click at [657, 547] on em "Fijne aanschuiftafel van 436 x 277 mm voor de Brother naaimachines Innovis A15/…" at bounding box center [623, 565] width 724 height 48
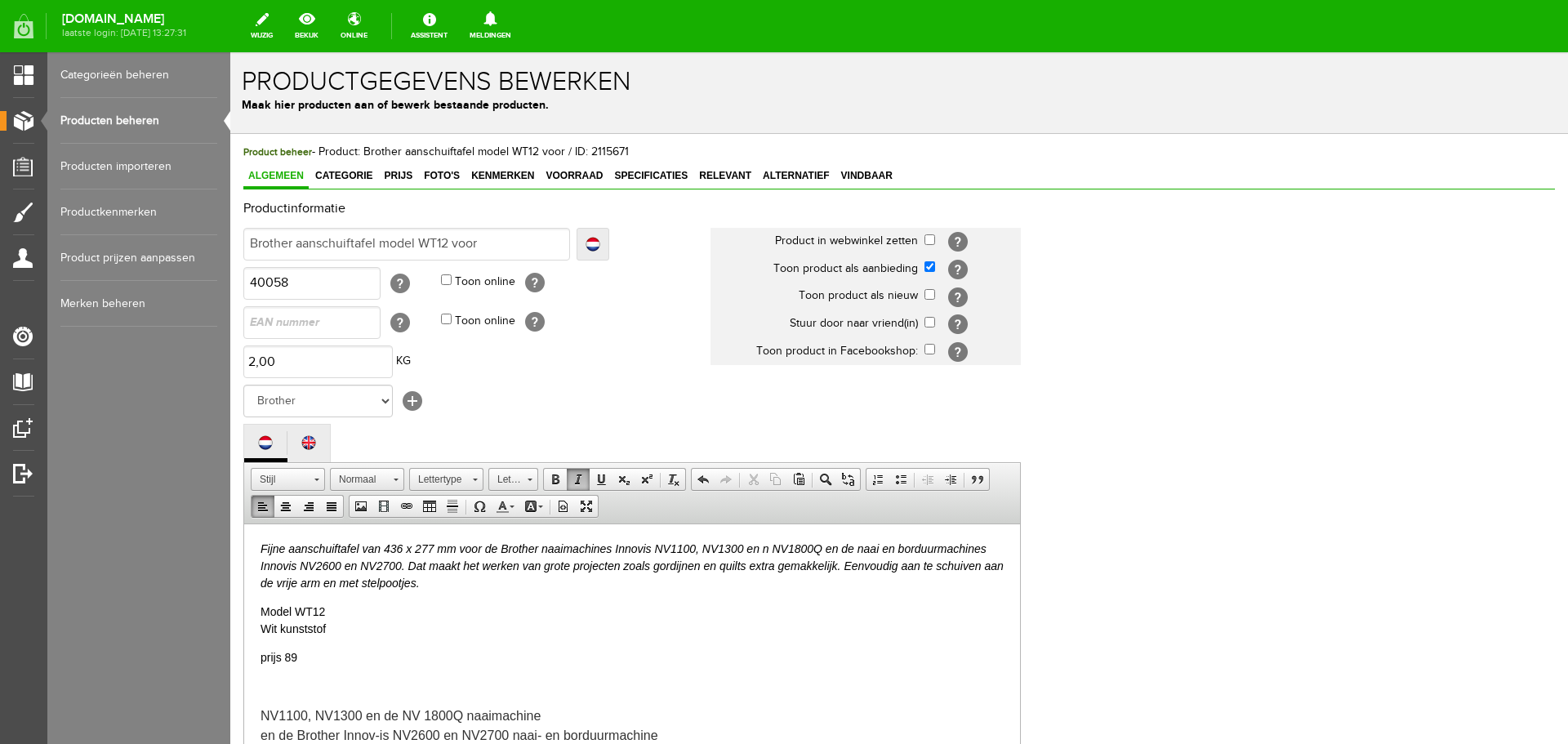
click at [386, 546] on em "Fijne aanschuiftafel van 436 x 277 mm voor de Brother naaimachines Innovis NV11…" at bounding box center [632, 565] width 743 height 48
click at [389, 546] on em "Fijne aanschuiftafel van 320 x 230 mm voor de Brother naaimachines Innovis NV11…" at bounding box center [632, 565] width 743 height 48
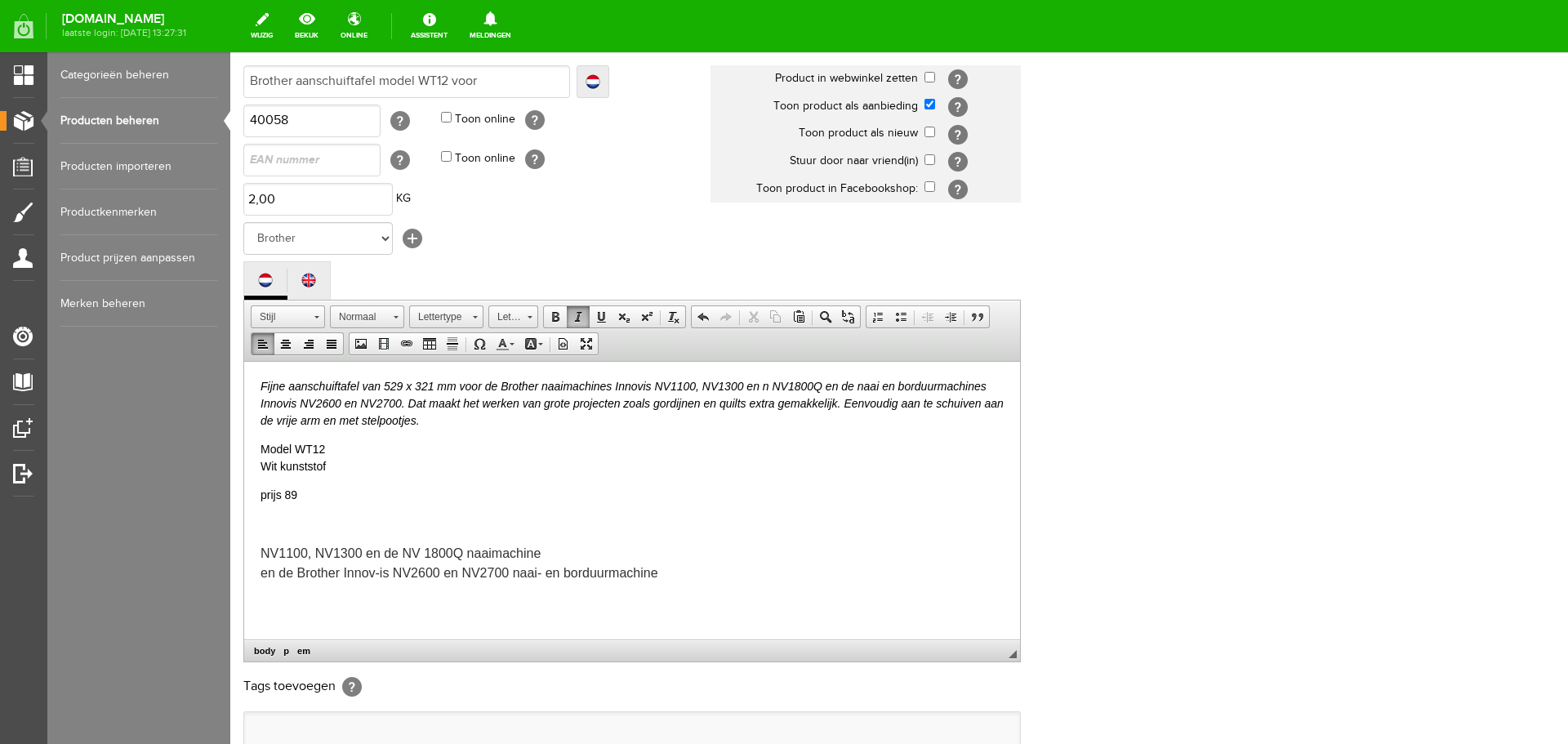
scroll to position [163, 0]
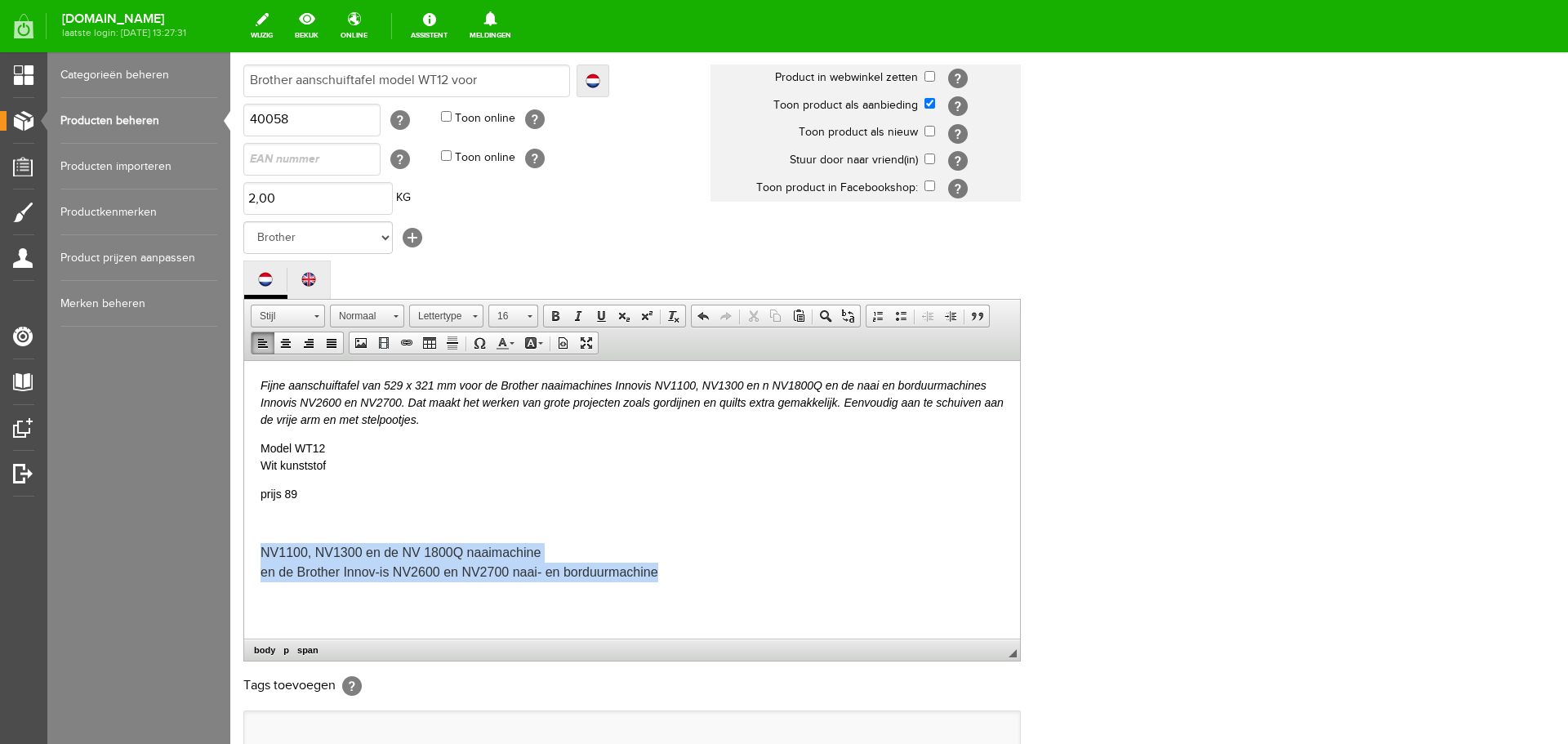
drag, startPoint x: 261, startPoint y: 543, endPoint x: 664, endPoint y: 568, distance: 403.8
click at [664, 568] on html "Fijne aanschuiftafel van 529 x 321 mm voor de Brother naaimachines Innovis NV11…" at bounding box center [632, 479] width 776 height 237
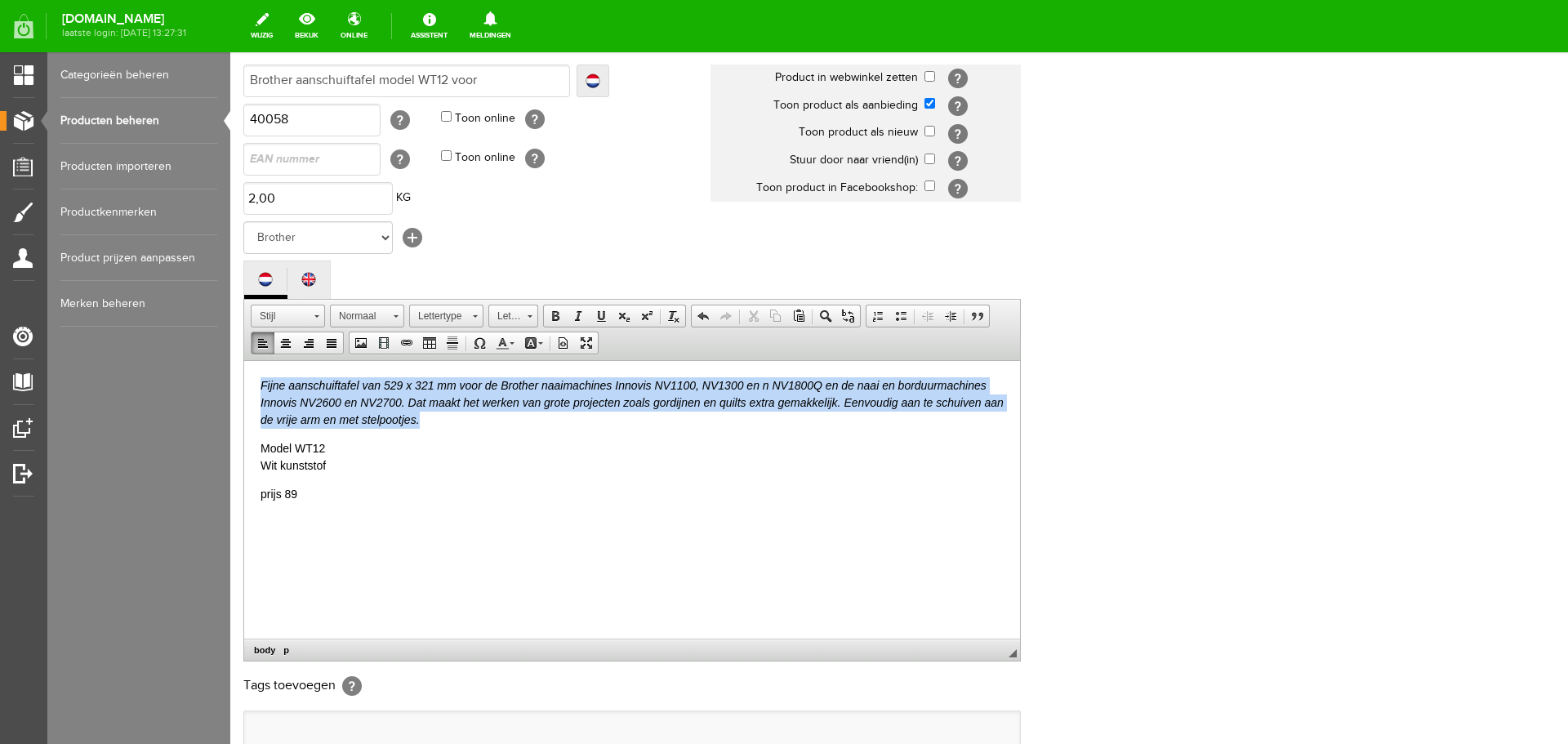
drag, startPoint x: 264, startPoint y: 382, endPoint x: 438, endPoint y: 427, distance: 179.7
click at [438, 427] on p "Fijne aanschuiftafel van 529 x 321 mm voor de Brother naaimachines Innovis NV11…" at bounding box center [632, 402] width 743 height 52
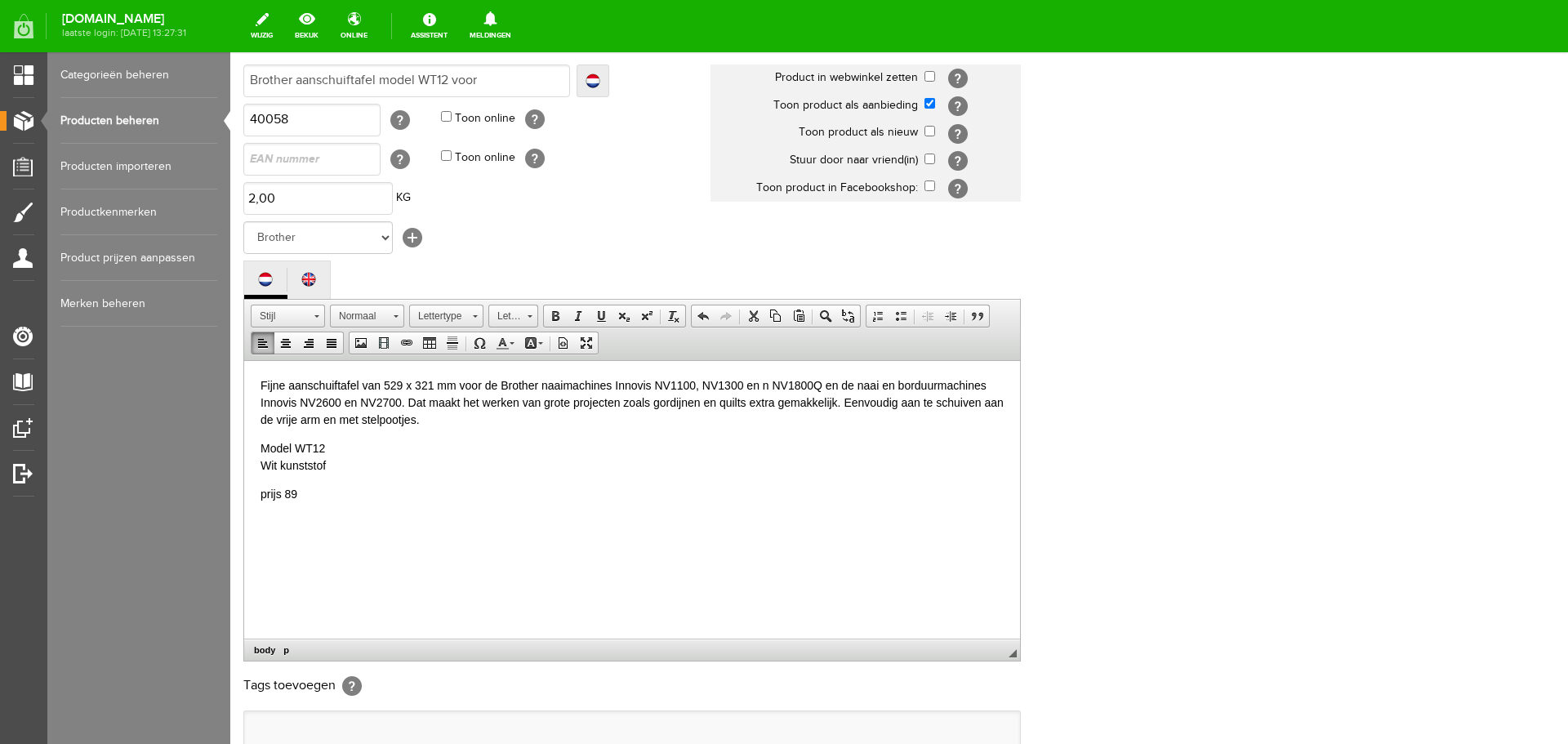
click at [471, 499] on p "prijs 89" at bounding box center [632, 493] width 743 height 18
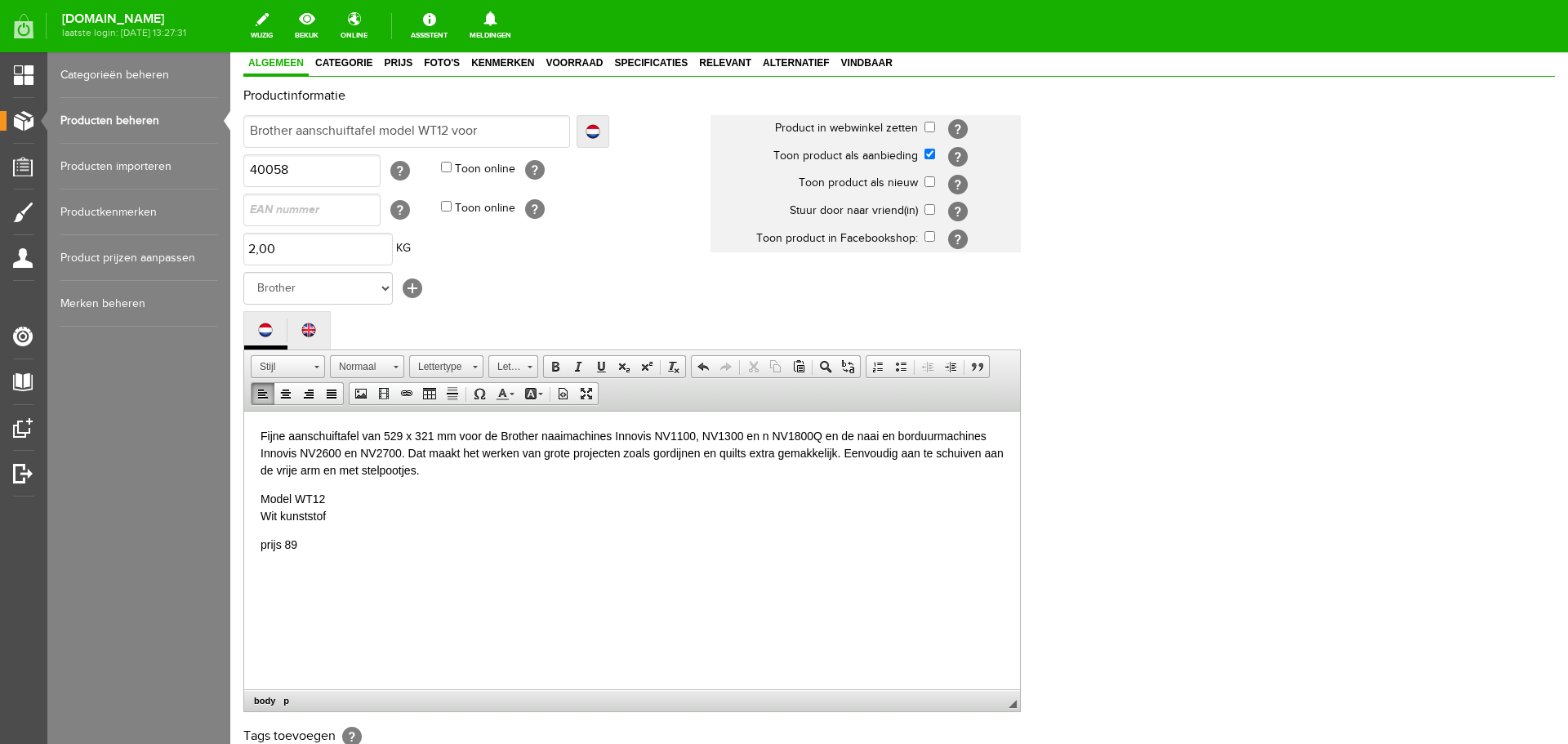
scroll to position [0, 0]
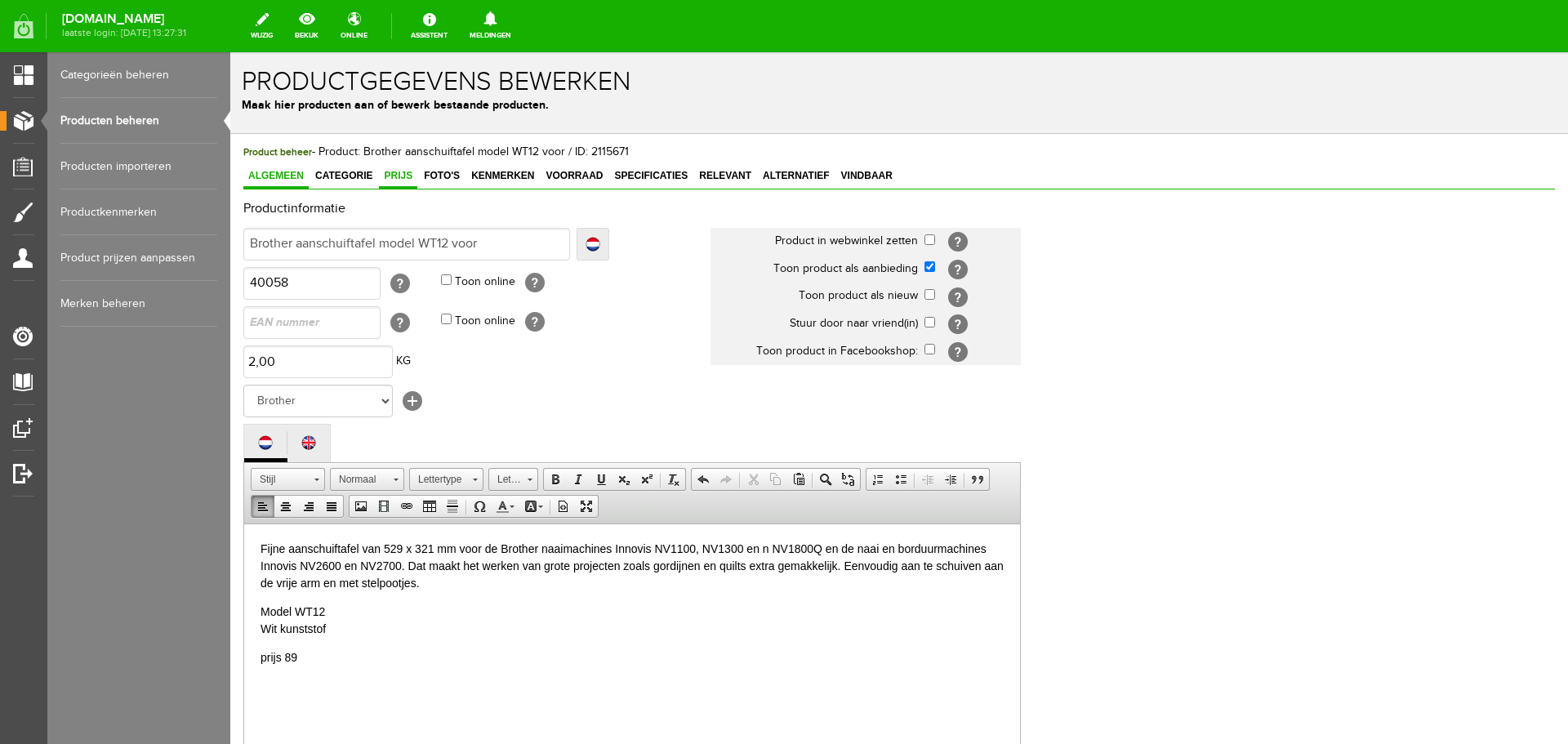
click at [404, 174] on span "Prijs" at bounding box center [398, 176] width 38 height 12
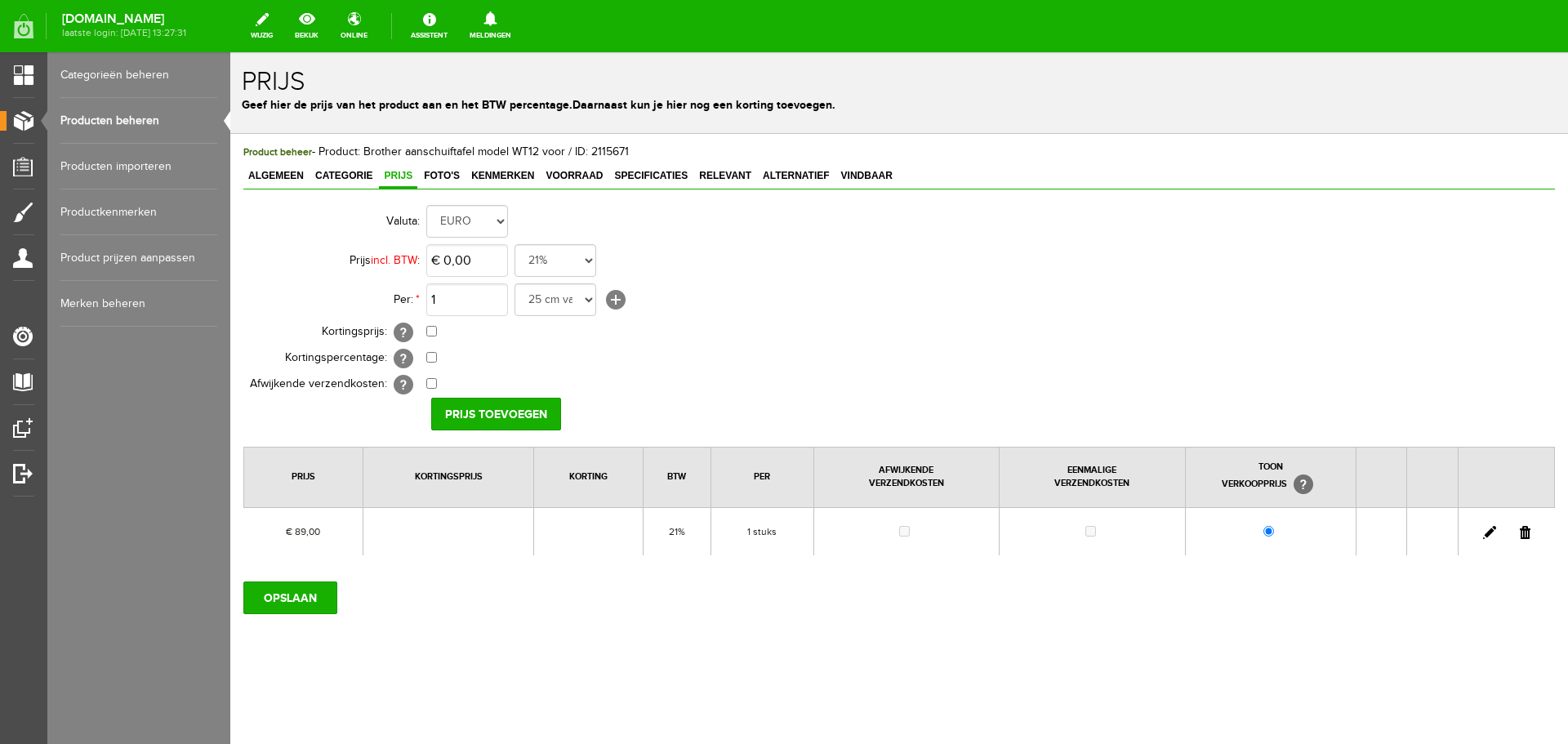
click at [1489, 527] on link at bounding box center [1489, 533] width 13 height 13
click at [491, 266] on input "89" at bounding box center [467, 260] width 82 height 33
type input "€ 99,00"
click at [435, 332] on input "checkbox" at bounding box center [431, 331] width 11 height 11
checkbox input "true"
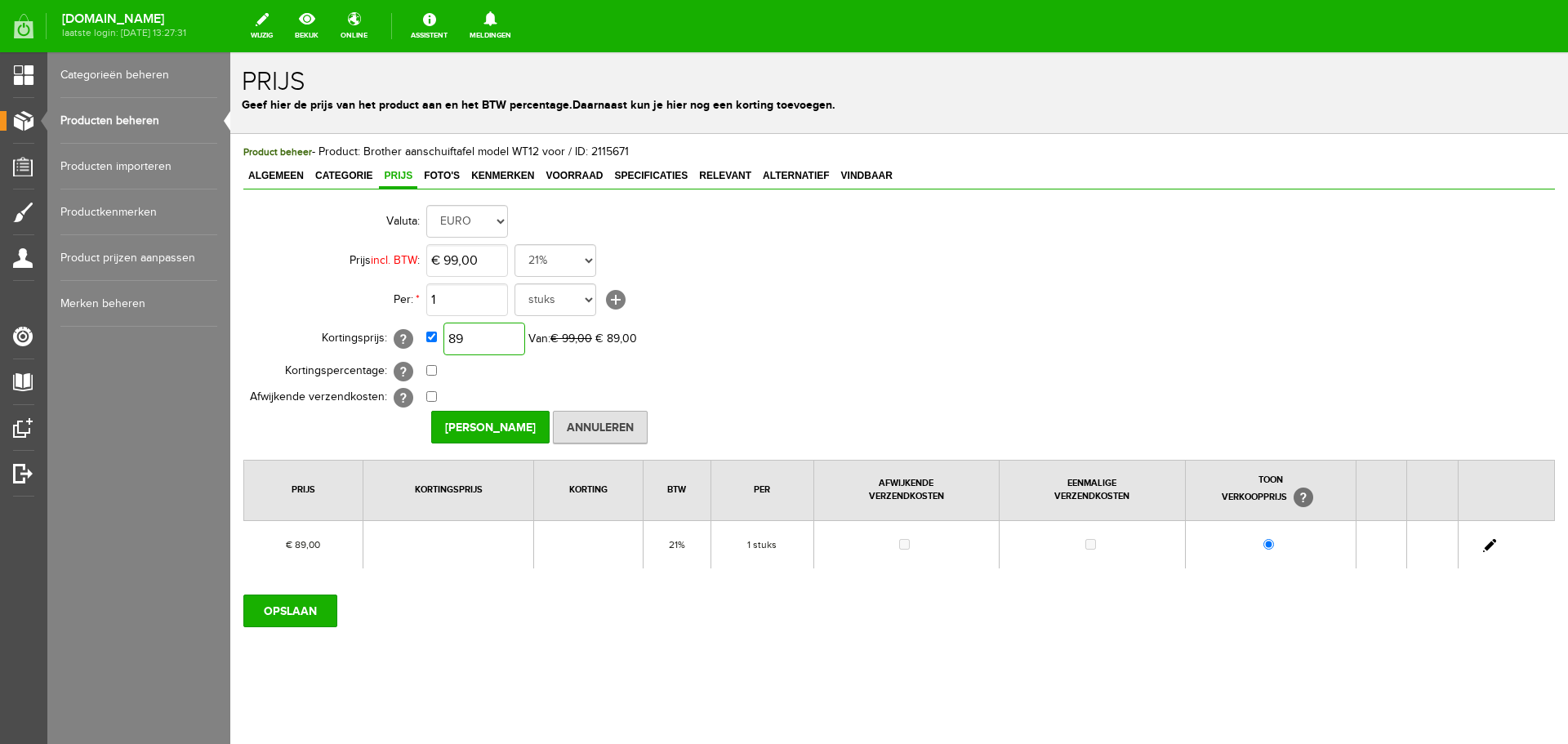
click at [509, 346] on input "89" at bounding box center [484, 339] width 82 height 33
type input "€ 89,00"
click at [496, 411] on input "[PERSON_NAME]" at bounding box center [491, 426] width 119 height 33
click at [303, 614] on input "OPSLAAN" at bounding box center [290, 610] width 94 height 33
click at [1483, 544] on link at bounding box center [1489, 546] width 13 height 13
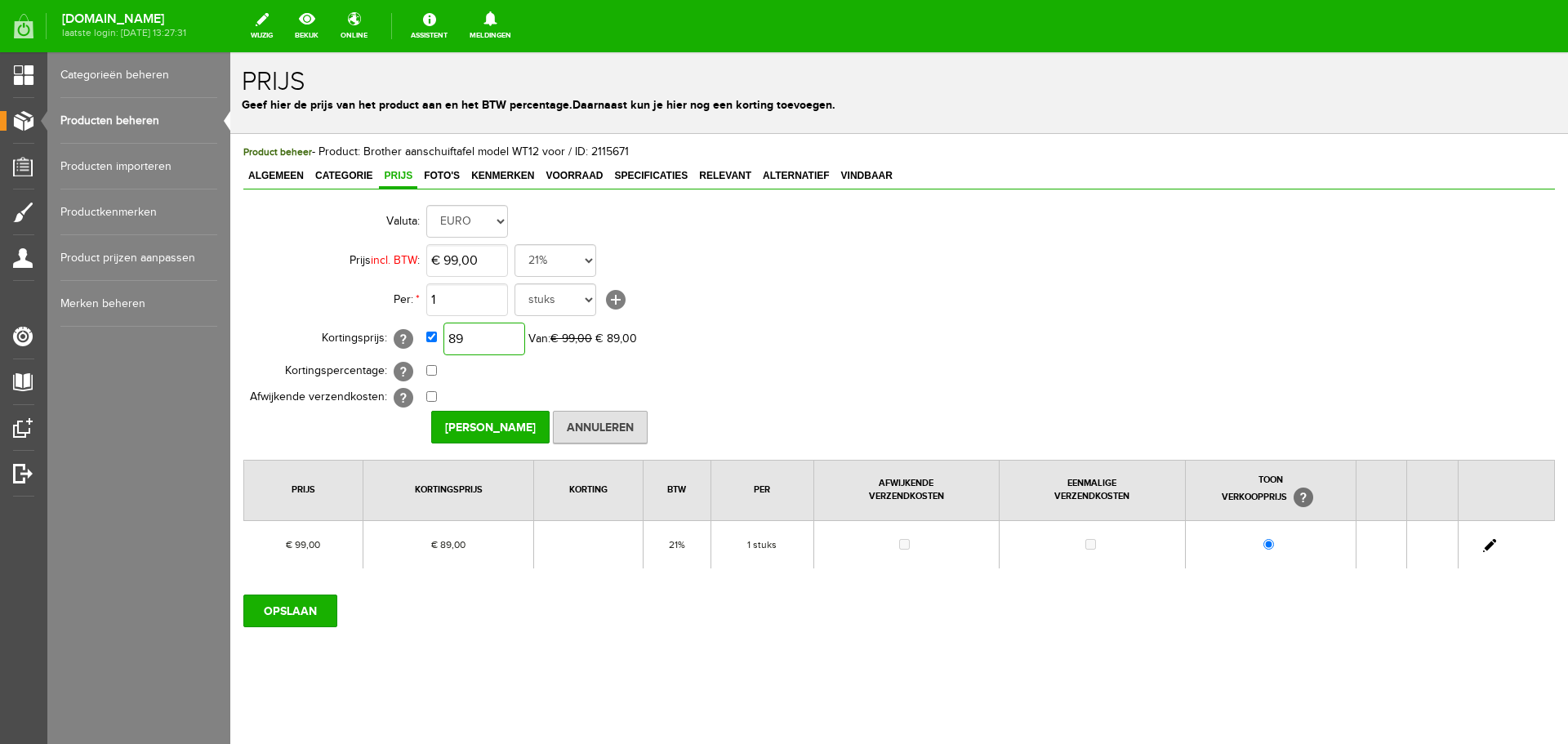
click at [505, 338] on input "89" at bounding box center [484, 339] width 82 height 33
type input "€ 79,00"
click at [481, 415] on input "[PERSON_NAME]" at bounding box center [491, 426] width 119 height 33
click at [304, 609] on input "OPSLAAN" at bounding box center [290, 610] width 94 height 33
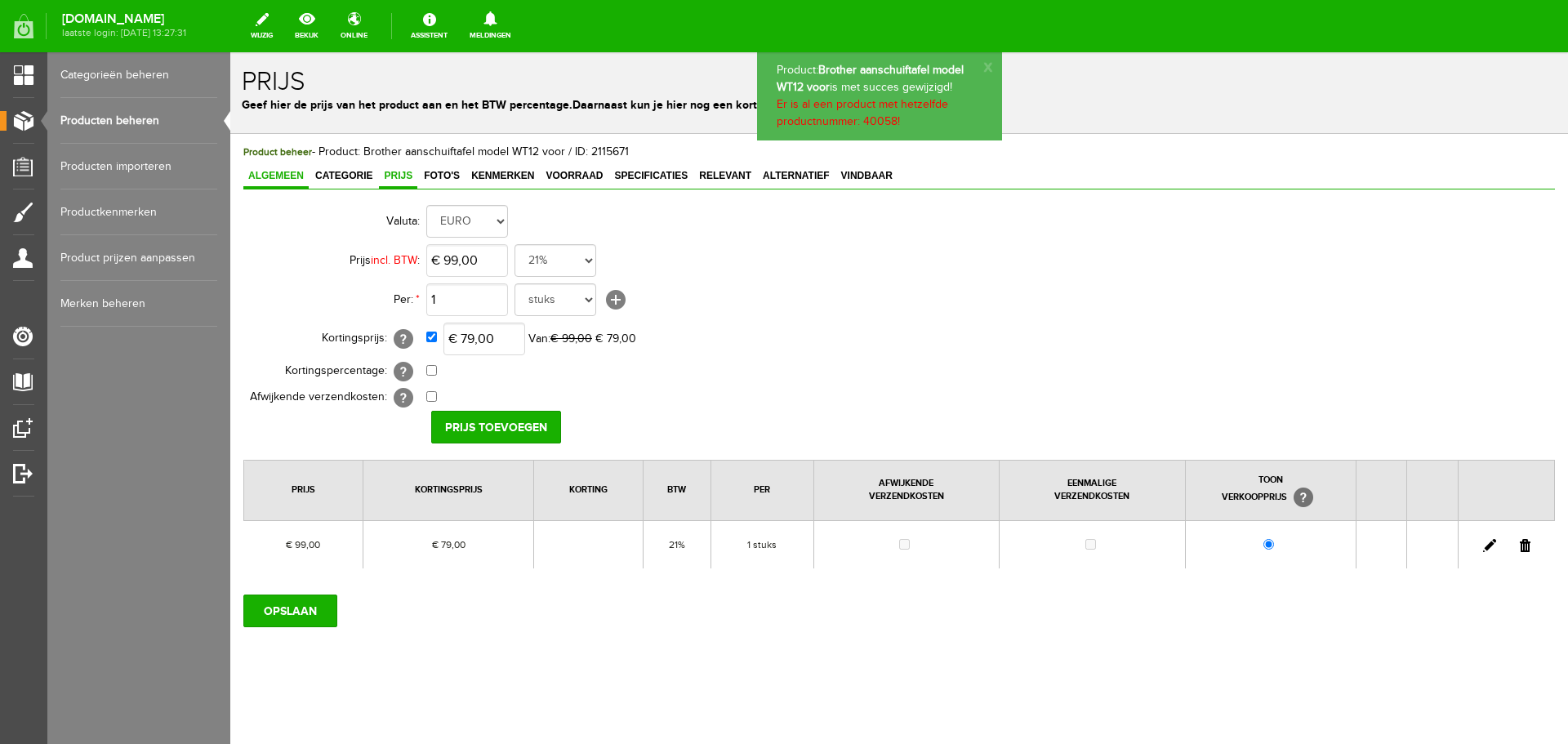
click at [273, 171] on span "Algemeen" at bounding box center [276, 176] width 65 height 12
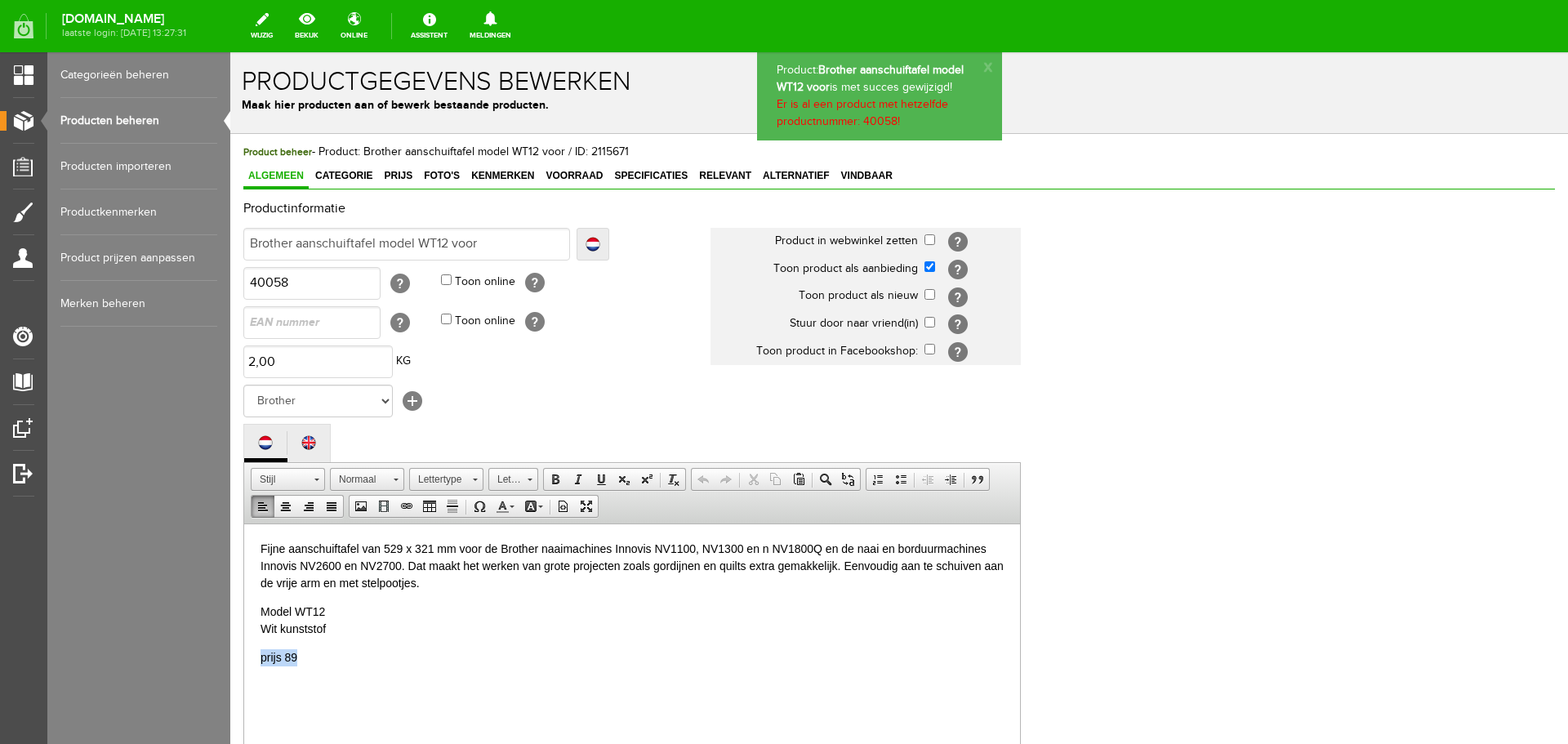
drag, startPoint x: 300, startPoint y: 663, endPoint x: 260, endPoint y: 656, distance: 40.6
click at [260, 656] on html "Fijne aanschuiftafel van 529 x 321 mm voor de Brother naaimachines Innovis NV11…" at bounding box center [632, 631] width 776 height 216
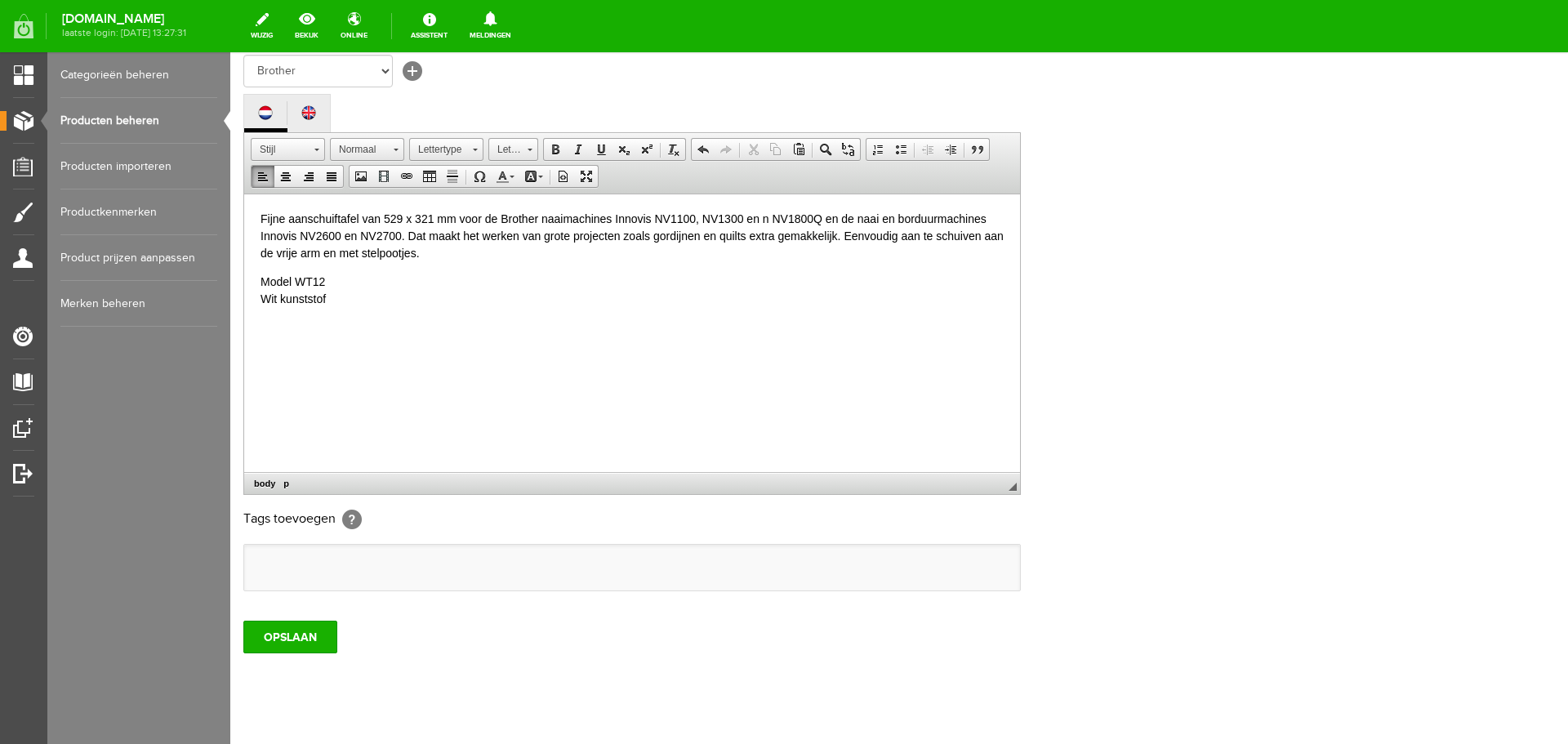
scroll to position [360, 0]
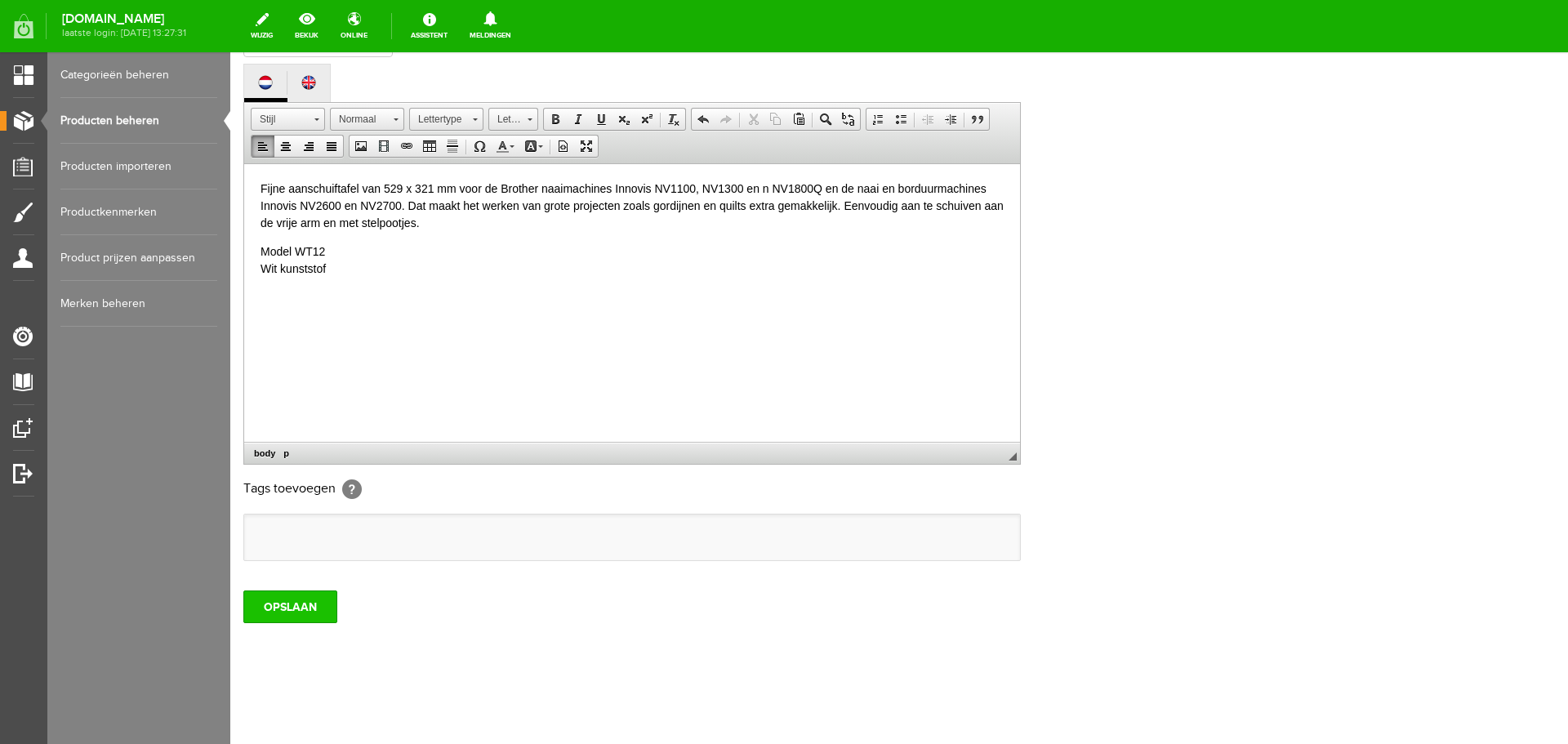
click at [302, 614] on input "OPSLAAN" at bounding box center [290, 606] width 94 height 33
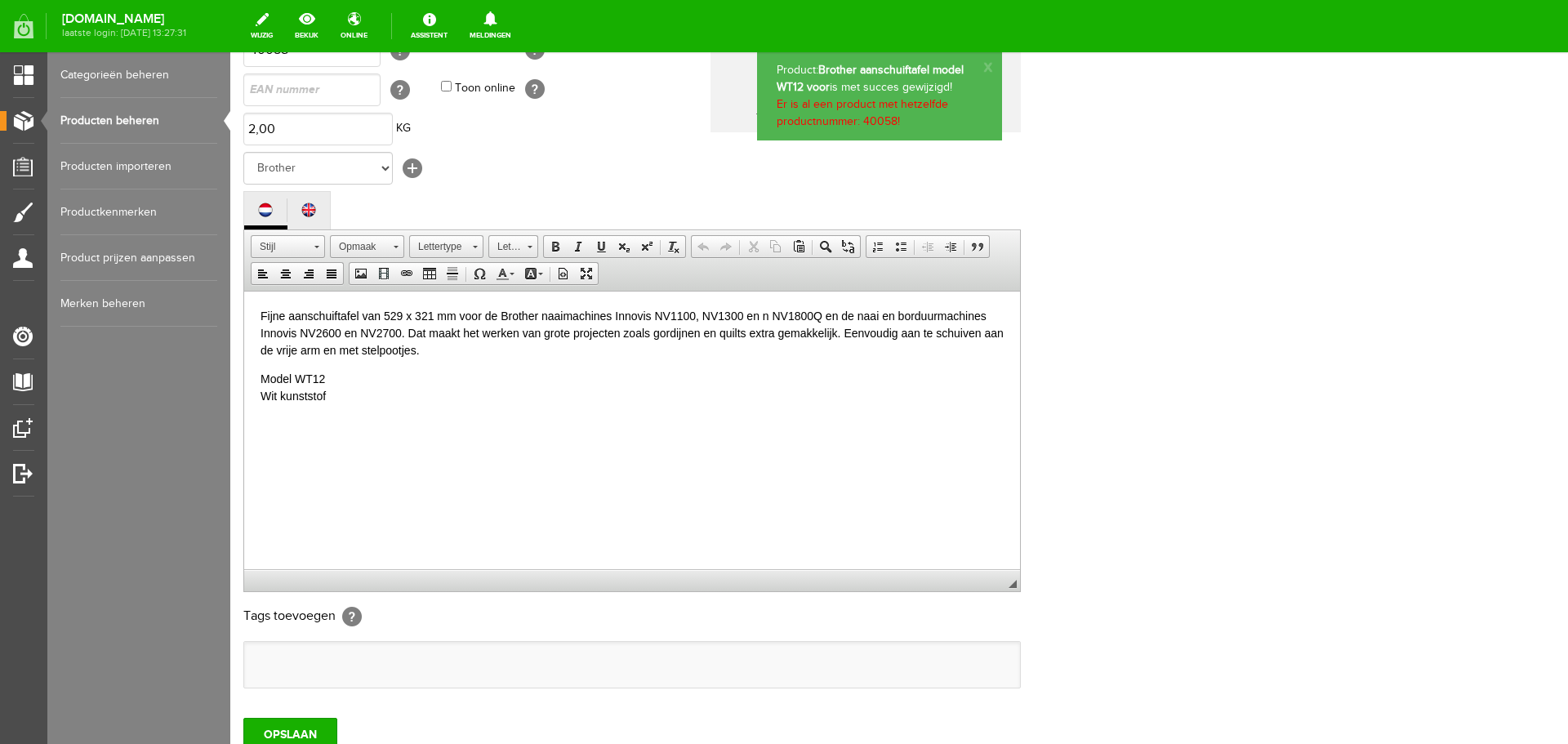
scroll to position [33, 0]
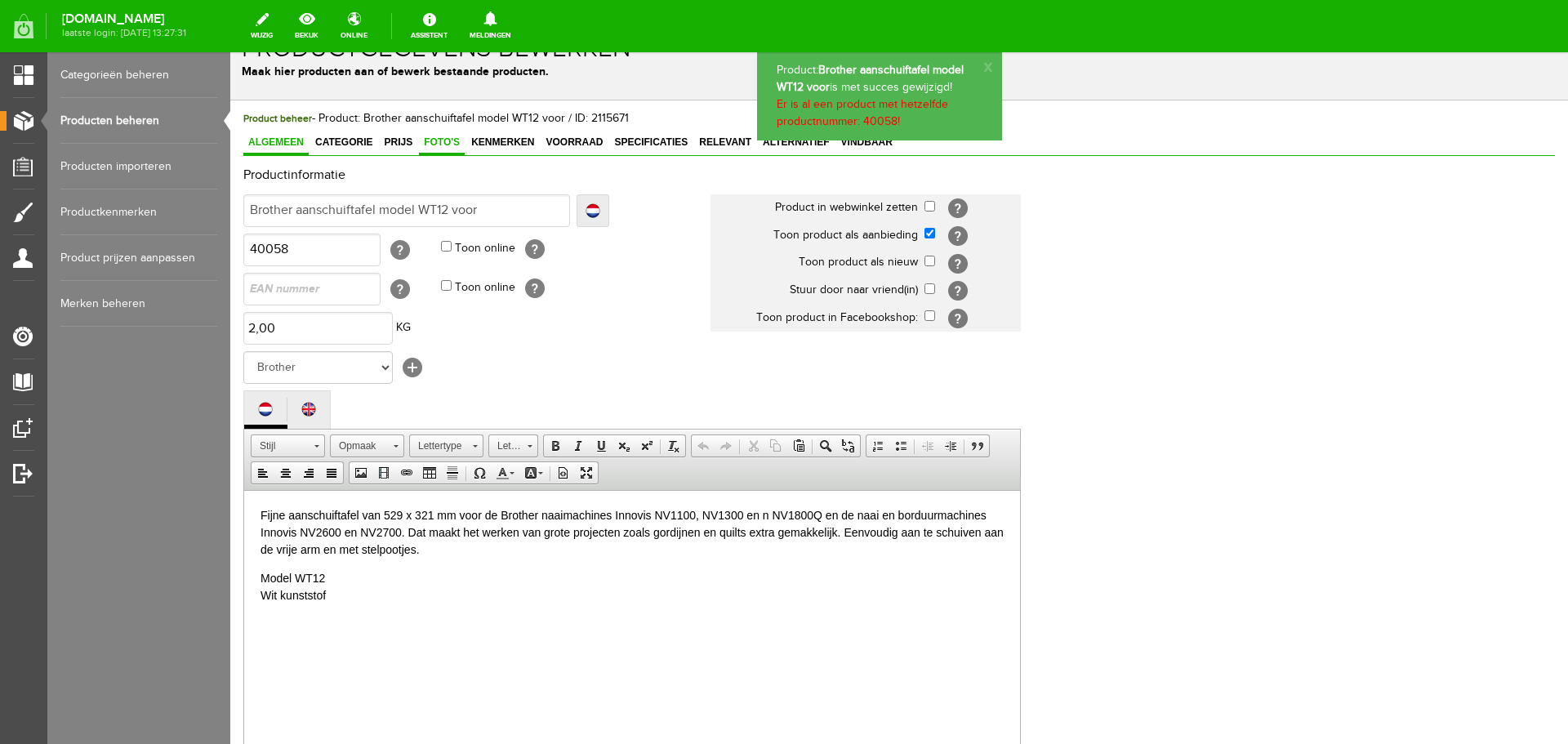
click at [437, 139] on span "Foto's" at bounding box center [441, 142] width 46 height 12
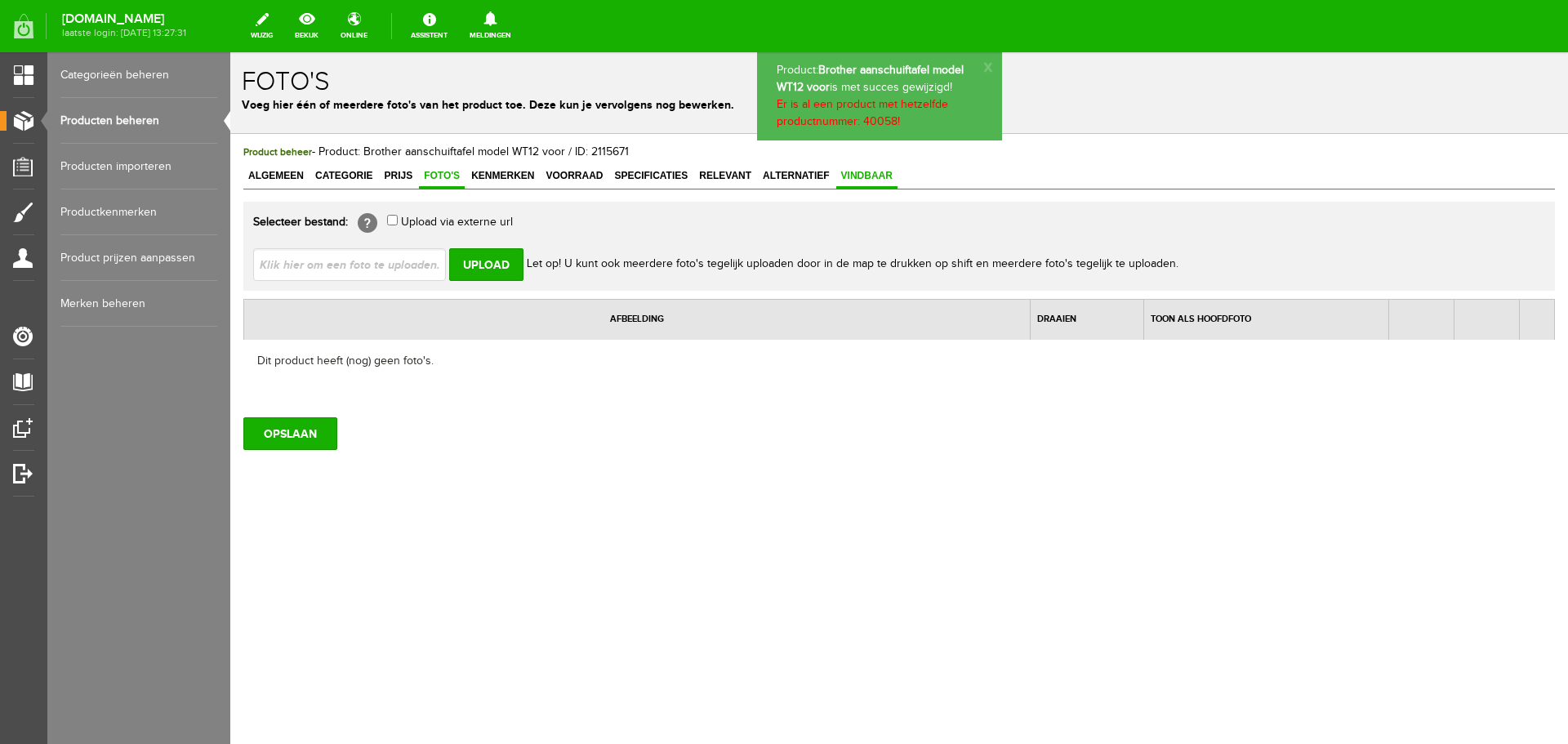
click at [870, 172] on span "Vindbaar" at bounding box center [866, 176] width 61 height 12
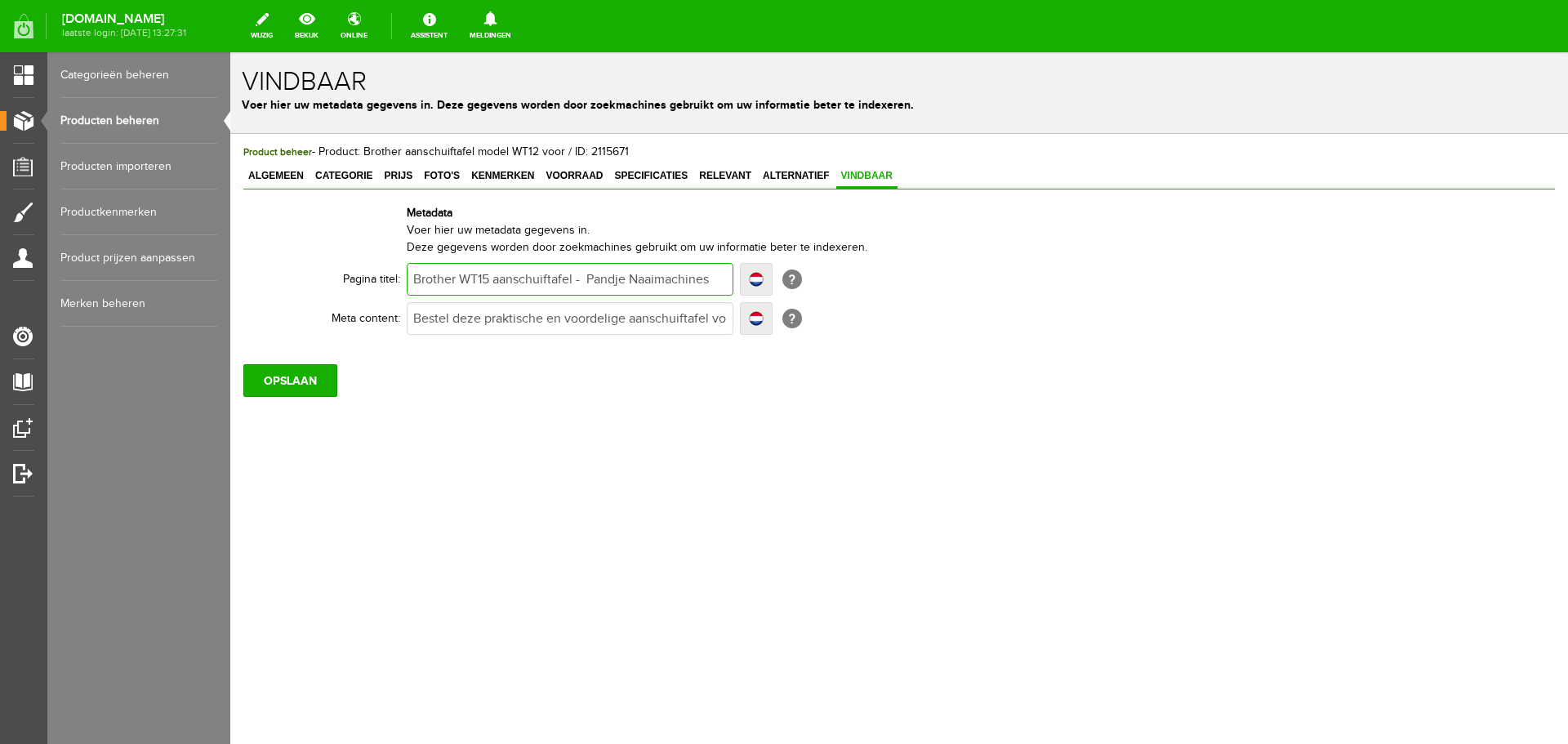
click at [486, 279] on input "Brother WT15 aanschuiftafel - Pandje Naaimachines" at bounding box center [569, 279] width 327 height 33
type input "Brother WT125 aanschuiftafel - Pandje Naaimachines"
type input "Brother WT12 aanschuiftafel - Pandje Naaimachines"
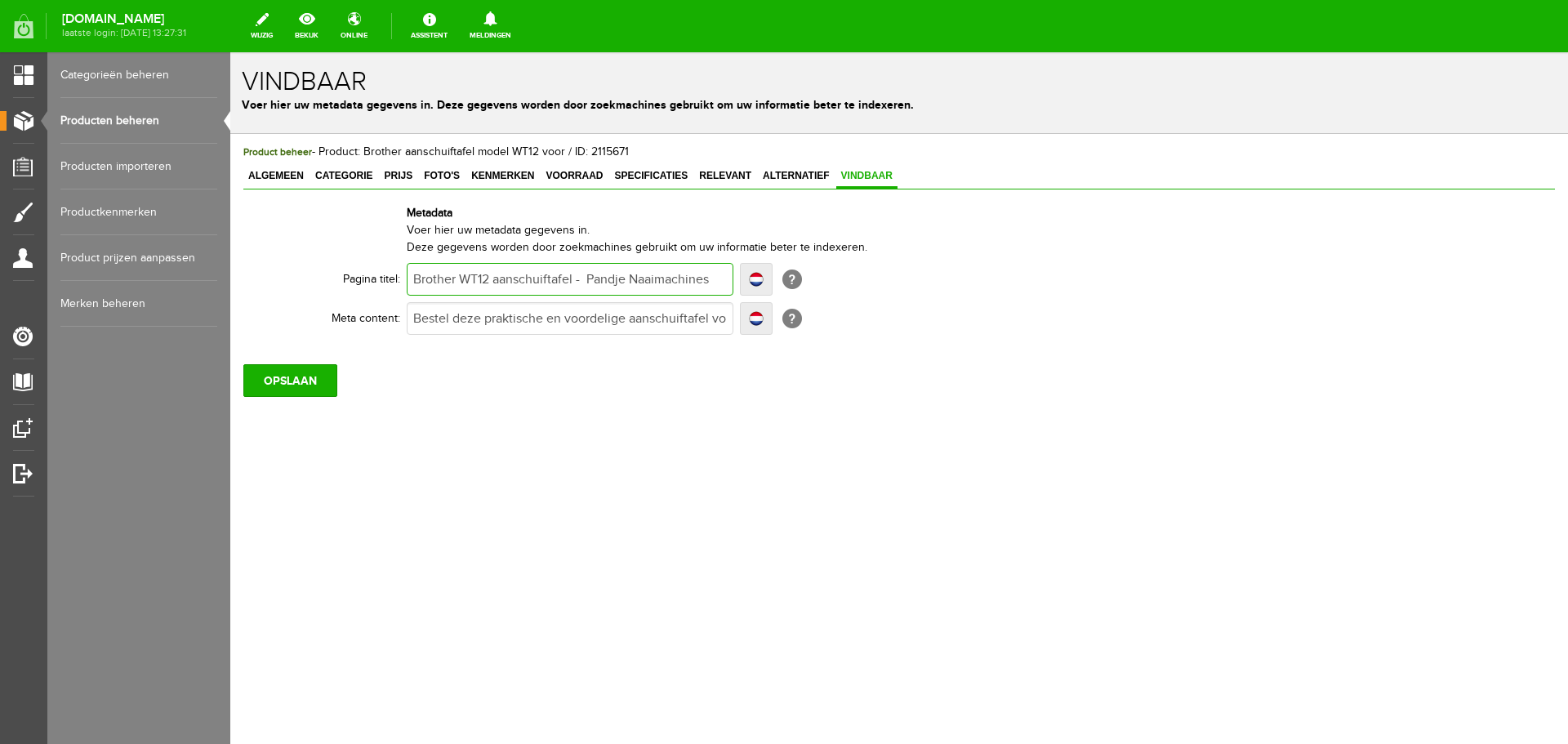
click at [578, 281] on input "Brother WT12 aanschuiftafel - Pandje Naaimachines" at bounding box center [569, 279] width 327 height 33
type input "Brother WT12 aanschuiftafel - Pandje Naaimachines"
click at [535, 327] on input "Bestel deze praktische en voordelige aanschuiftafel voor diverse Brother [PERSO…" at bounding box center [569, 318] width 327 height 33
type input "Bestel deze praktische en voordelige aanschuiftafel voor diverse Brother [PERSO…"
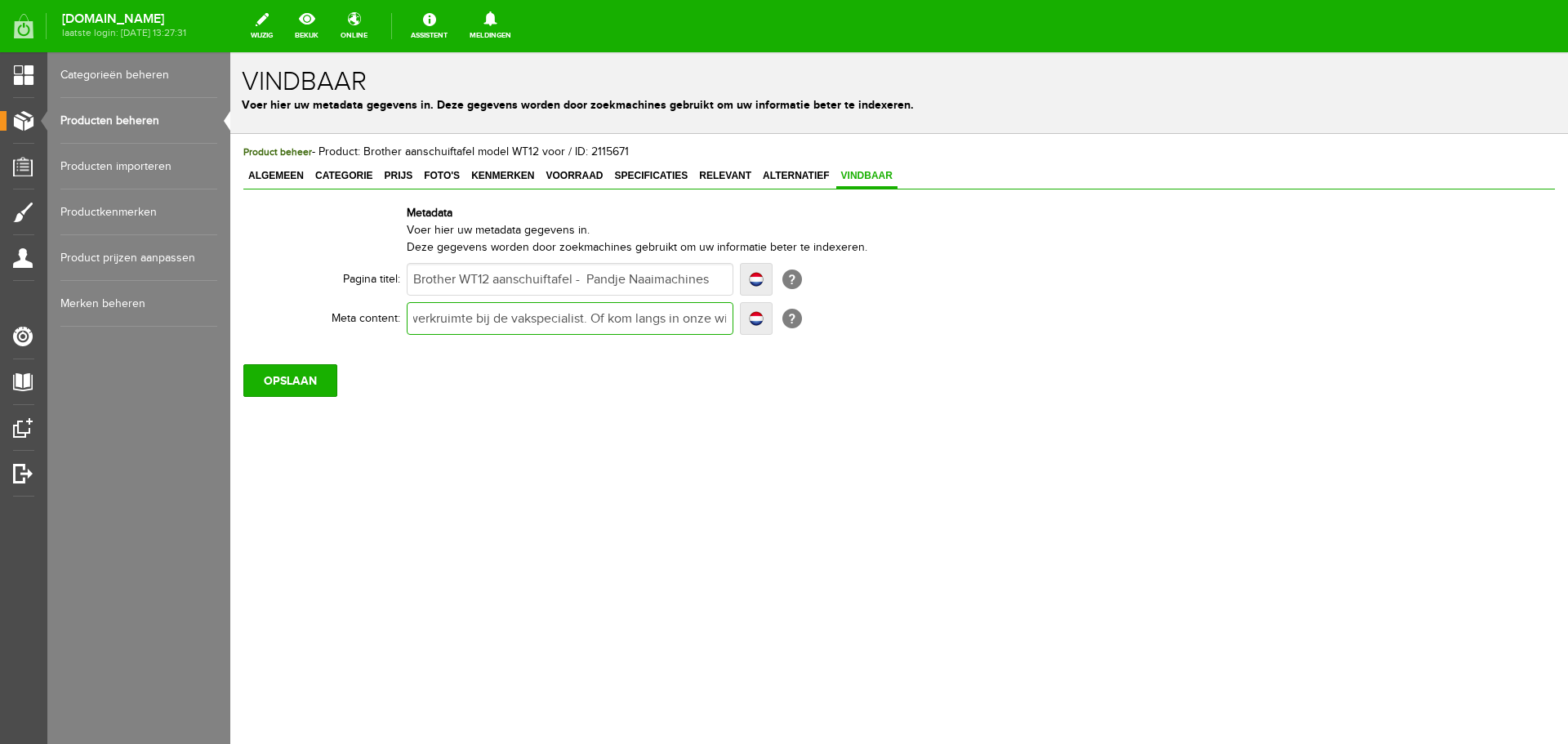
type input "Bestel deze praktische en voordelige aanschuiftafel voor diverse Brother [PERSO…"
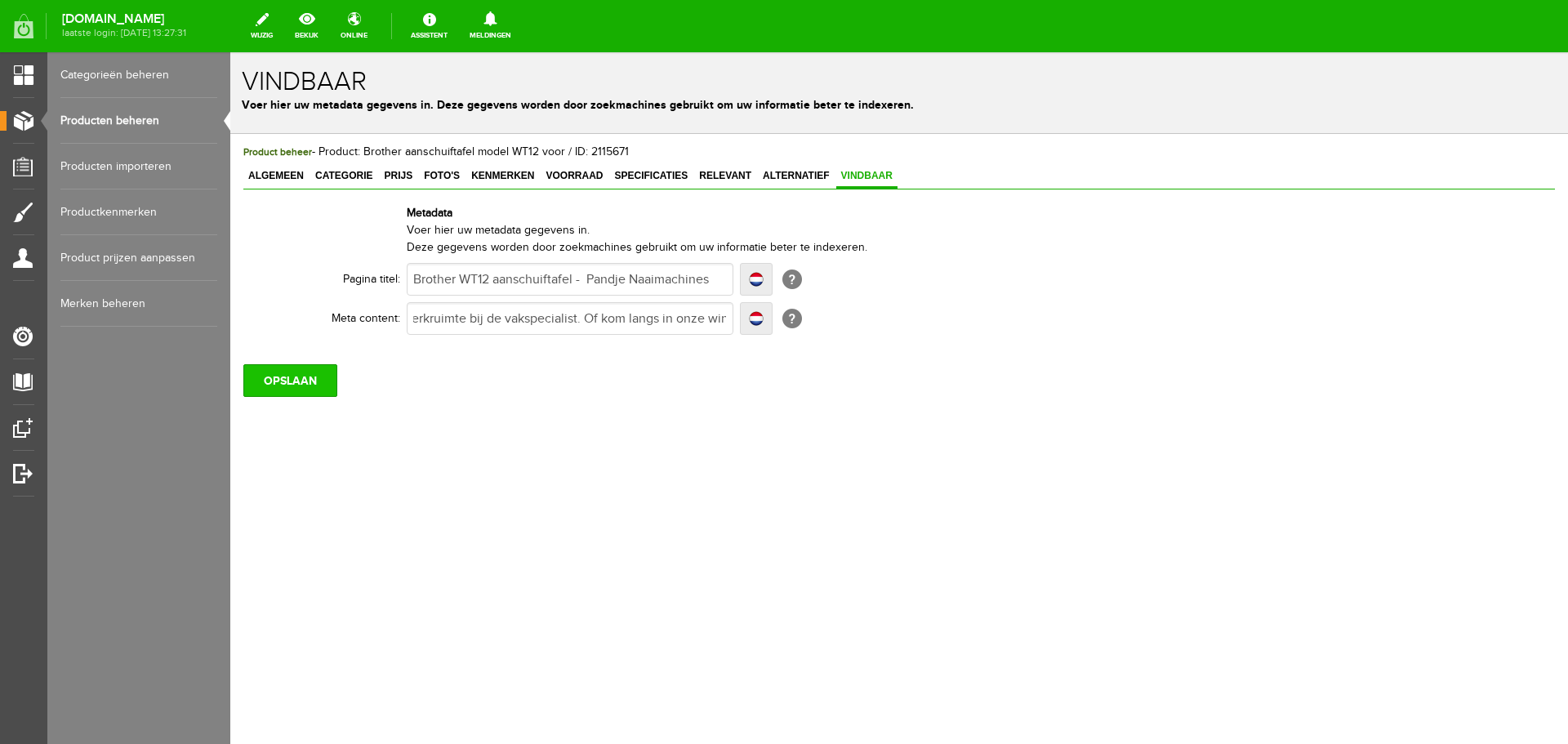
scroll to position [0, 0]
click at [334, 381] on input "OPSLAAN" at bounding box center [290, 380] width 94 height 33
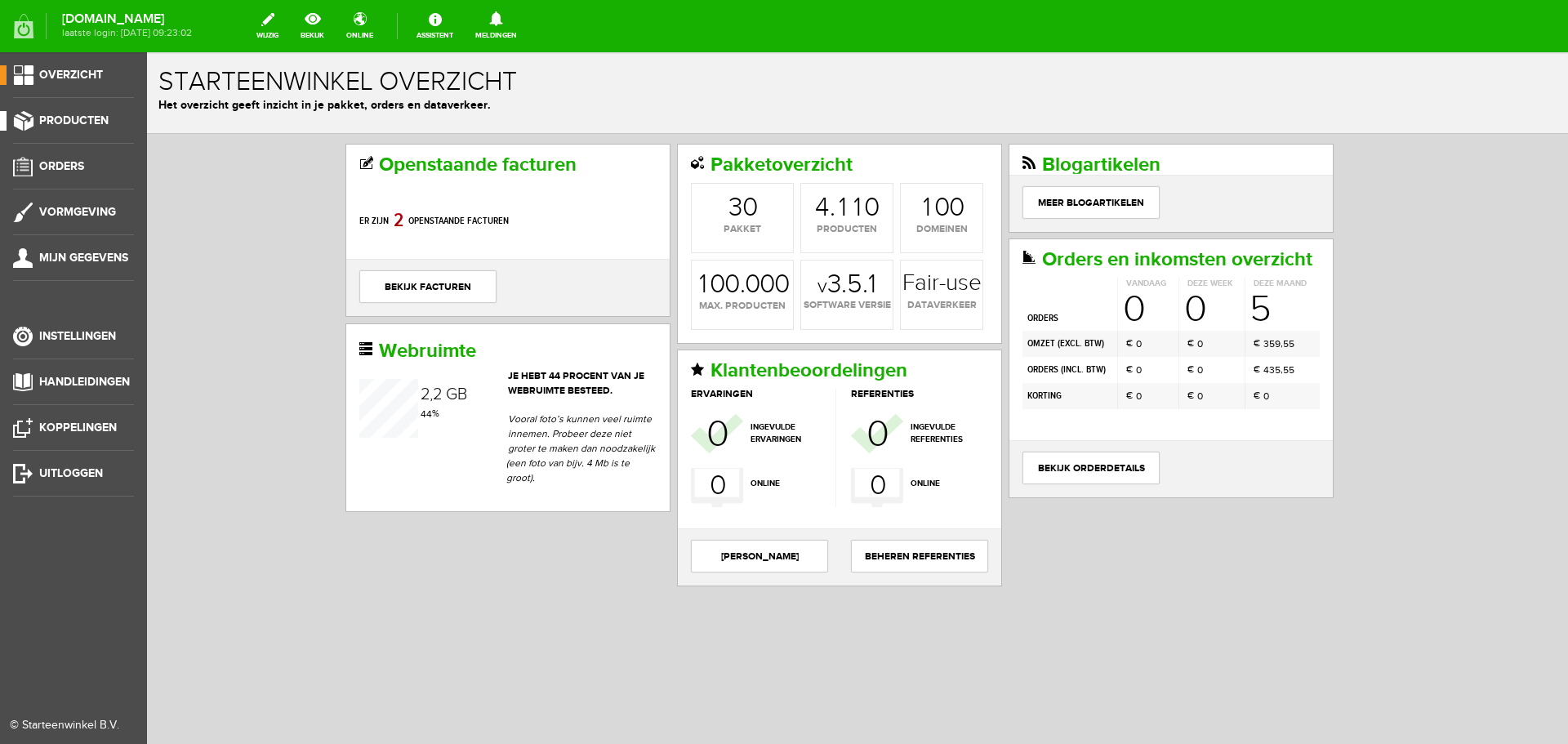
click at [69, 121] on span "Producten" at bounding box center [74, 120] width 69 height 14
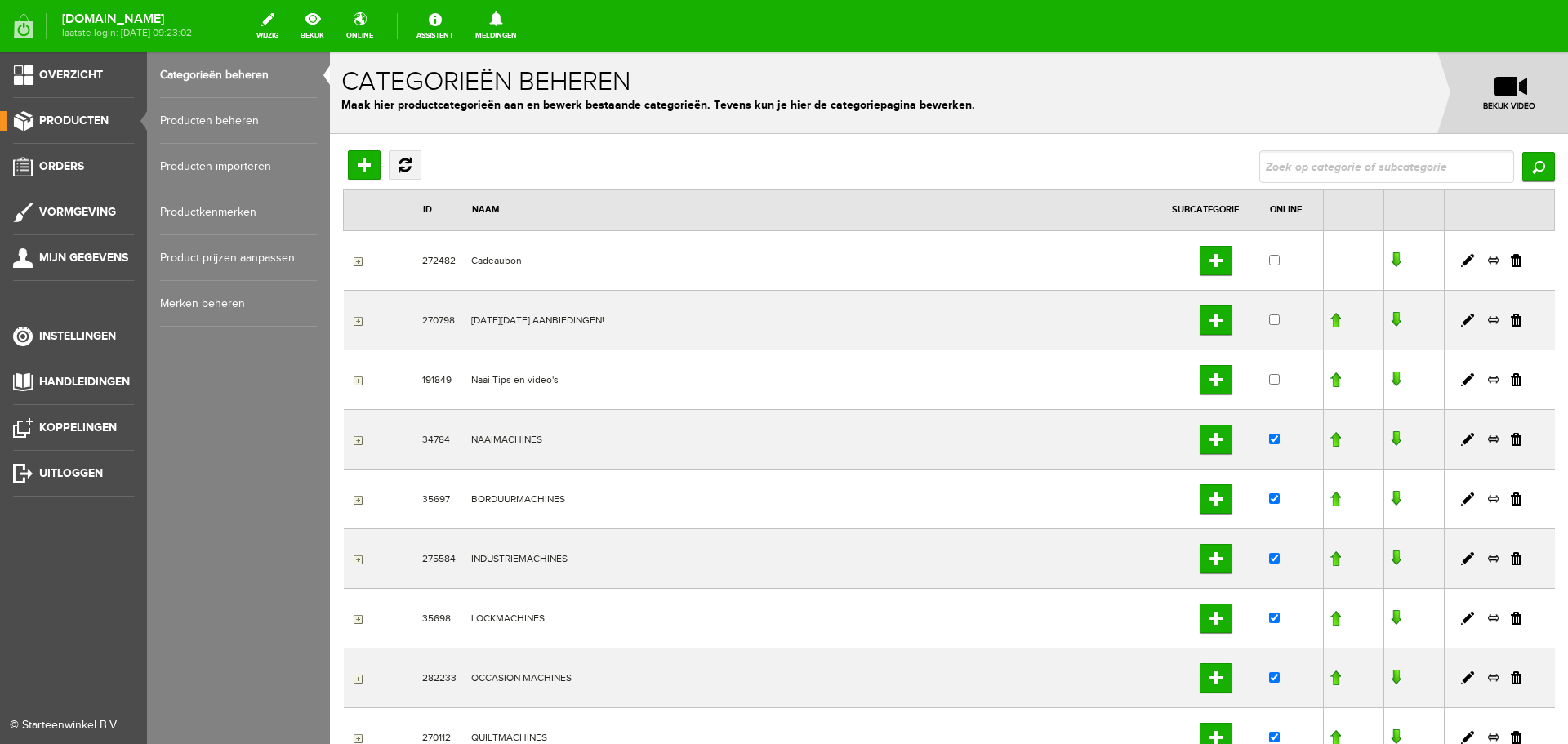
click at [188, 121] on link "Producten beheren" at bounding box center [238, 120] width 157 height 46
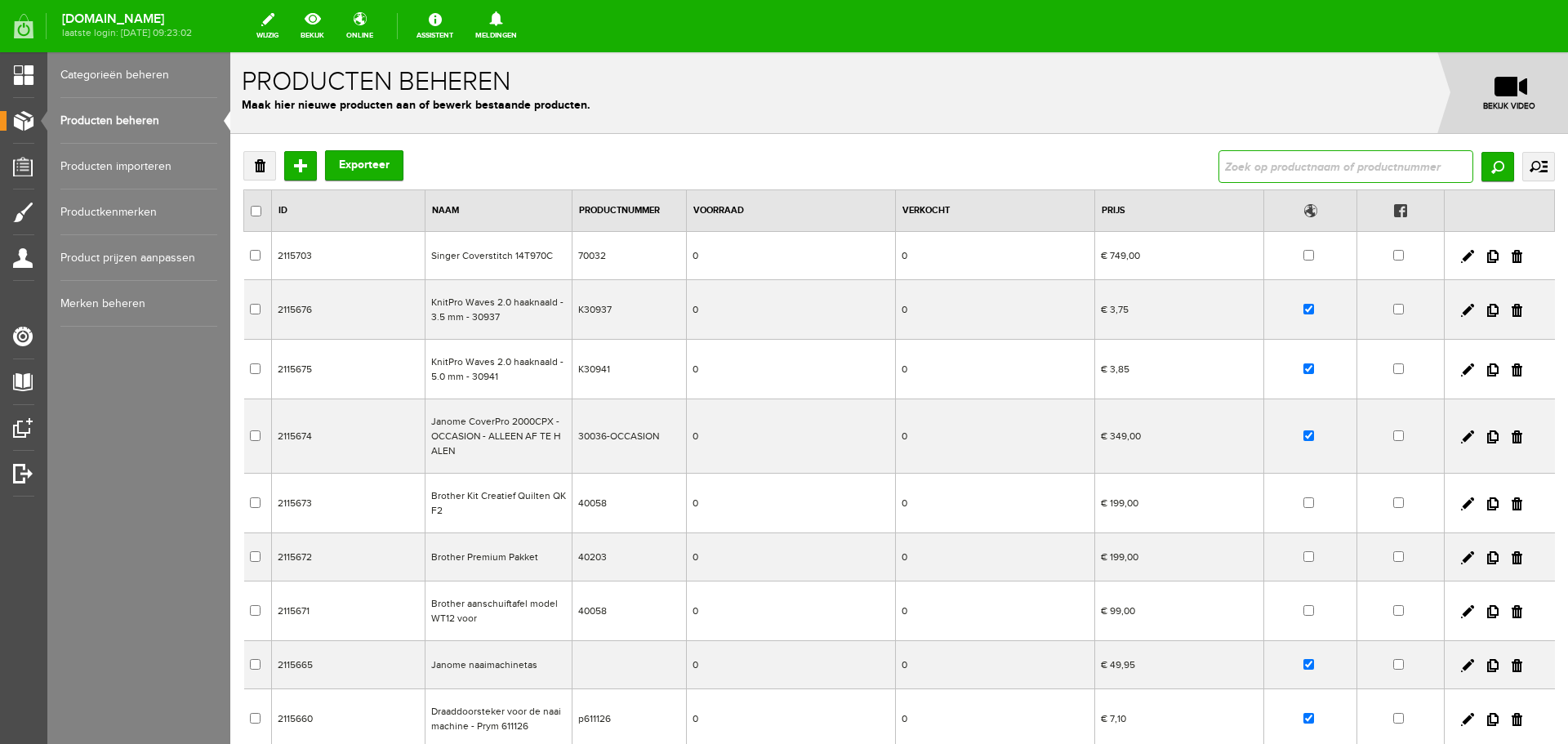
click at [1238, 173] on input "text" at bounding box center [1346, 166] width 255 height 33
type input "610185"
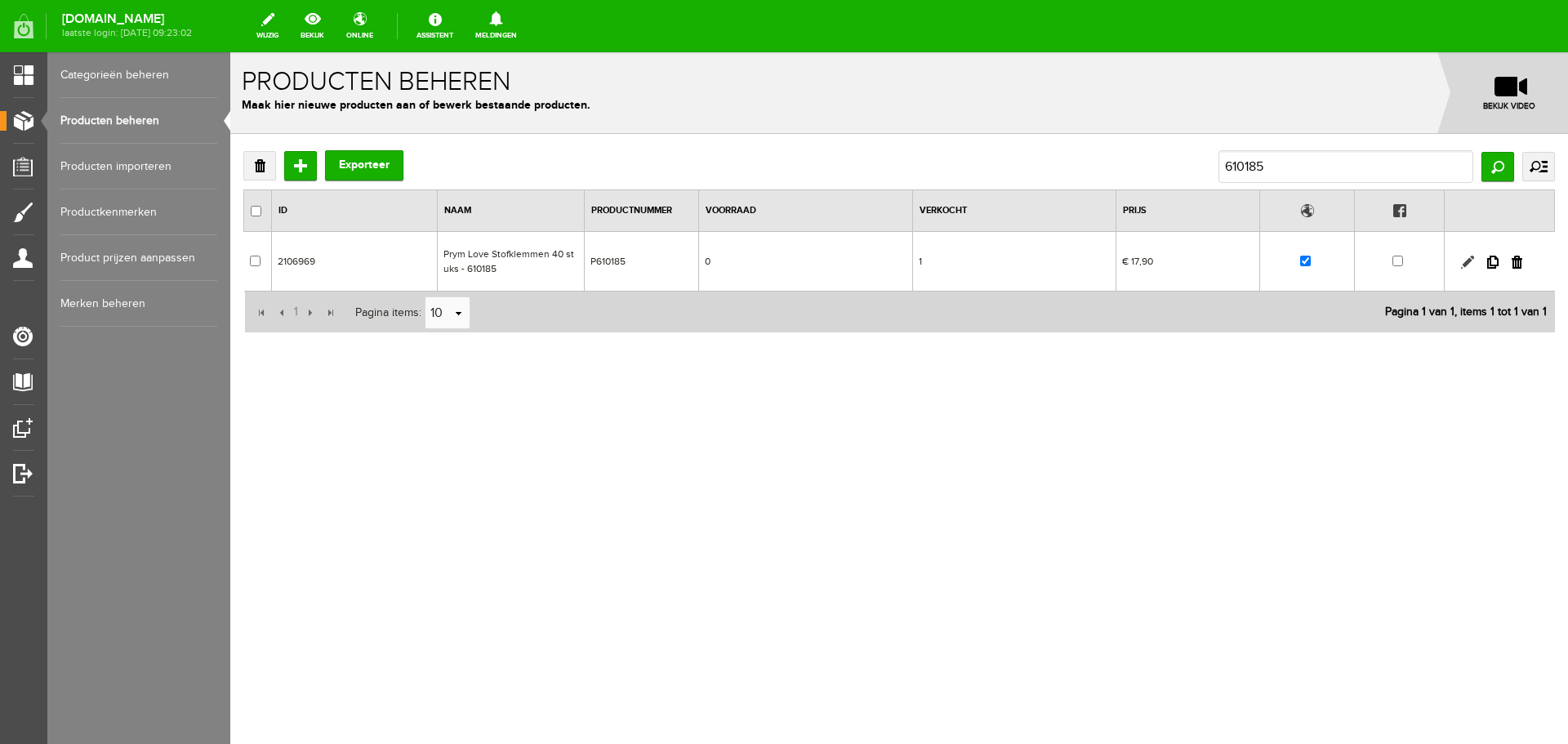
click at [1466, 262] on link at bounding box center [1468, 262] width 13 height 13
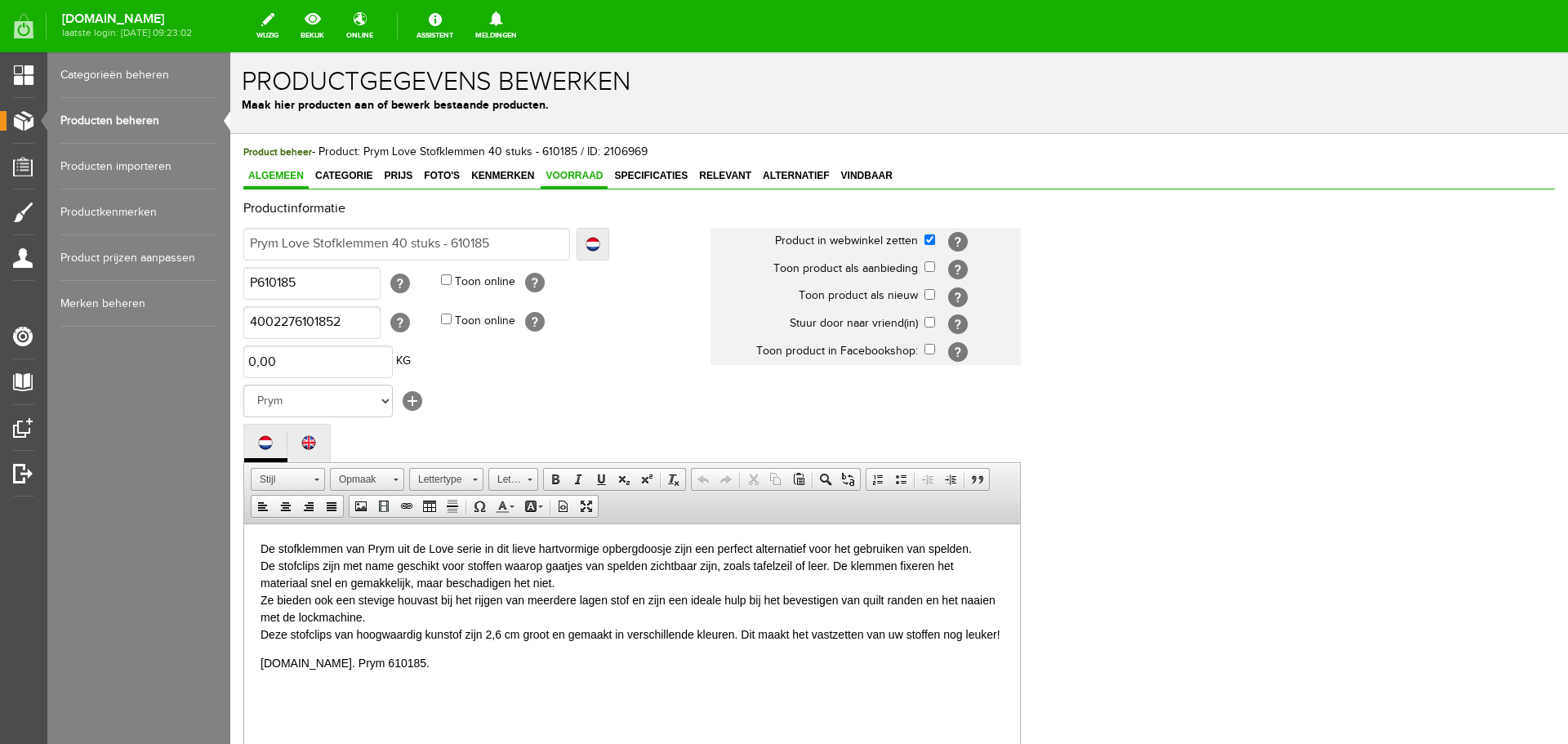
drag, startPoint x: 568, startPoint y: 167, endPoint x: 575, endPoint y: 178, distance: 13.0
click at [568, 168] on link "Voorraad" at bounding box center [574, 176] width 67 height 23
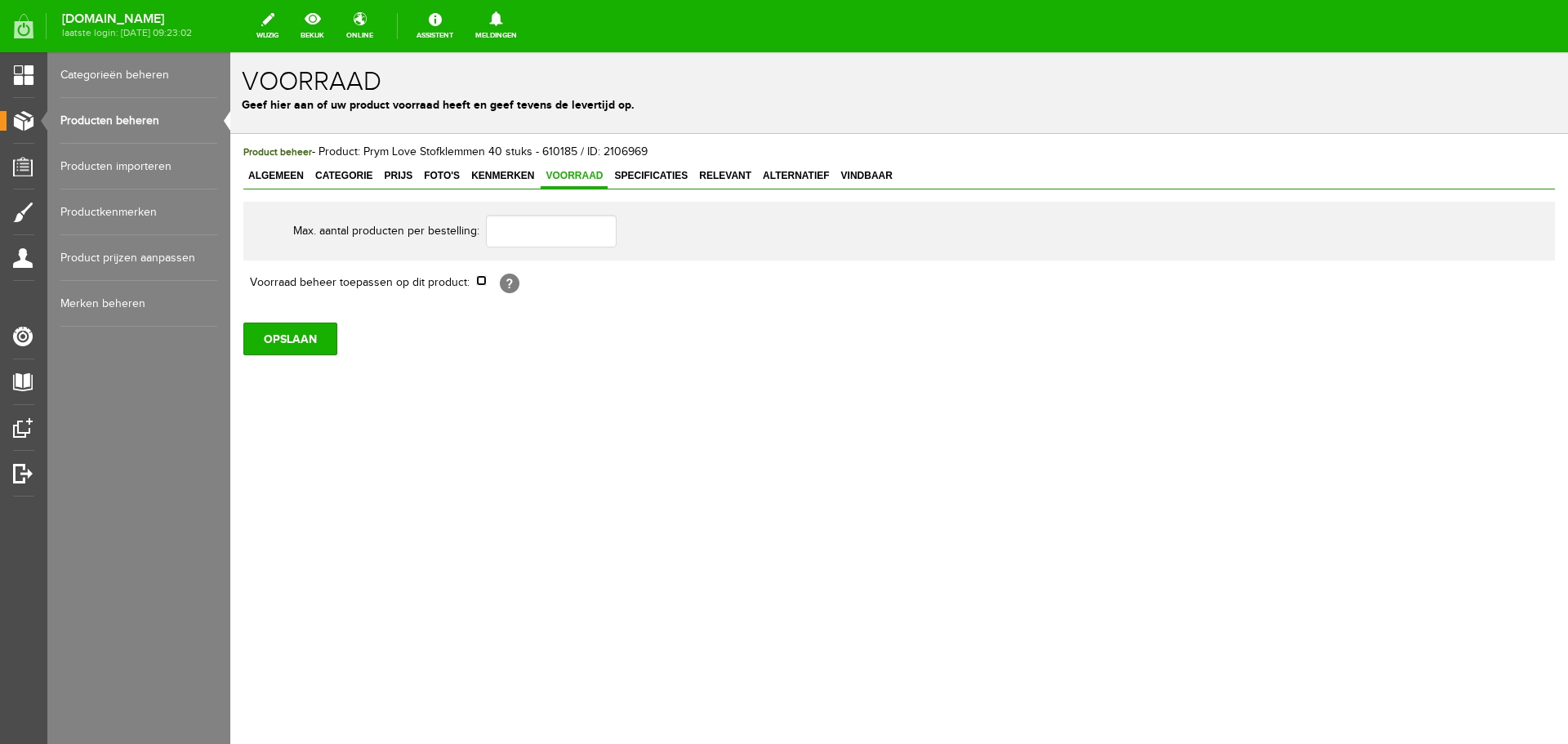
click at [480, 278] on input "checkbox" at bounding box center [481, 280] width 11 height 11
checkbox input "true"
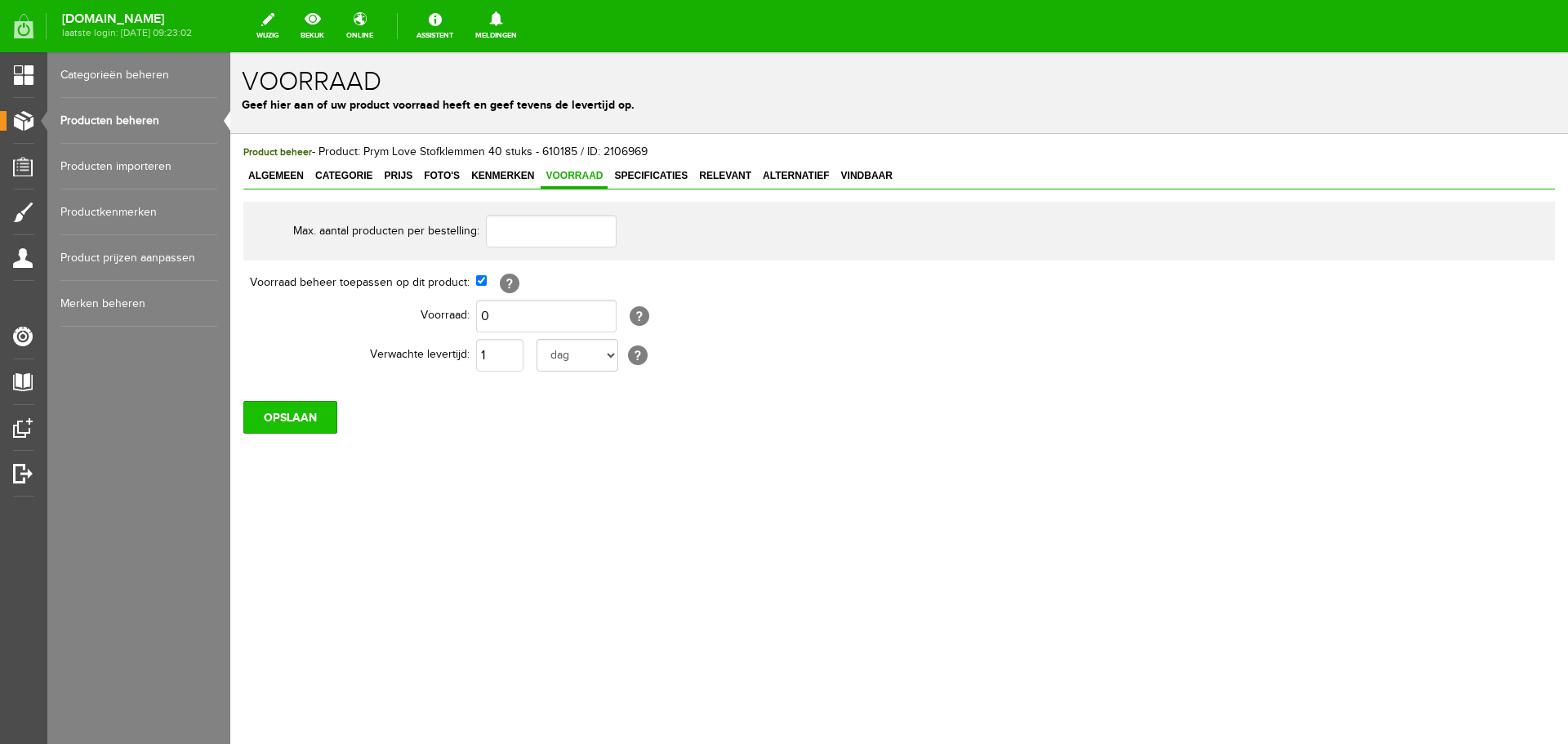
click at [293, 424] on input "OPSLAAN" at bounding box center [290, 417] width 94 height 33
click at [309, 419] on input "OPSLAAN" at bounding box center [290, 417] width 94 height 33
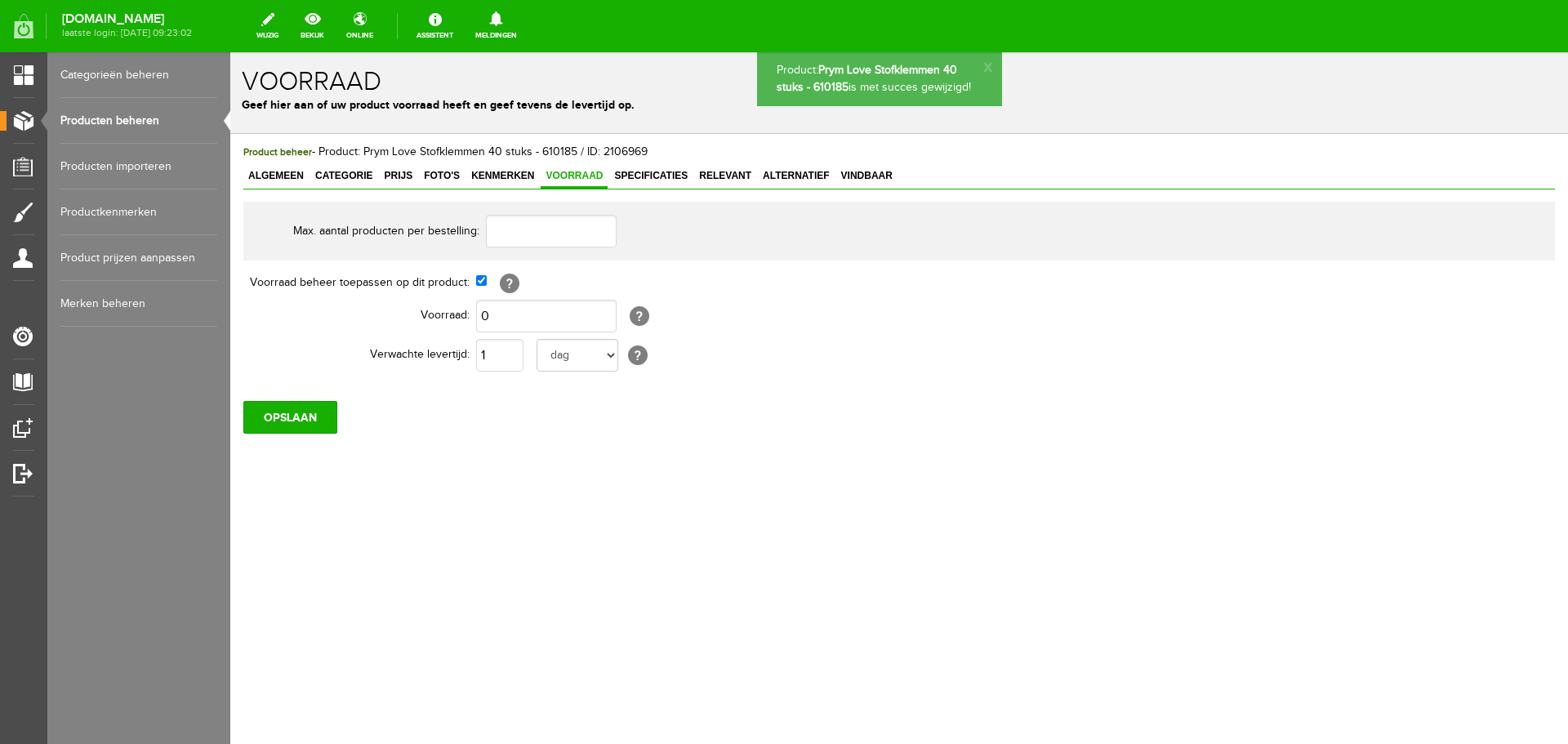
click at [99, 116] on link "Producten beheren" at bounding box center [139, 120] width 157 height 46
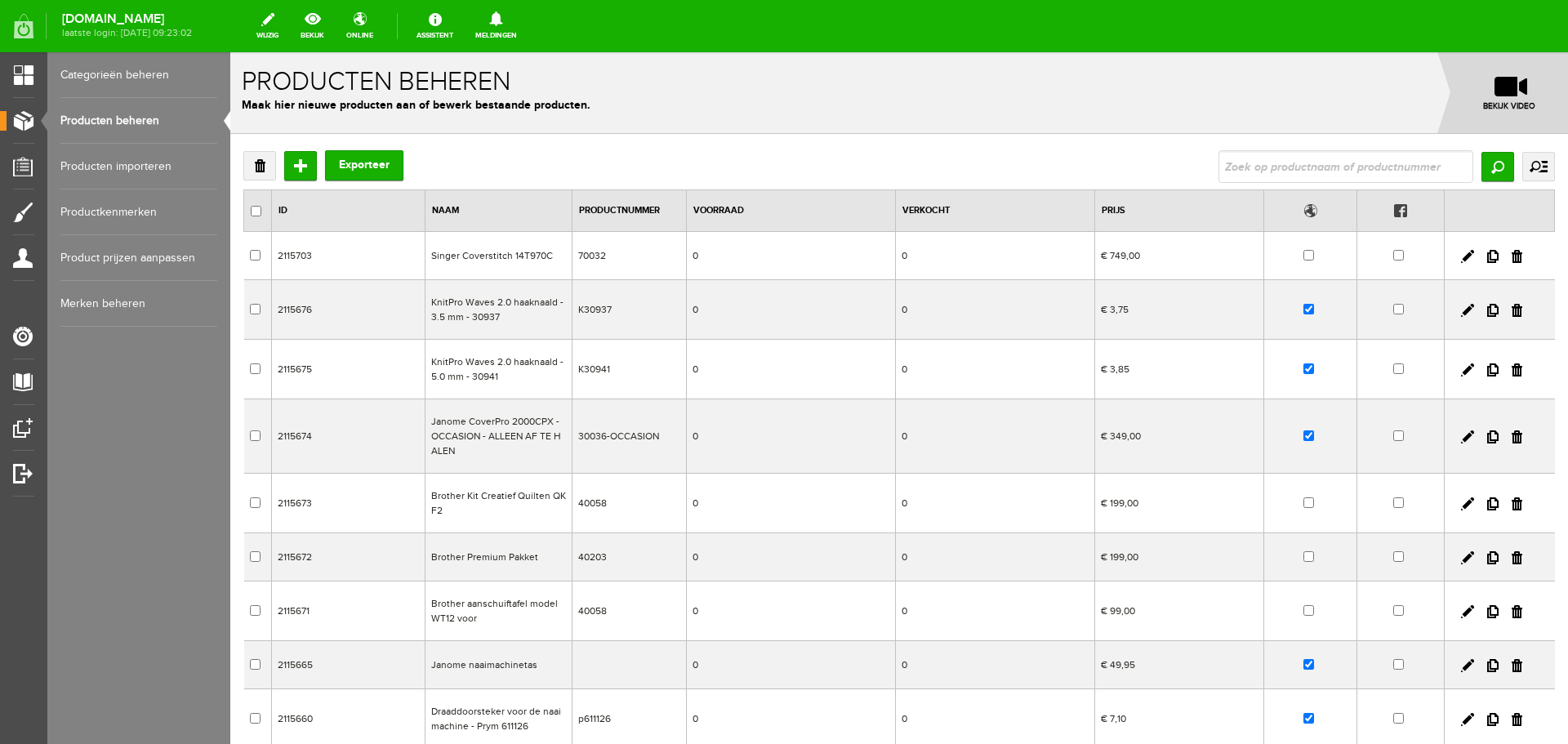
click at [99, 119] on link "Producten beheren" at bounding box center [139, 120] width 157 height 46
click at [1241, 162] on input "text" at bounding box center [1346, 166] width 255 height 33
type input "color"
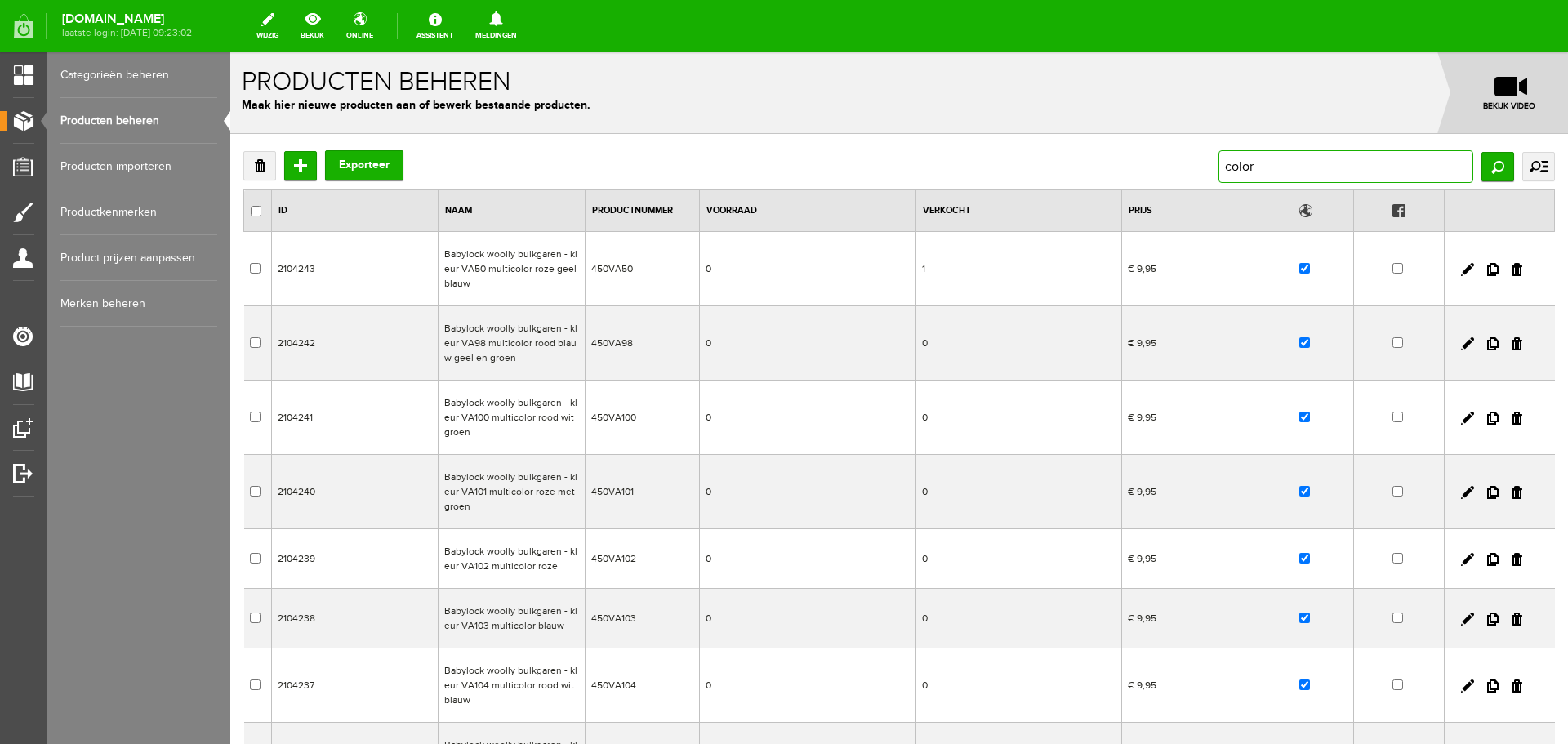
click at [1219, 165] on input "color" at bounding box center [1346, 166] width 255 height 33
type input "catania color"
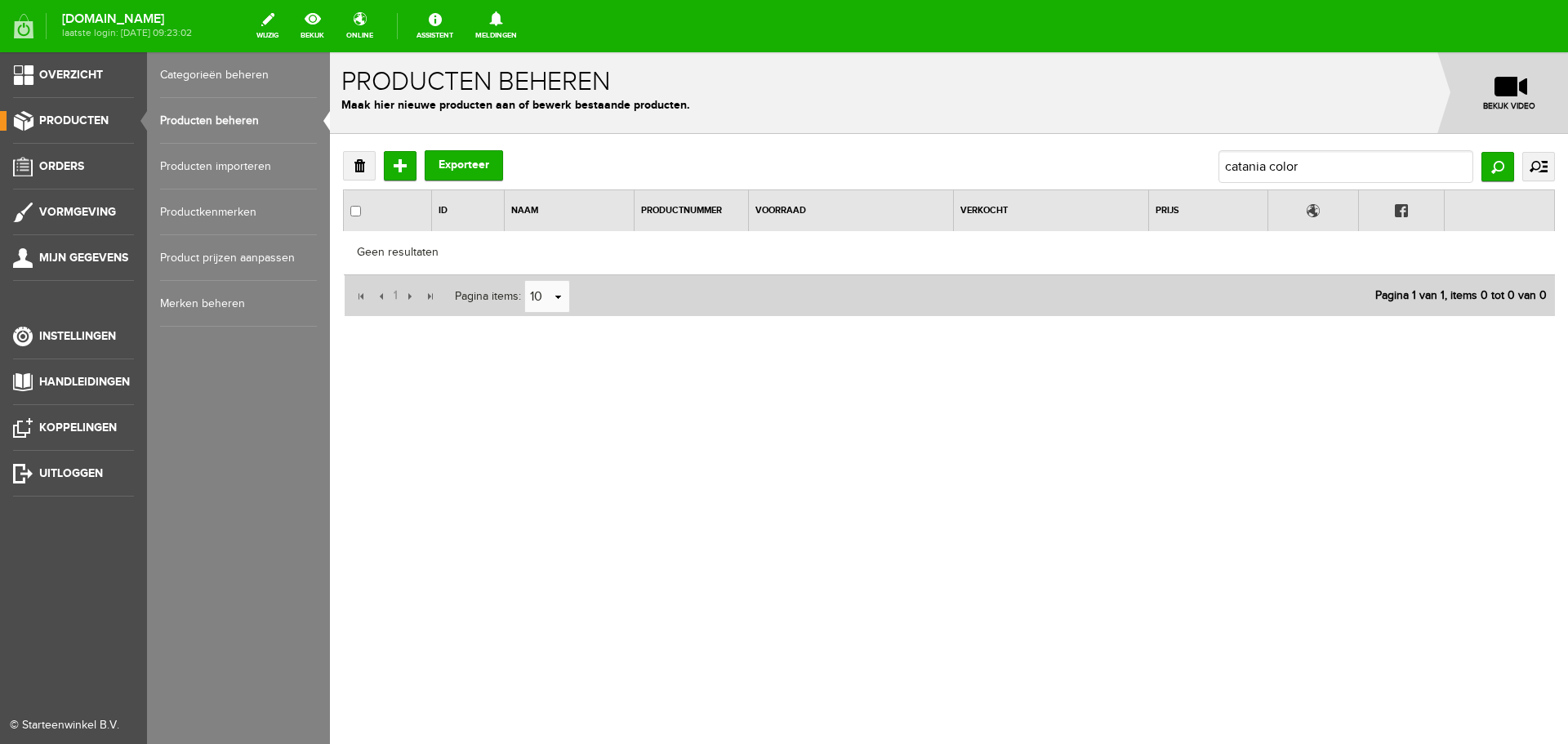
click at [205, 117] on link "Producten beheren" at bounding box center [238, 120] width 157 height 46
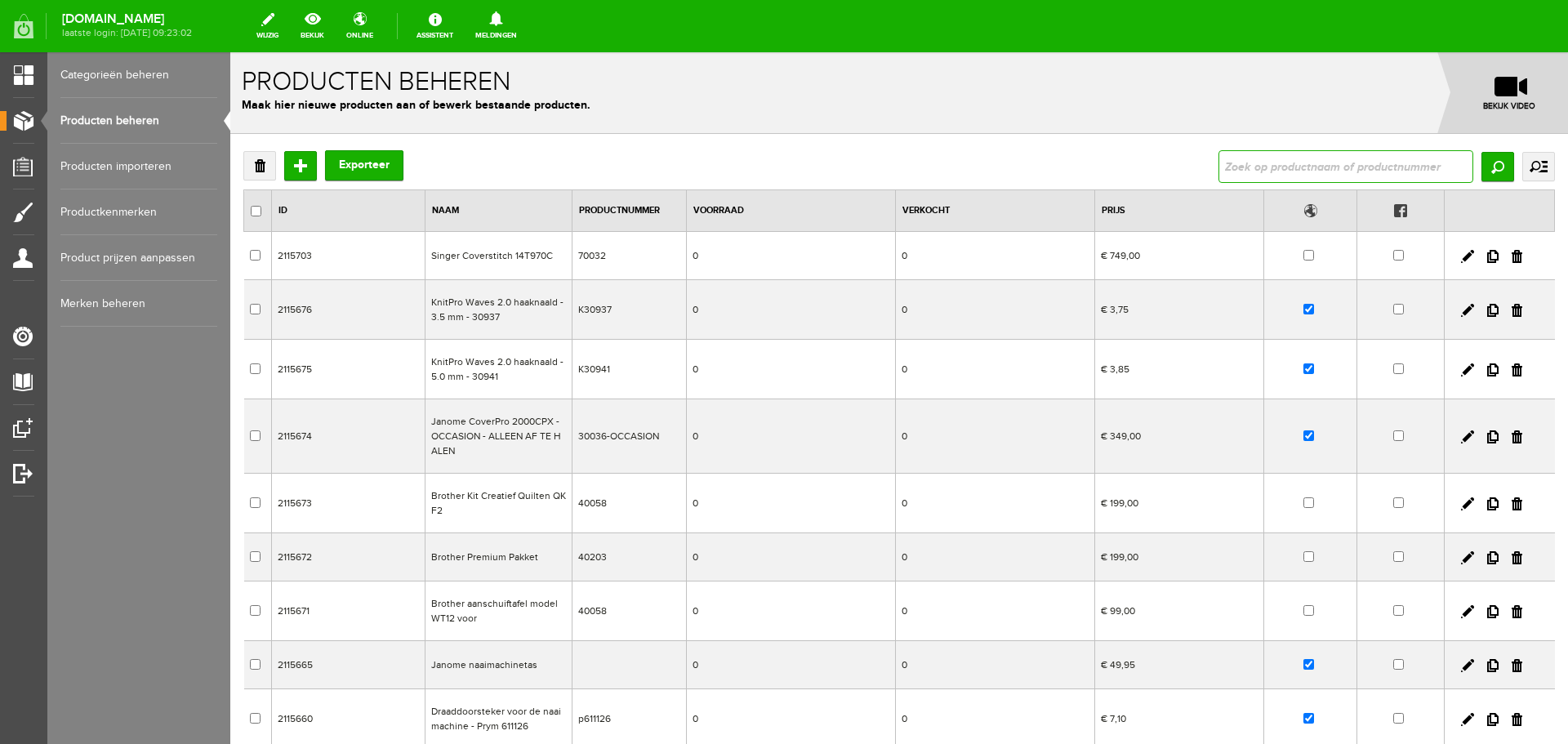
click at [1243, 168] on input "text" at bounding box center [1346, 166] width 255 height 33
type input "color"
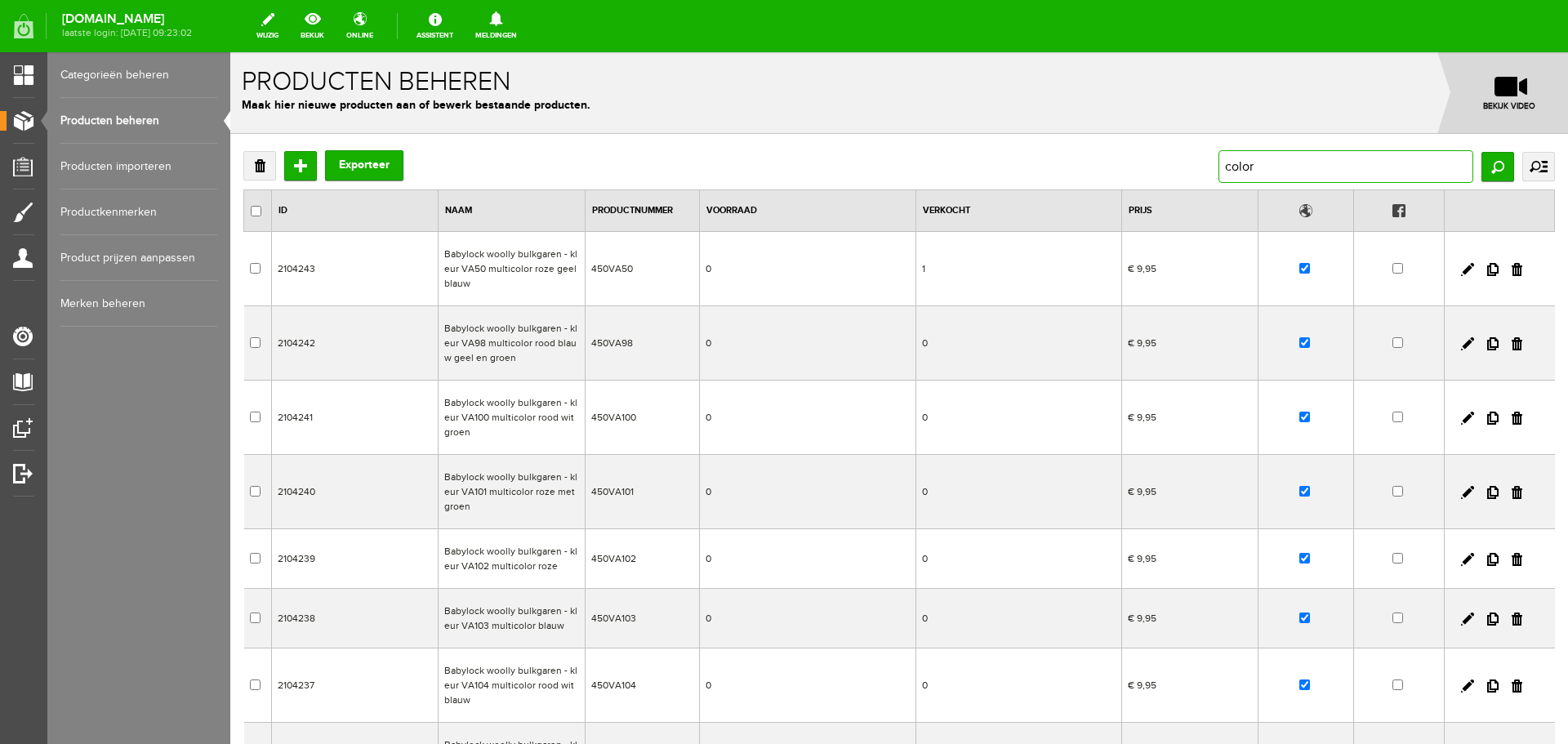
drag, startPoint x: 1252, startPoint y: 158, endPoint x: 1145, endPoint y: 184, distance: 110.1
click at [1145, 184] on div "Verwijderen Toevoegen Exporteer color Zoeken uitgebreid zoeken Categorie Cadeau…" at bounding box center [899, 554] width 1311 height 808
type input "denim"
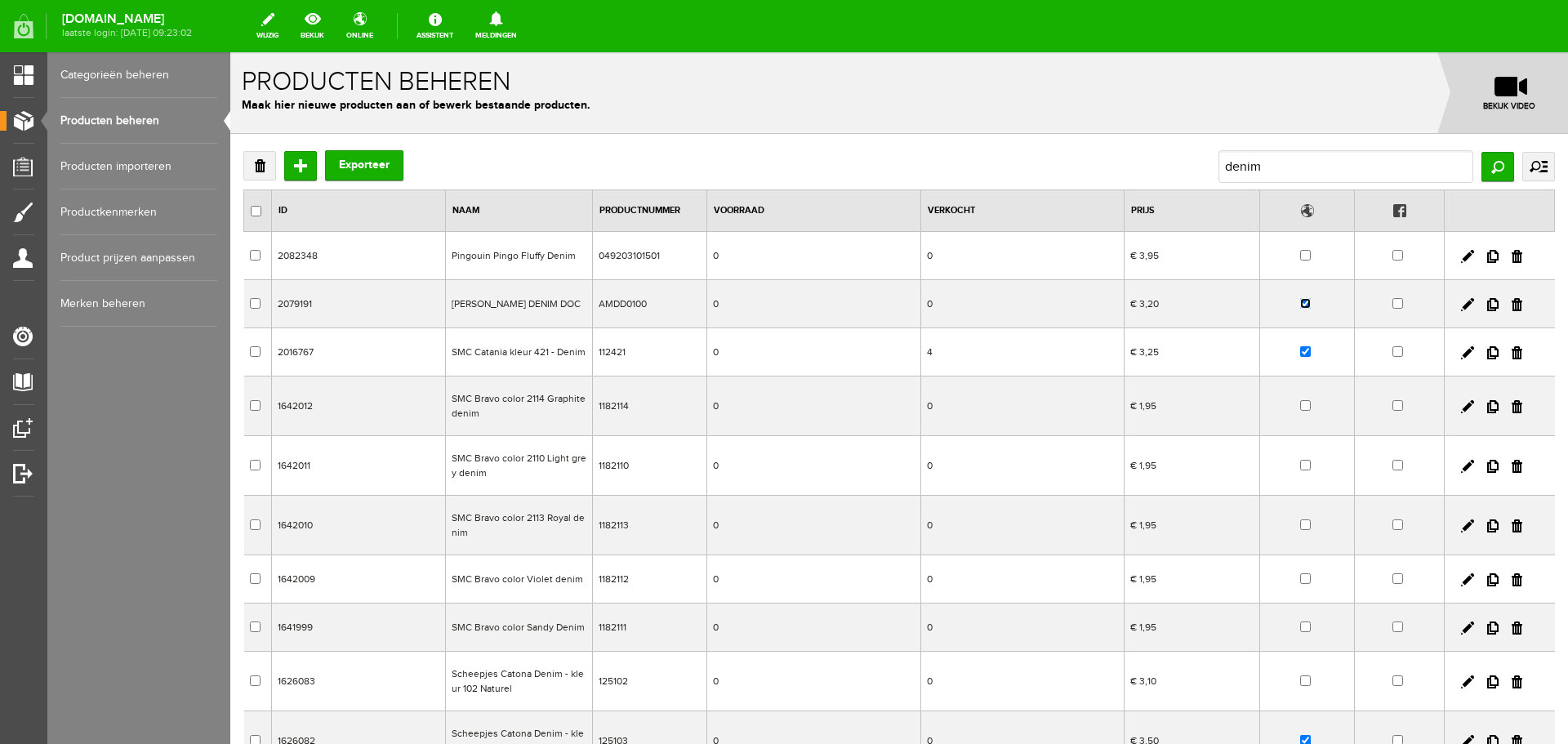
click at [1300, 303] on input "checkbox" at bounding box center [1305, 303] width 11 height 11
checkbox input "false"
click at [1300, 353] on input "checkbox" at bounding box center [1305, 351] width 11 height 11
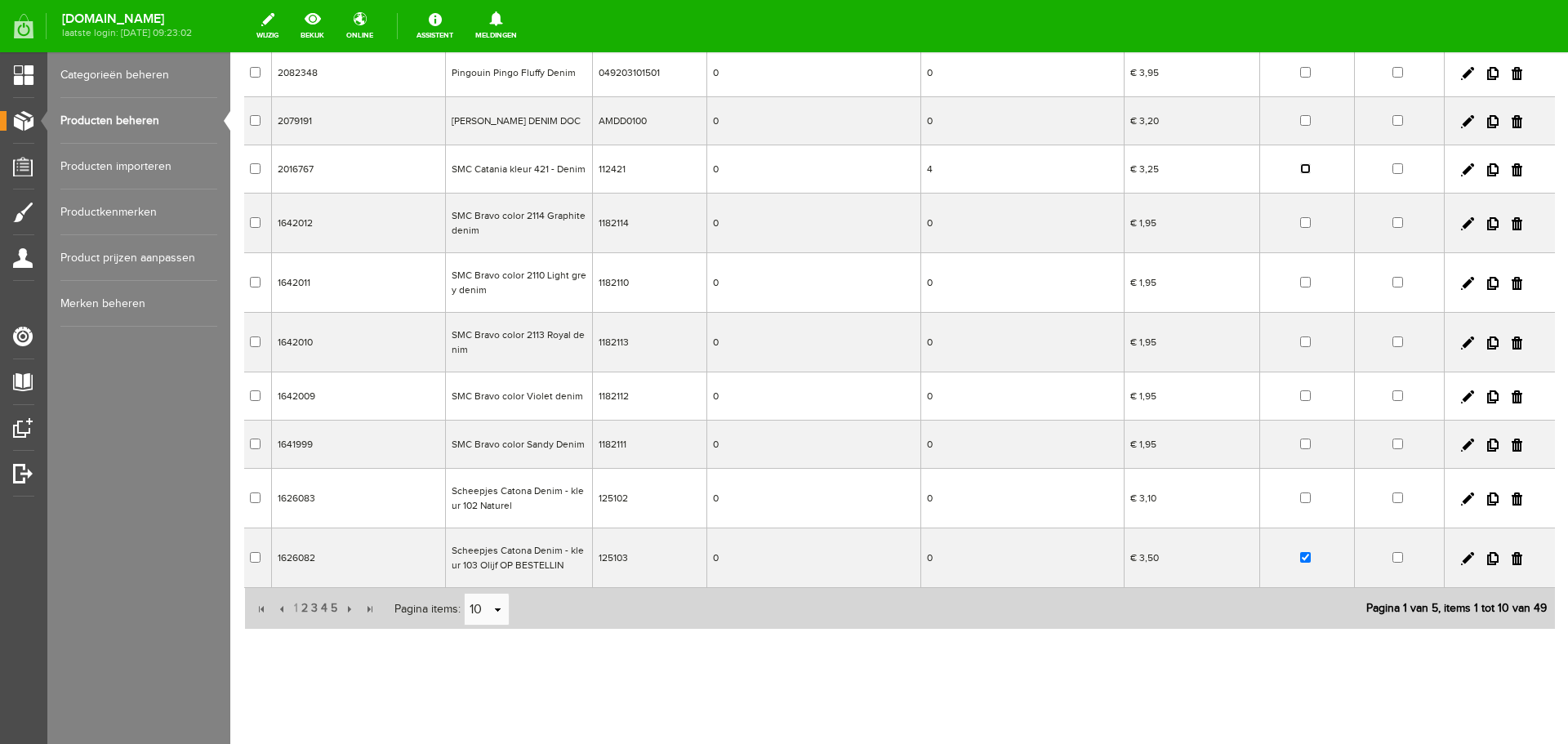
scroll to position [191, 0]
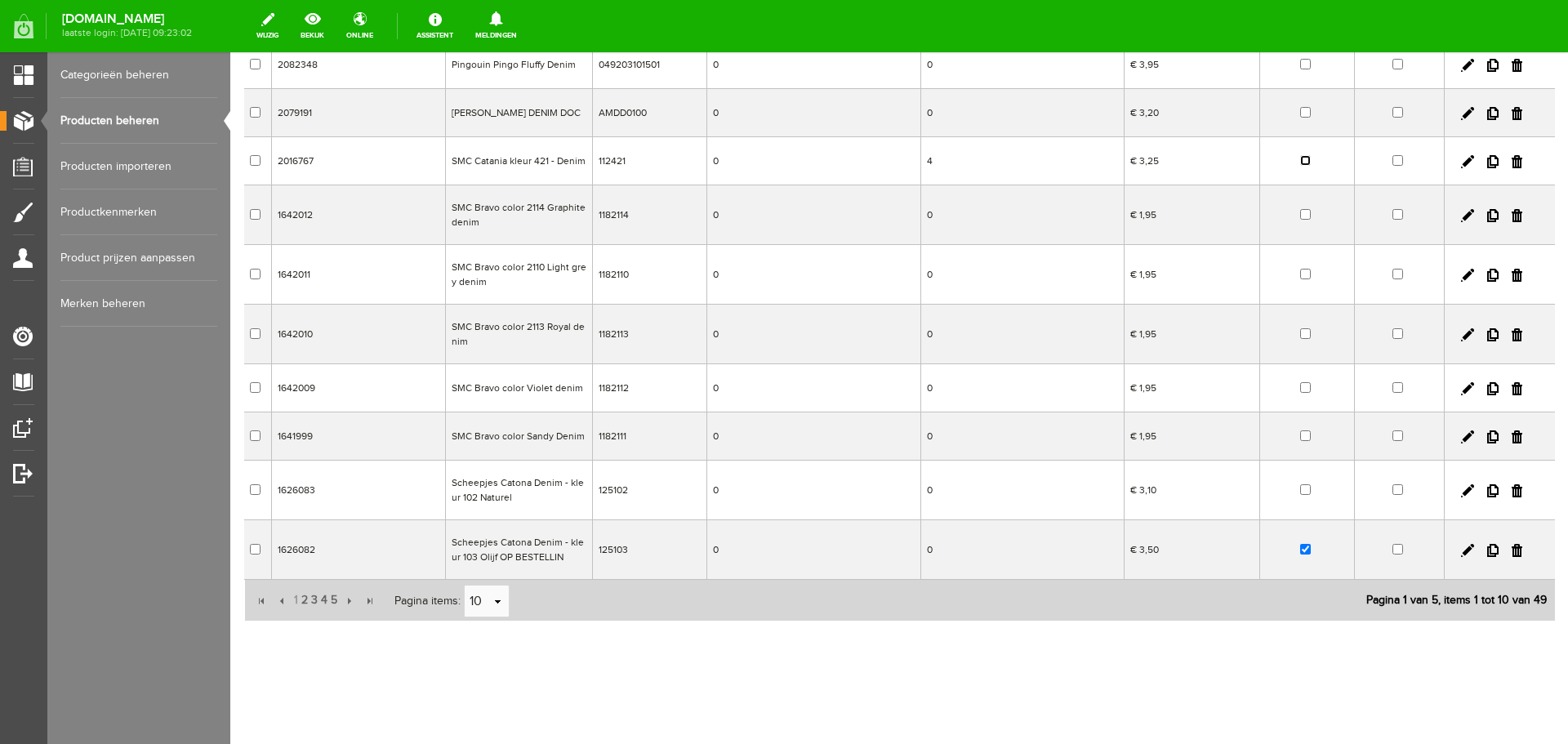
click at [1300, 163] on input "checkbox" at bounding box center [1305, 161] width 11 height 11
checkbox input "true"
click at [1300, 548] on input "checkbox" at bounding box center [1305, 549] width 11 height 11
checkbox input "false"
click at [303, 601] on span "2" at bounding box center [305, 599] width 10 height 33
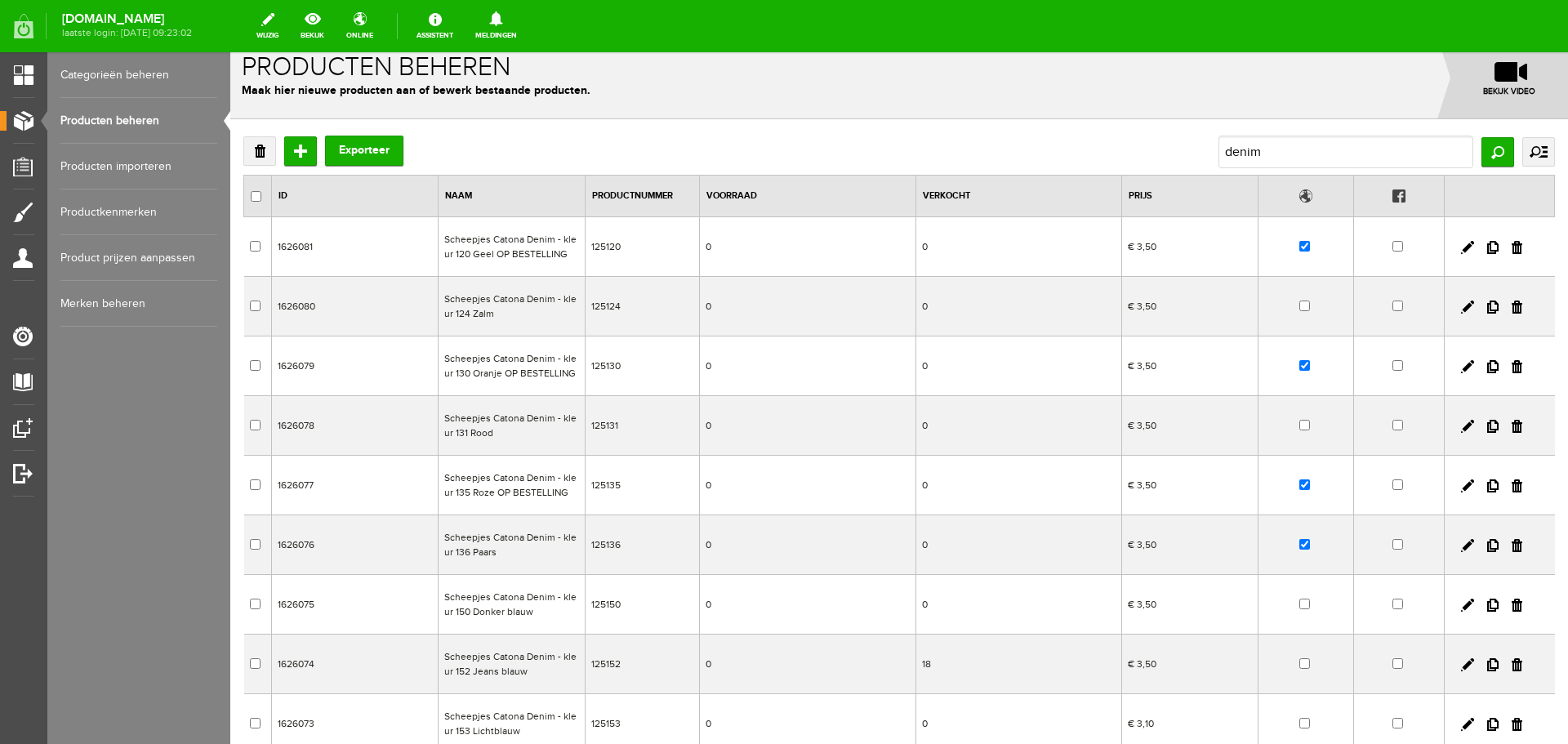
scroll to position [0, 0]
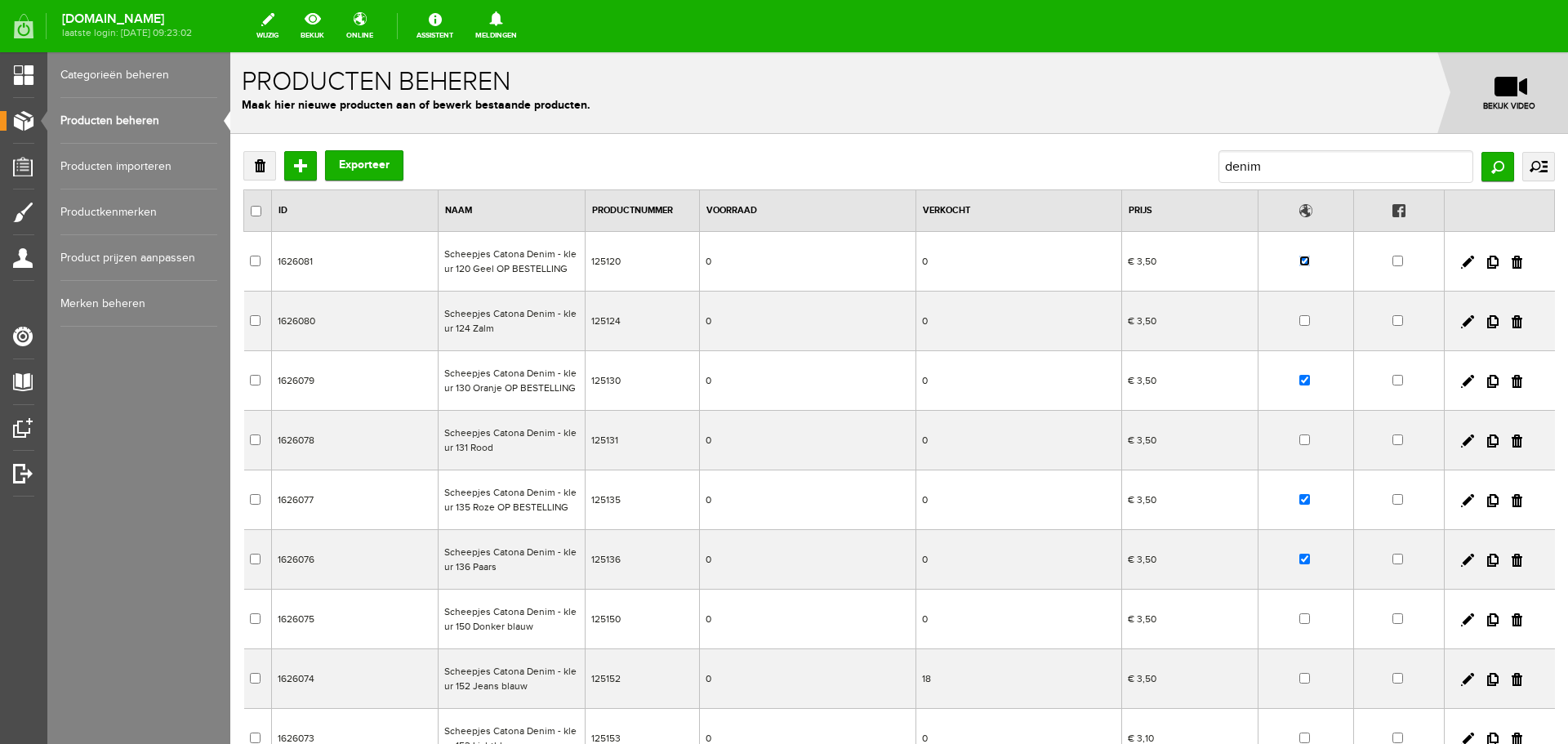
click at [1299, 264] on input "checkbox" at bounding box center [1304, 261] width 11 height 11
checkbox input "false"
click at [1299, 378] on input "checkbox" at bounding box center [1304, 380] width 11 height 11
checkbox input "false"
click at [1299, 500] on input "checkbox" at bounding box center [1304, 499] width 11 height 11
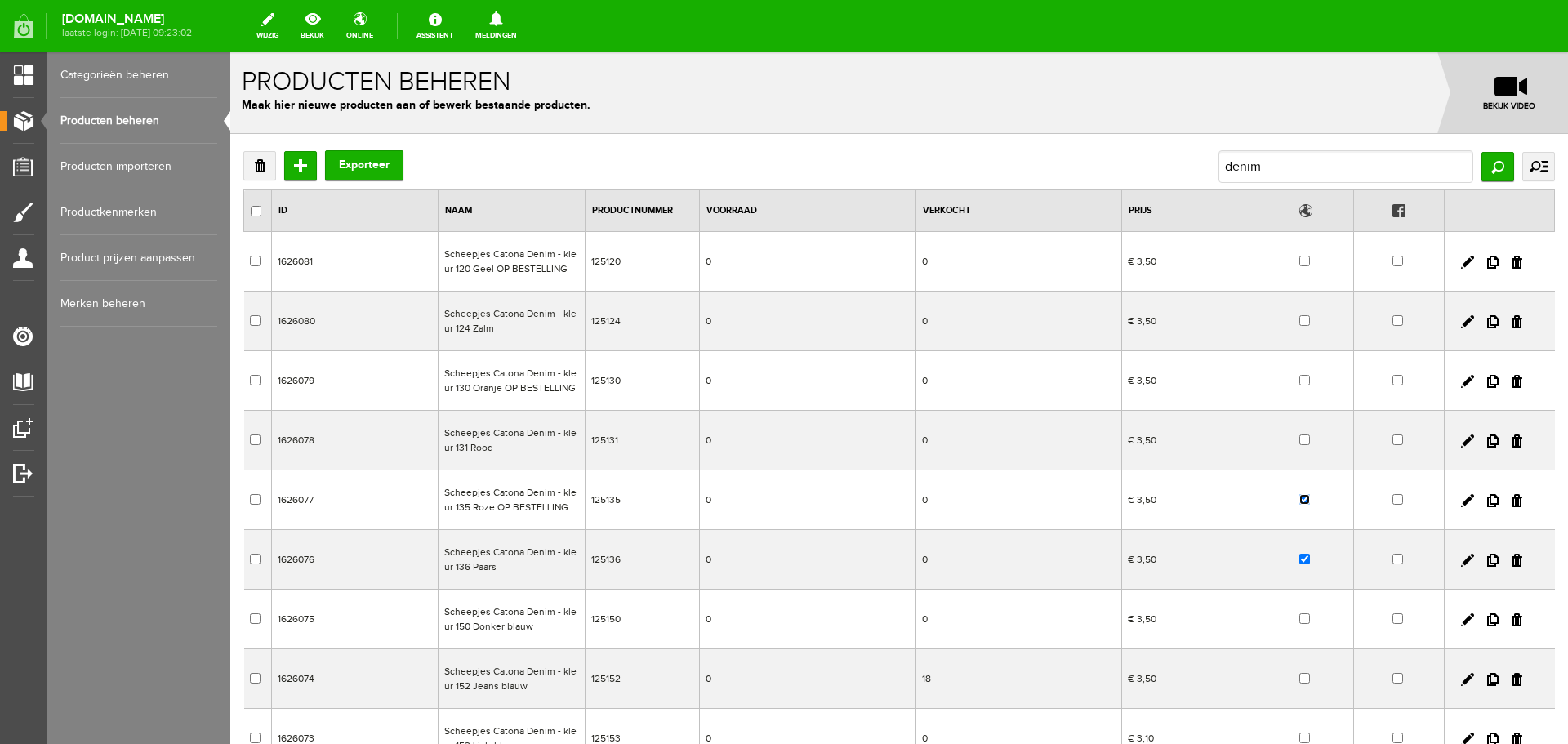
checkbox input "false"
click at [1291, 553] on td at bounding box center [1306, 559] width 95 height 59
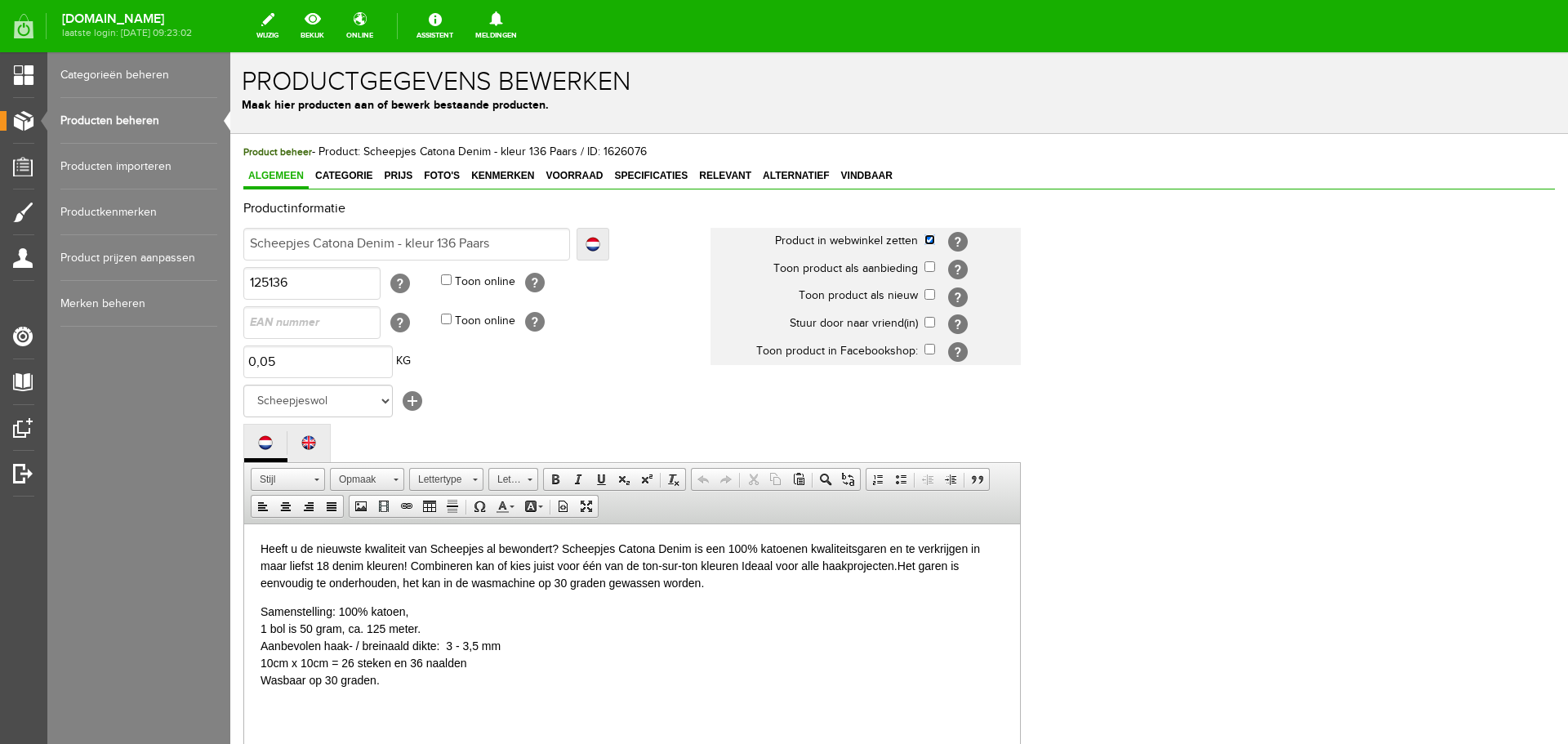
click at [929, 241] on input "checkbox" at bounding box center [929, 239] width 11 height 11
checkbox input "false"
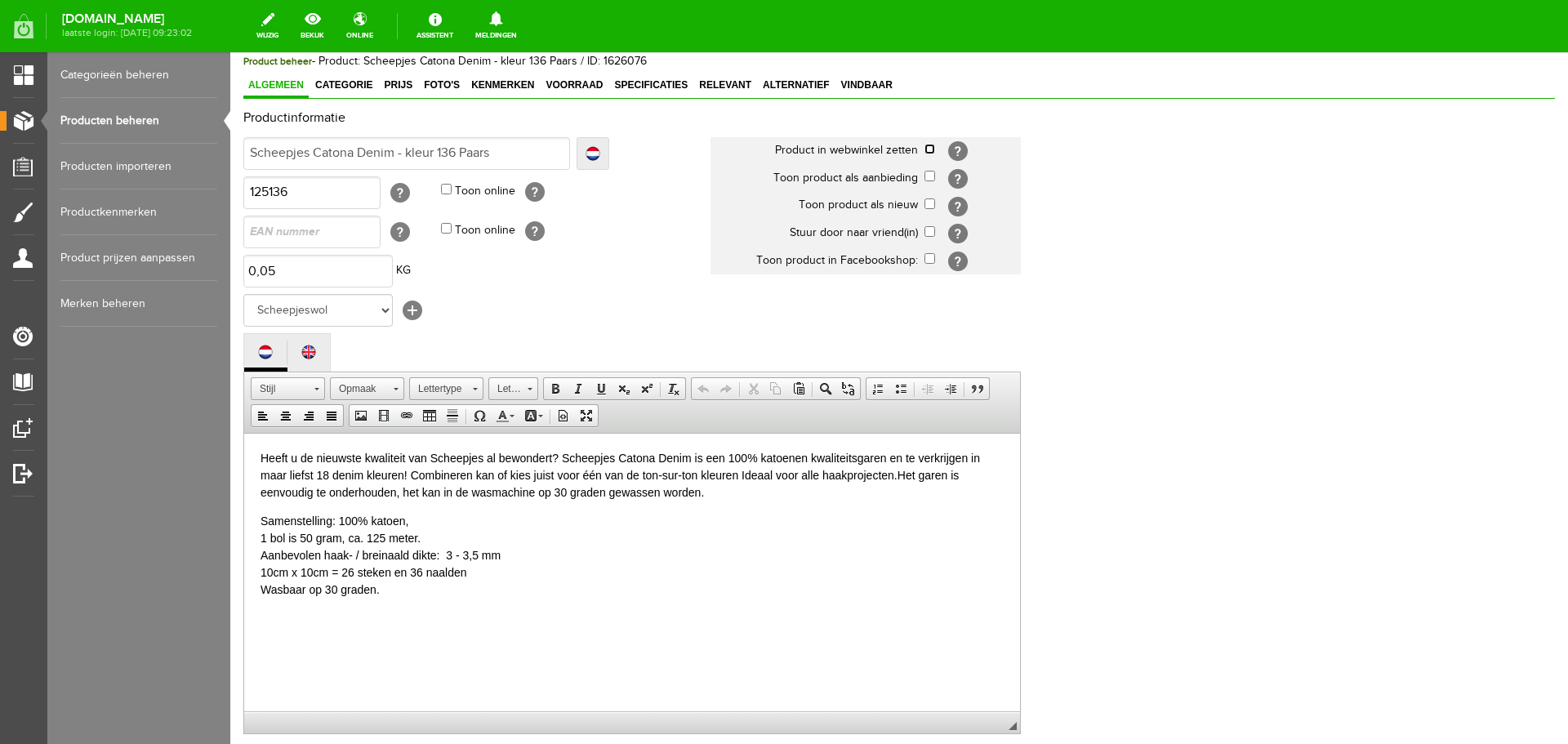
scroll to position [327, 0]
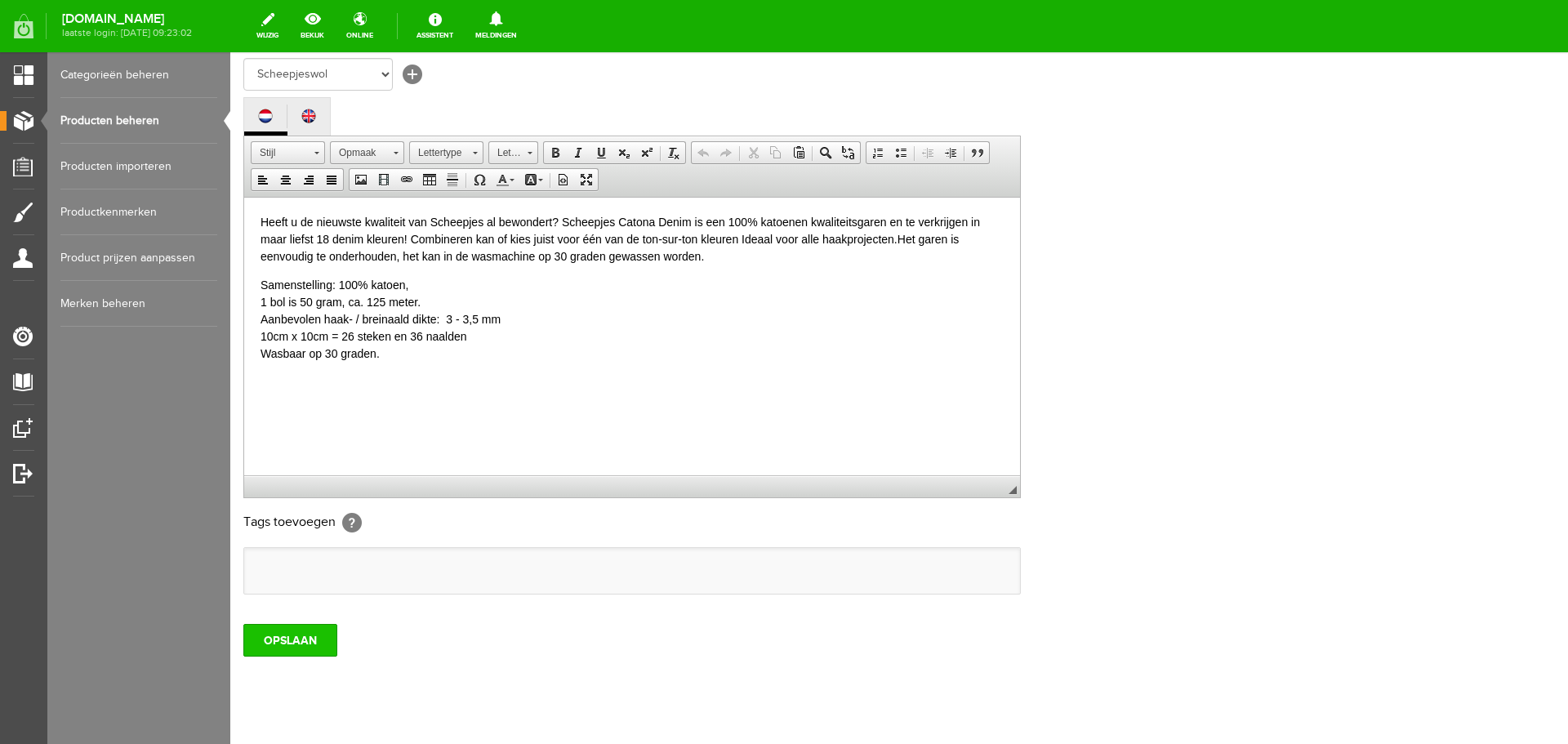
click at [308, 639] on input "OPSLAAN" at bounding box center [290, 640] width 94 height 33
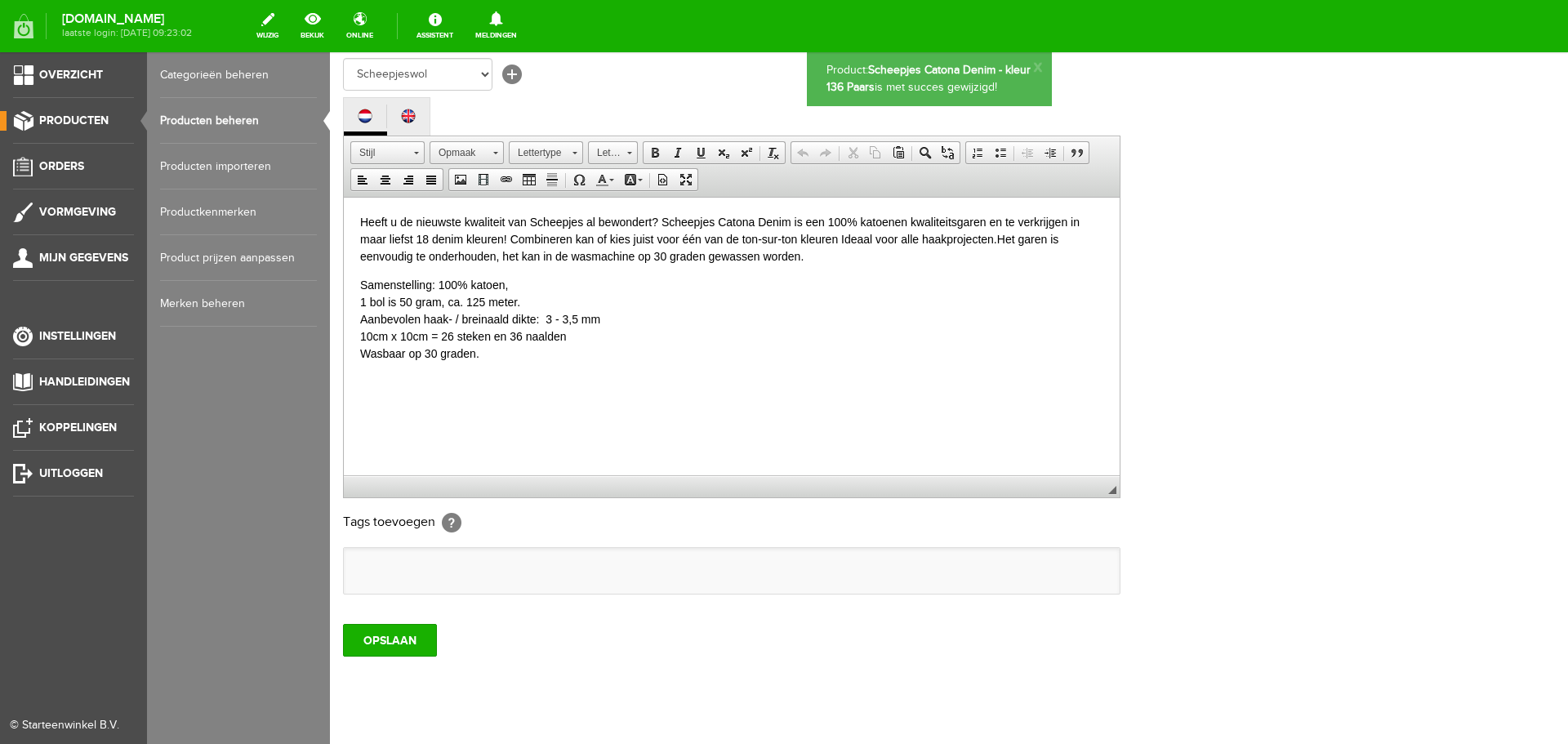
scroll to position [0, 0]
click at [196, 117] on link "Producten beheren" at bounding box center [238, 120] width 157 height 46
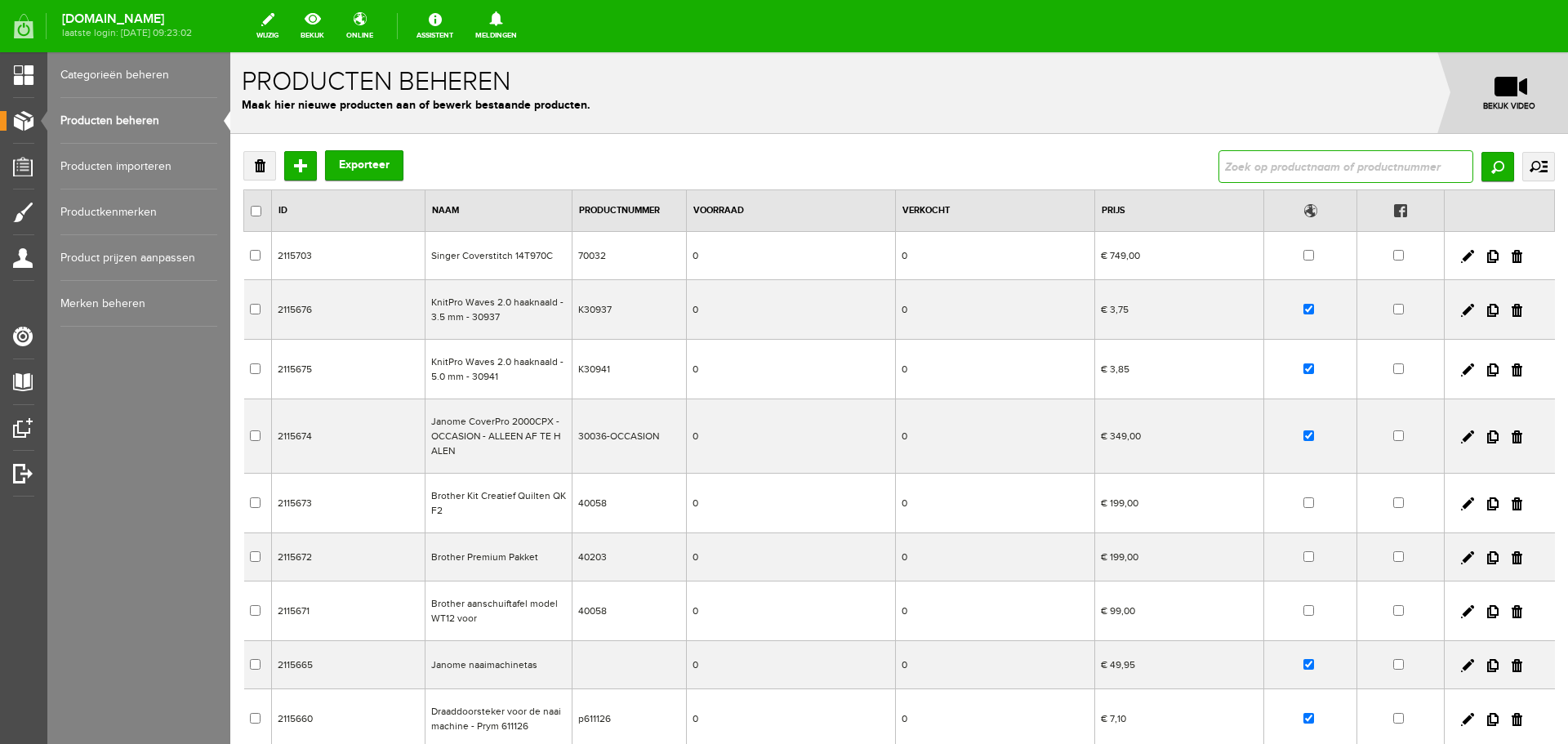
click at [1235, 161] on input "text" at bounding box center [1346, 166] width 255 height 33
type input "denim"
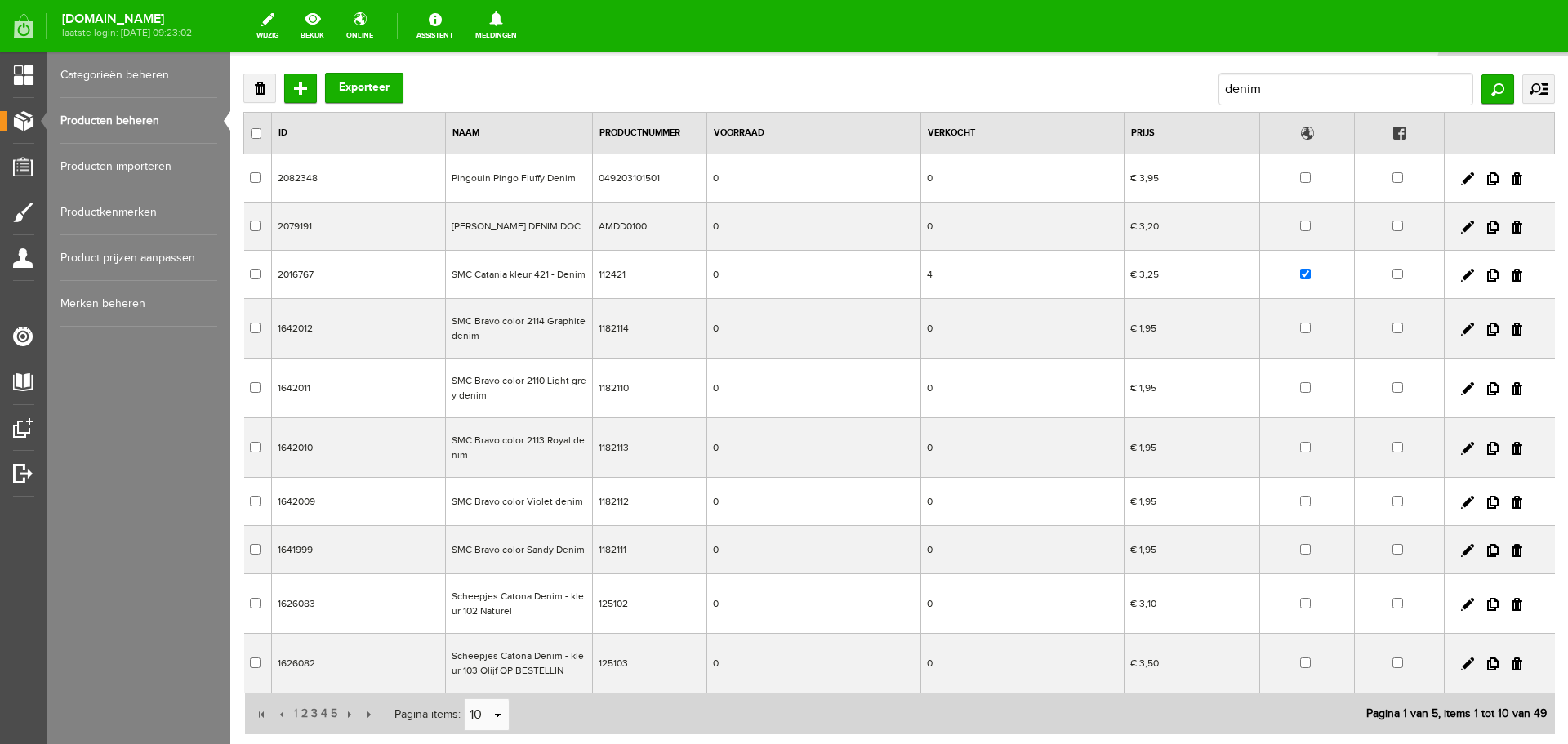
scroll to position [191, 0]
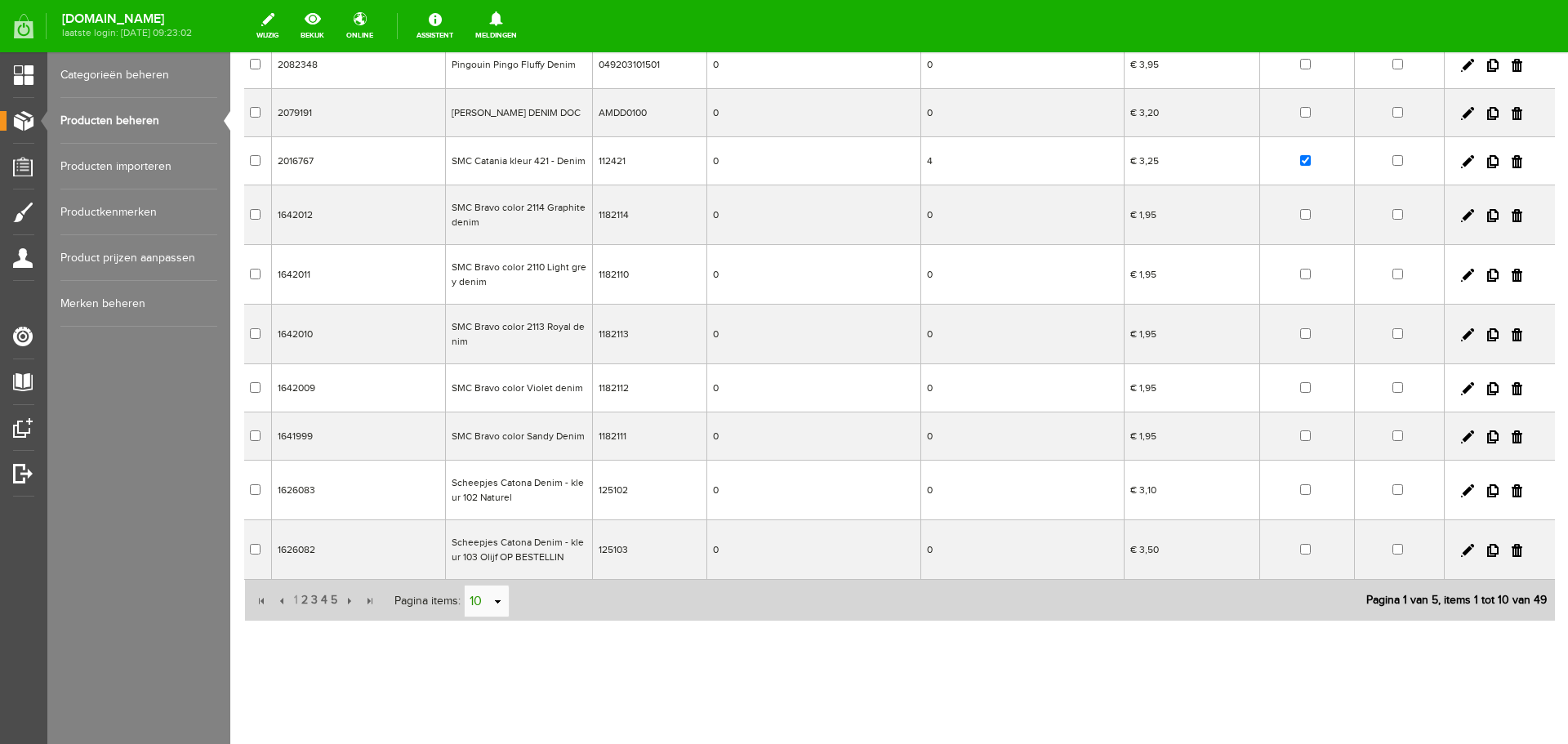
click at [500, 601] on link "select" at bounding box center [498, 601] width 13 height 31
click at [478, 573] on li "50" at bounding box center [486, 570] width 44 height 27
type input "50"
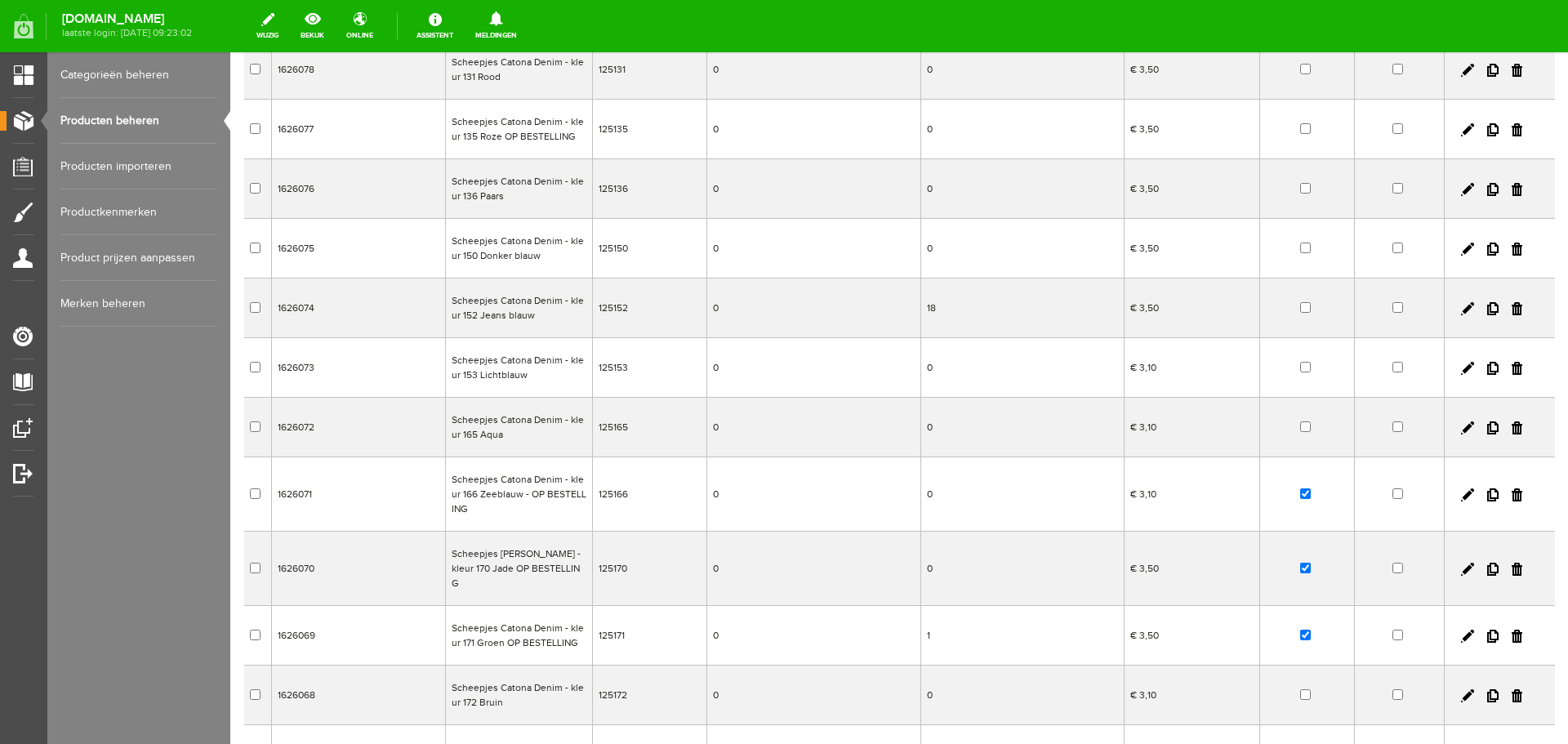
scroll to position [926, 0]
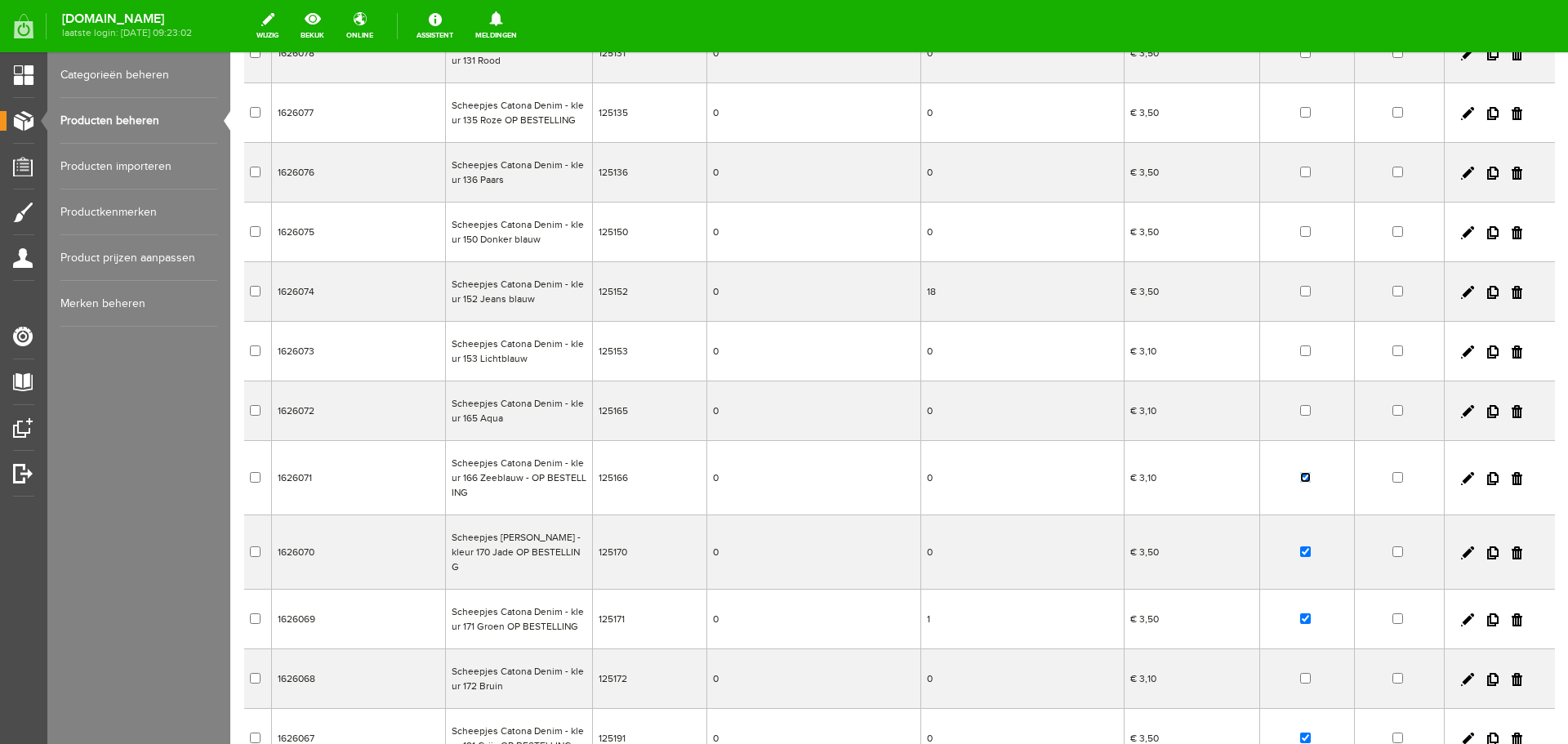
click at [1300, 477] on input "checkbox" at bounding box center [1305, 477] width 11 height 11
checkbox input "false"
click at [1300, 547] on input "checkbox" at bounding box center [1305, 552] width 11 height 11
checkbox input "false"
click at [1300, 614] on input "checkbox" at bounding box center [1305, 619] width 11 height 11
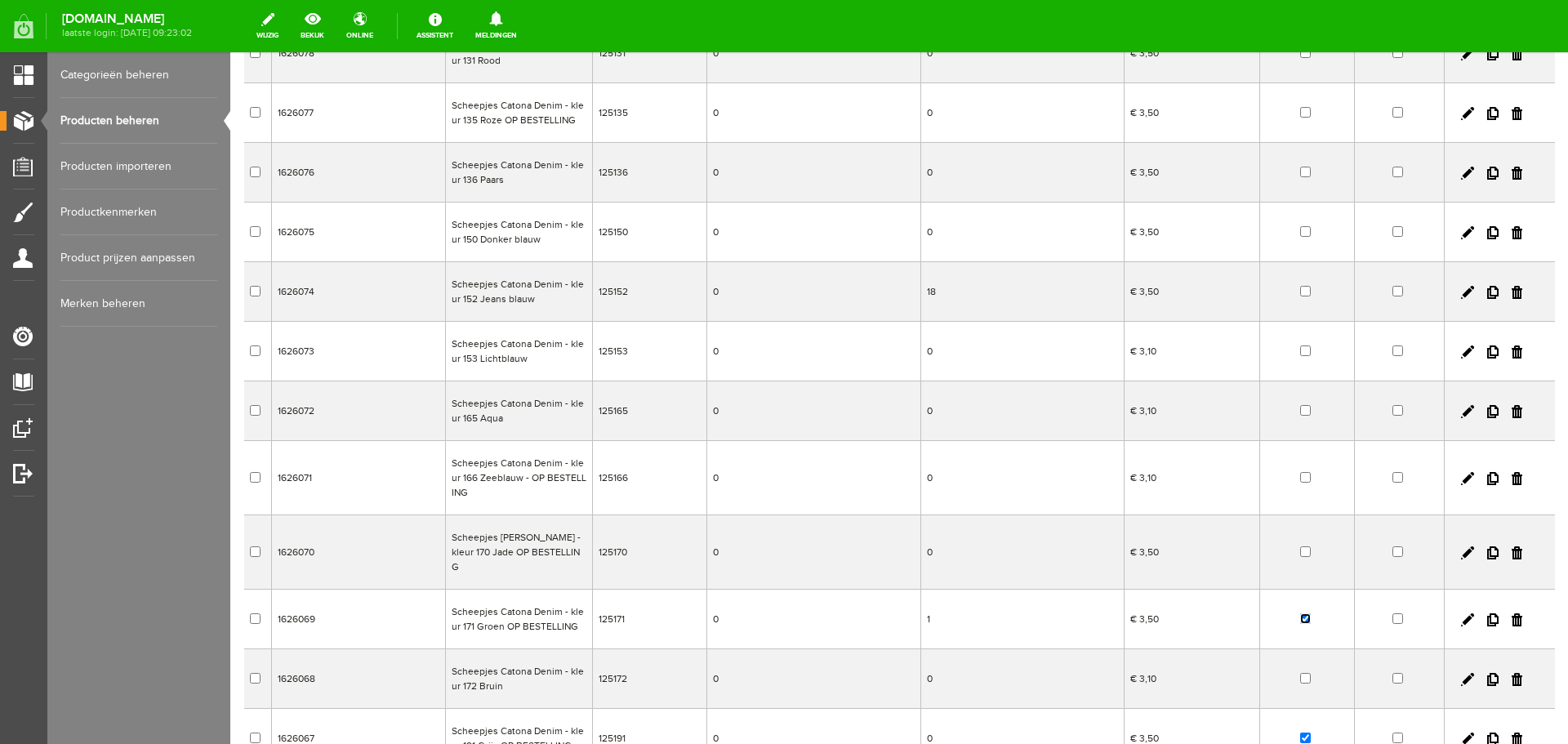
checkbox input "false"
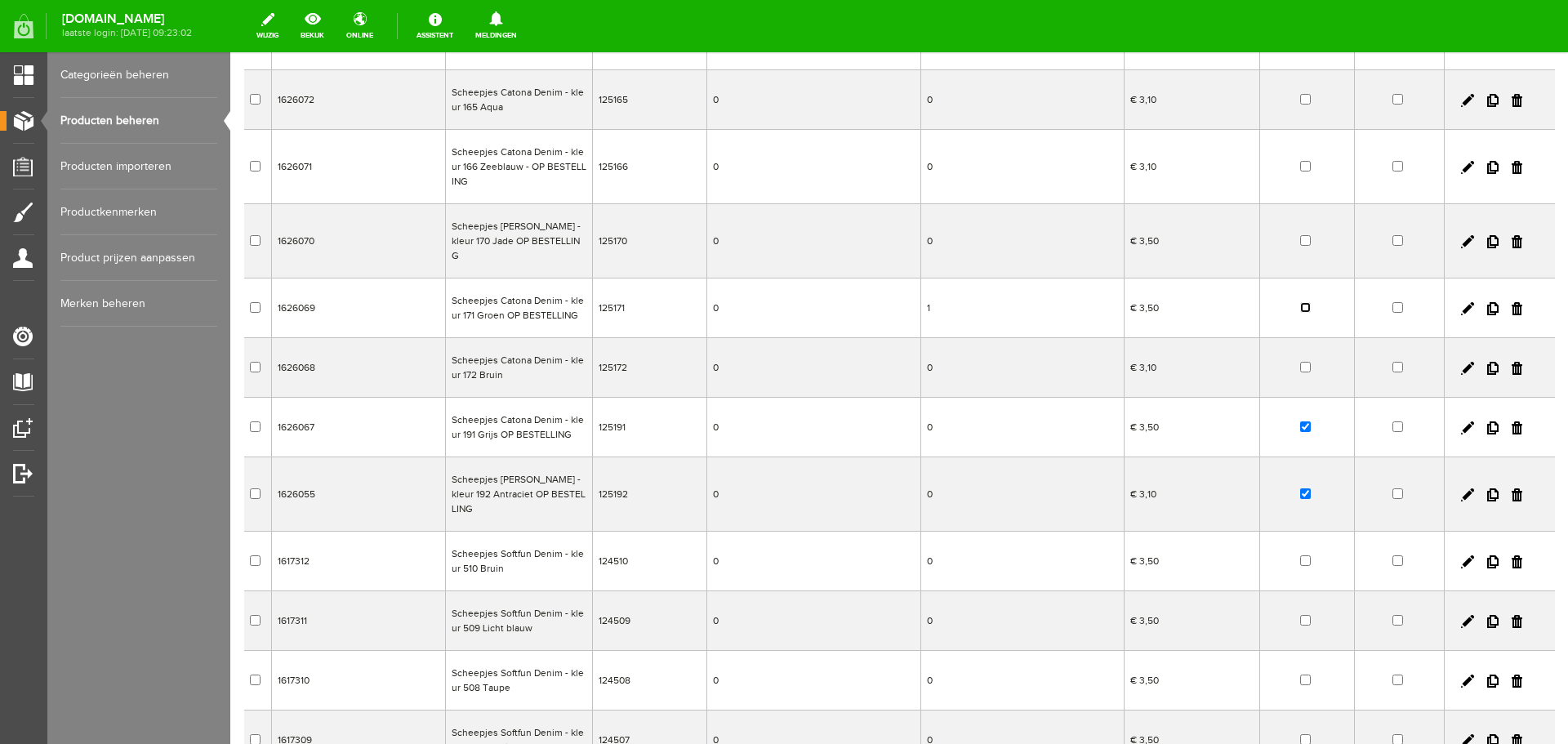
scroll to position [1253, 0]
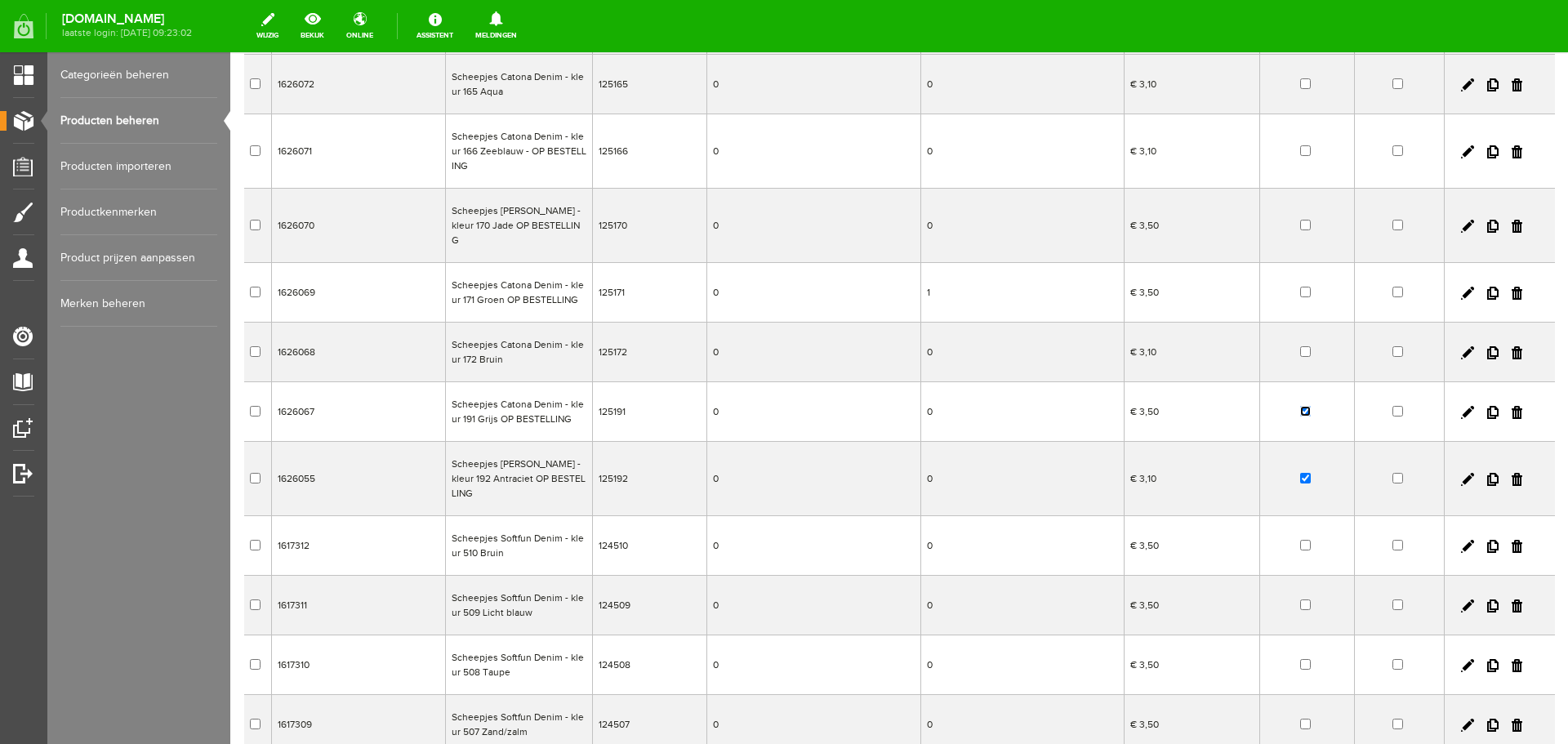
click at [1300, 406] on input "checkbox" at bounding box center [1305, 411] width 11 height 11
checkbox input "false"
click at [1300, 473] on input "checkbox" at bounding box center [1305, 478] width 11 height 11
checkbox input "false"
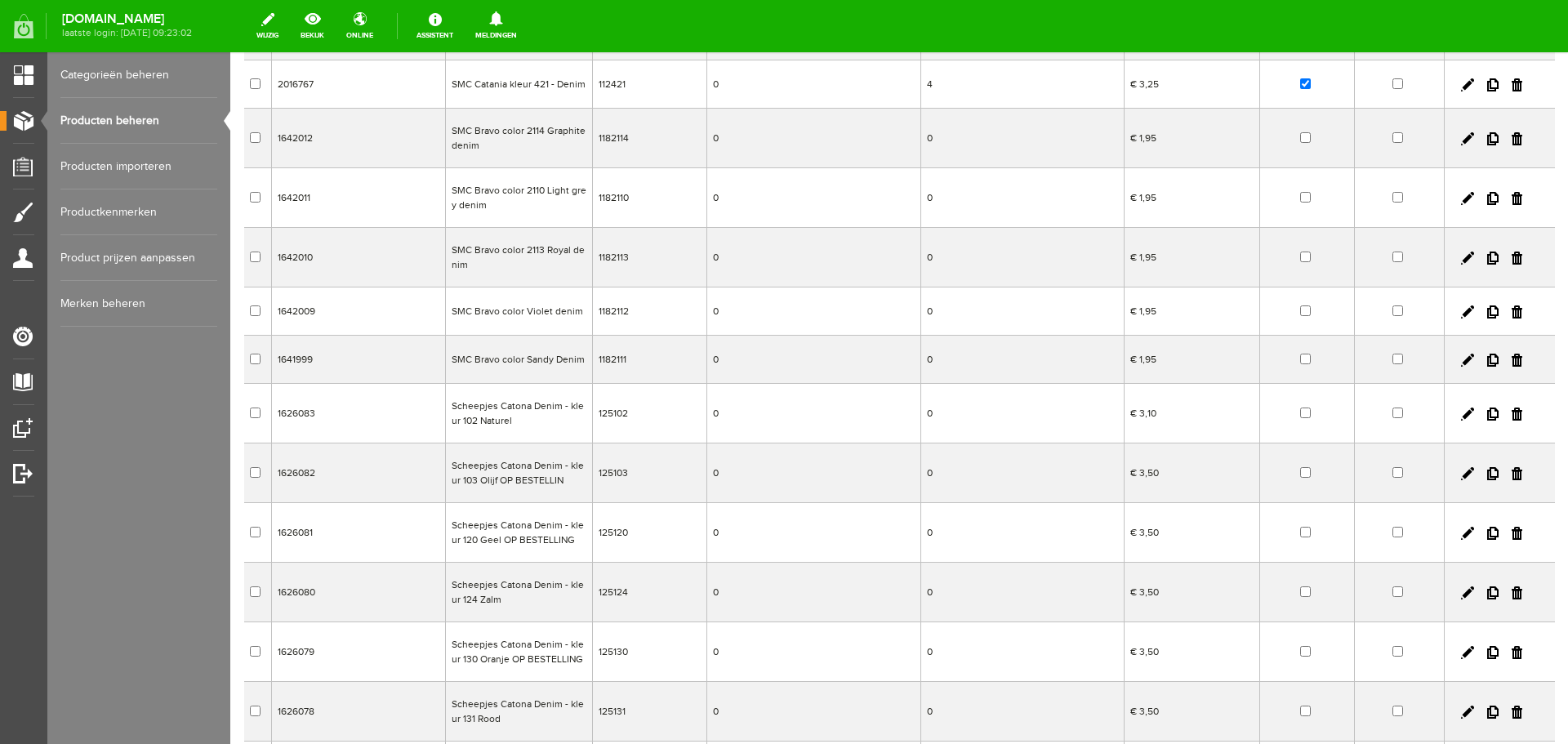
scroll to position [259, 0]
